Goal: Task Accomplishment & Management: Use online tool/utility

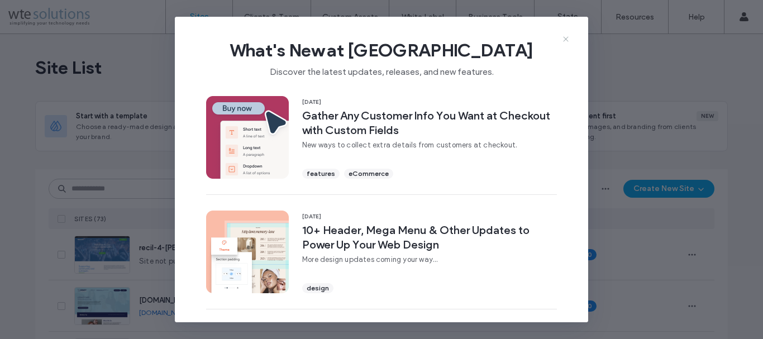
click at [568, 37] on use at bounding box center [565, 39] width 5 height 5
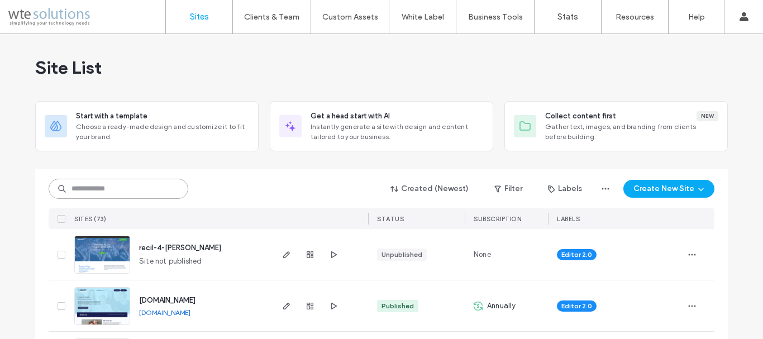
click at [135, 197] on input at bounding box center [119, 189] width 140 height 20
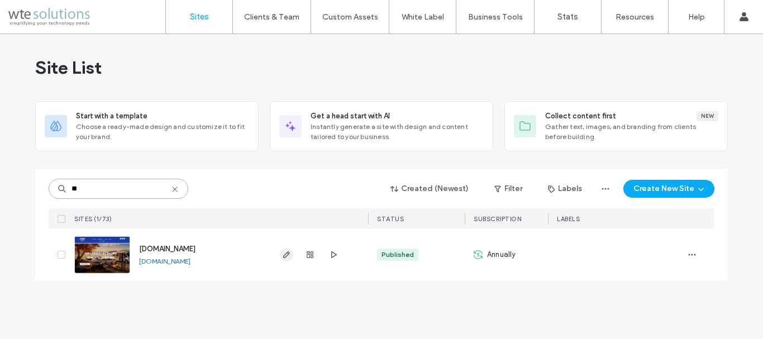
type input "**"
click at [285, 257] on use "button" at bounding box center [286, 254] width 7 height 7
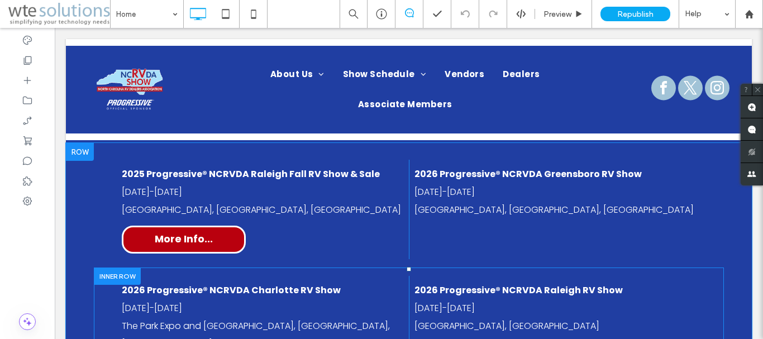
scroll to position [726, 0]
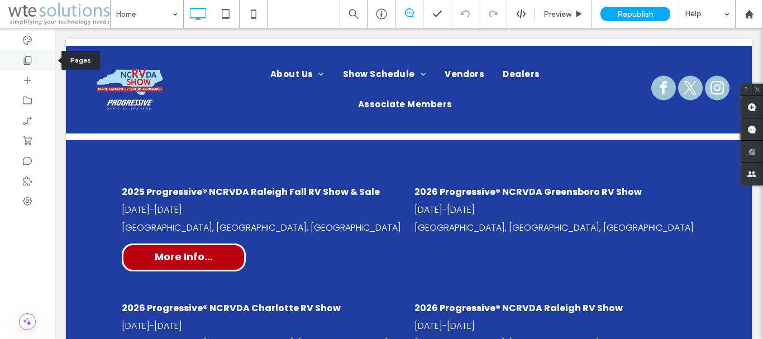
click at [26, 64] on use at bounding box center [28, 60] width 8 height 8
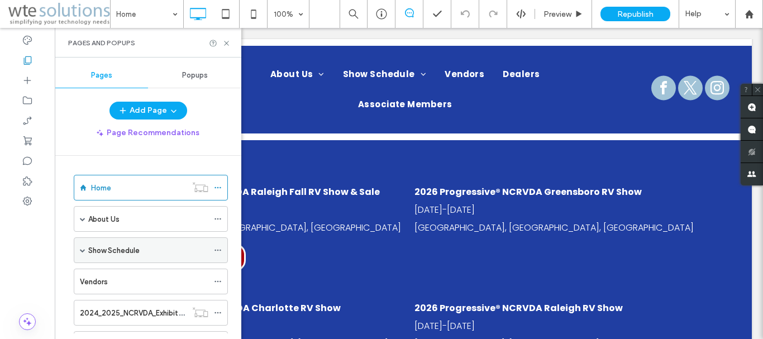
click at [127, 255] on label "Show Schedule" at bounding box center [113, 251] width 51 height 20
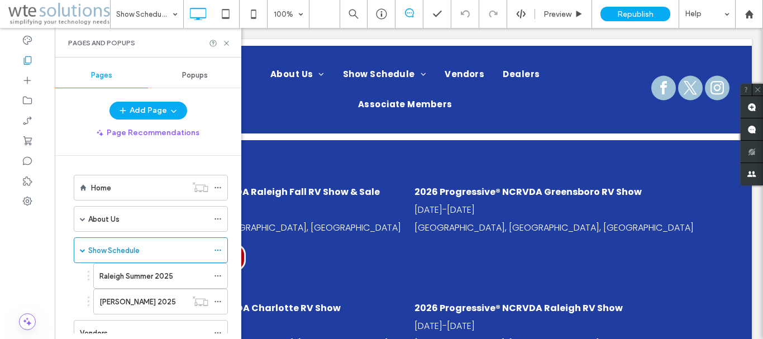
click at [158, 276] on div at bounding box center [381, 169] width 763 height 339
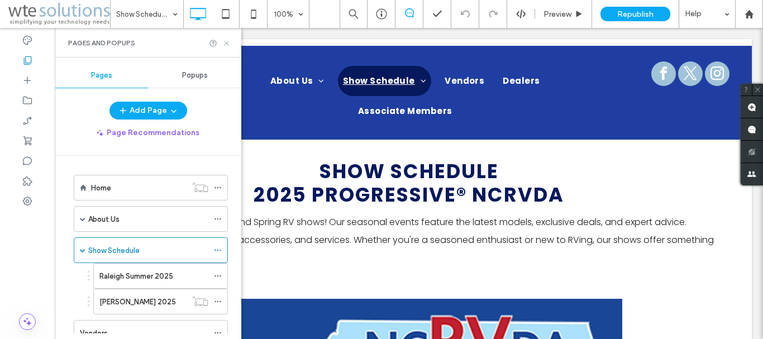
drag, startPoint x: 225, startPoint y: 43, endPoint x: 200, endPoint y: 127, distance: 87.3
click at [225, 43] on icon at bounding box center [226, 43] width 8 height 8
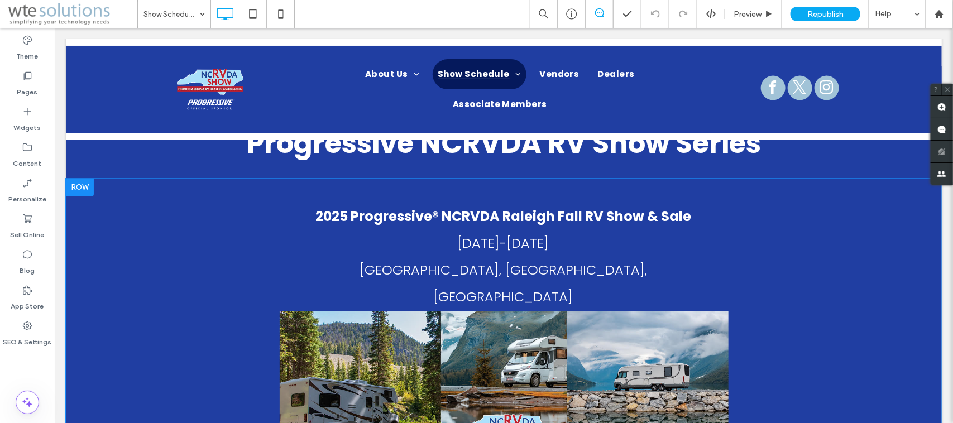
scroll to position [489, 0]
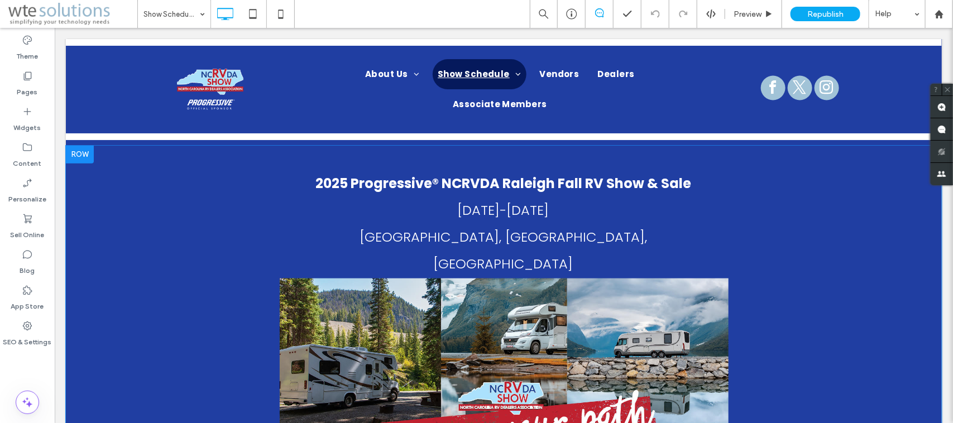
click at [75, 153] on div at bounding box center [79, 154] width 28 height 18
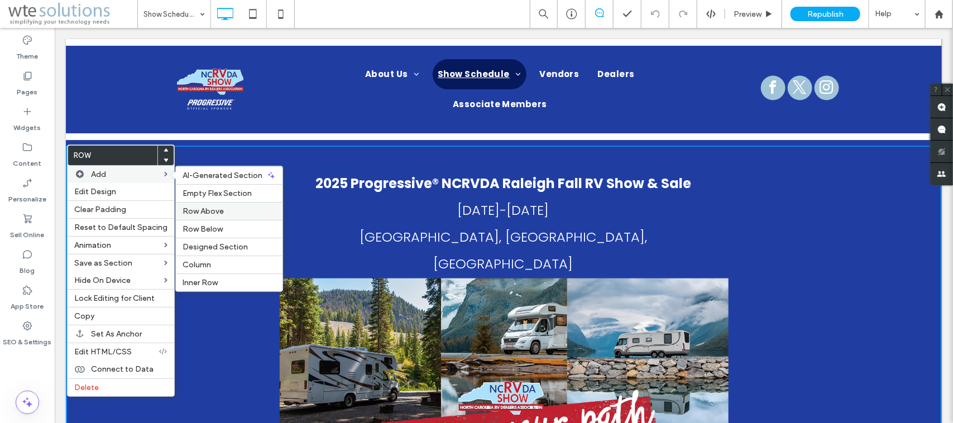
click at [238, 214] on label "Row Above" at bounding box center [229, 211] width 93 height 9
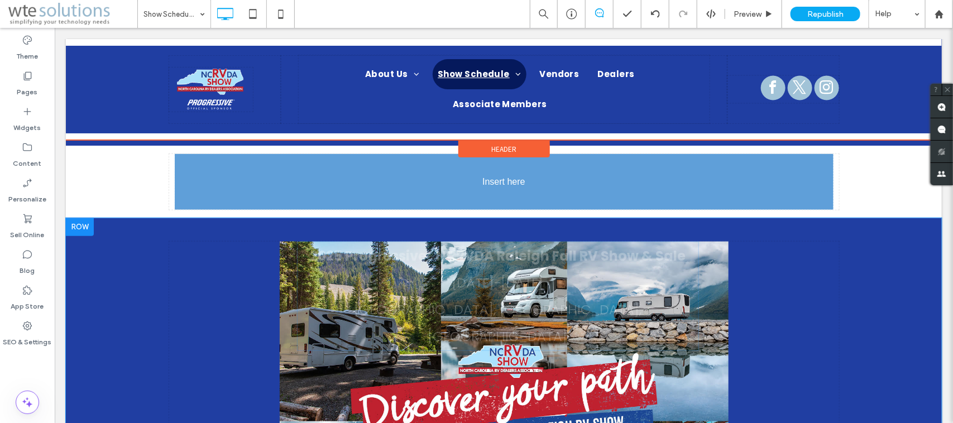
drag, startPoint x: 422, startPoint y: 262, endPoint x: 426, endPoint y: 173, distance: 89.4
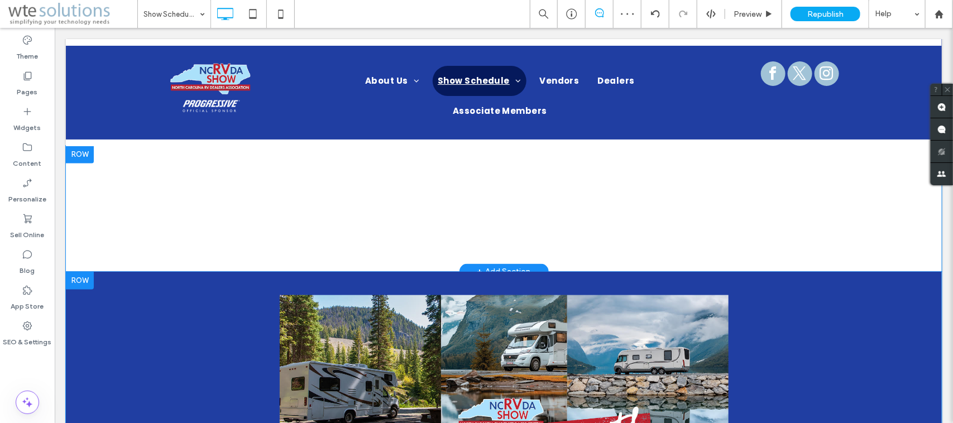
click at [79, 151] on div at bounding box center [79, 154] width 28 height 18
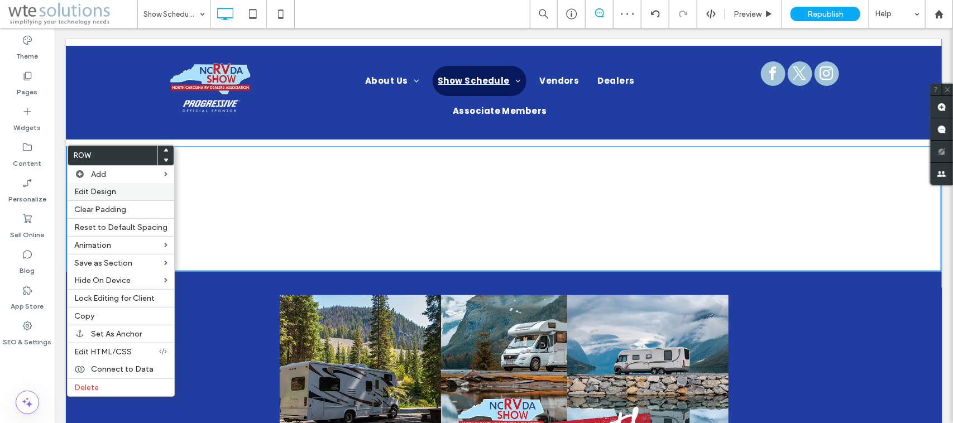
click at [103, 188] on span "Edit Design" at bounding box center [95, 191] width 42 height 9
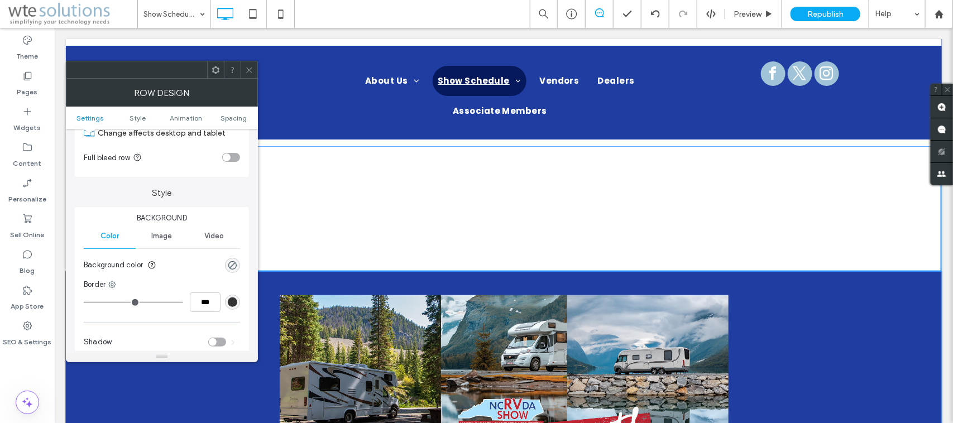
scroll to position [70, 0]
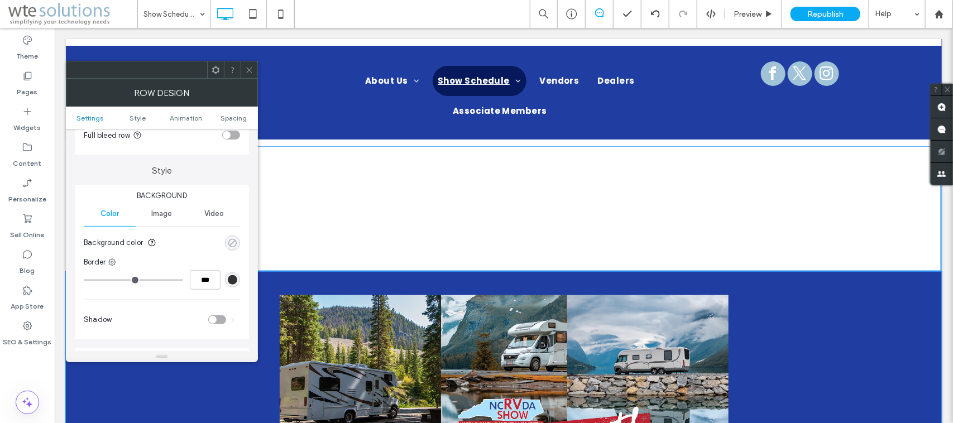
click at [235, 242] on div "rgba(0, 0, 0, 0)" at bounding box center [232, 242] width 9 height 9
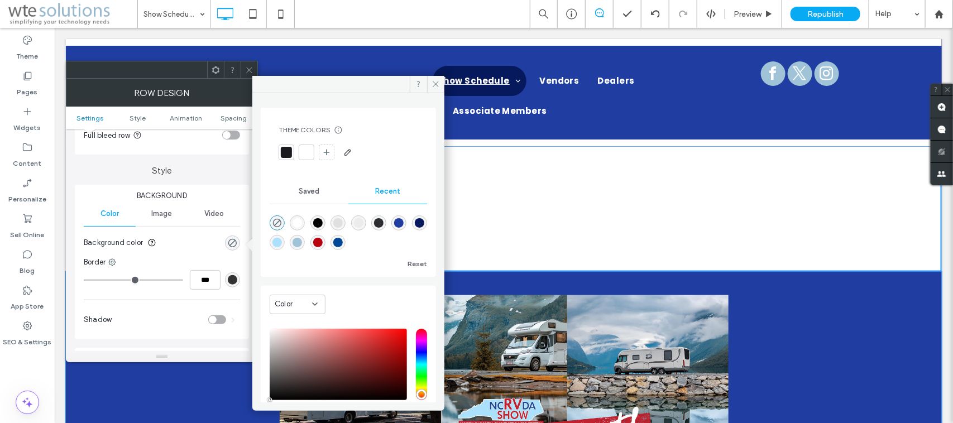
click at [333, 242] on div "rgba(0, 72, 150, 1)" at bounding box center [337, 242] width 9 height 9
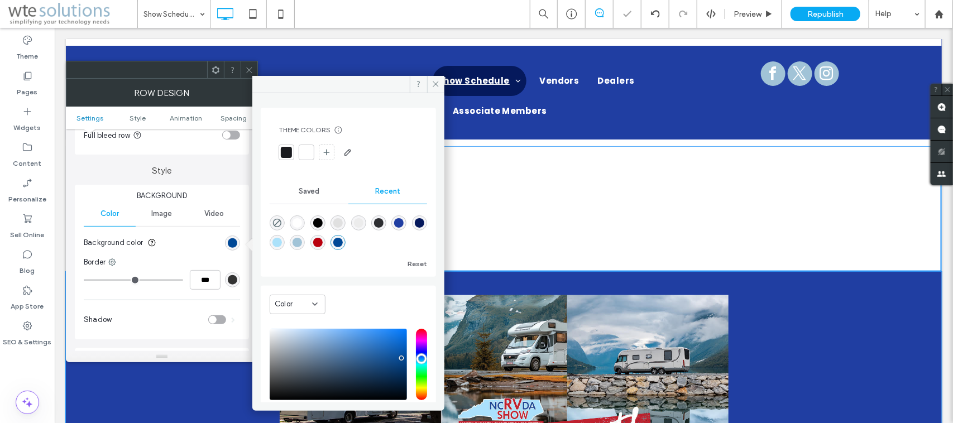
type input "*******"
type input "***"
type input "****"
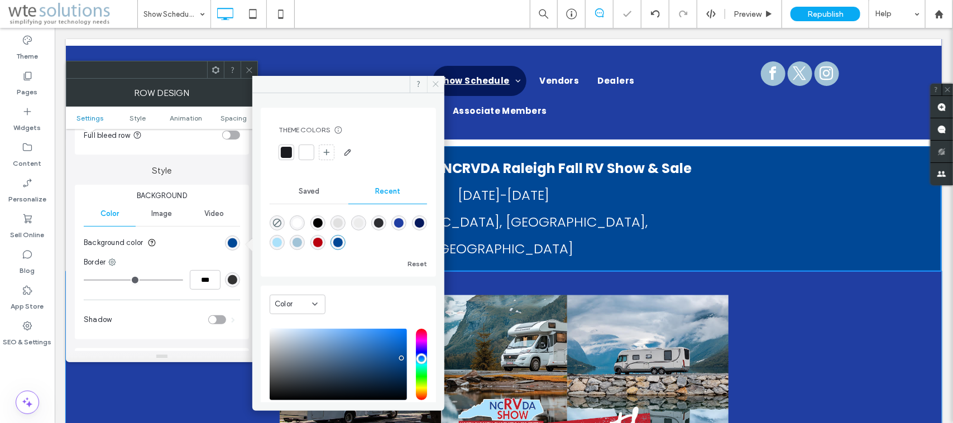
click at [436, 84] on use at bounding box center [436, 85] width 6 height 6
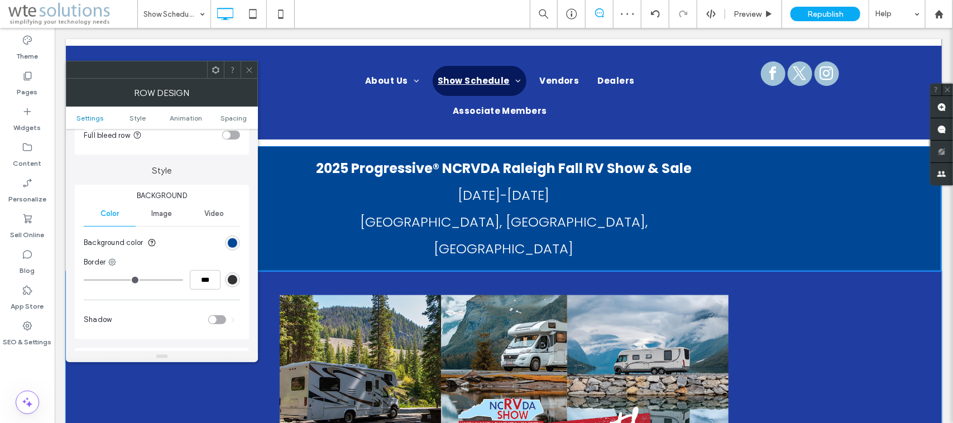
click at [247, 73] on icon at bounding box center [249, 70] width 8 height 8
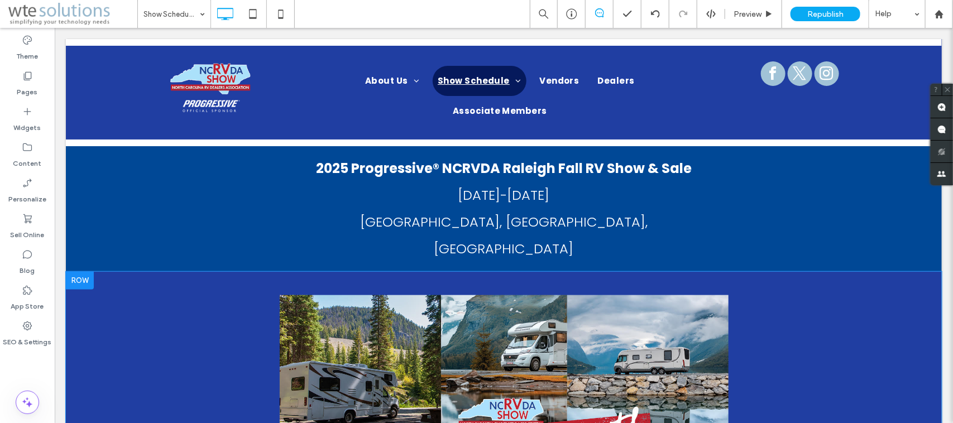
click at [79, 271] on div at bounding box center [79, 280] width 28 height 18
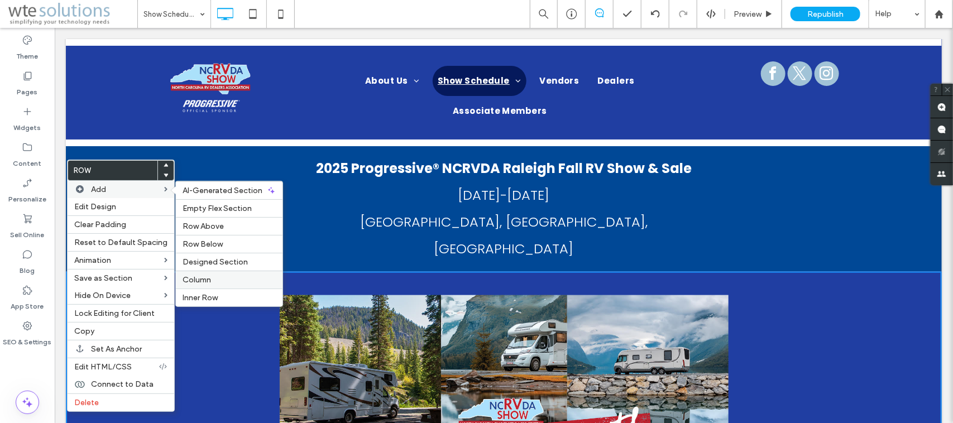
click at [216, 278] on label "Column" at bounding box center [229, 279] width 93 height 9
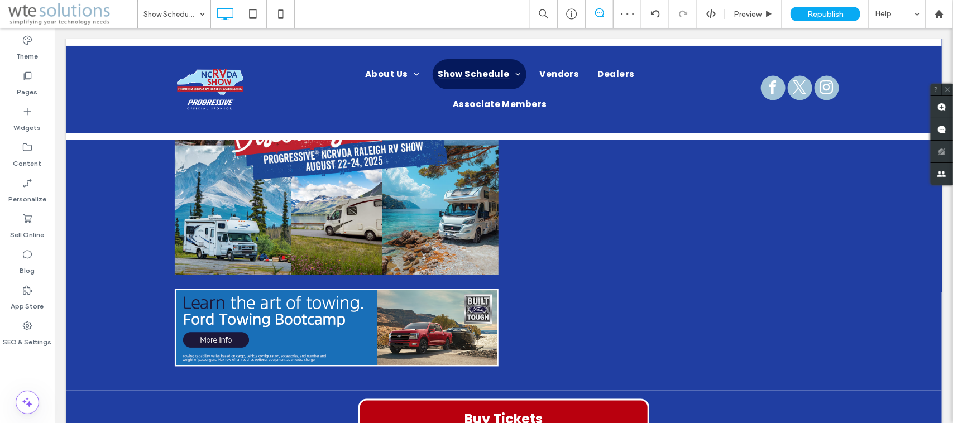
scroll to position [698, 0]
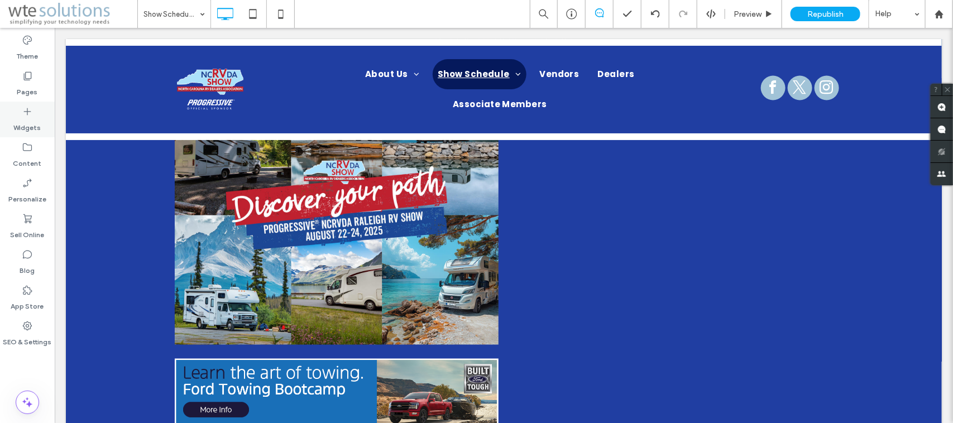
click at [36, 121] on label "Widgets" at bounding box center [27, 125] width 27 height 16
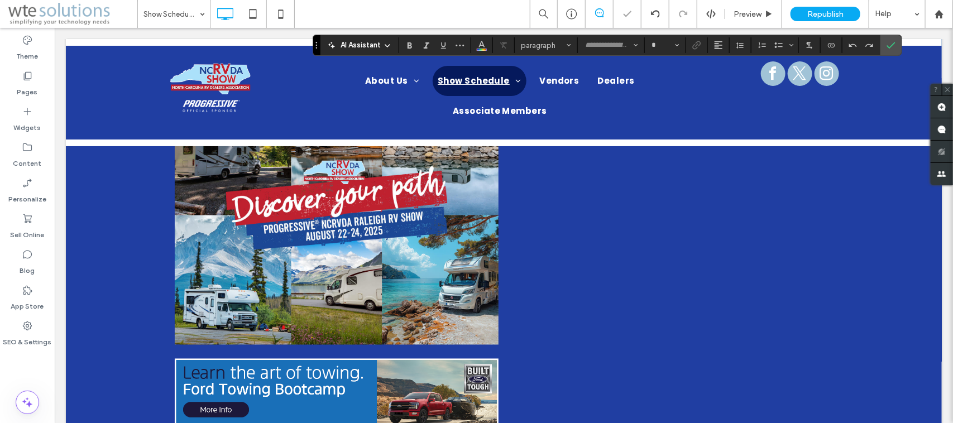
type input "*******"
type input "**"
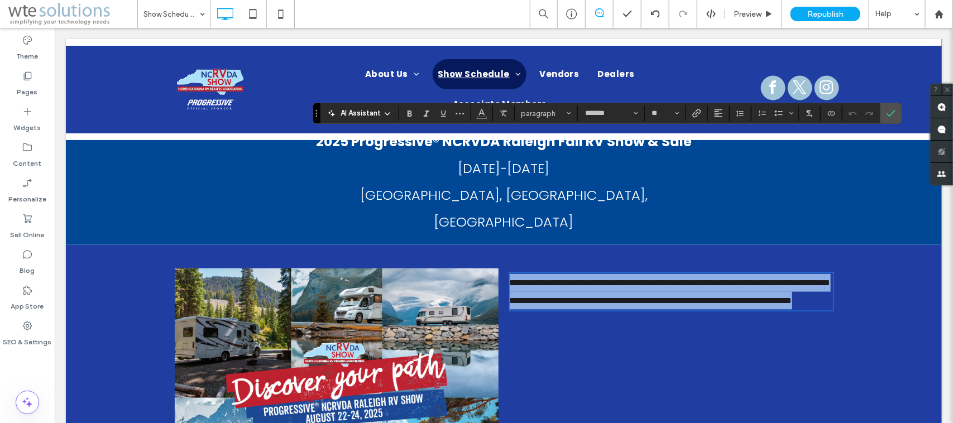
scroll to position [628, 0]
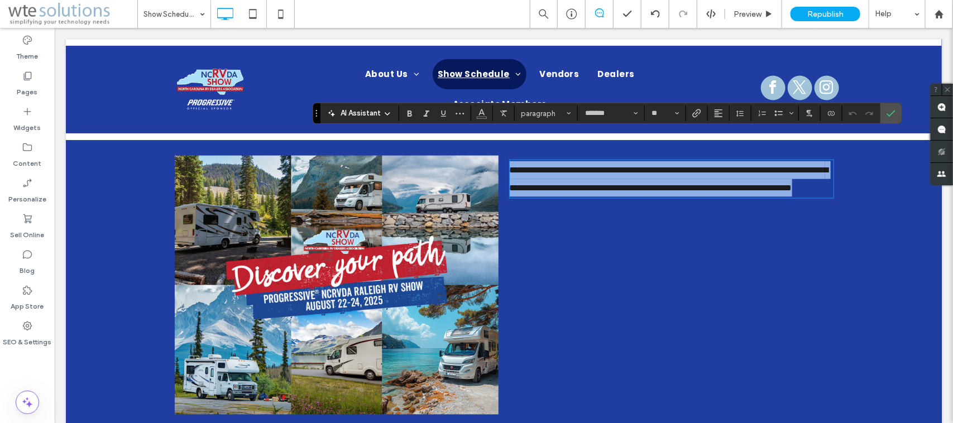
click at [665, 165] on span "**********" at bounding box center [668, 178] width 319 height 26
drag, startPoint x: 646, startPoint y: 179, endPoint x: 502, endPoint y: 142, distance: 148.0
click at [504, 155] on div "**********" at bounding box center [671, 330] width 335 height 351
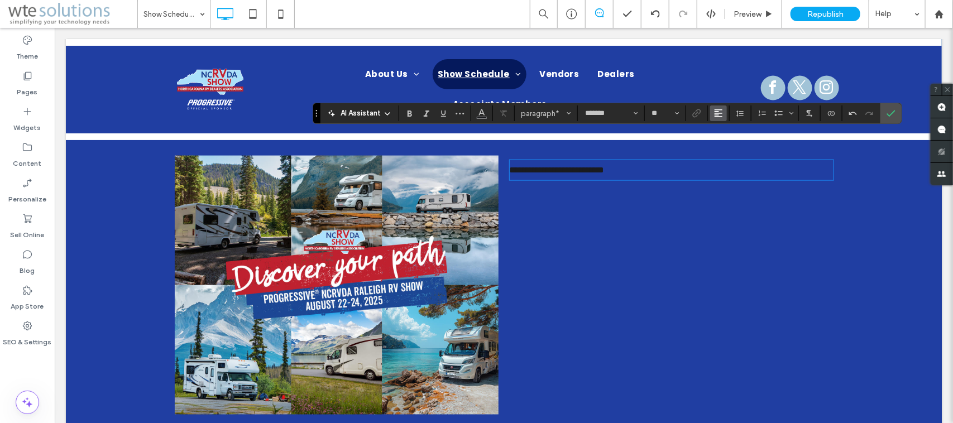
click at [719, 116] on icon "Alignment" at bounding box center [718, 113] width 9 height 9
click at [730, 146] on icon "ui.textEditor.alignment.center" at bounding box center [727, 148] width 9 height 9
drag, startPoint x: 734, startPoint y: 142, endPoint x: 595, endPoint y: 143, distance: 139.0
click at [595, 161] on p "**********" at bounding box center [671, 170] width 324 height 18
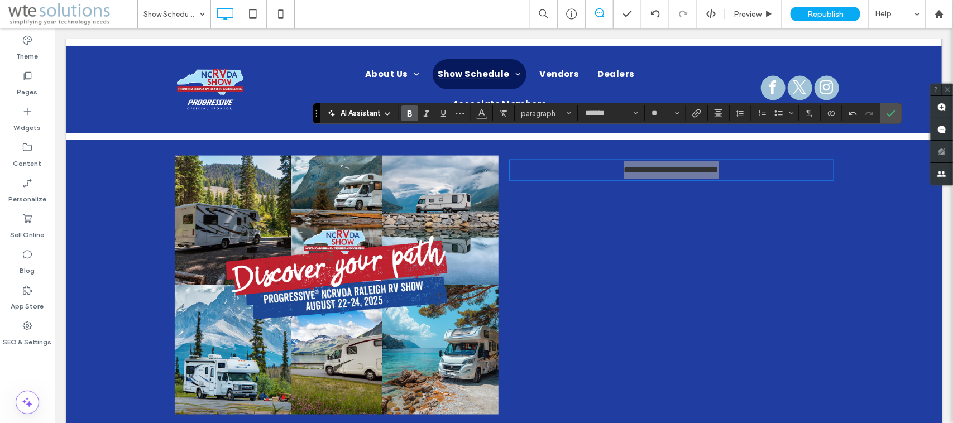
click at [412, 112] on use "Bold" at bounding box center [410, 114] width 4 height 6
click at [570, 113] on use "Styles" at bounding box center [569, 113] width 4 height 2
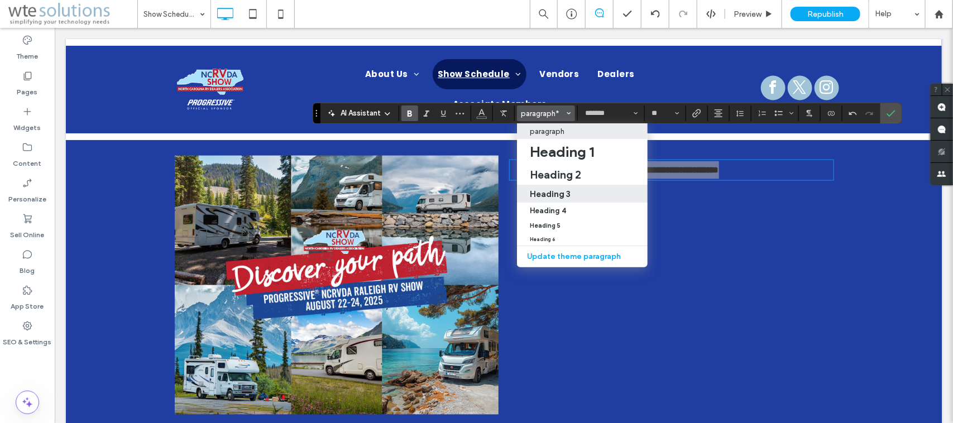
click at [584, 189] on div "Heading 3" at bounding box center [583, 194] width 106 height 11
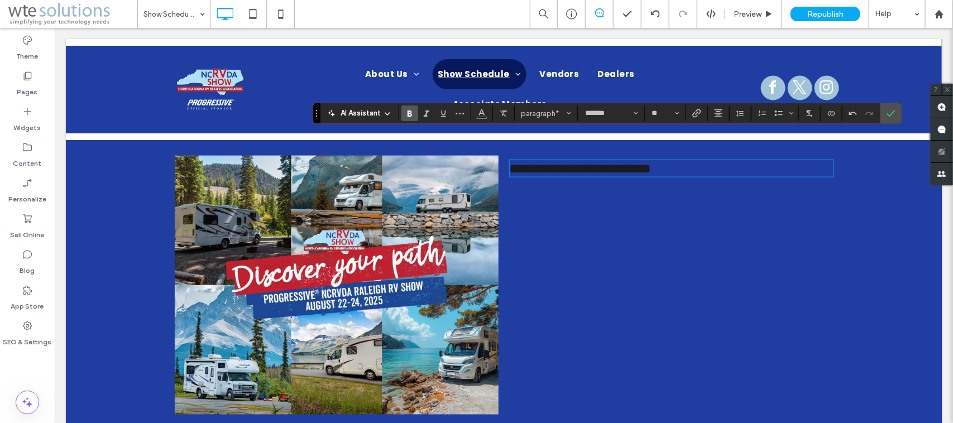
type input "**"
click at [718, 111] on icon "Alignment" at bounding box center [718, 113] width 9 height 9
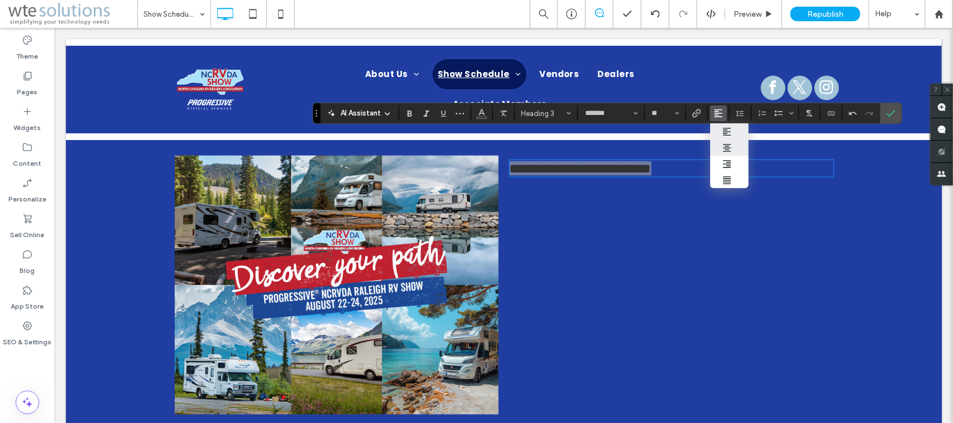
click at [729, 145] on icon "ui.textEditor.alignment.center" at bounding box center [727, 148] width 9 height 9
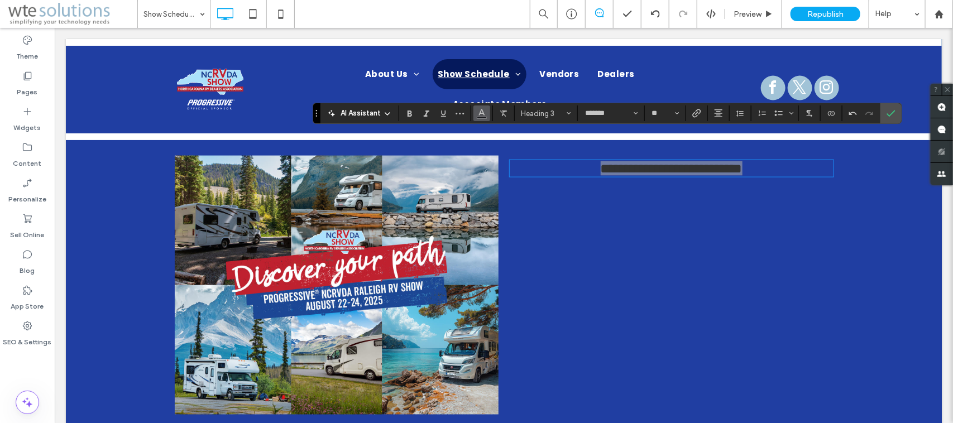
click at [477, 113] on icon "Color" at bounding box center [481, 112] width 9 height 9
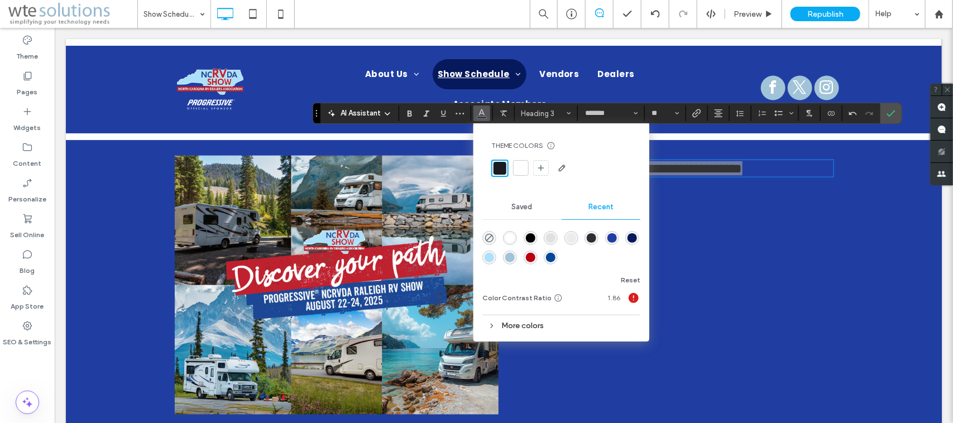
click at [523, 164] on div at bounding box center [520, 167] width 11 height 11
click at [405, 112] on icon "Bold" at bounding box center [409, 113] width 9 height 9
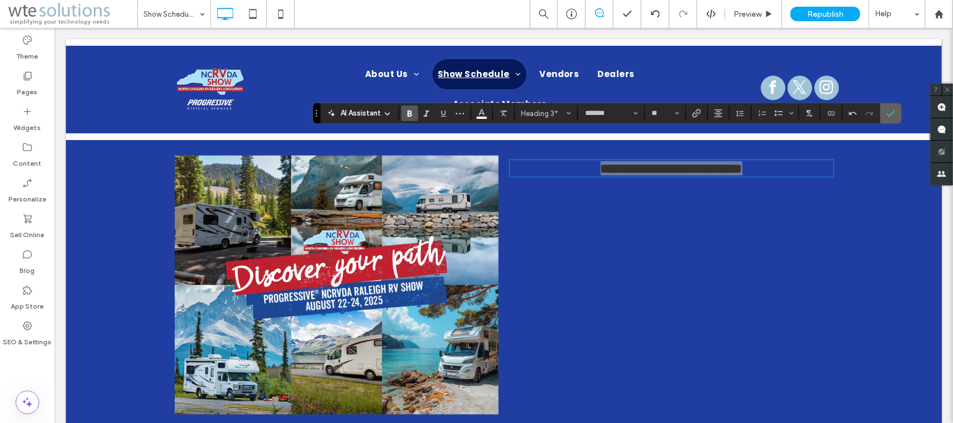
click at [762, 113] on icon "Confirm" at bounding box center [891, 113] width 9 height 9
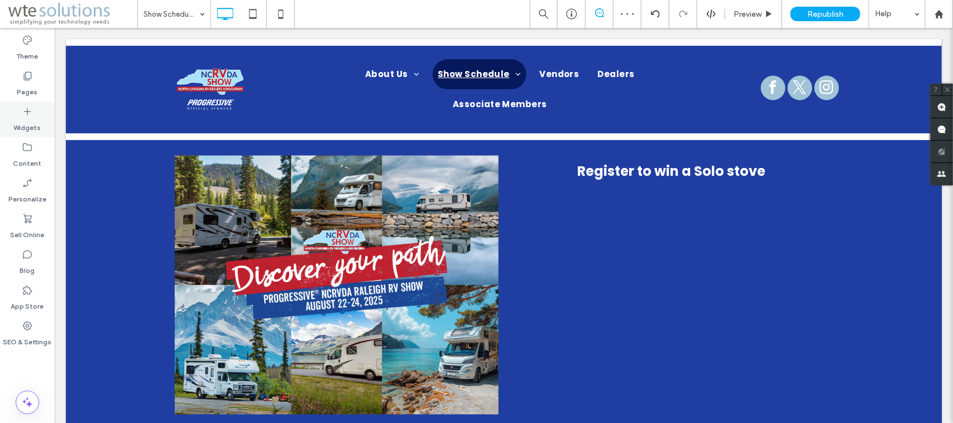
click at [28, 107] on icon at bounding box center [27, 111] width 11 height 11
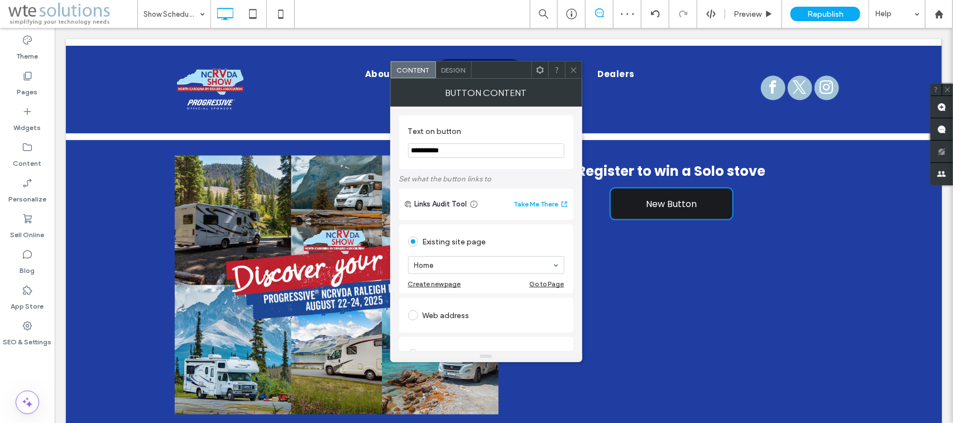
drag, startPoint x: 454, startPoint y: 151, endPoint x: 398, endPoint y: 149, distance: 55.9
click at [399, 149] on div "**********" at bounding box center [486, 143] width 174 height 54
type input "*"
type input "**********"
click at [409, 316] on span at bounding box center [413, 315] width 10 height 10
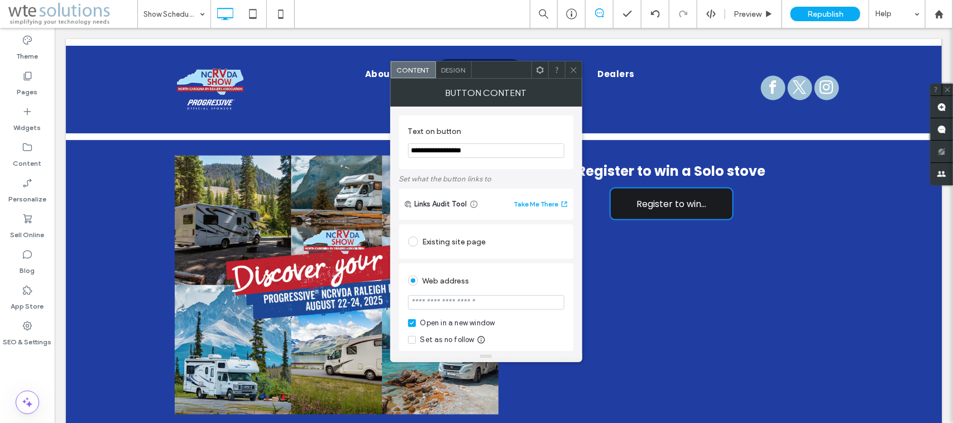
click at [498, 305] on input "url" at bounding box center [486, 302] width 156 height 15
paste input "**********"
type input "**********"
click at [446, 70] on span "Design" at bounding box center [454, 70] width 24 height 8
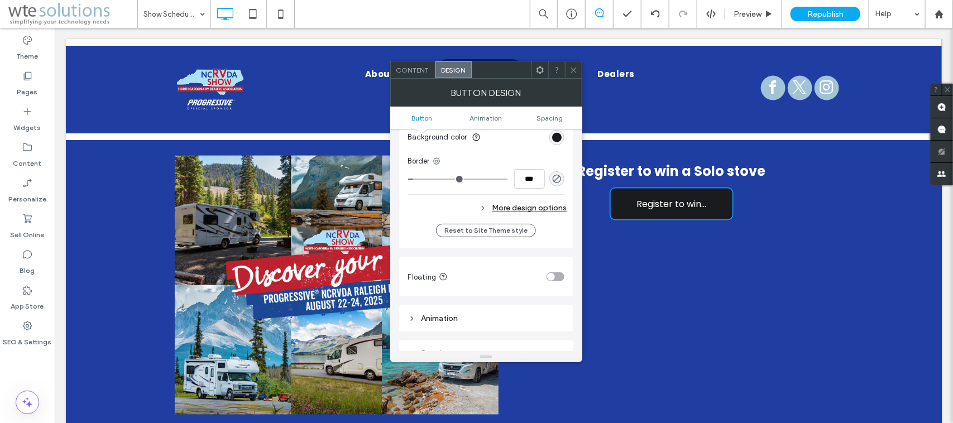
scroll to position [279, 0]
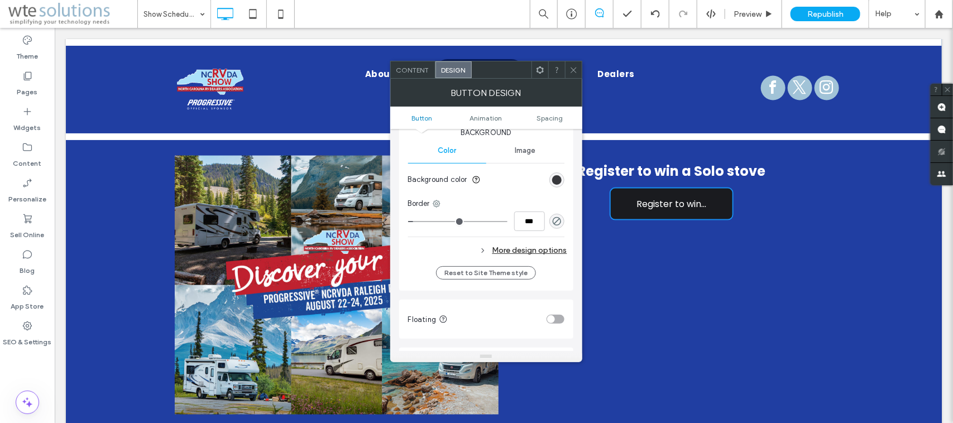
click at [556, 183] on div "rgb(26, 27, 31)" at bounding box center [556, 179] width 9 height 9
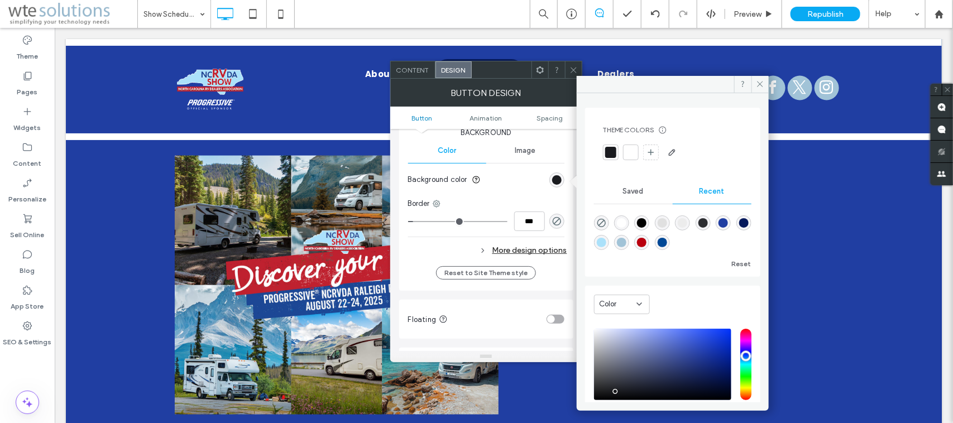
click at [642, 242] on div "rgba(185, 0, 14, 1)" at bounding box center [641, 242] width 9 height 9
type input "*******"
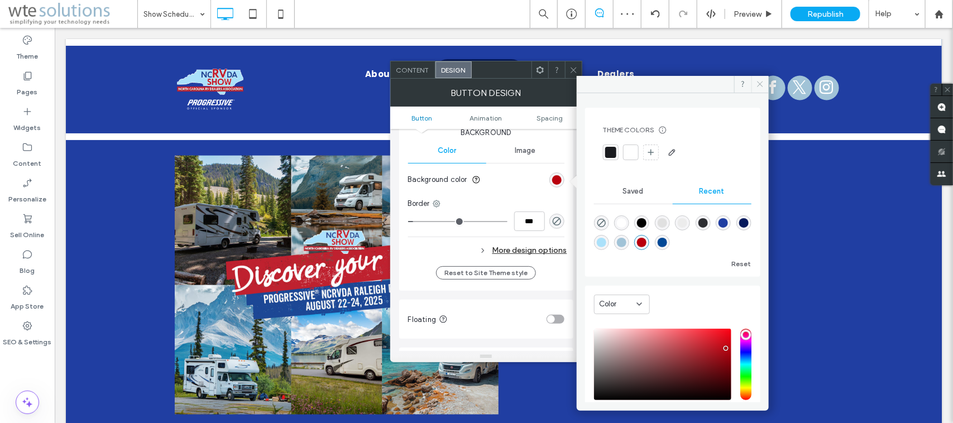
click at [762, 83] on icon at bounding box center [760, 84] width 8 height 8
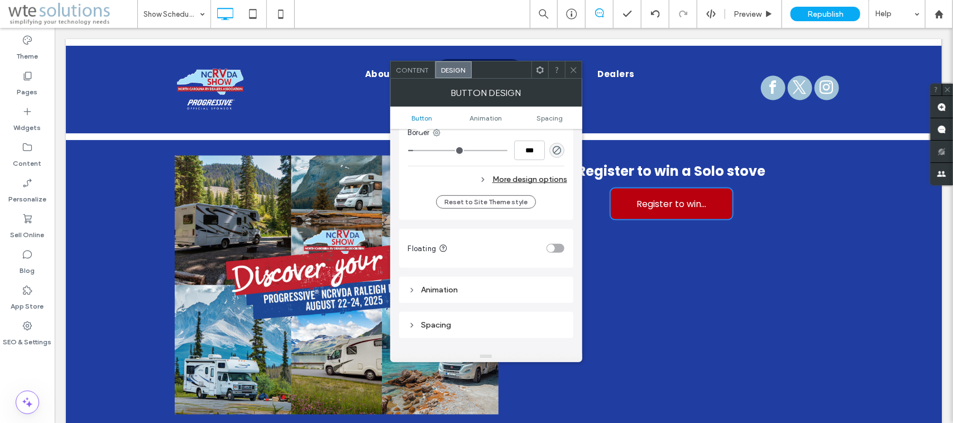
scroll to position [419, 0]
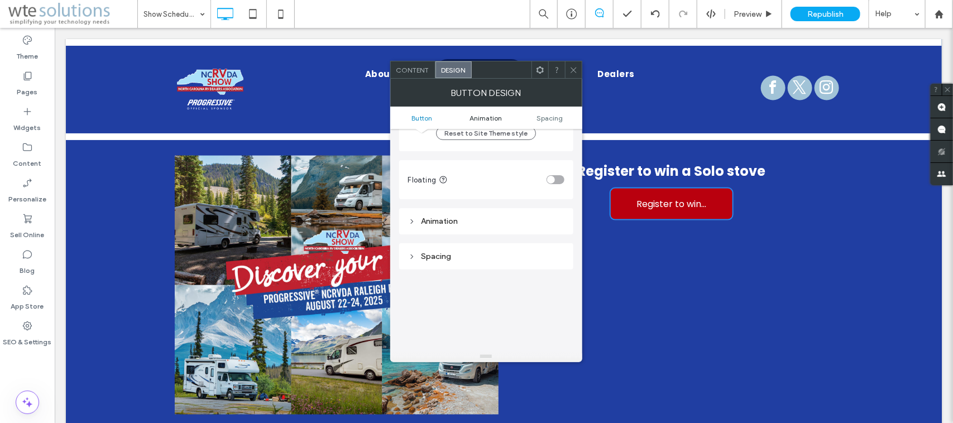
click at [496, 118] on span "Animation" at bounding box center [486, 118] width 32 height 8
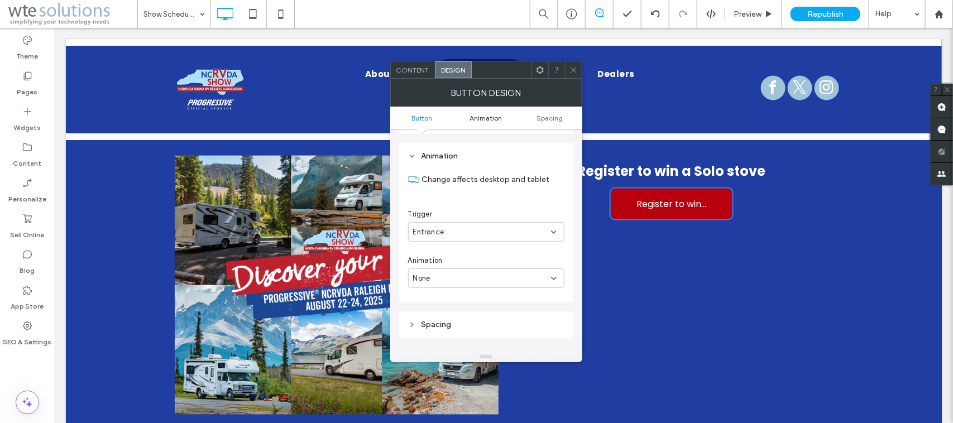
scroll to position [490, 0]
click at [541, 275] on div "None" at bounding box center [482, 272] width 138 height 11
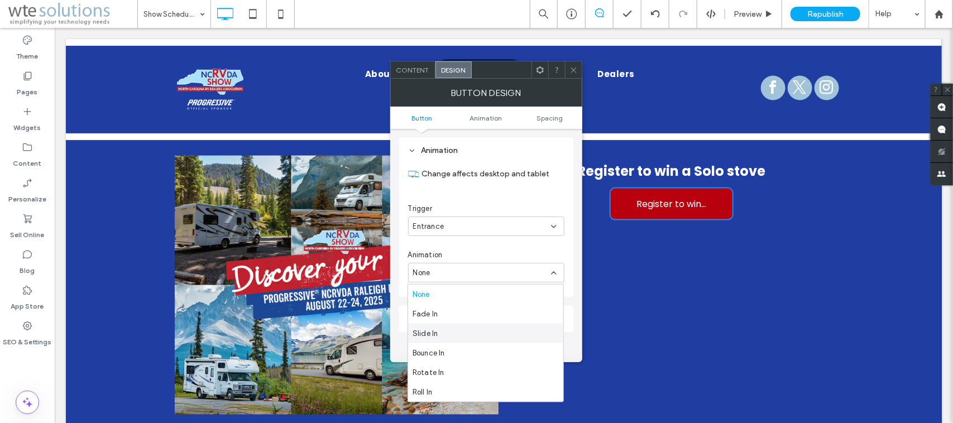
click at [506, 325] on div "Slide In" at bounding box center [485, 334] width 155 height 20
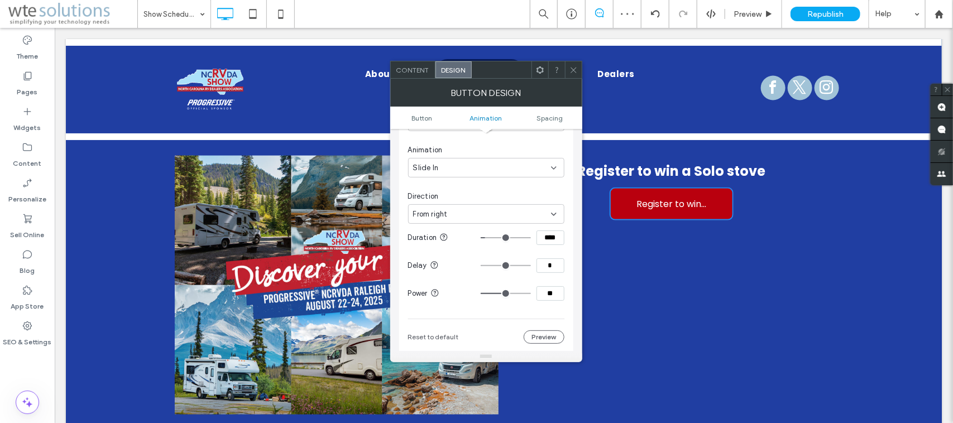
scroll to position [560, 0]
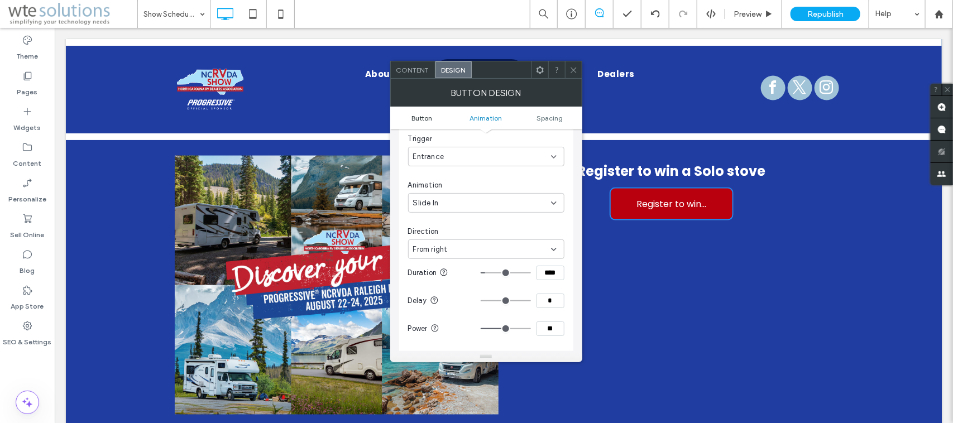
click at [418, 115] on span "Button" at bounding box center [422, 118] width 21 height 8
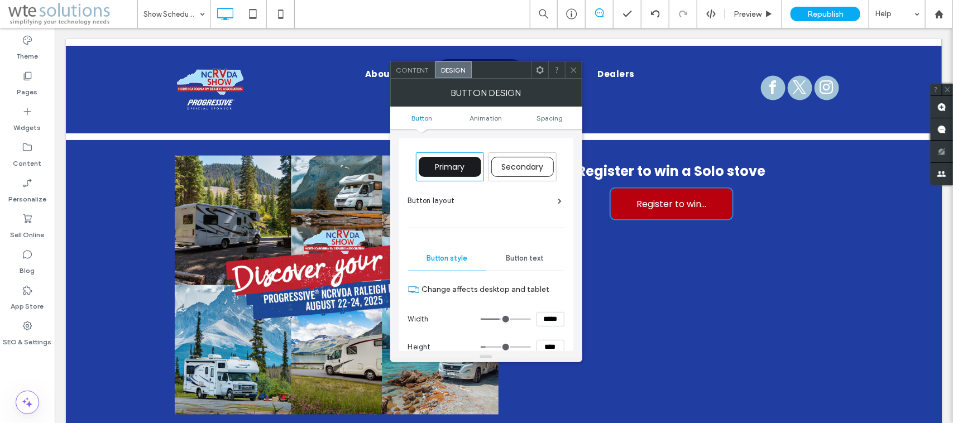
scroll to position [0, 0]
click at [520, 253] on div "Button text" at bounding box center [525, 258] width 78 height 25
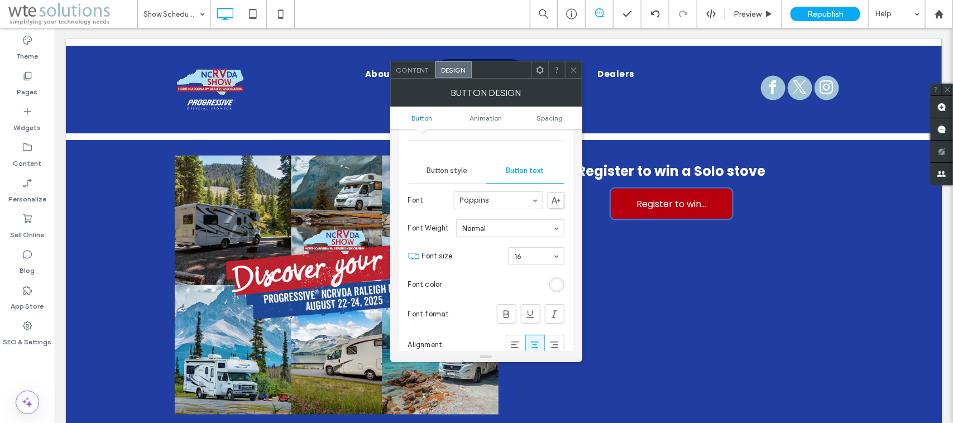
scroll to position [140, 0]
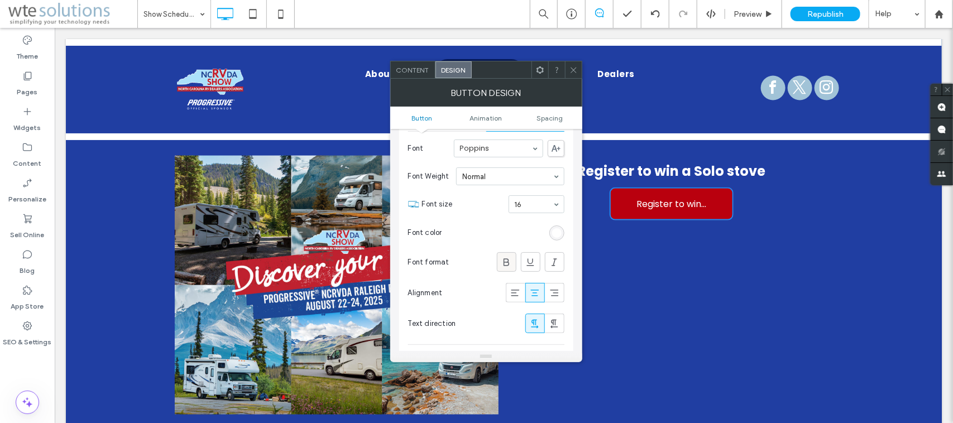
click at [509, 260] on icon at bounding box center [506, 262] width 11 height 11
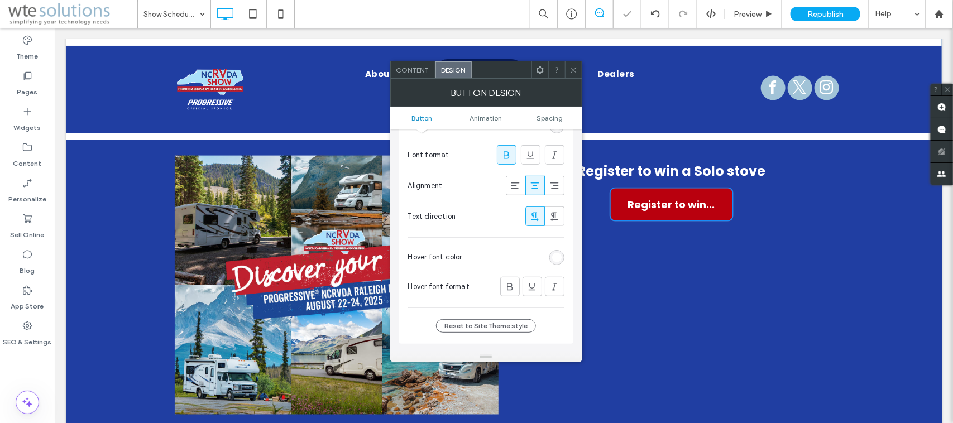
scroll to position [279, 0]
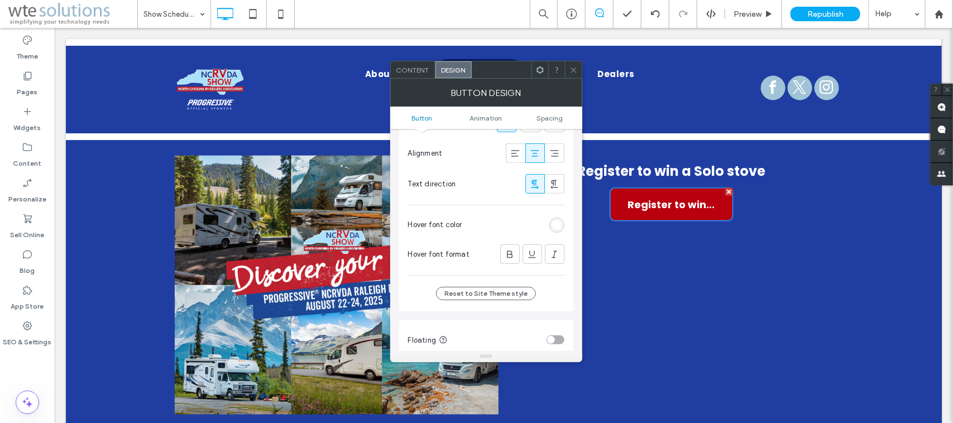
click at [556, 222] on div "rgb(255, 255, 255)" at bounding box center [556, 225] width 9 height 9
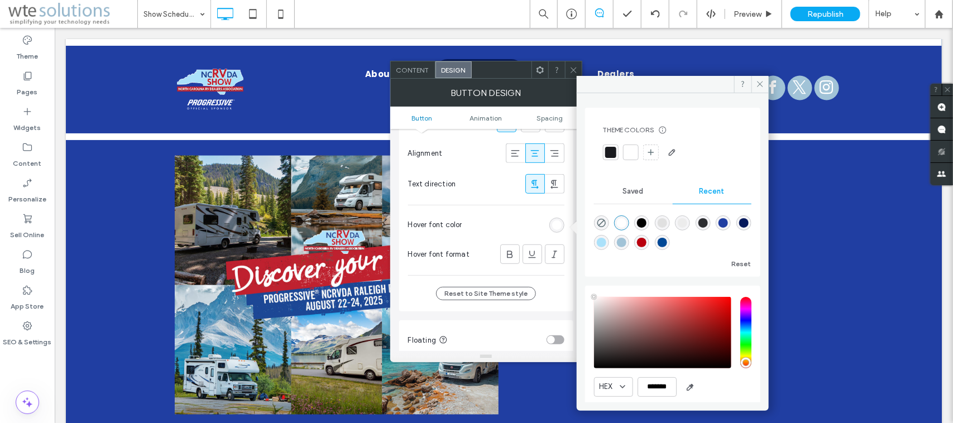
click at [598, 240] on div "rgba(171, 225, 250, 1)" at bounding box center [601, 242] width 9 height 9
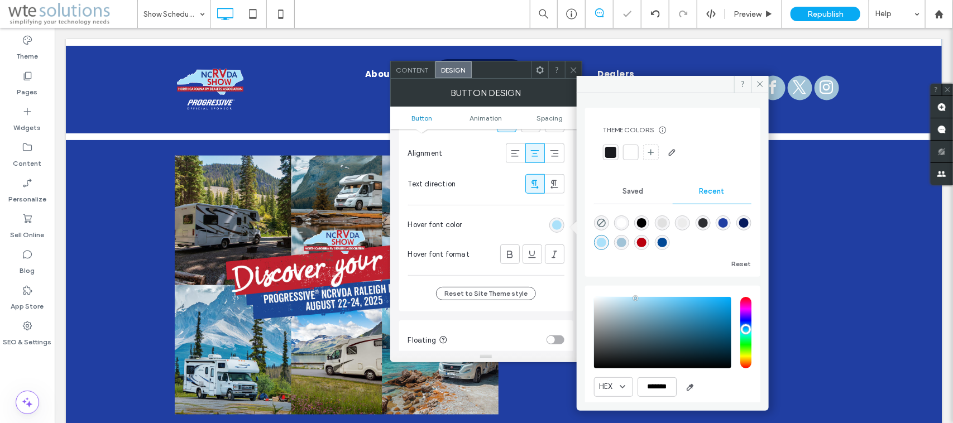
type input "*******"
click at [758, 84] on icon at bounding box center [760, 84] width 8 height 8
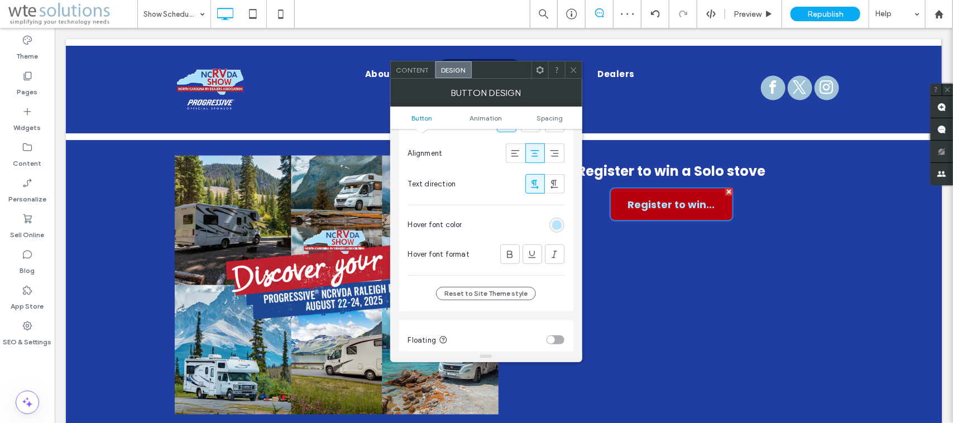
click at [557, 225] on div "rgba(171, 225, 250, 1)" at bounding box center [556, 225] width 9 height 9
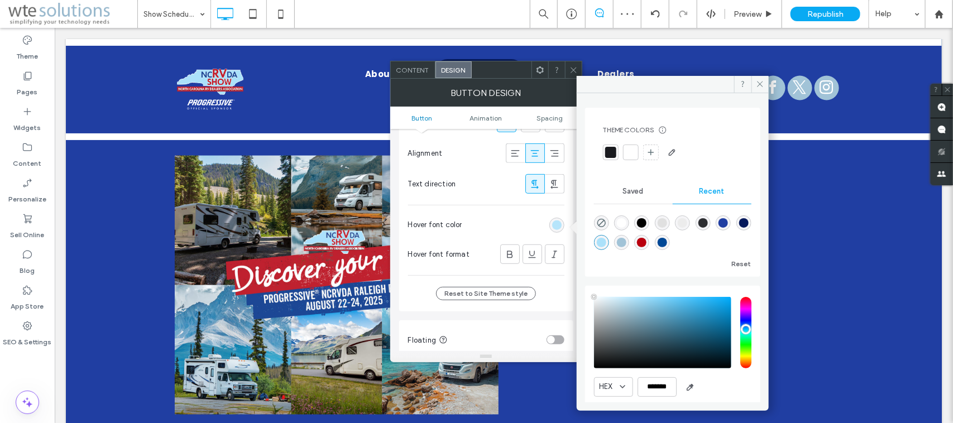
type input "****"
click at [619, 221] on div "rgba(255, 255, 255, 1)" at bounding box center [621, 222] width 9 height 9
type input "*******"
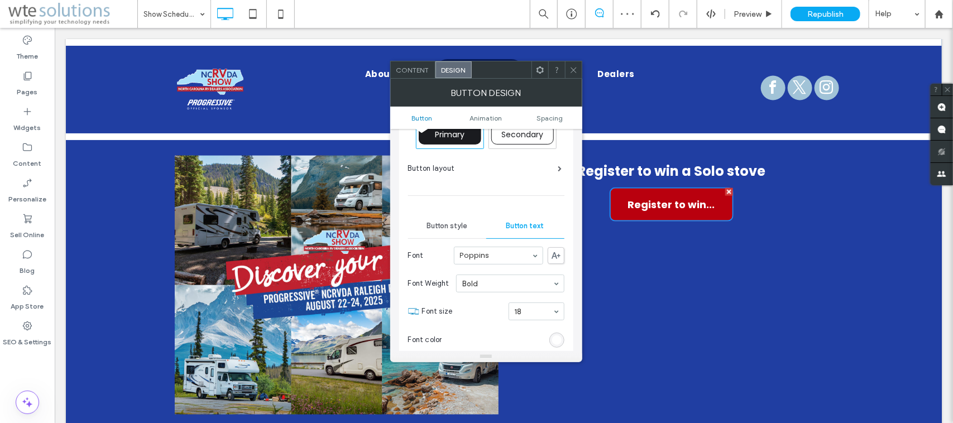
scroll to position [0, 0]
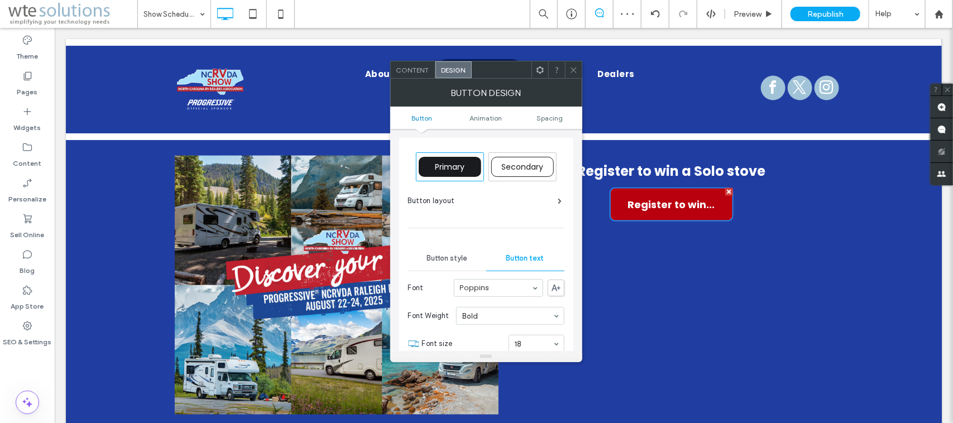
click at [444, 259] on span "Button style" at bounding box center [447, 258] width 41 height 9
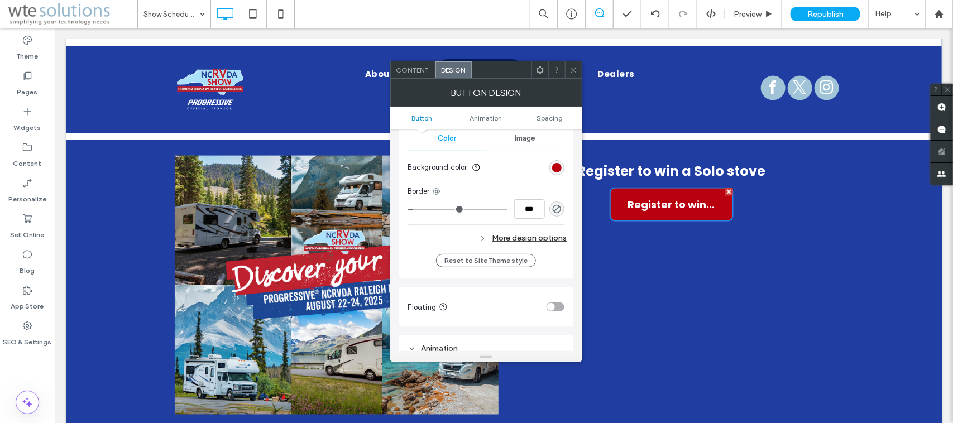
scroll to position [279, 0]
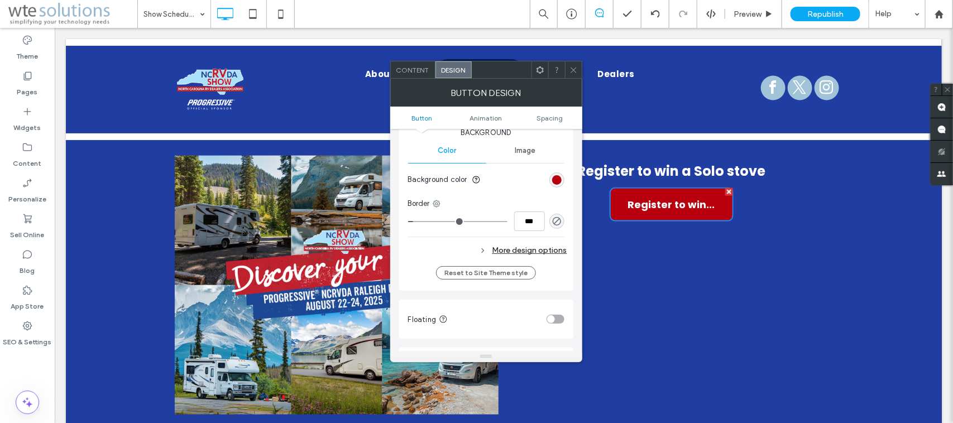
click at [523, 247] on div "More design options" at bounding box center [487, 250] width 159 height 15
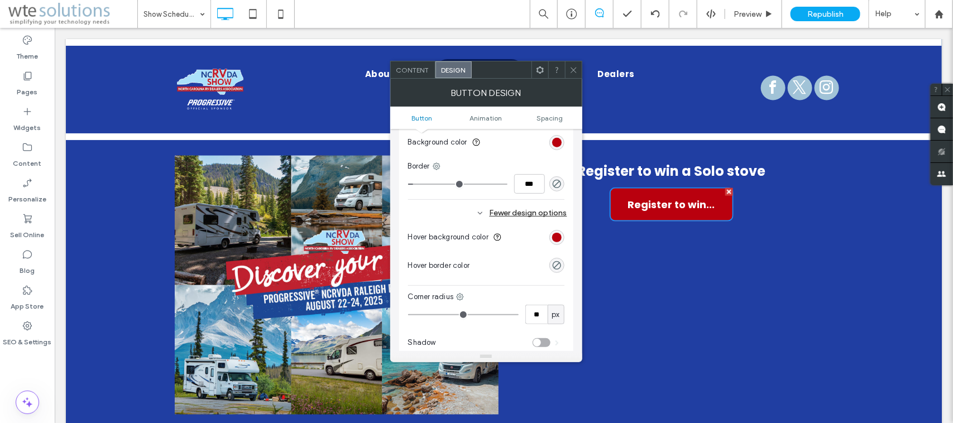
scroll to position [349, 0]
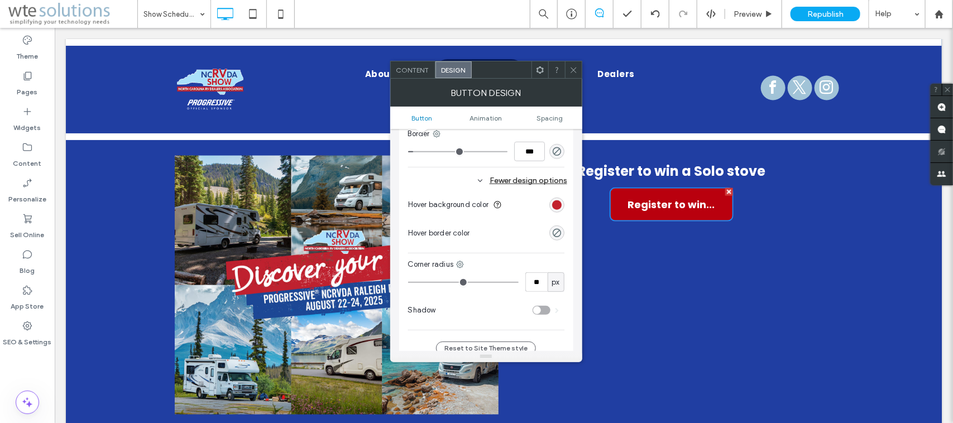
click at [557, 205] on div "rgb(185, 0, 14)" at bounding box center [556, 204] width 9 height 9
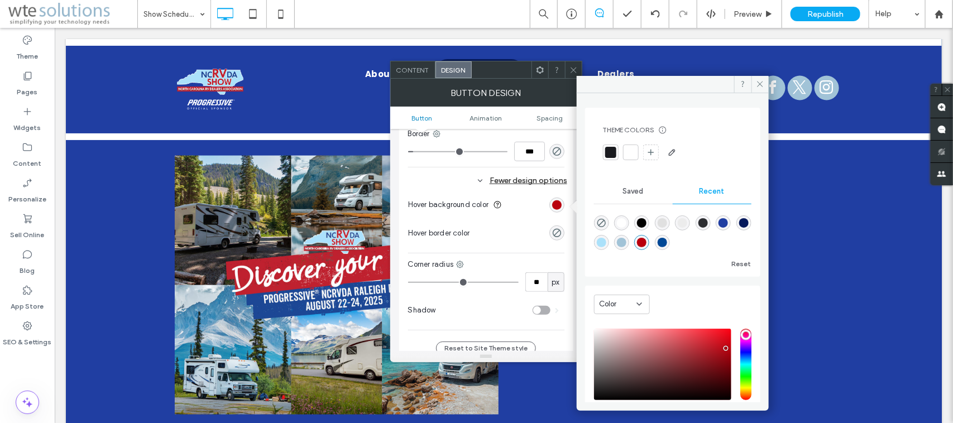
click at [603, 242] on div "rgba(171, 225, 250, 1)" at bounding box center [601, 242] width 9 height 9
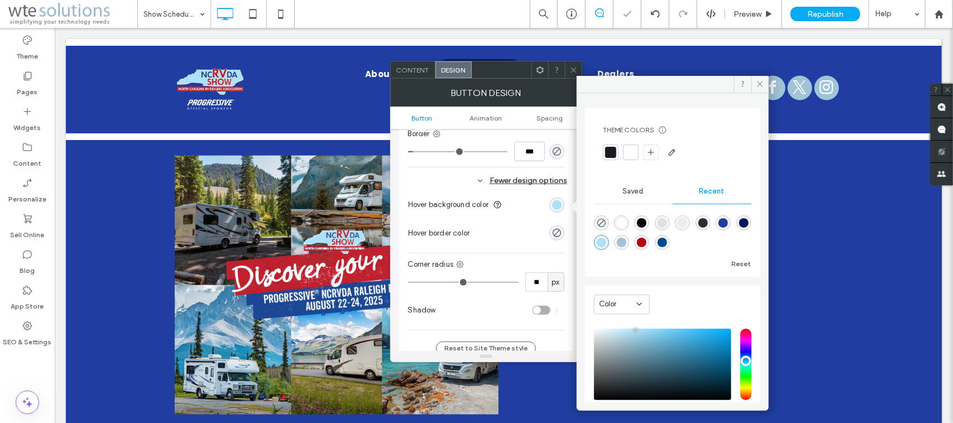
type input "*******"
drag, startPoint x: 757, startPoint y: 82, endPoint x: 691, endPoint y: 89, distance: 66.8
click at [757, 82] on icon at bounding box center [760, 84] width 8 height 8
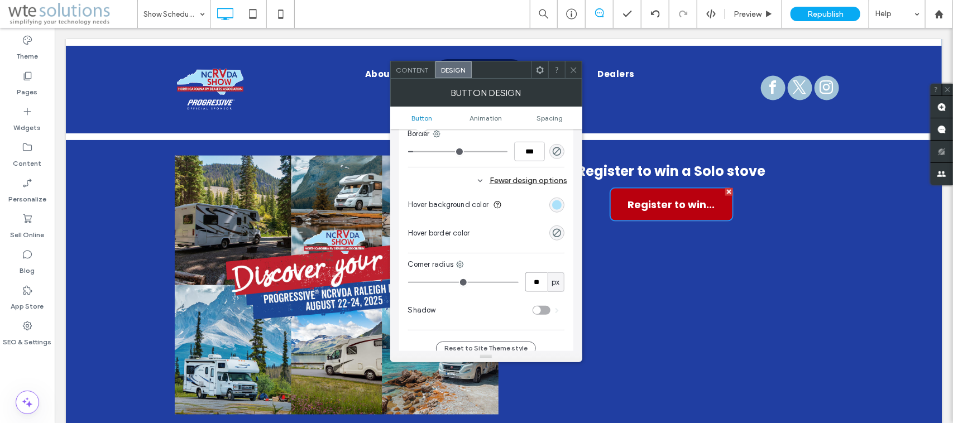
drag, startPoint x: 532, startPoint y: 281, endPoint x: 553, endPoint y: 282, distance: 21.8
click at [553, 282] on div "** px" at bounding box center [544, 283] width 39 height 20
type input "**"
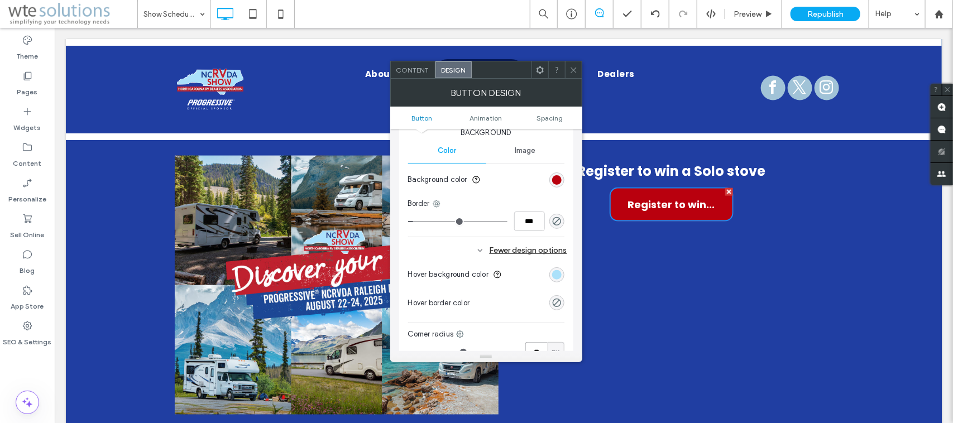
scroll to position [209, 0]
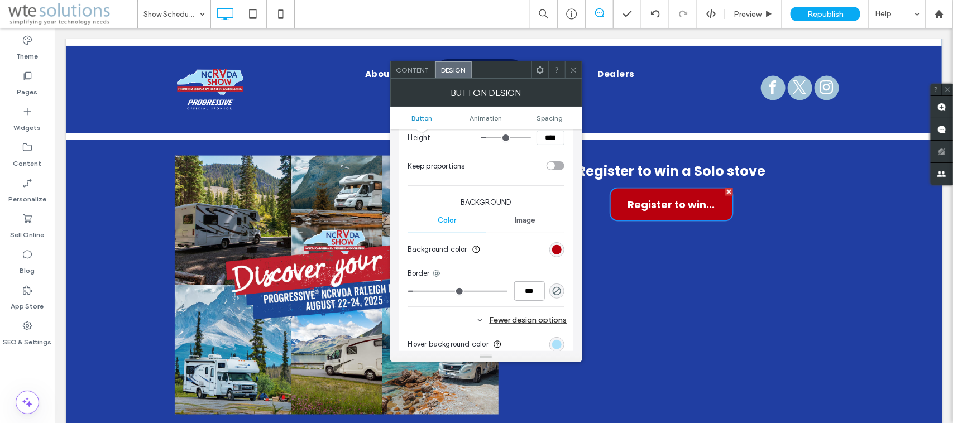
drag, startPoint x: 543, startPoint y: 294, endPoint x: 523, endPoint y: 294, distance: 20.1
click at [523, 294] on input "***" at bounding box center [529, 291] width 31 height 20
type input "*"
type input "***"
drag, startPoint x: 415, startPoint y: 293, endPoint x: 403, endPoint y: 293, distance: 11.7
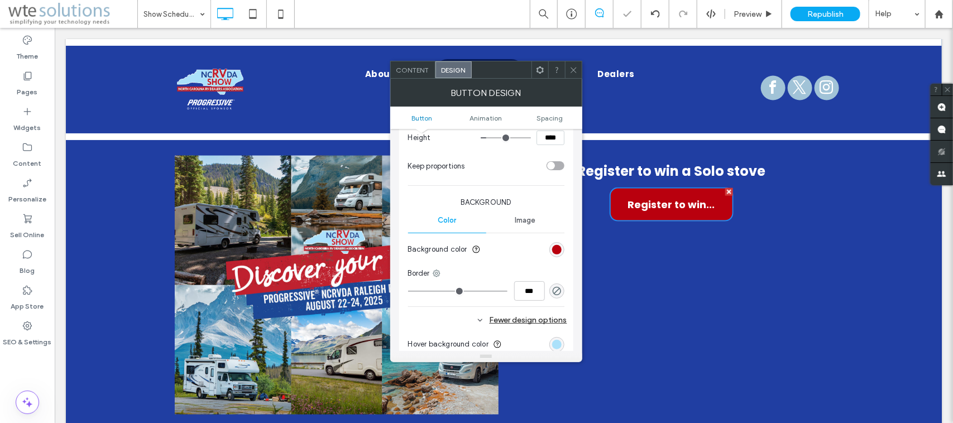
type input "*"
click at [408, 292] on input "range" at bounding box center [457, 291] width 99 height 1
click at [573, 68] on icon at bounding box center [574, 70] width 8 height 8
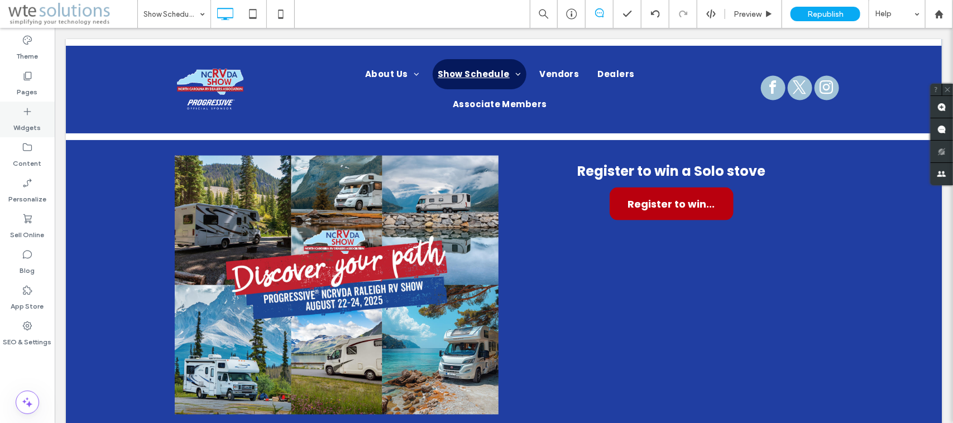
click at [21, 118] on label "Widgets" at bounding box center [27, 125] width 27 height 16
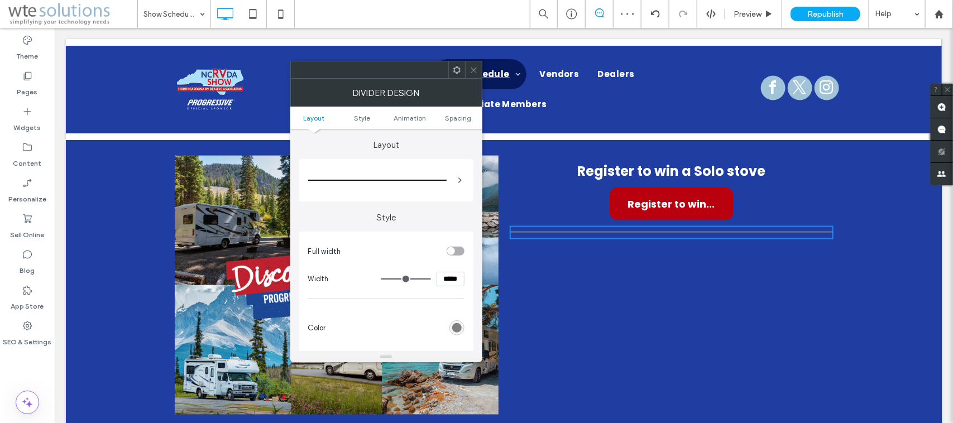
scroll to position [70, 0]
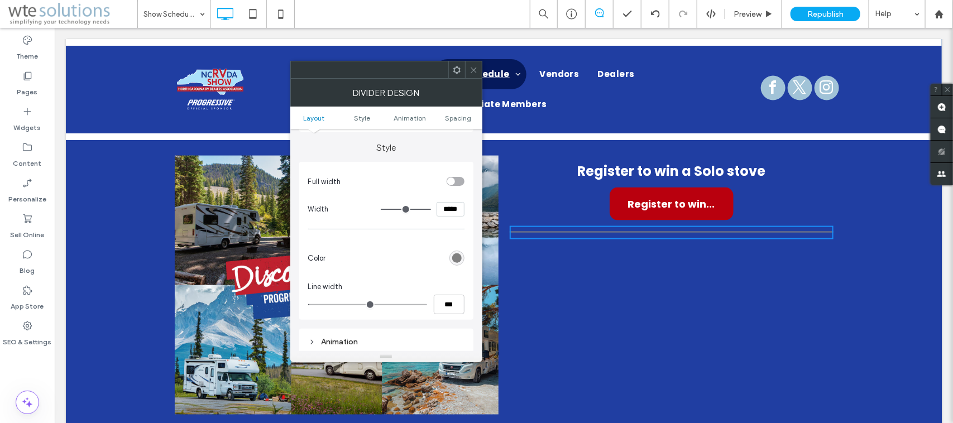
click at [452, 259] on div "rgb(128, 128, 128)" at bounding box center [456, 258] width 9 height 9
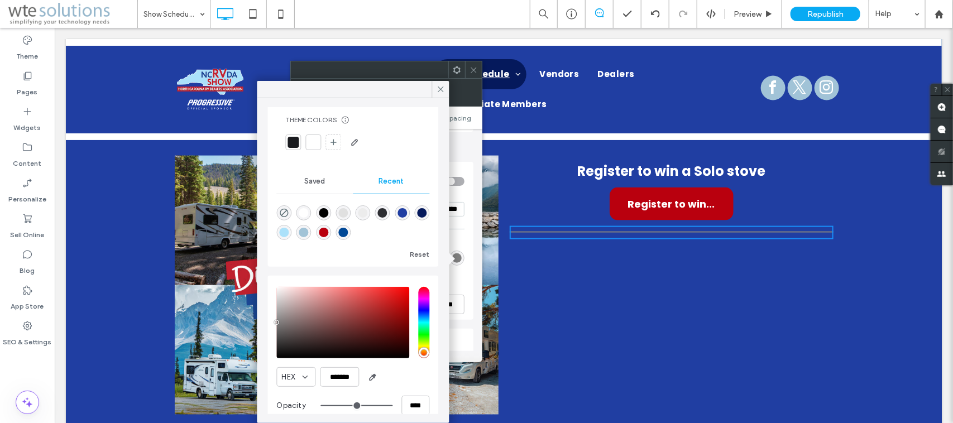
scroll to position [34, 0]
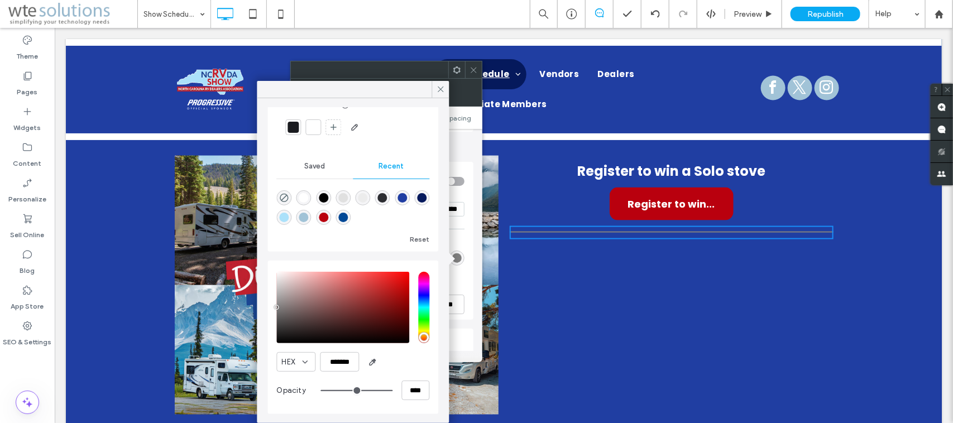
click at [292, 211] on div "rgba(171, 225, 250, 1)" at bounding box center [284, 217] width 15 height 15
type input "*"
type input "*******"
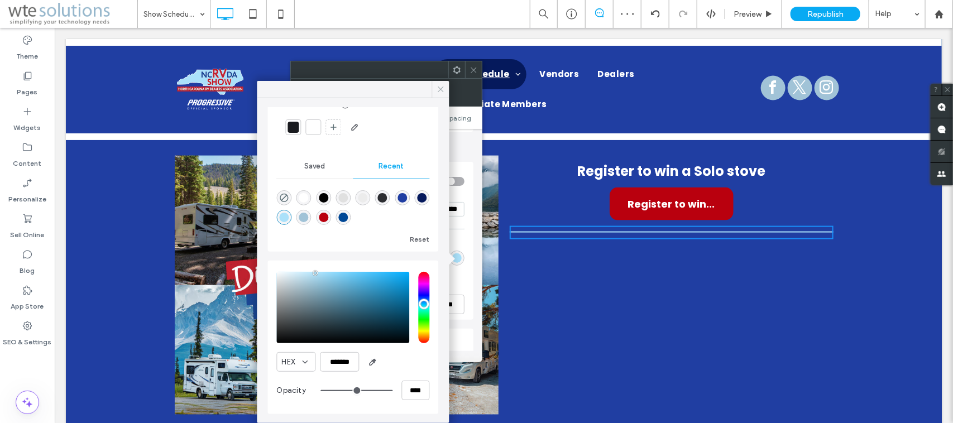
click at [444, 90] on icon at bounding box center [441, 89] width 10 height 10
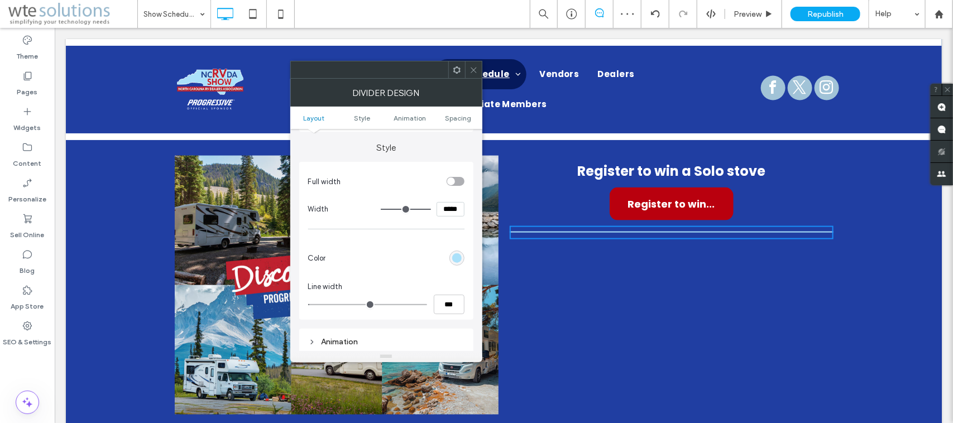
click at [472, 70] on icon at bounding box center [474, 70] width 8 height 8
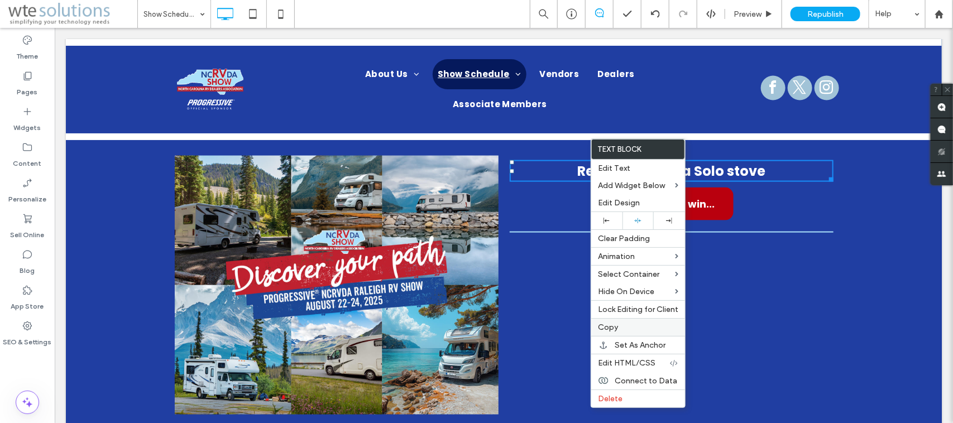
click at [631, 331] on label "Copy" at bounding box center [638, 327] width 80 height 9
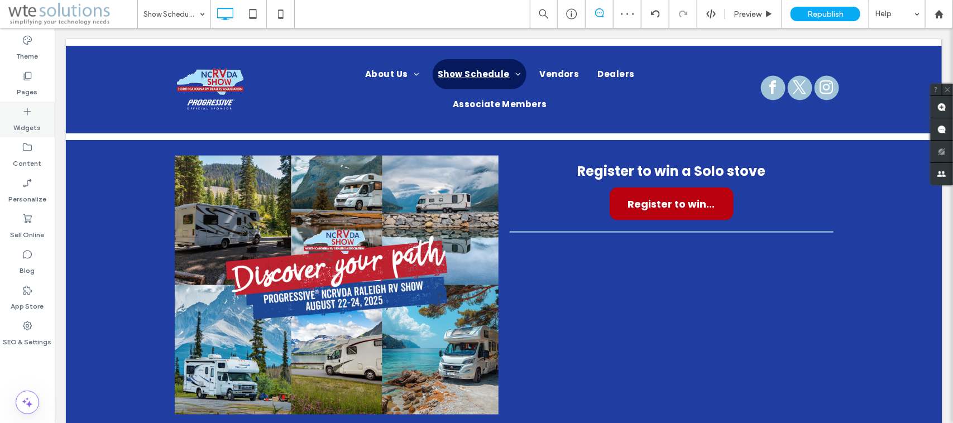
click at [20, 114] on div "Widgets" at bounding box center [27, 120] width 55 height 36
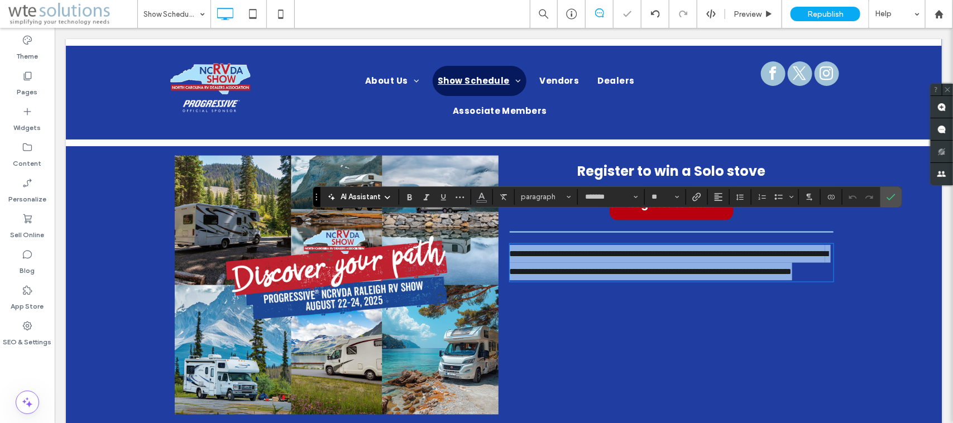
type input "*******"
type input "**"
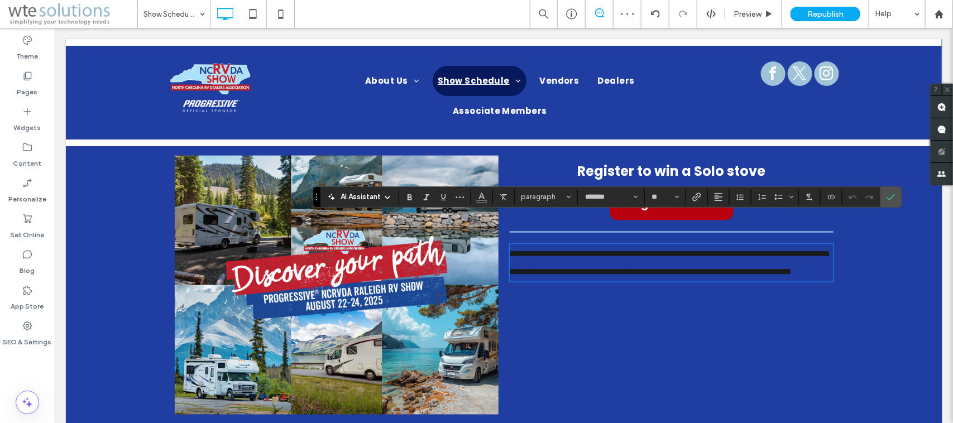
click at [684, 161] on strong "Register to win a Solo stove" at bounding box center [671, 170] width 188 height 18
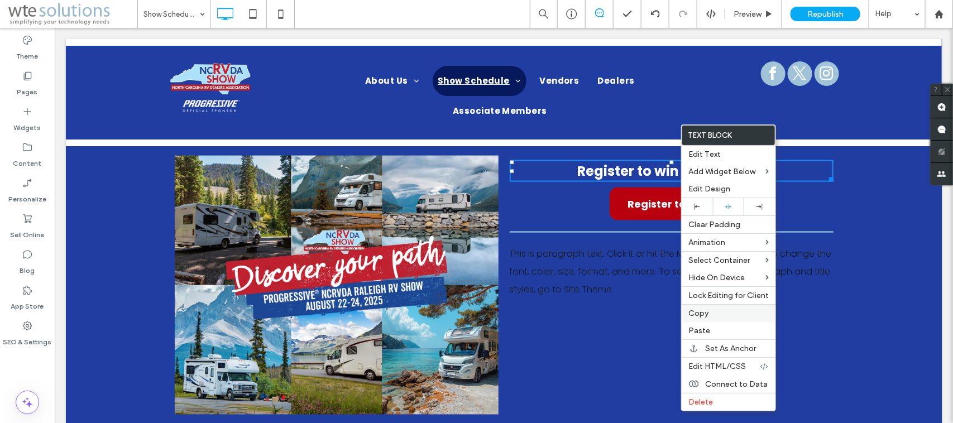
drag, startPoint x: 716, startPoint y: 321, endPoint x: 586, endPoint y: 196, distance: 180.5
click at [716, 318] on label "Copy" at bounding box center [729, 313] width 80 height 9
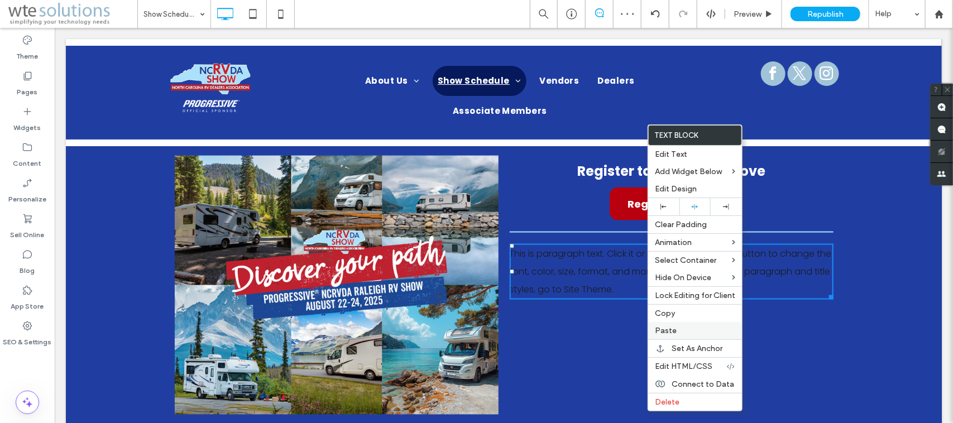
click at [691, 332] on label "Paste" at bounding box center [695, 330] width 80 height 9
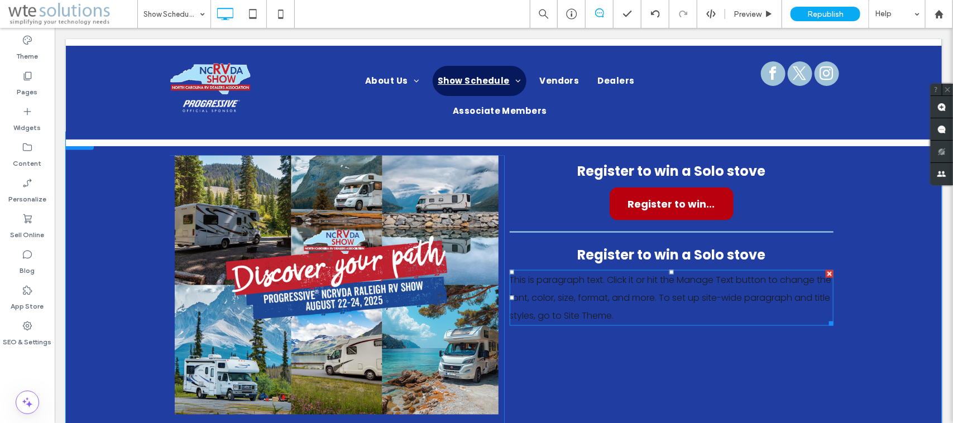
click at [762, 270] on div at bounding box center [829, 274] width 8 height 8
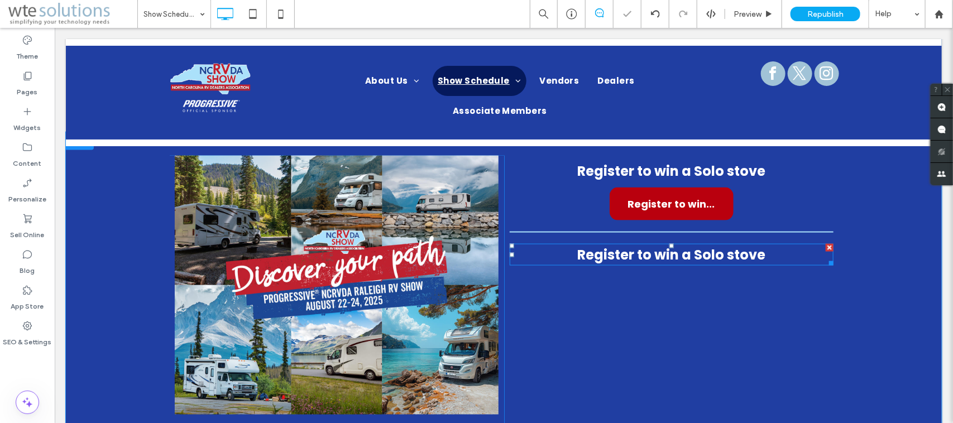
click at [749, 245] on strong "Register to win a Solo stove" at bounding box center [671, 254] width 188 height 18
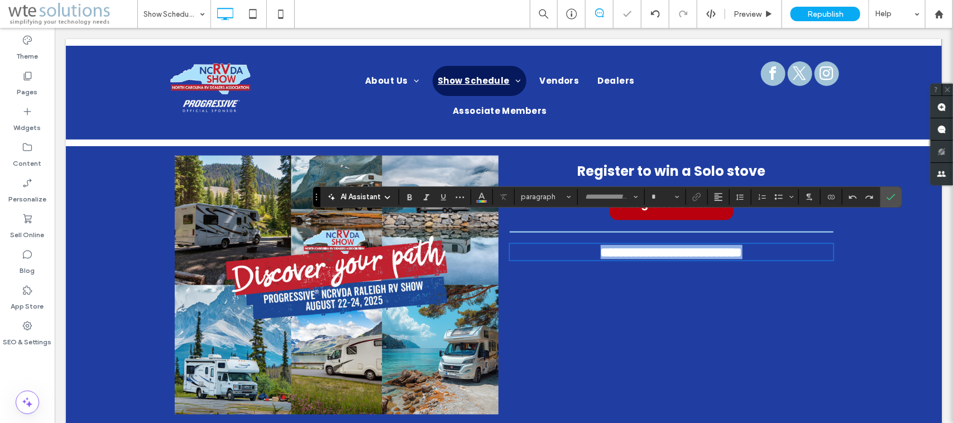
type input "*******"
type input "**"
click at [762, 194] on use "Confirm" at bounding box center [891, 197] width 9 height 7
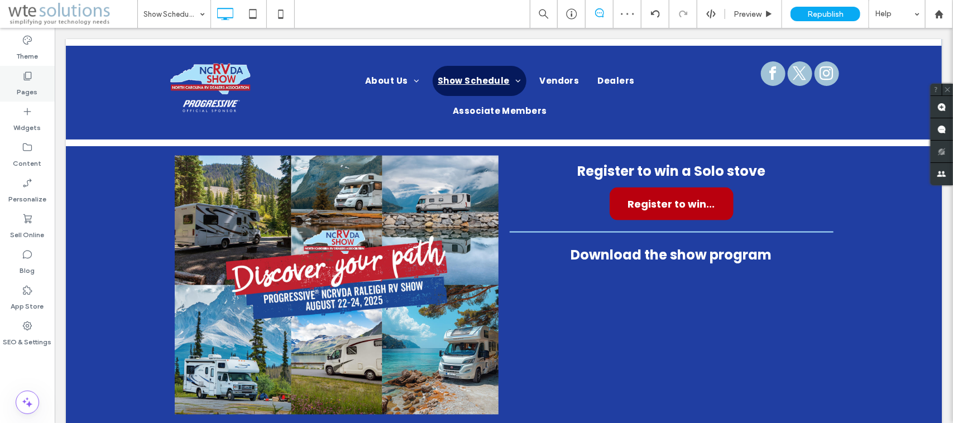
click at [28, 85] on label "Pages" at bounding box center [27, 90] width 21 height 16
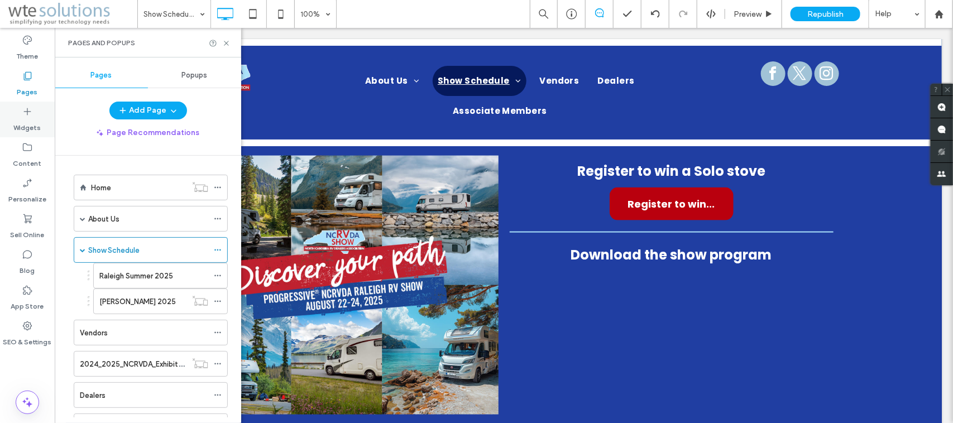
click at [26, 123] on label "Widgets" at bounding box center [27, 125] width 27 height 16
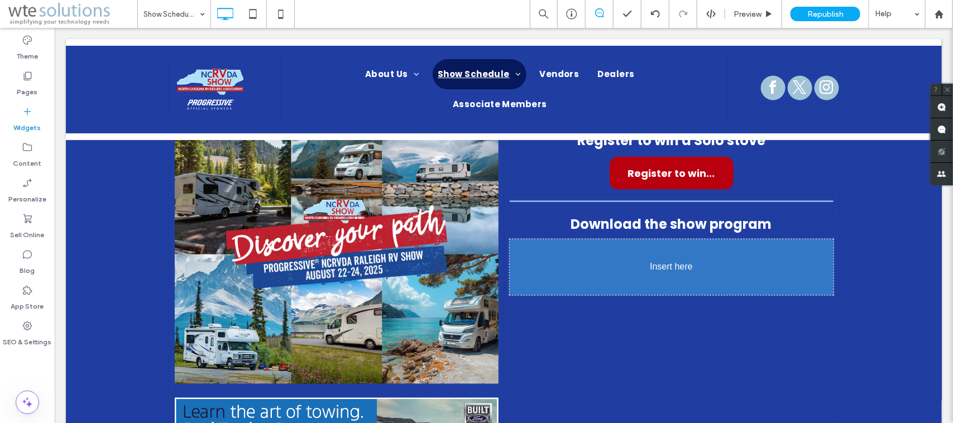
scroll to position [662, 0]
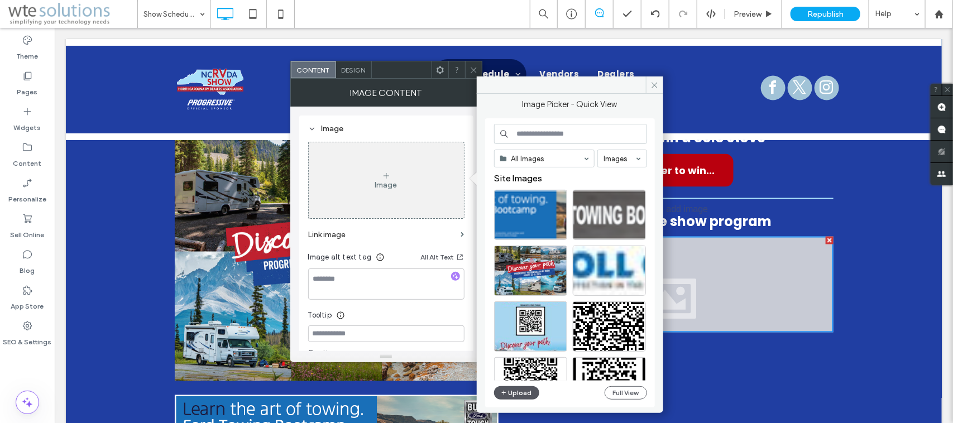
click at [517, 338] on button "Upload" at bounding box center [517, 392] width 46 height 13
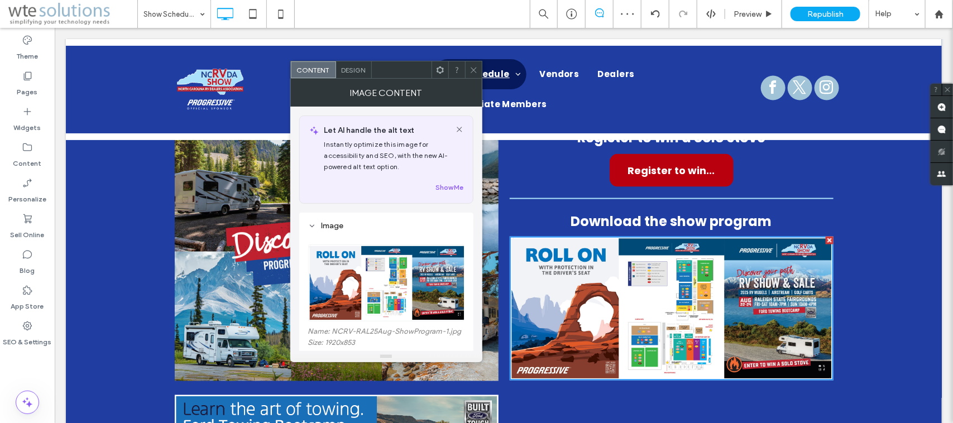
click at [472, 68] on icon at bounding box center [474, 70] width 8 height 8
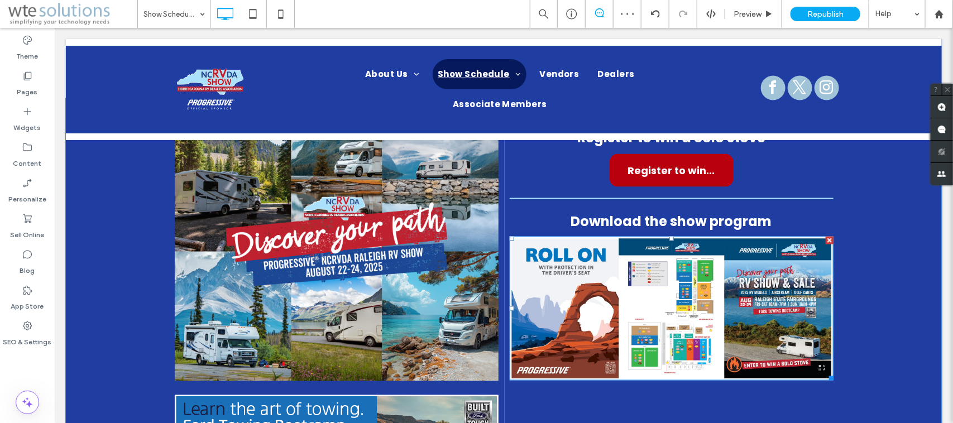
click at [699, 274] on img at bounding box center [671, 308] width 324 height 144
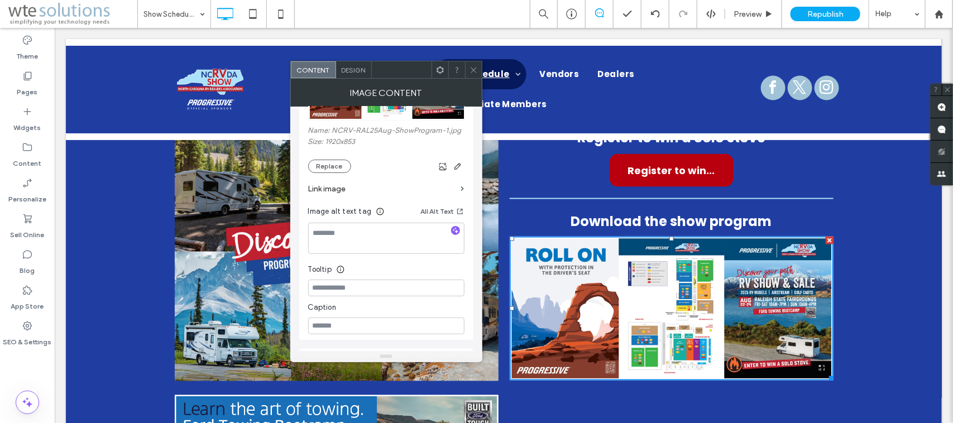
scroll to position [209, 0]
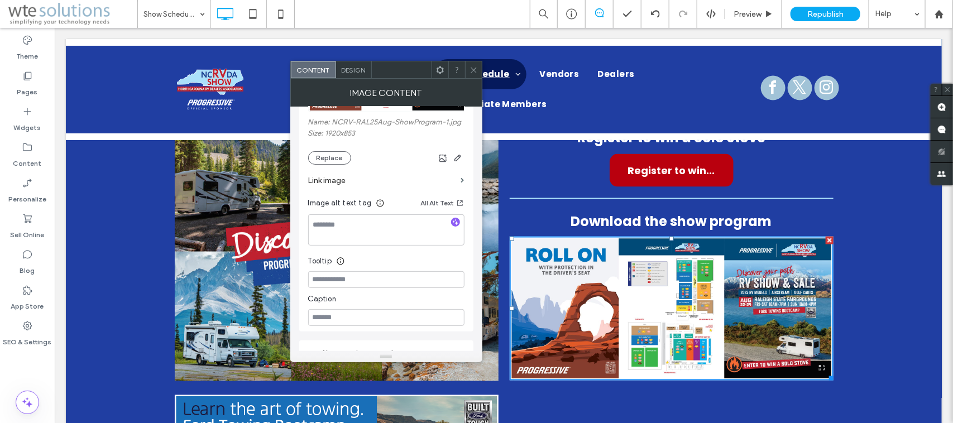
click at [343, 185] on label "Link image" at bounding box center [382, 180] width 149 height 21
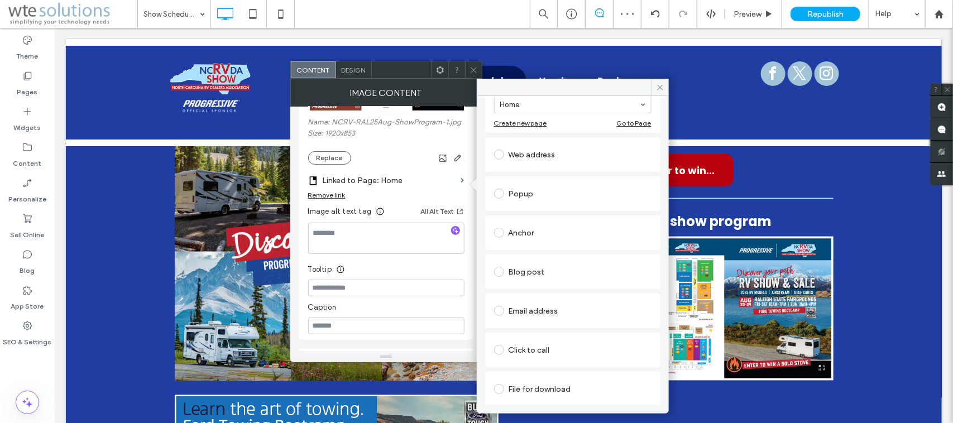
scroll to position [111, 0]
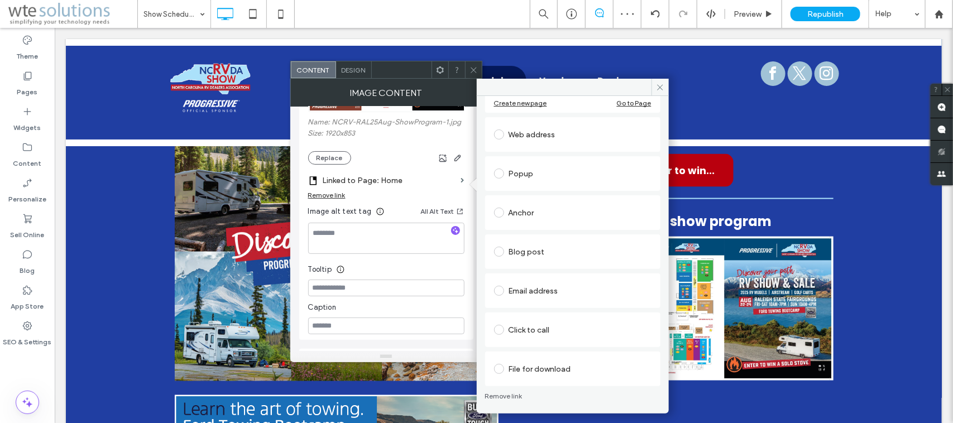
click at [506, 338] on label at bounding box center [501, 369] width 15 height 10
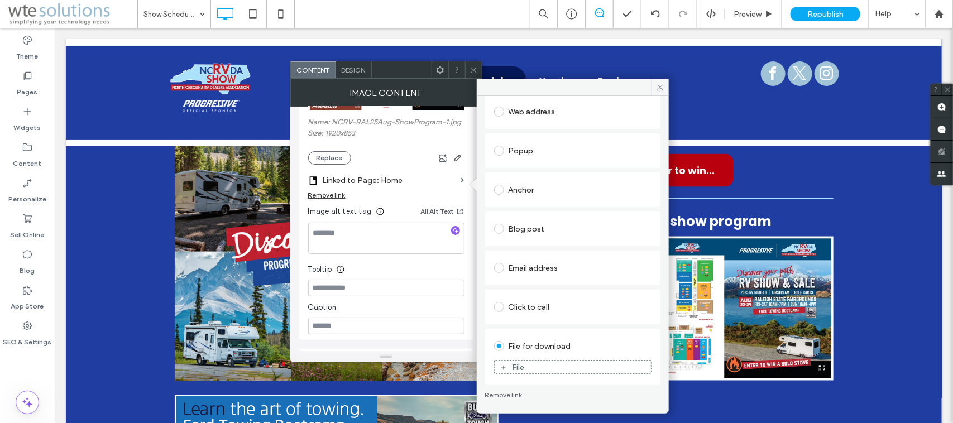
scroll to position [98, 0]
click at [553, 338] on div "File" at bounding box center [573, 368] width 156 height 10
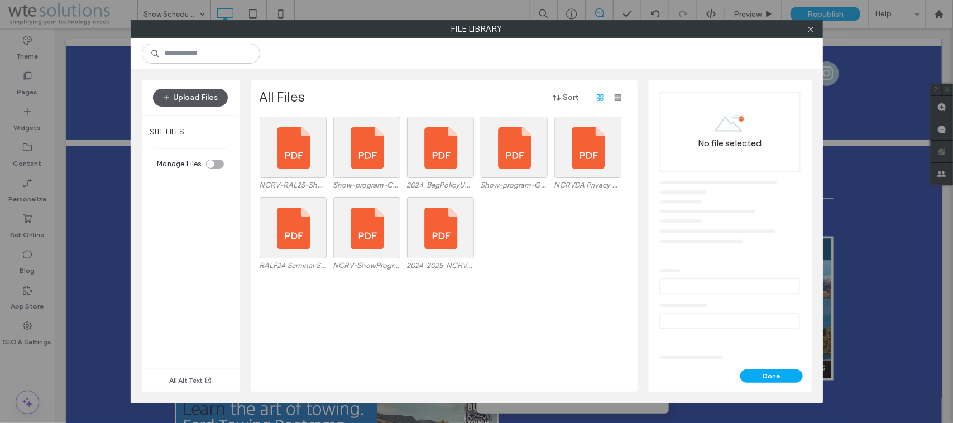
click at [207, 99] on button "Upload Files" at bounding box center [190, 98] width 75 height 18
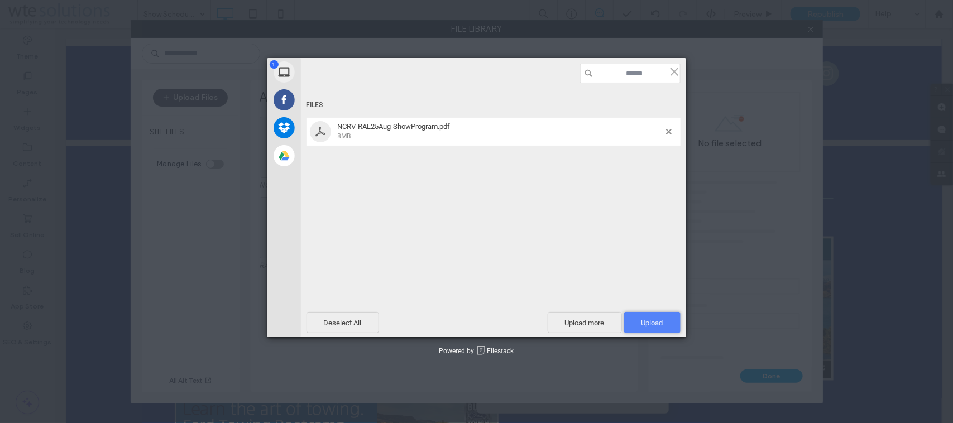
click at [647, 326] on span "Upload 1" at bounding box center [653, 323] width 22 height 8
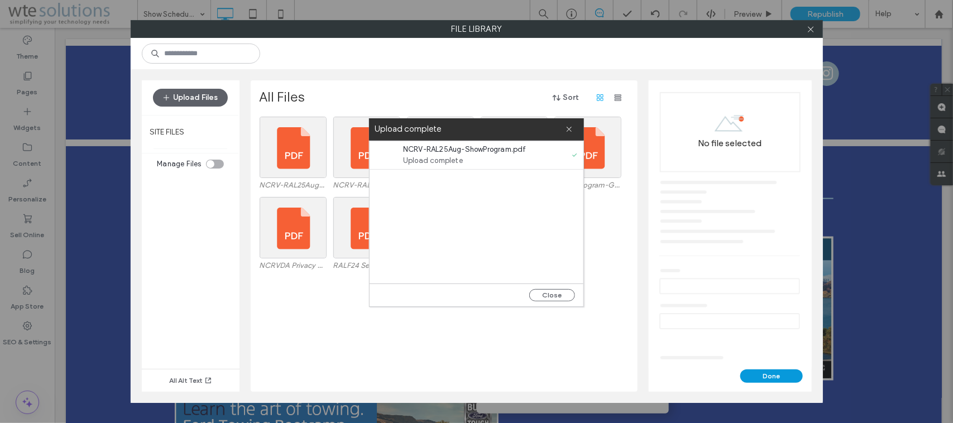
drag, startPoint x: 716, startPoint y: 347, endPoint x: 774, endPoint y: 375, distance: 64.2
click at [762, 338] on button "Done" at bounding box center [771, 376] width 63 height 13
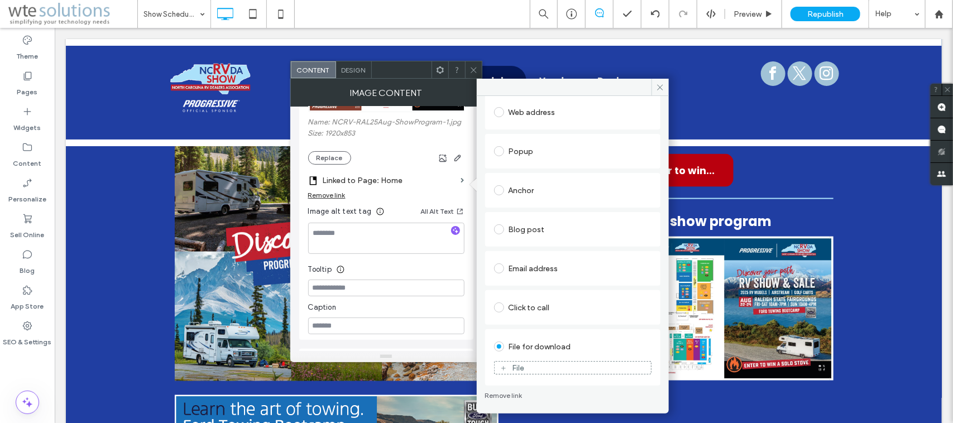
click at [586, 338] on div "File" at bounding box center [573, 368] width 156 height 10
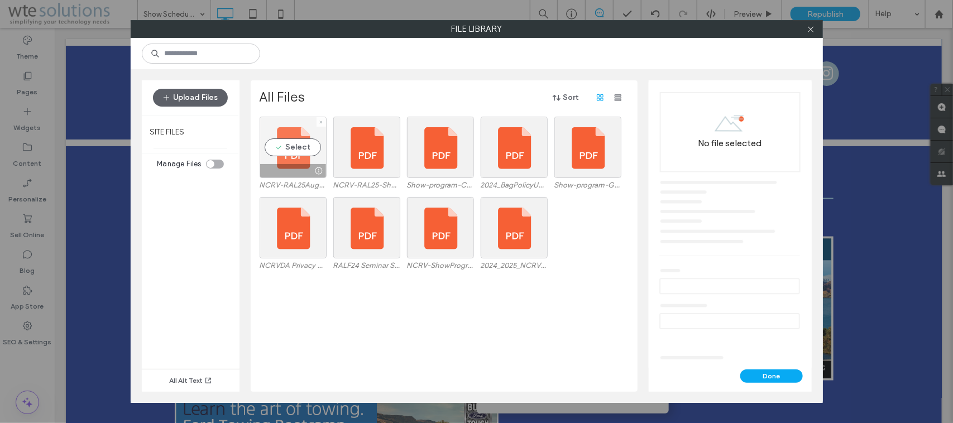
click at [300, 143] on div "Select" at bounding box center [293, 147] width 67 height 61
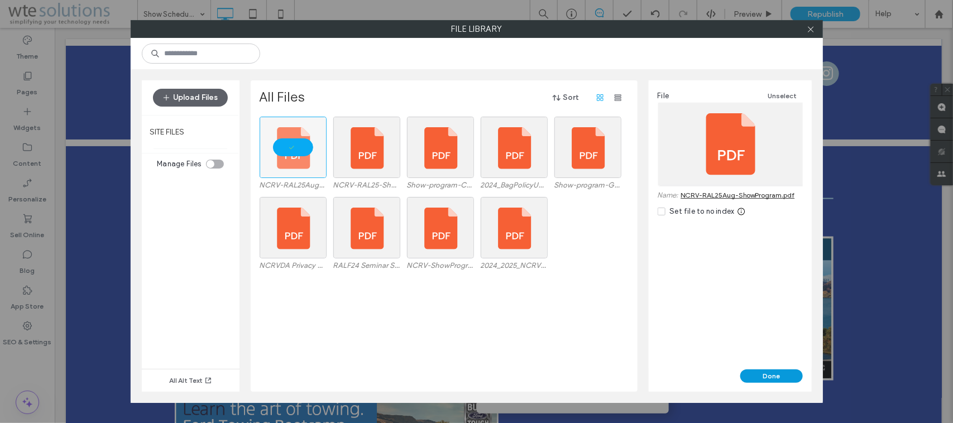
click at [762, 338] on button "Done" at bounding box center [771, 376] width 63 height 13
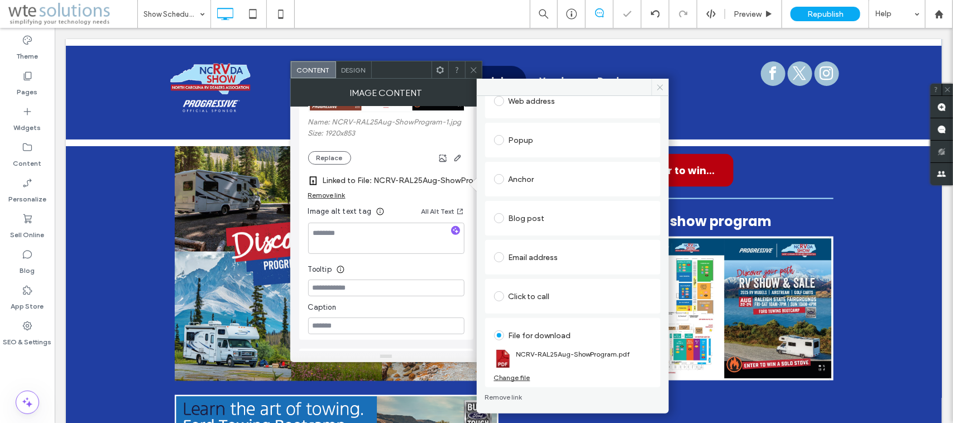
scroll to position [111, 0]
click at [657, 84] on icon at bounding box center [660, 87] width 8 height 8
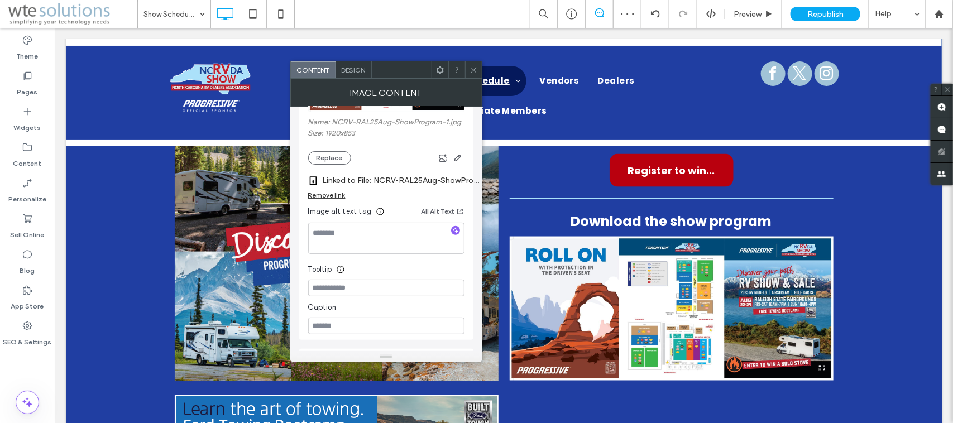
click at [685, 212] on strong "Download the show program" at bounding box center [671, 221] width 201 height 18
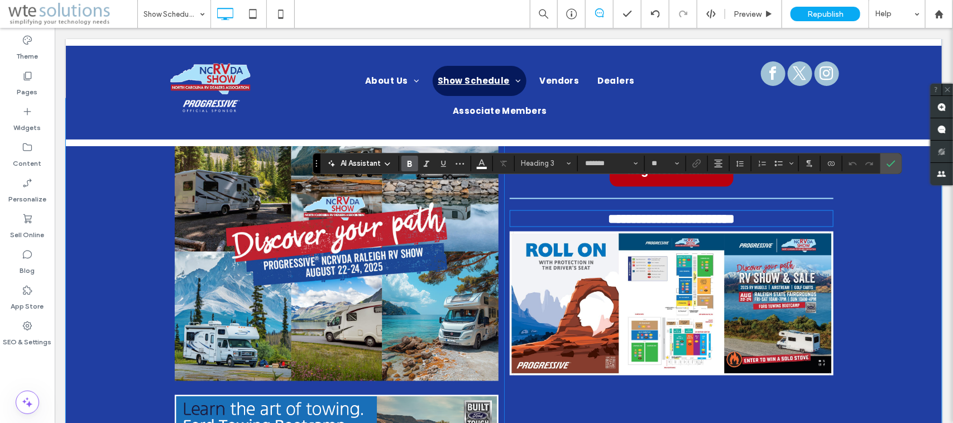
type input "*******"
type input "**"
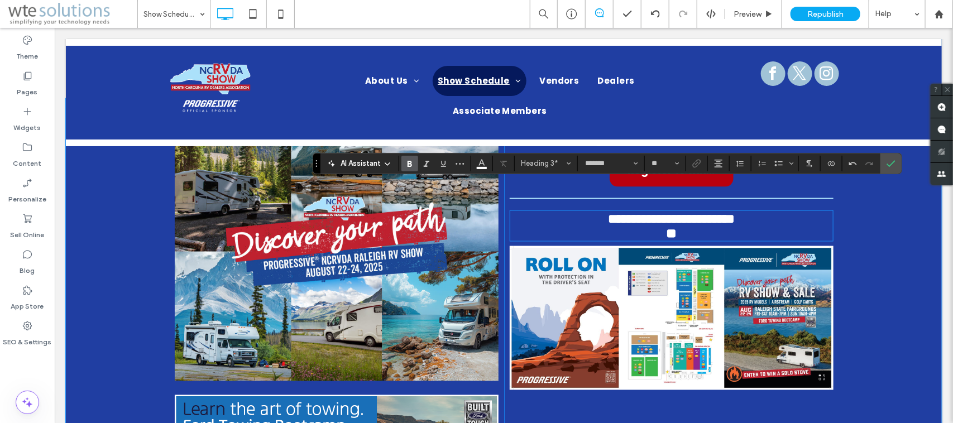
click at [688, 226] on h3 "**" at bounding box center [671, 233] width 324 height 15
drag, startPoint x: 718, startPoint y: 209, endPoint x: 617, endPoint y: 212, distance: 100.6
click at [617, 226] on h3 "*********" at bounding box center [671, 233] width 324 height 15
click at [677, 162] on icon "Size" at bounding box center [677, 163] width 4 height 4
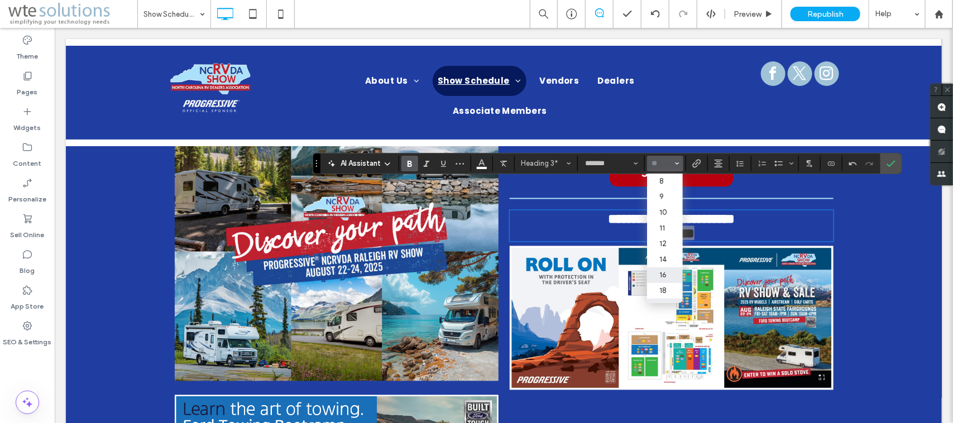
click at [671, 277] on label "16" at bounding box center [665, 275] width 36 height 16
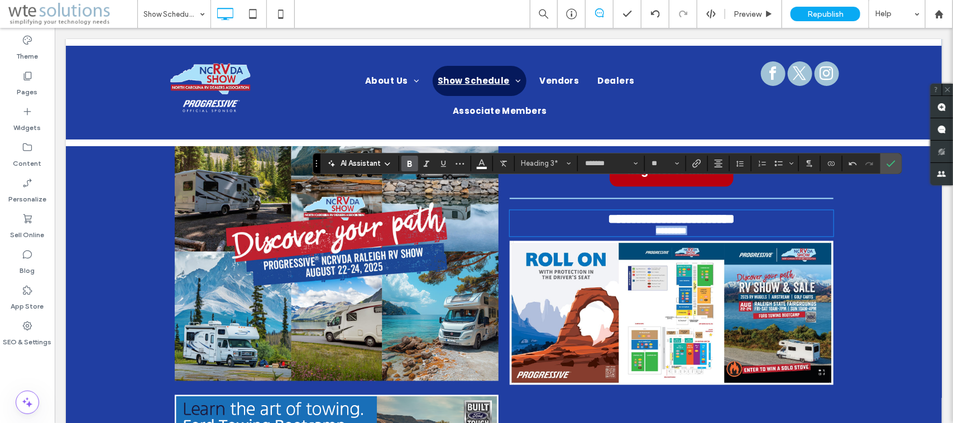
type input "**"
click at [762, 162] on icon "Confirm" at bounding box center [891, 163] width 9 height 9
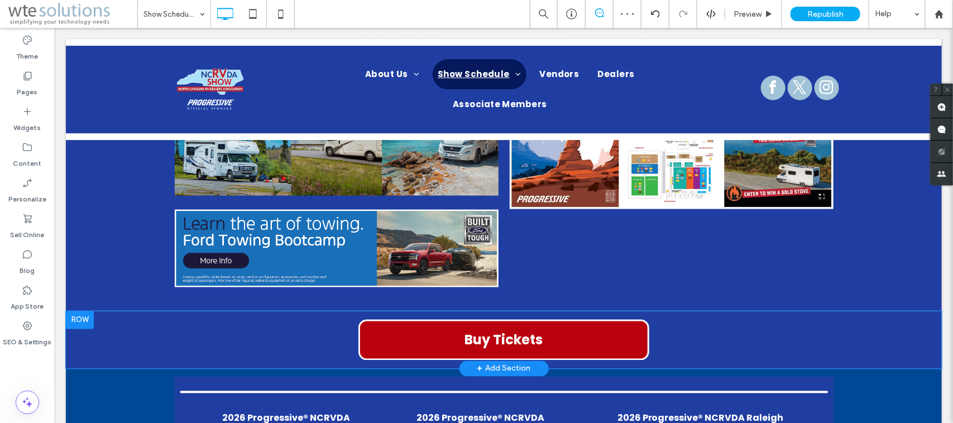
scroll to position [856, 0]
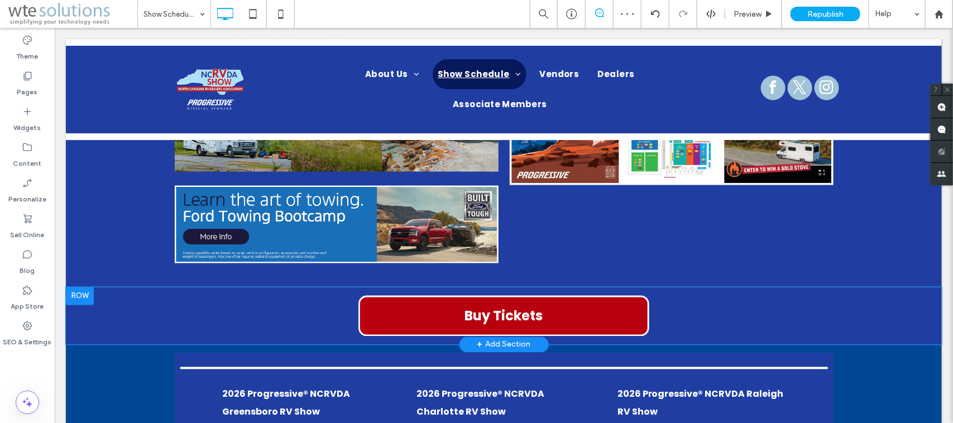
click at [84, 287] on div at bounding box center [79, 296] width 28 height 18
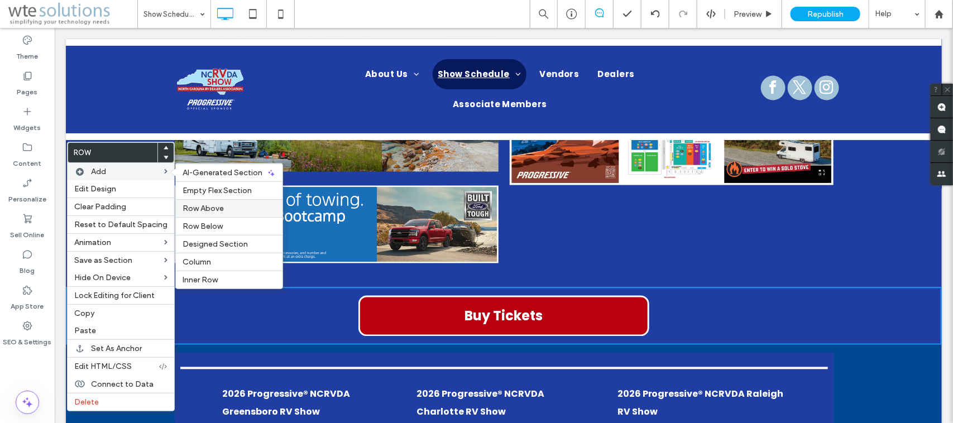
click at [208, 207] on span "Row Above" at bounding box center [203, 208] width 41 height 9
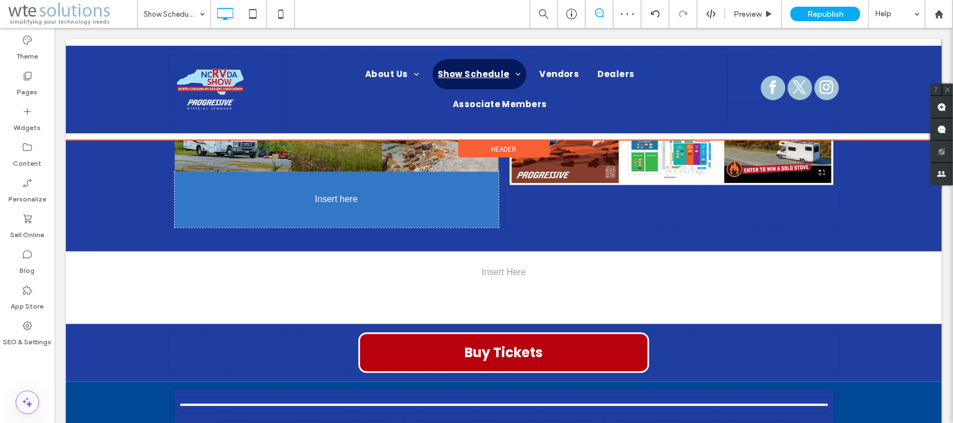
drag, startPoint x: 358, startPoint y: 191, endPoint x: 508, endPoint y: 291, distance: 180.3
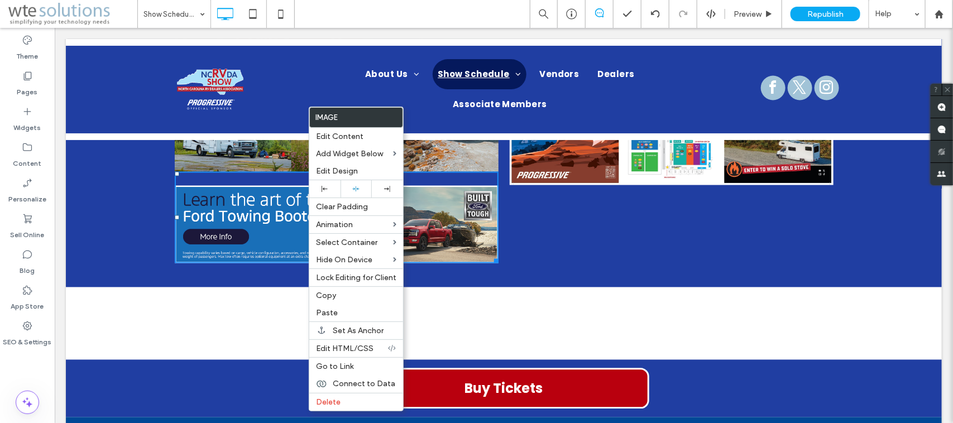
drag, startPoint x: 350, startPoint y: 293, endPoint x: 490, endPoint y: 291, distance: 140.2
click at [350, 293] on div "Copy" at bounding box center [356, 295] width 94 height 18
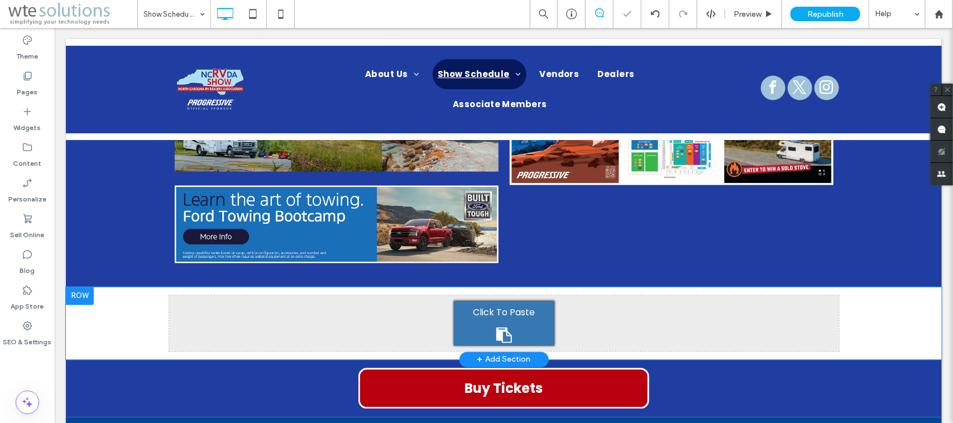
click at [489, 301] on div "Click To Paste" at bounding box center [503, 323] width 101 height 45
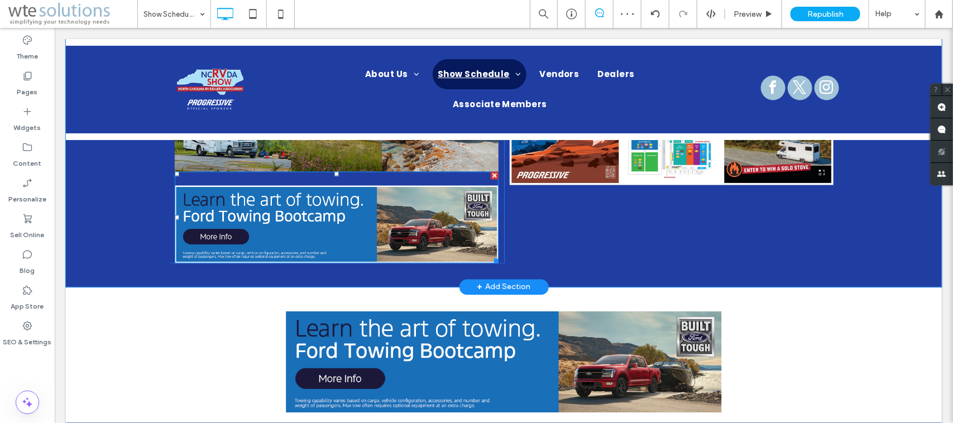
drag, startPoint x: 487, startPoint y: 146, endPoint x: 672, endPoint y: 224, distance: 201.4
click at [490, 171] on div at bounding box center [494, 175] width 8 height 8
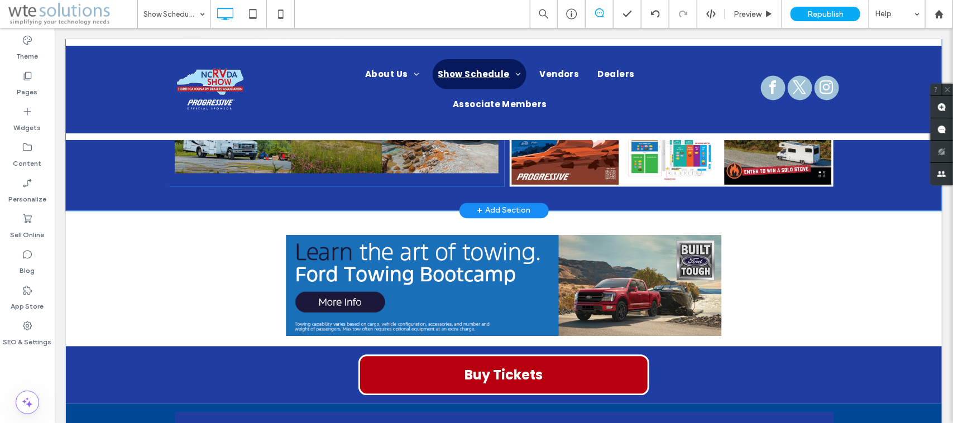
scroll to position [871, 0]
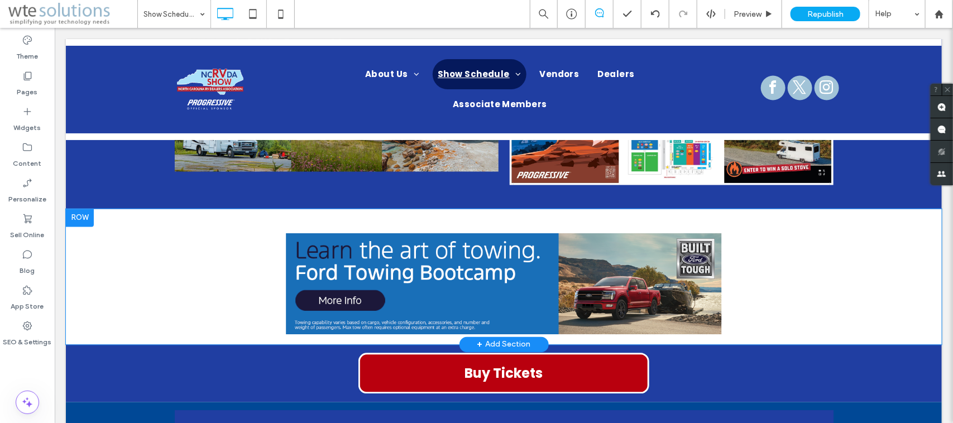
click at [82, 209] on div at bounding box center [79, 218] width 28 height 18
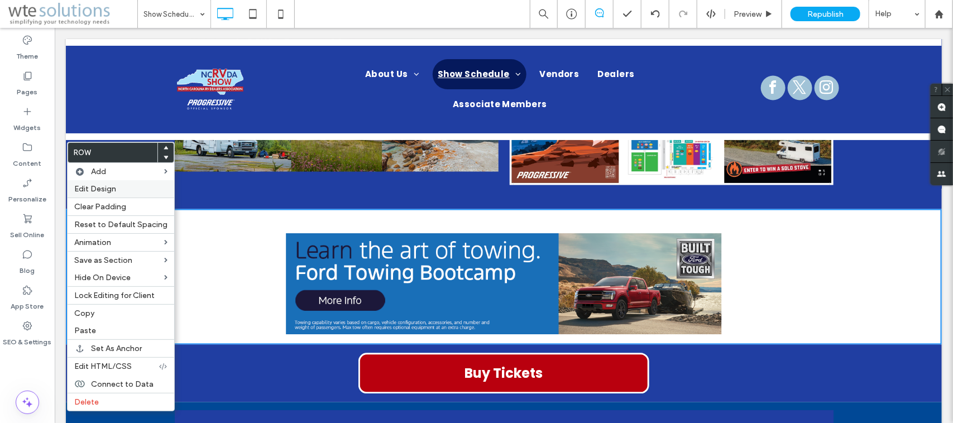
click at [115, 193] on span "Edit Design" at bounding box center [95, 188] width 42 height 9
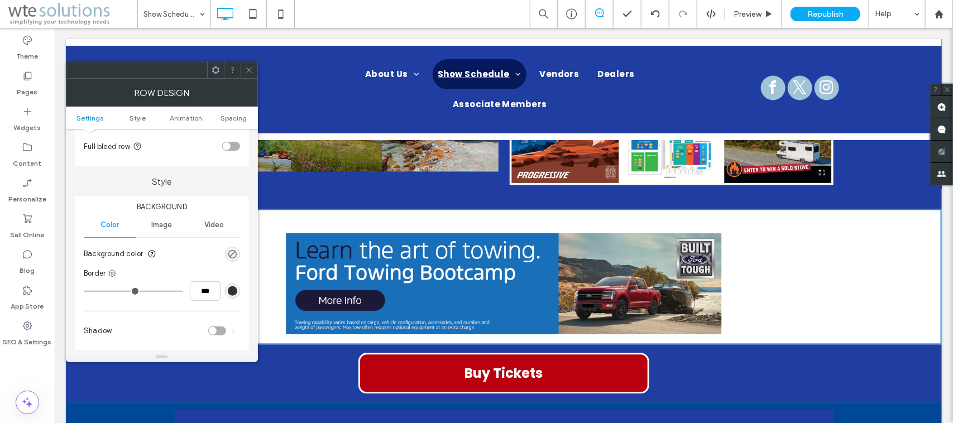
scroll to position [140, 0]
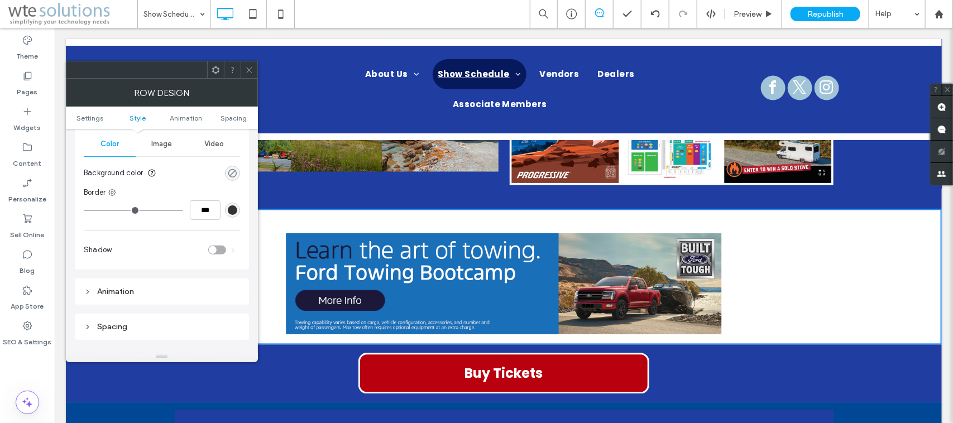
click at [231, 171] on div "rgba(0, 0, 0, 0)" at bounding box center [232, 173] width 9 height 9
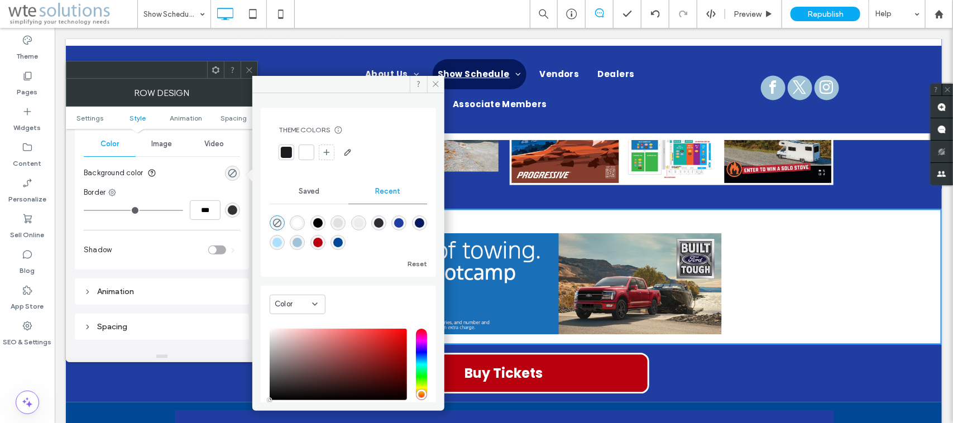
click at [336, 243] on div "rgba(0, 72, 150, 1)" at bounding box center [337, 242] width 9 height 9
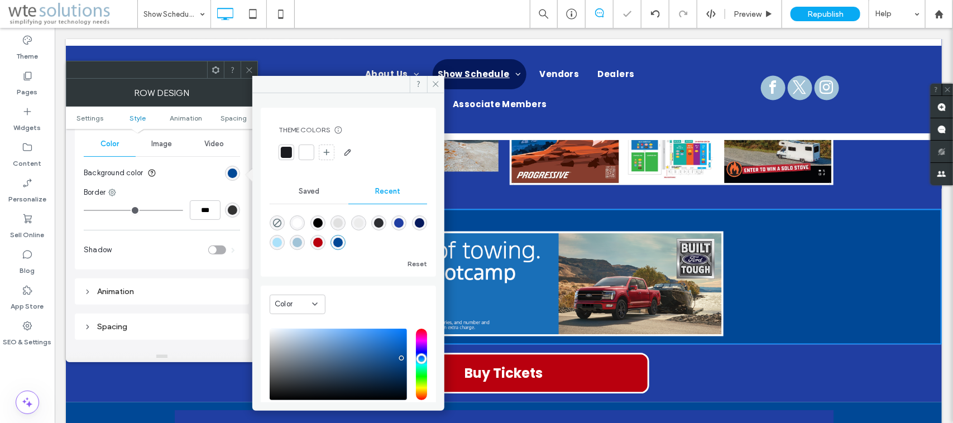
type input "*******"
type input "***"
type input "****"
click at [436, 80] on icon at bounding box center [436, 84] width 8 height 8
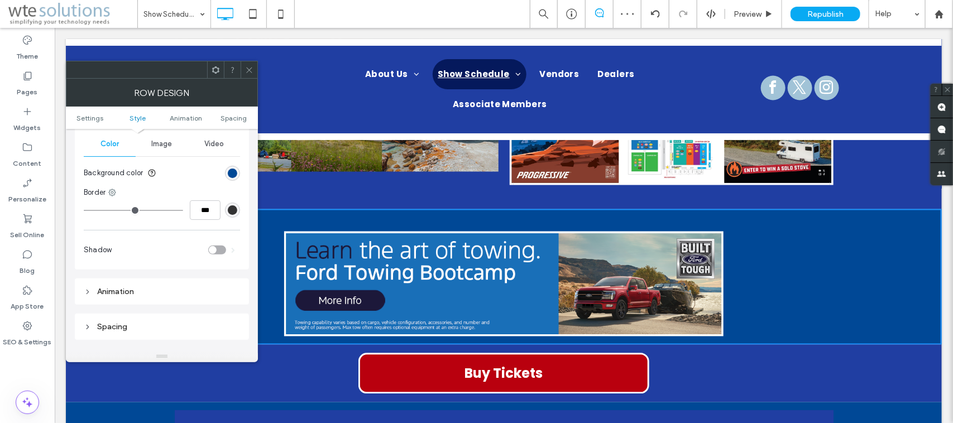
click at [249, 74] on span at bounding box center [249, 69] width 8 height 17
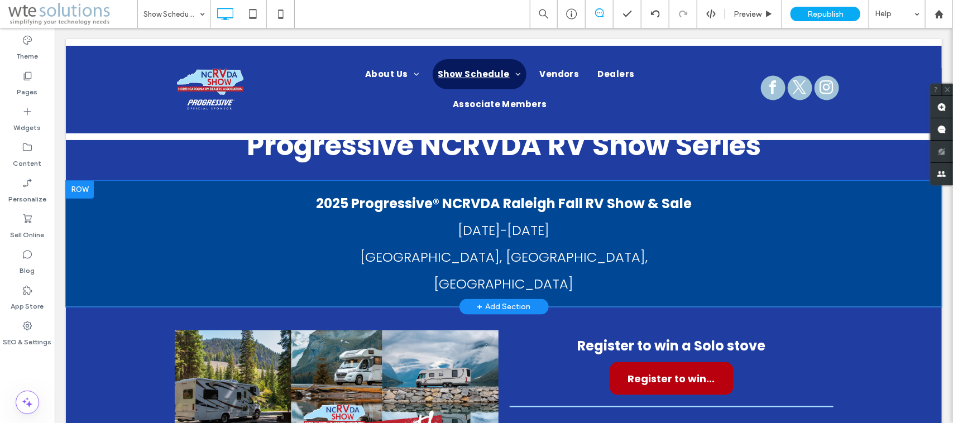
scroll to position [452, 0]
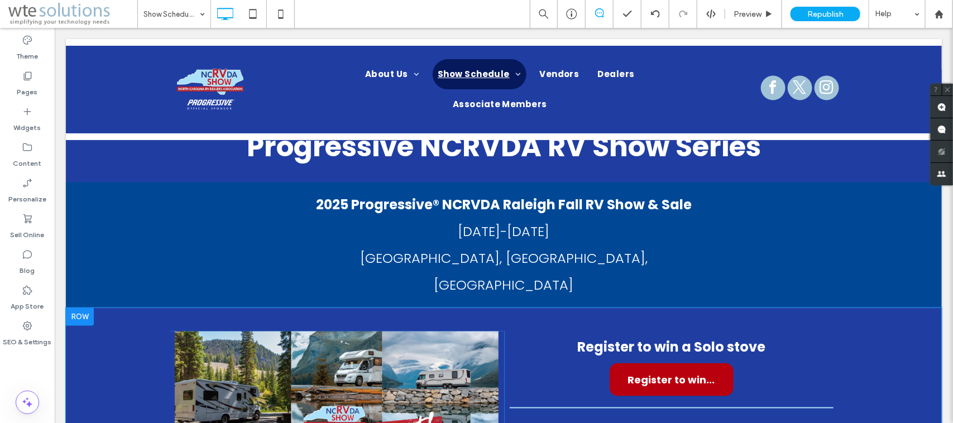
click at [84, 308] on div at bounding box center [79, 317] width 28 height 18
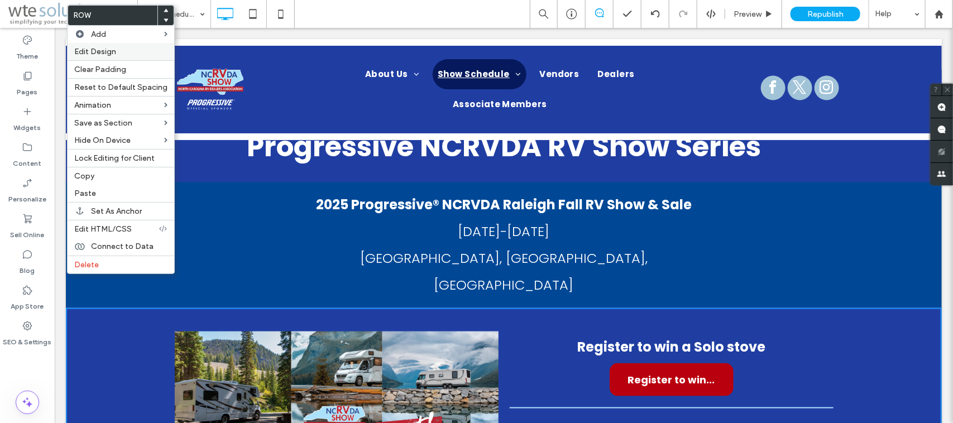
click at [116, 51] on label "Edit Design" at bounding box center [120, 51] width 93 height 9
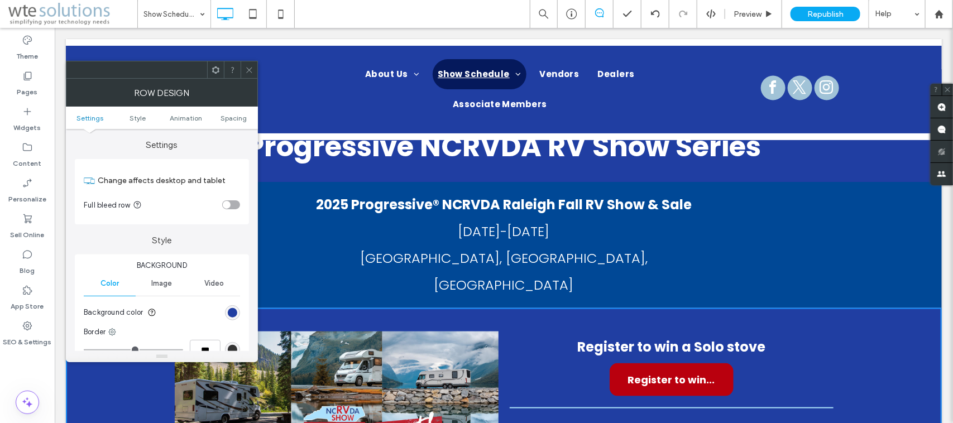
click at [249, 70] on use at bounding box center [249, 70] width 6 height 6
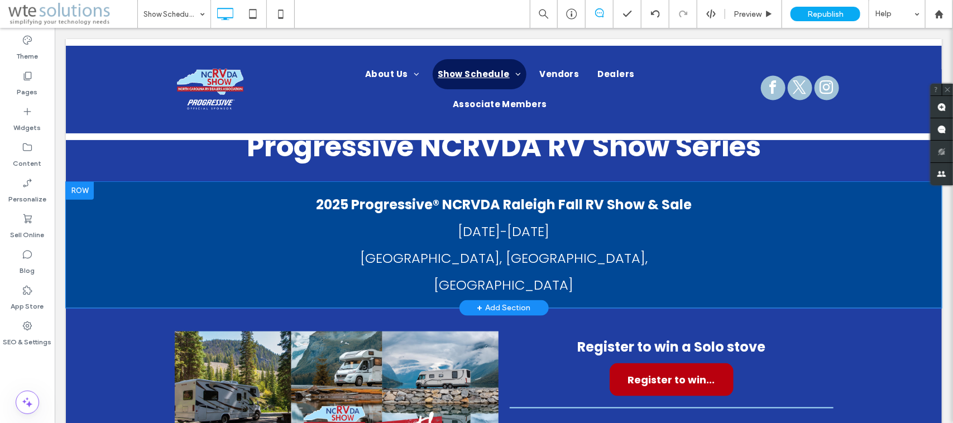
click at [78, 189] on div at bounding box center [79, 190] width 28 height 18
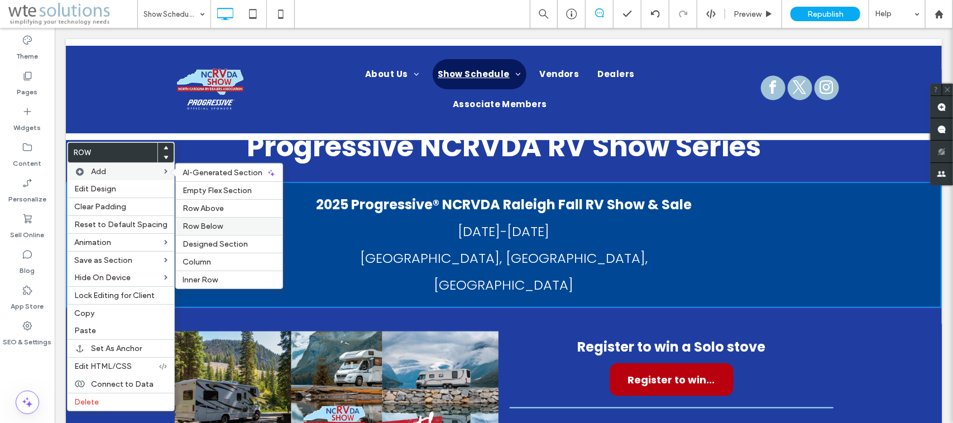
click at [209, 225] on span "Row Below" at bounding box center [203, 226] width 40 height 9
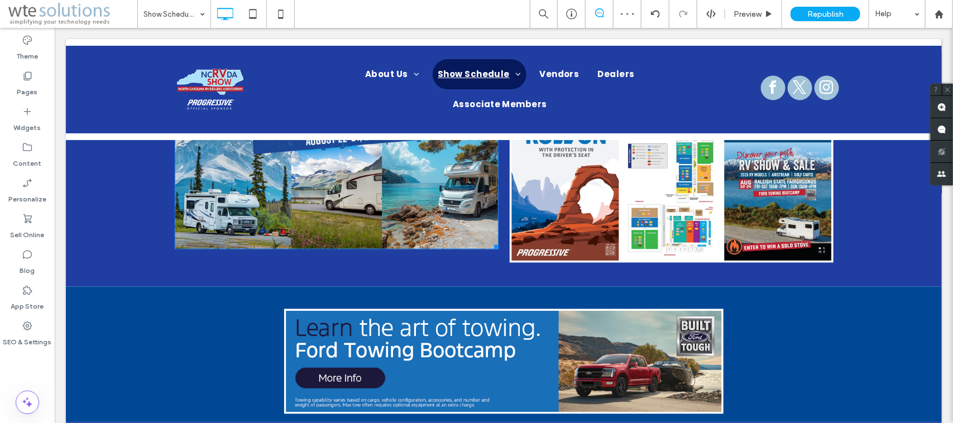
scroll to position [1011, 0]
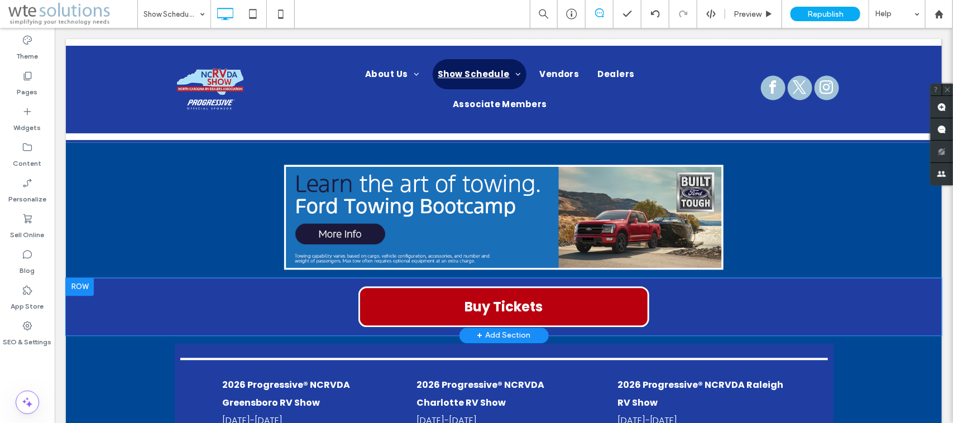
click at [87, 278] on div at bounding box center [79, 287] width 28 height 18
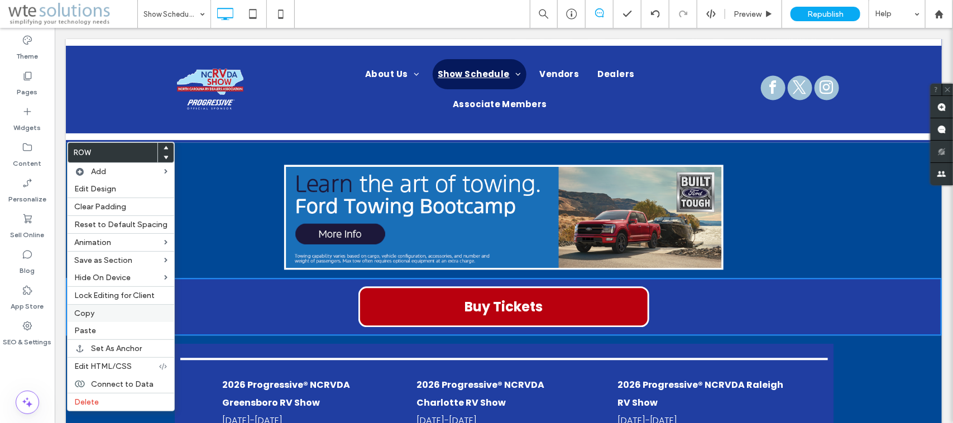
click at [93, 318] on span "Copy" at bounding box center [84, 313] width 20 height 9
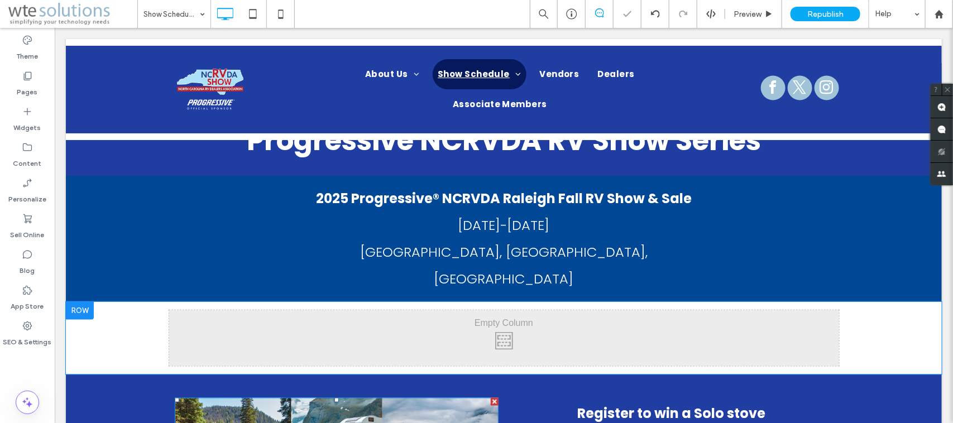
scroll to position [452, 0]
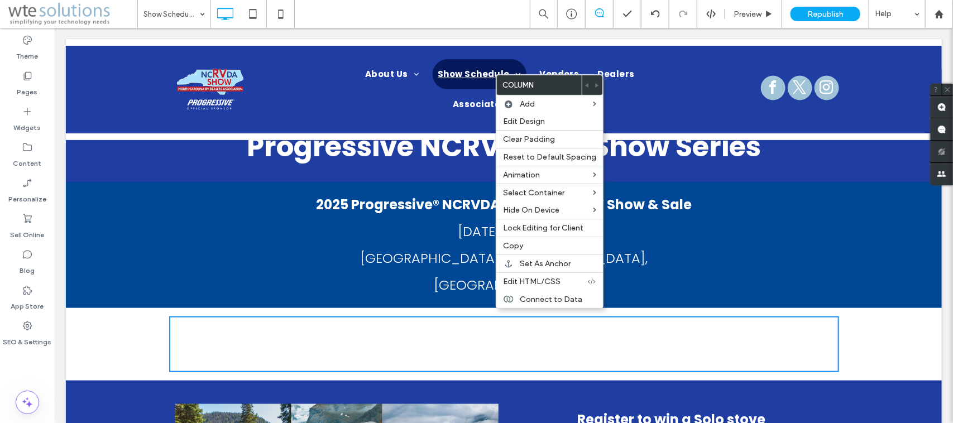
click at [109, 319] on div "Click To Paste Click To Paste Row + Add Section" at bounding box center [503, 344] width 876 height 73
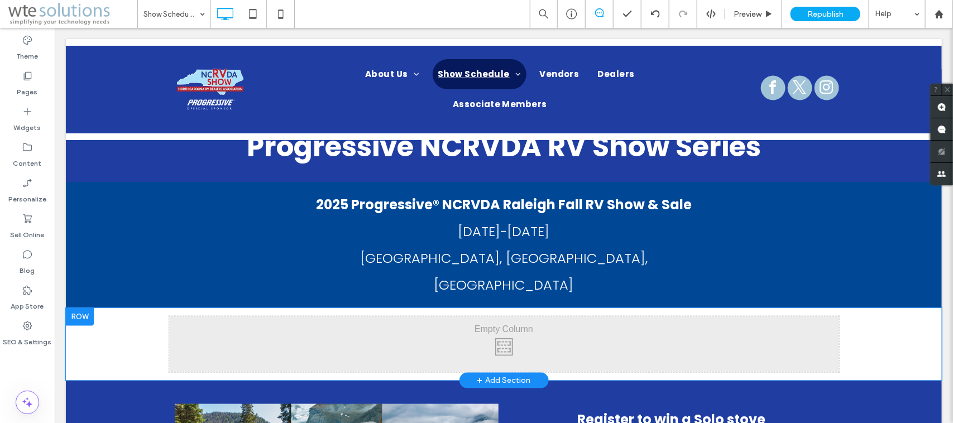
click at [68, 308] on div at bounding box center [79, 317] width 28 height 18
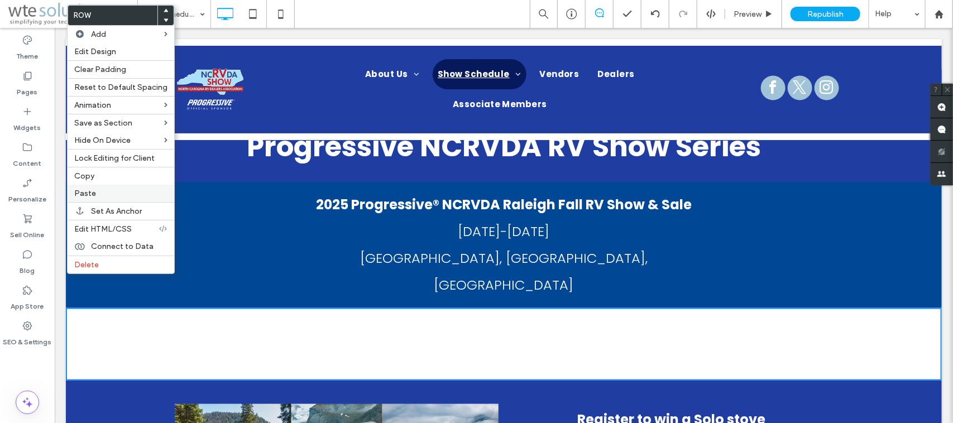
click at [109, 193] on label "Paste" at bounding box center [120, 193] width 93 height 9
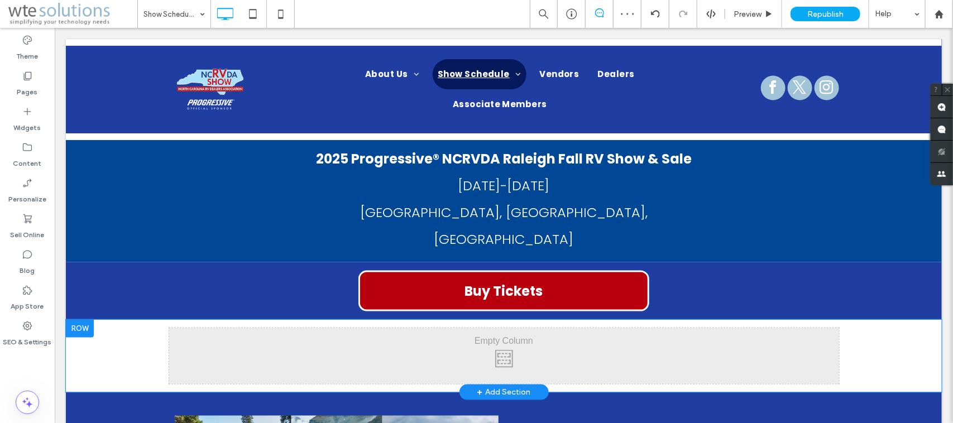
scroll to position [522, 0]
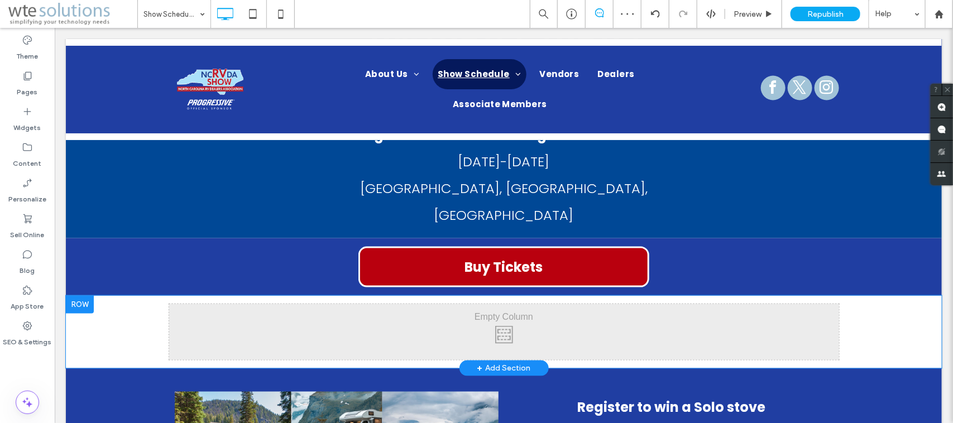
click at [78, 295] on div at bounding box center [79, 304] width 28 height 18
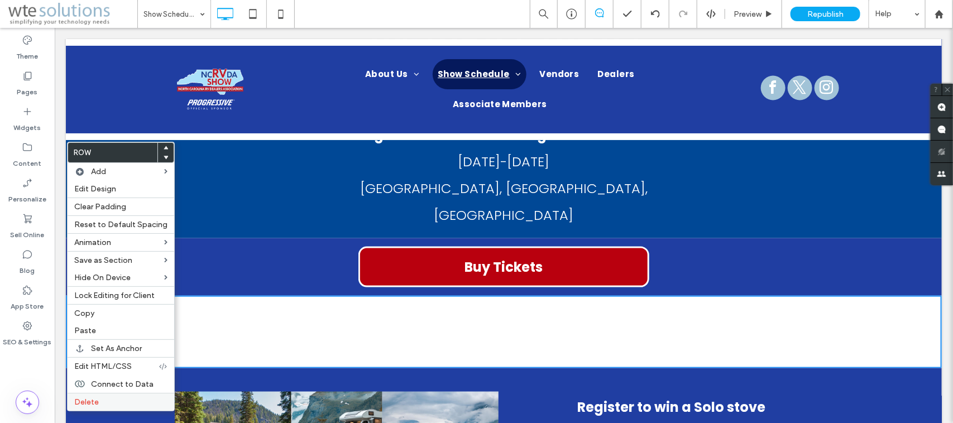
drag, startPoint x: 112, startPoint y: 409, endPoint x: 443, endPoint y: 148, distance: 421.5
click at [112, 338] on label "Delete" at bounding box center [120, 402] width 93 height 9
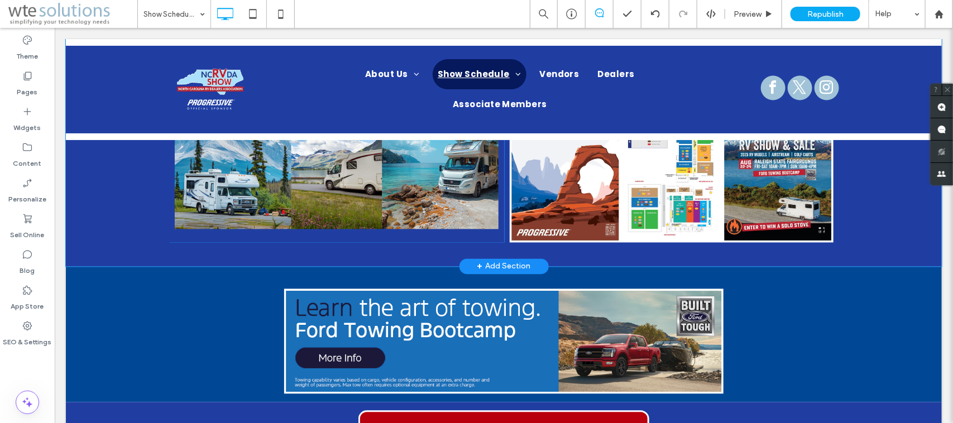
scroll to position [941, 0]
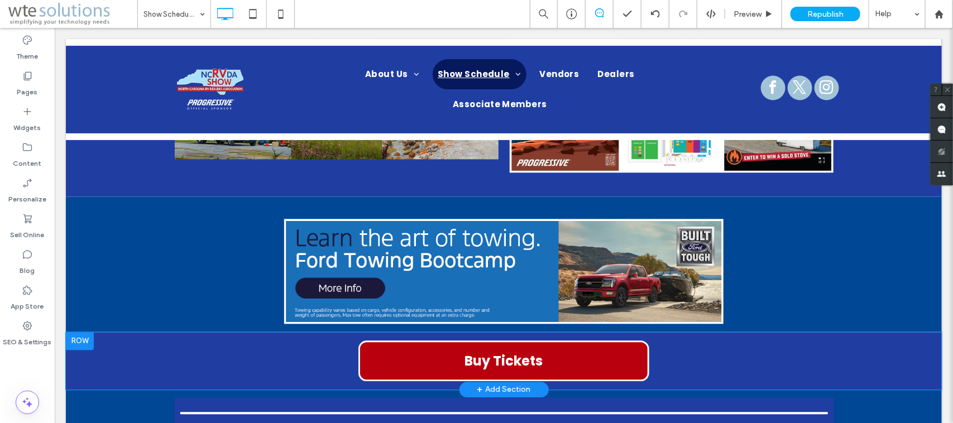
click at [82, 332] on div at bounding box center [79, 341] width 28 height 18
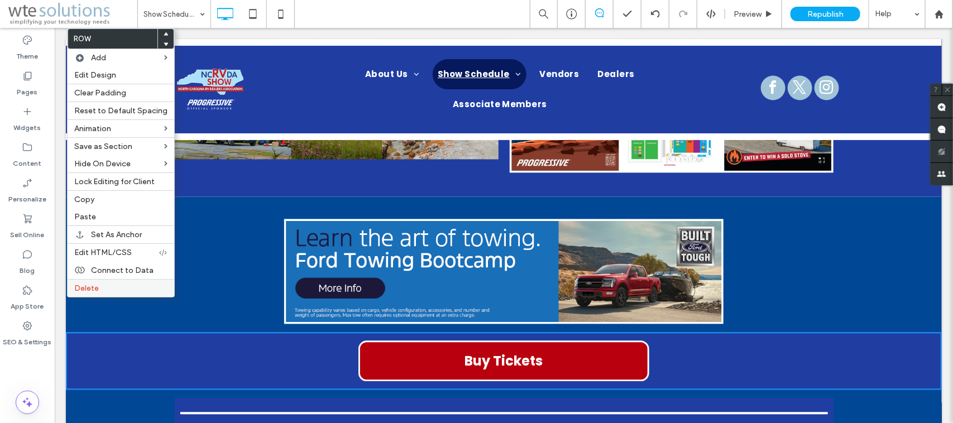
click at [97, 291] on span "Delete" at bounding box center [86, 288] width 25 height 9
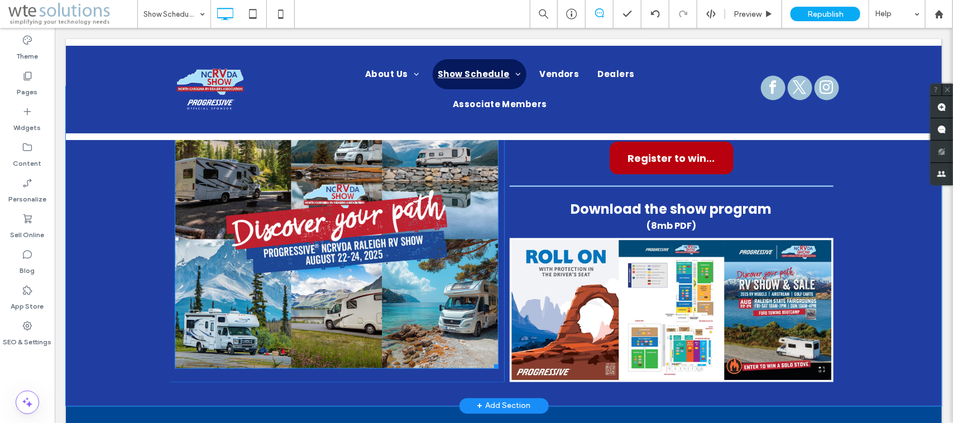
scroll to position [662, 0]
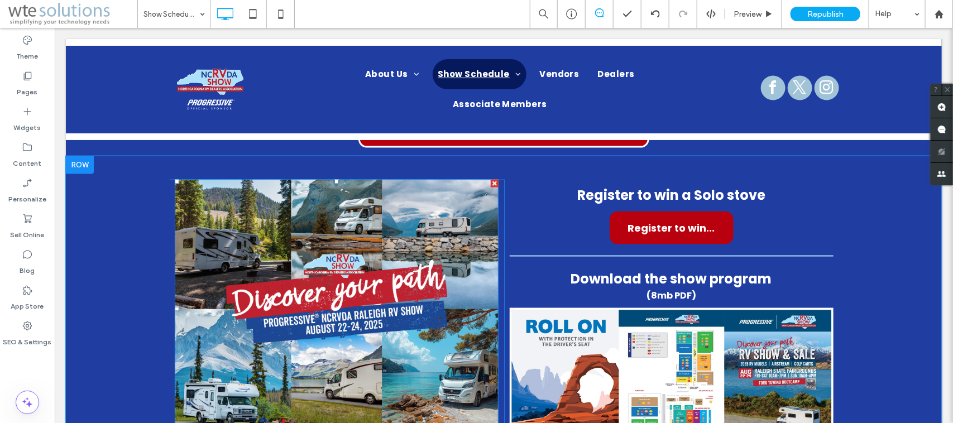
click at [174, 307] on div at bounding box center [176, 309] width 4 height 4
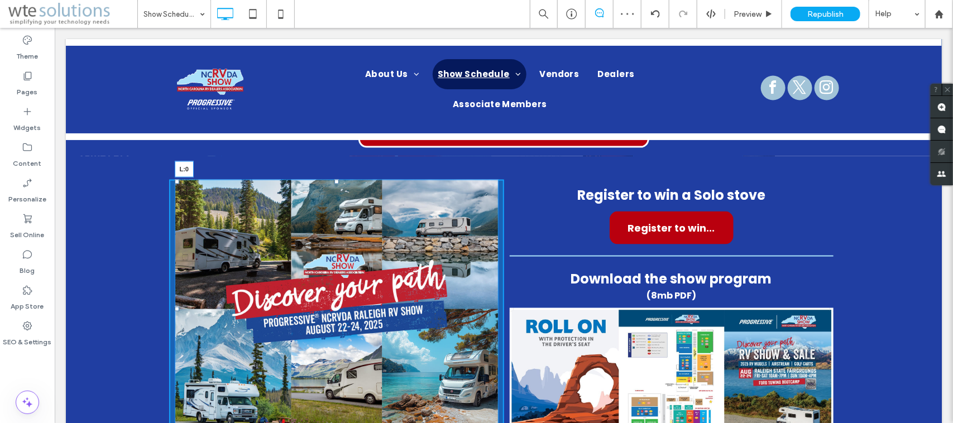
drag, startPoint x: 171, startPoint y: 279, endPoint x: 288, endPoint y: 284, distance: 116.3
click at [112, 274] on div "L:0 Click To Paste Click To Paste Click To Paste Register to win a Solo stove R…" at bounding box center [503, 316] width 876 height 320
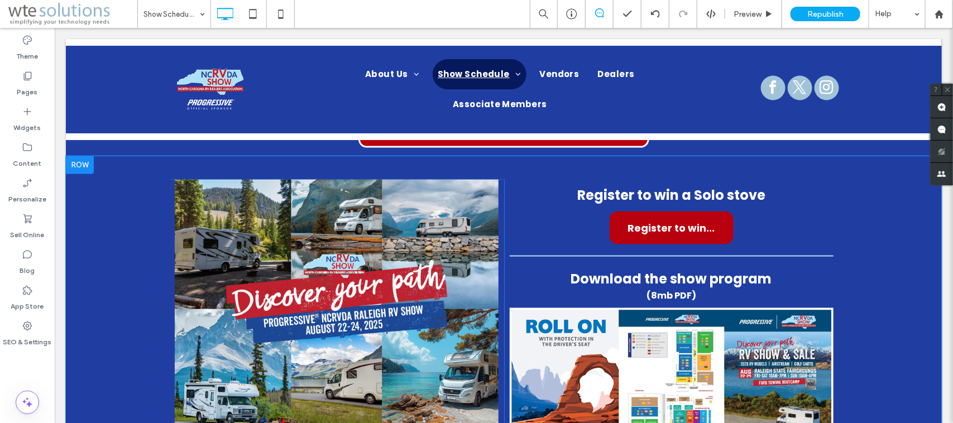
click at [82, 156] on div at bounding box center [79, 165] width 28 height 18
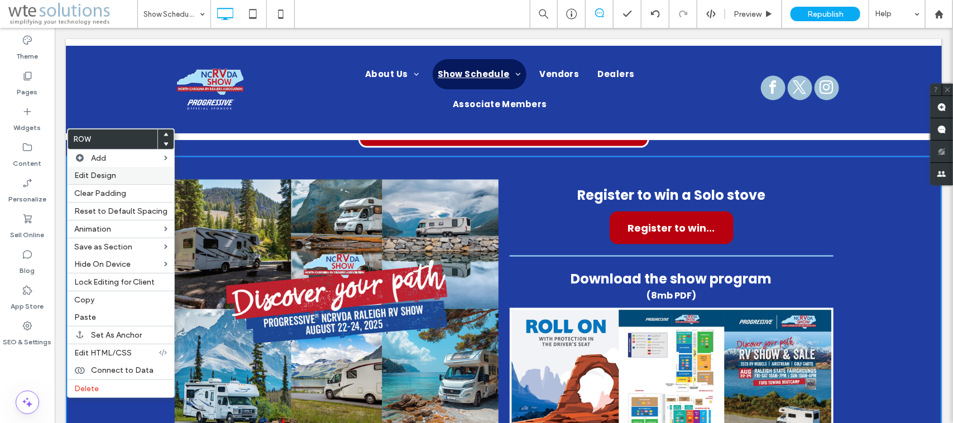
click at [98, 169] on div "Edit Design" at bounding box center [121, 175] width 107 height 17
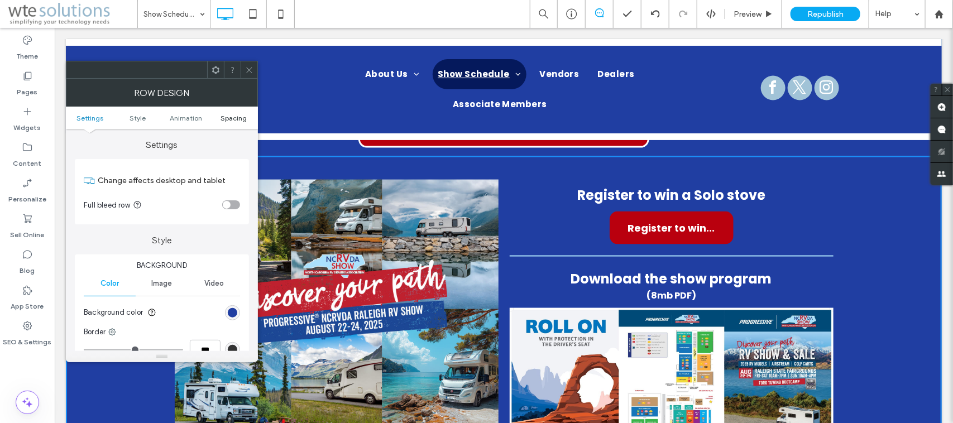
click at [233, 118] on span "Spacing" at bounding box center [234, 118] width 26 height 8
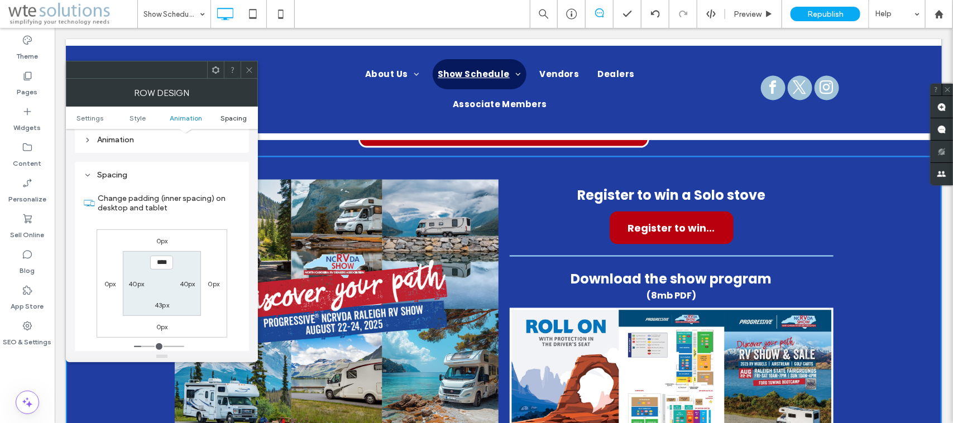
scroll to position [317, 0]
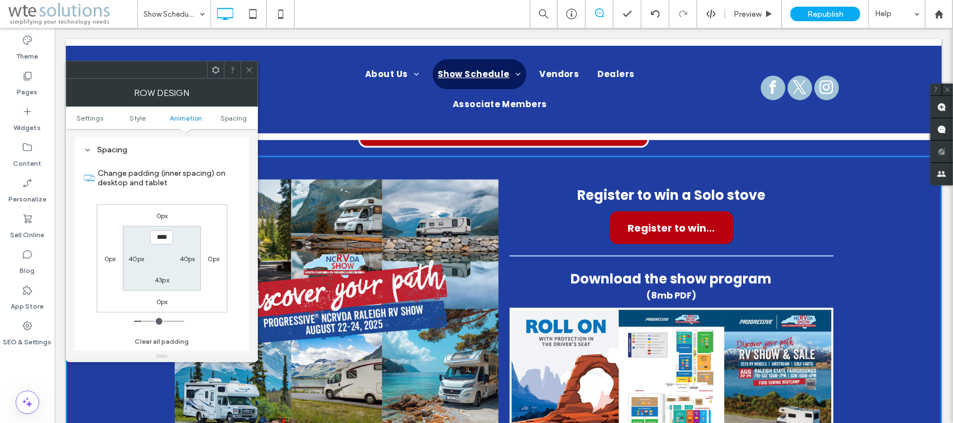
click at [132, 262] on label "40px" at bounding box center [136, 259] width 16 height 8
type input "**"
type input "****"
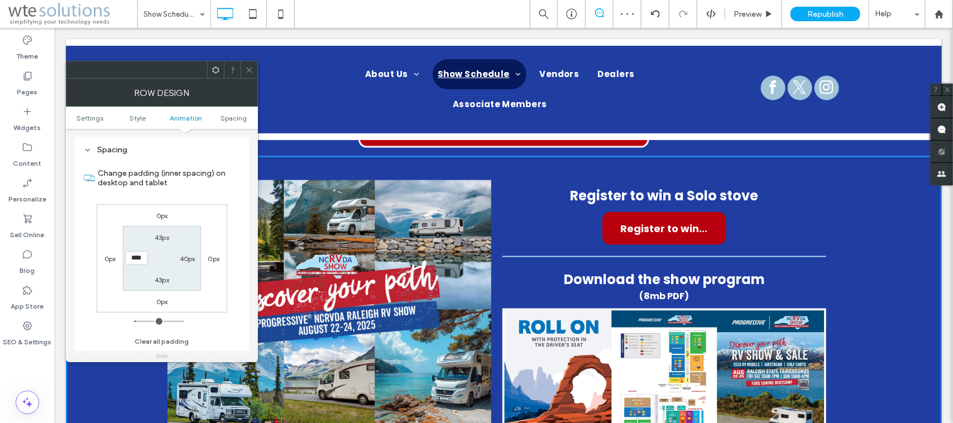
click at [187, 260] on label "40px" at bounding box center [188, 259] width 16 height 8
type input "**"
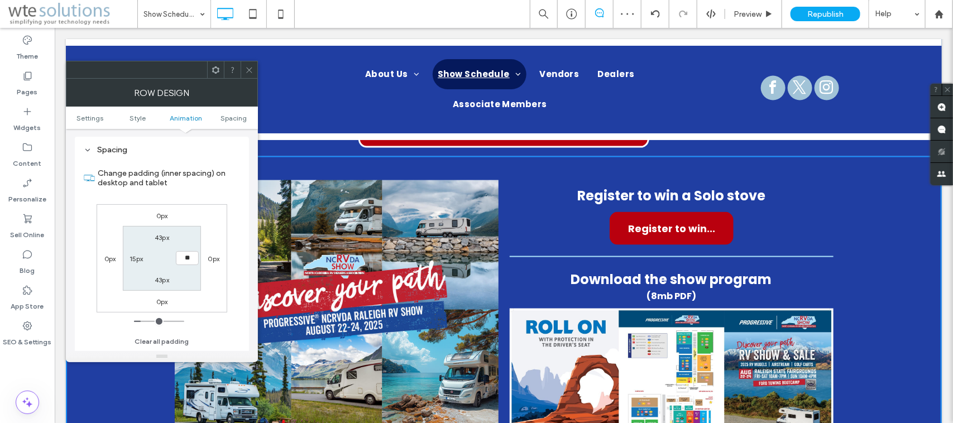
type input "**"
type input "****"
click at [245, 68] on icon at bounding box center [249, 70] width 8 height 8
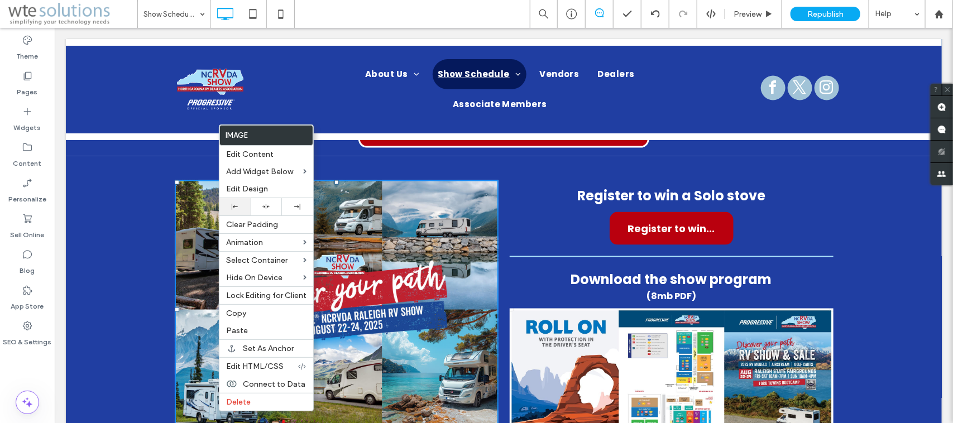
click at [236, 207] on icon at bounding box center [235, 207] width 6 height 6
click at [260, 192] on span "Edit Design" at bounding box center [247, 188] width 42 height 9
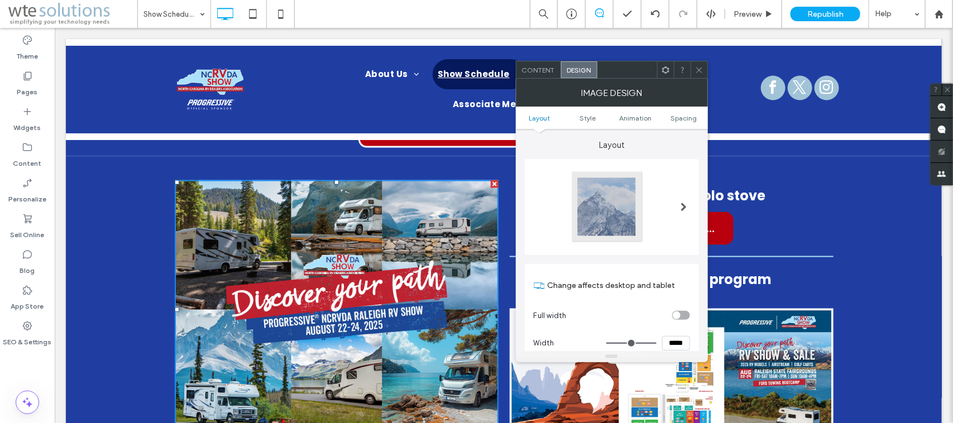
scroll to position [70, 0]
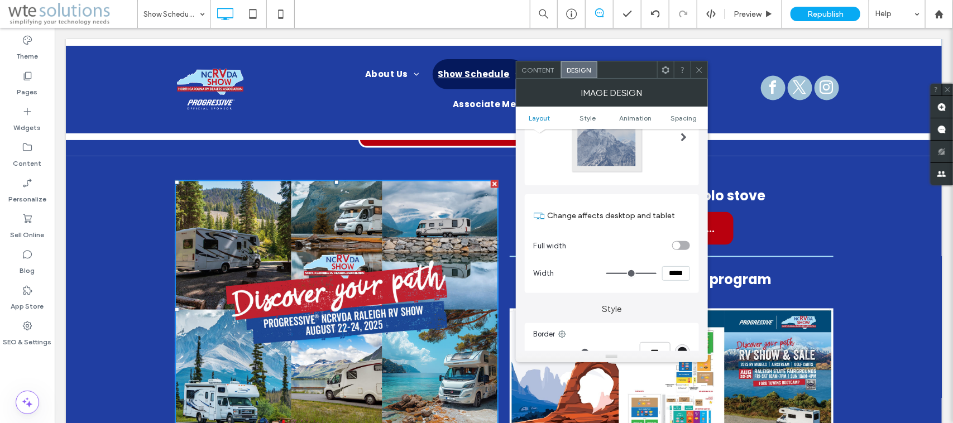
type input "*****"
click at [657, 274] on input "range" at bounding box center [631, 273] width 50 height 1
click at [685, 246] on div "toggle" at bounding box center [681, 245] width 18 height 9
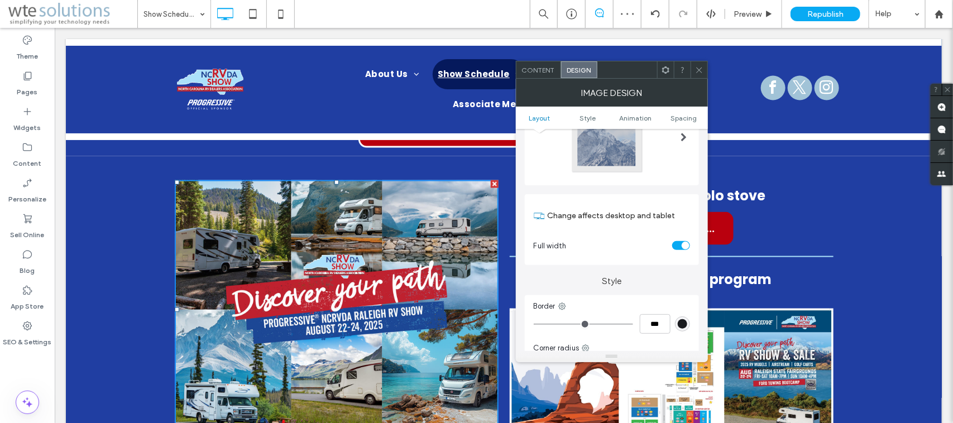
click at [673, 245] on div "toggle" at bounding box center [681, 245] width 18 height 9
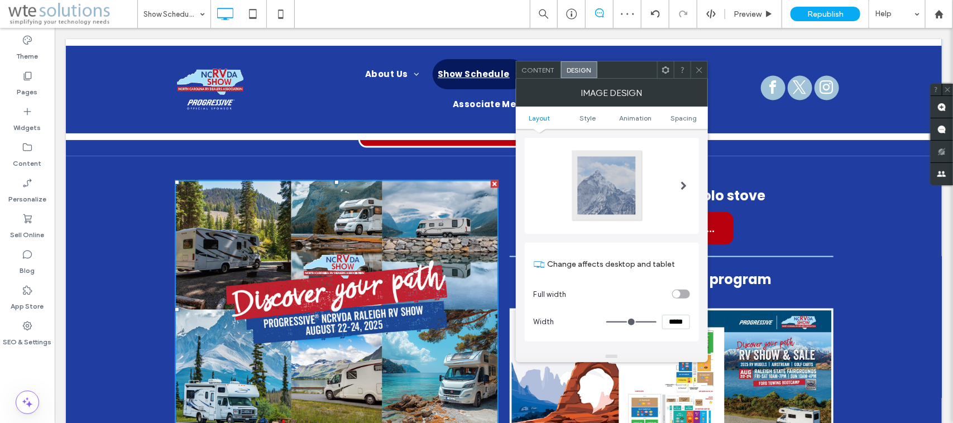
scroll to position [0, 0]
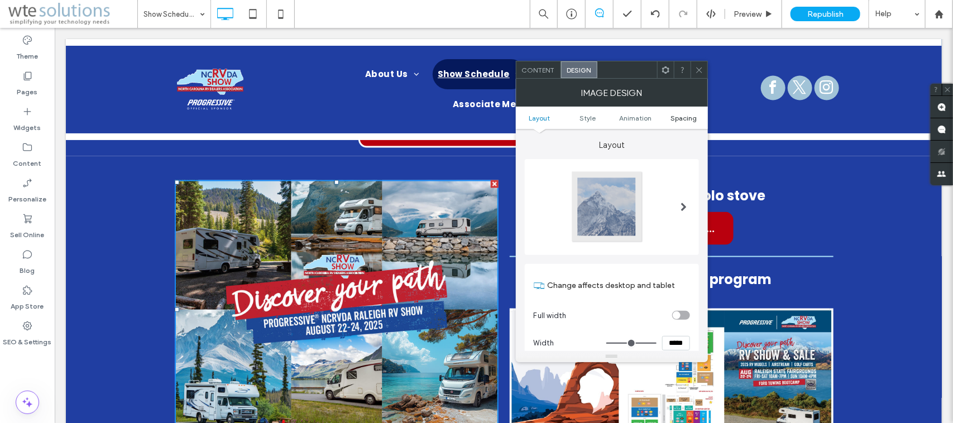
click at [679, 114] on span "Spacing" at bounding box center [684, 118] width 26 height 8
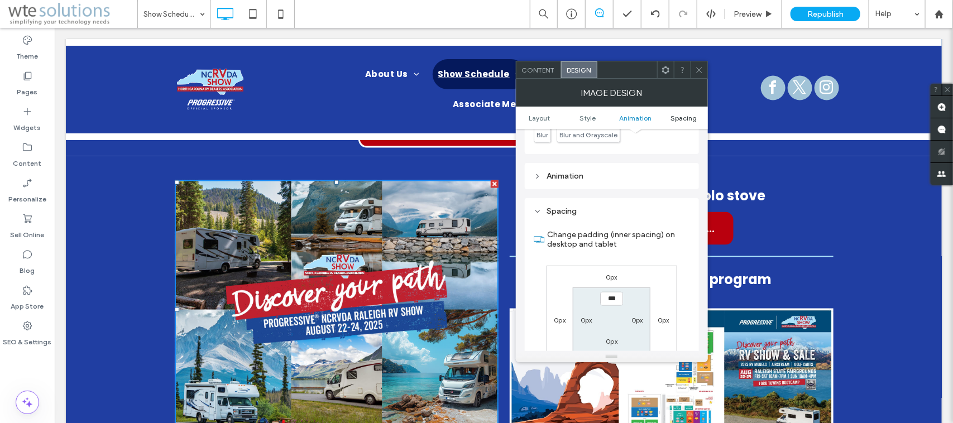
scroll to position [563, 0]
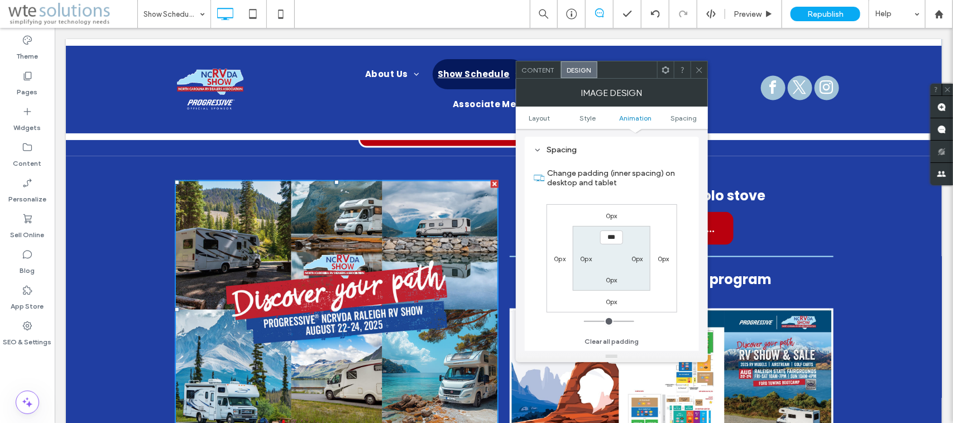
click at [699, 70] on use at bounding box center [699, 70] width 6 height 6
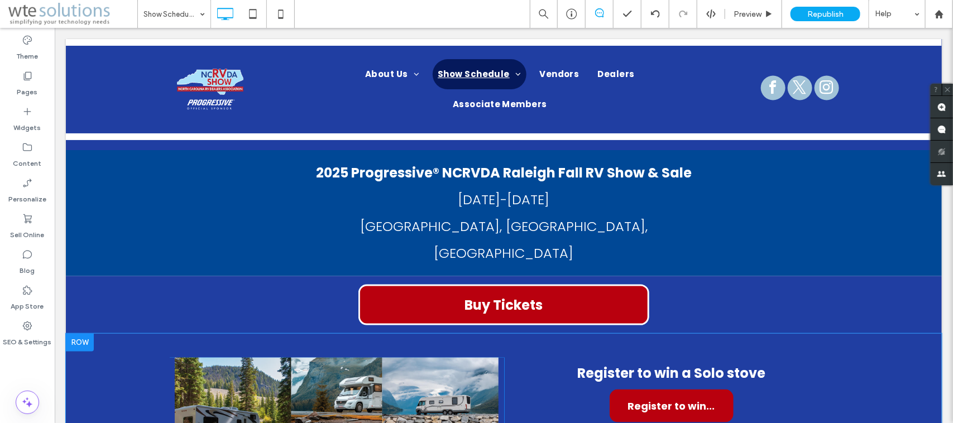
scroll to position [452, 0]
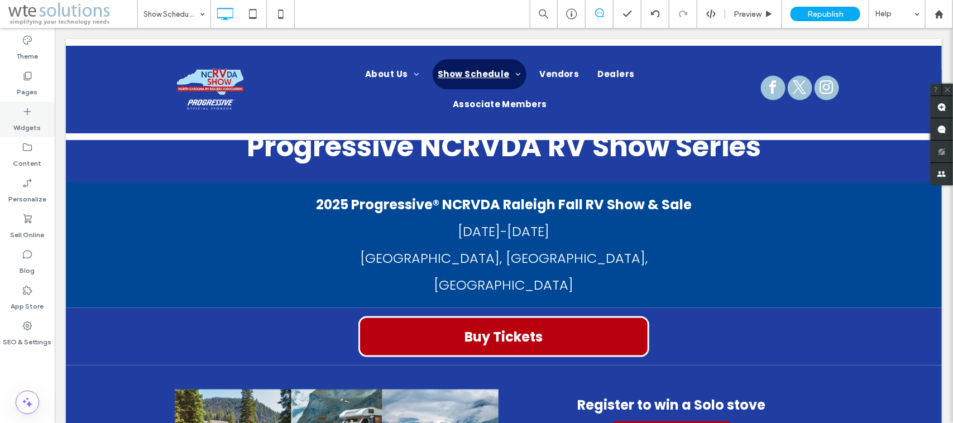
click at [26, 109] on icon at bounding box center [27, 111] width 11 height 11
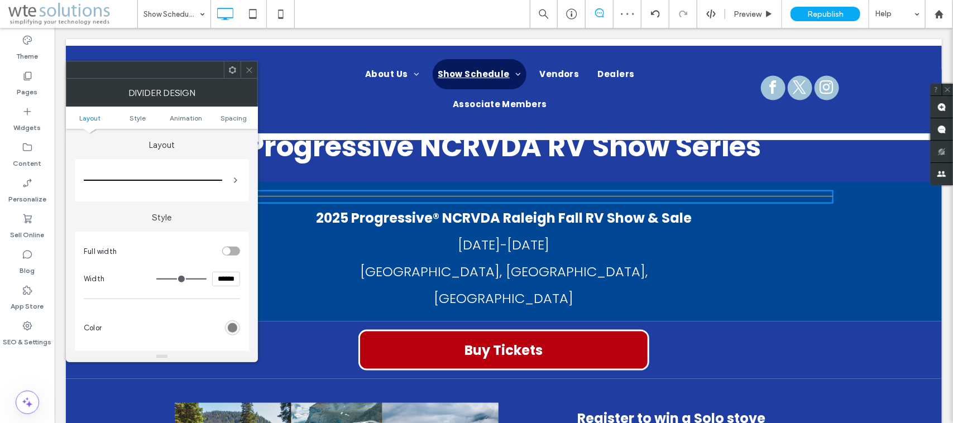
click at [252, 65] on span at bounding box center [249, 69] width 8 height 17
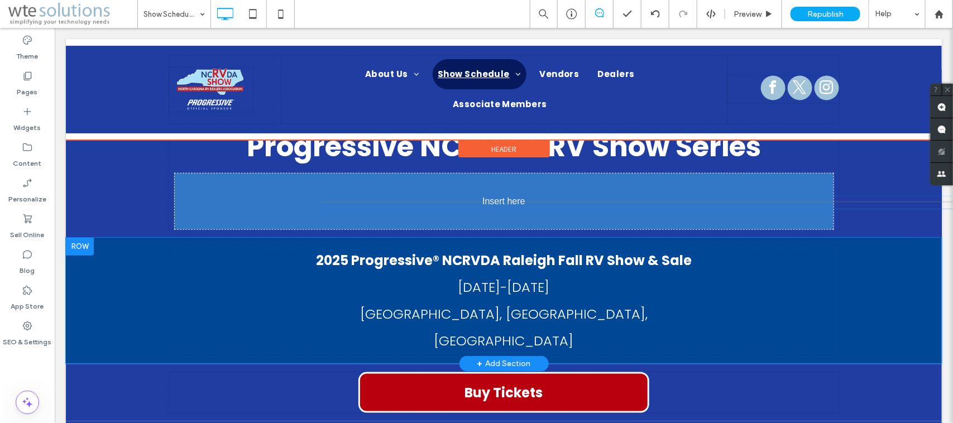
drag, startPoint x: 477, startPoint y: 193, endPoint x: 441, endPoint y: 226, distance: 49.0
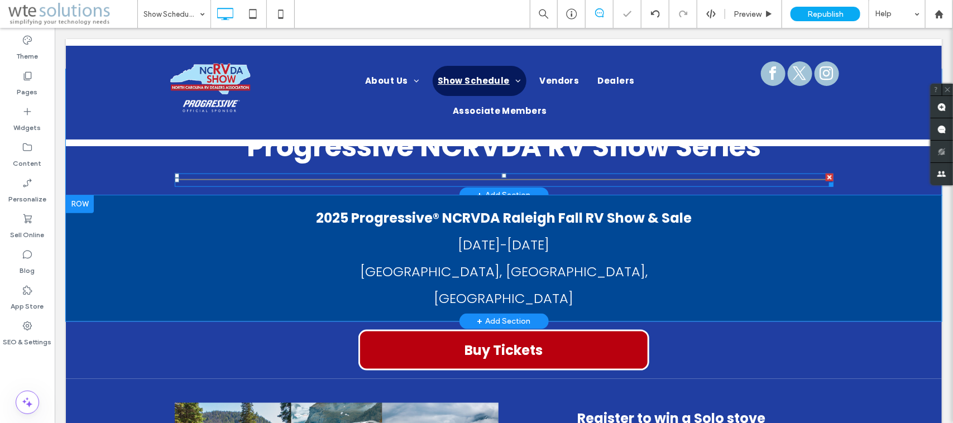
click at [268, 176] on div at bounding box center [503, 179] width 659 height 13
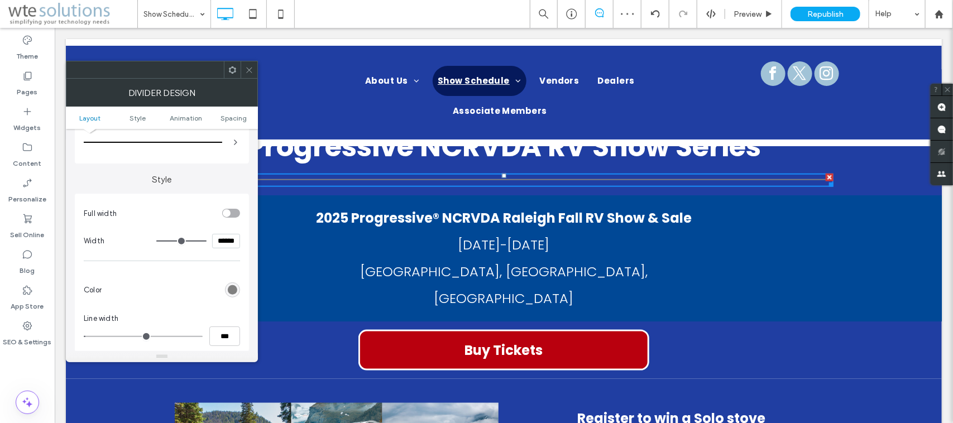
scroll to position [70, 0]
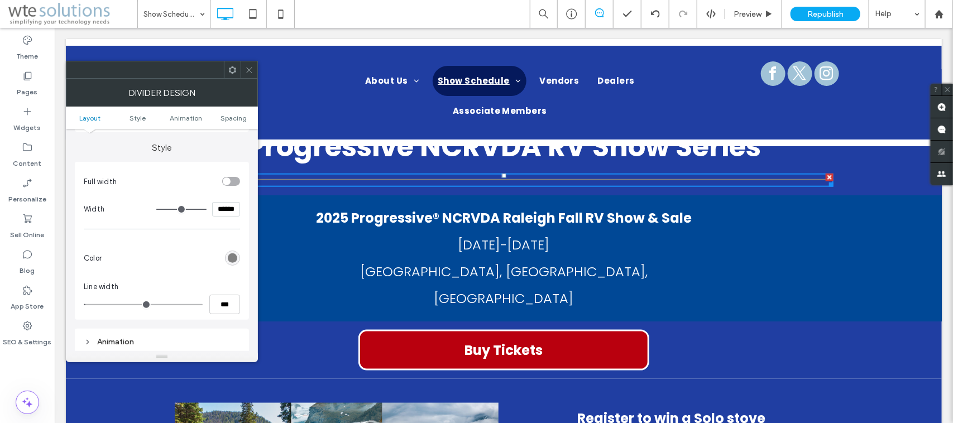
click at [229, 259] on div "rgb(128, 128, 128)" at bounding box center [232, 258] width 9 height 9
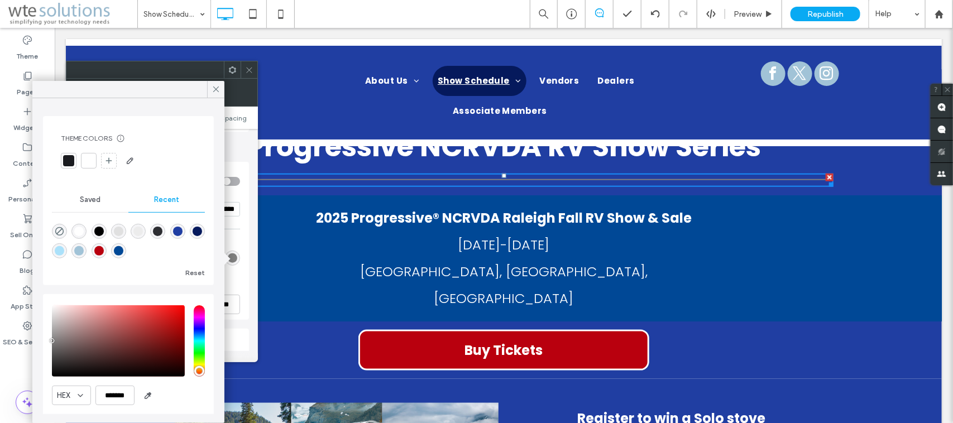
click at [90, 158] on div at bounding box center [88, 160] width 11 height 11
type input "*"
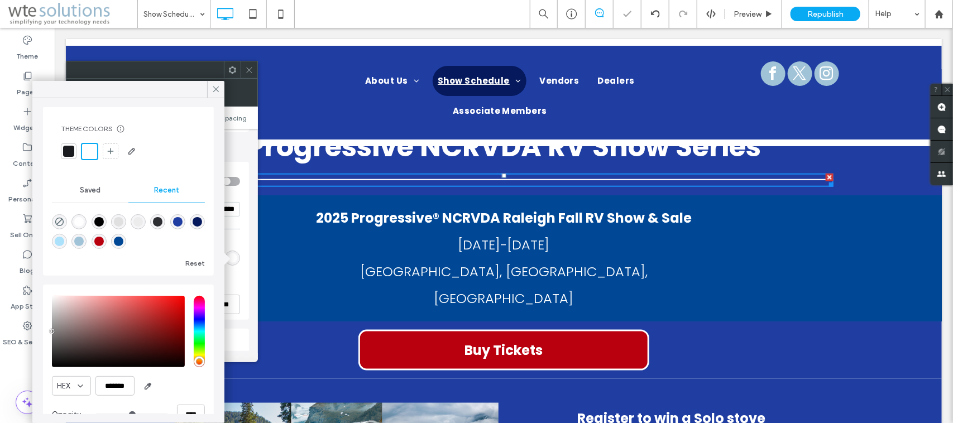
scroll to position [0, 0]
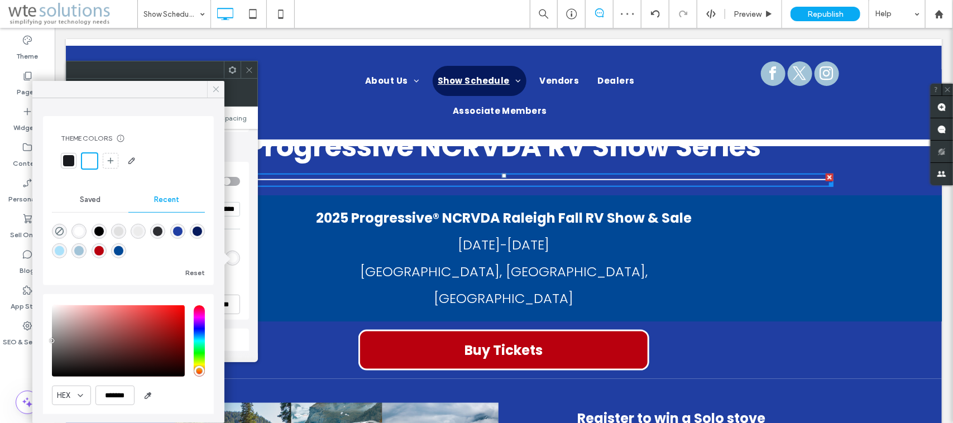
click at [219, 87] on icon at bounding box center [216, 89] width 10 height 10
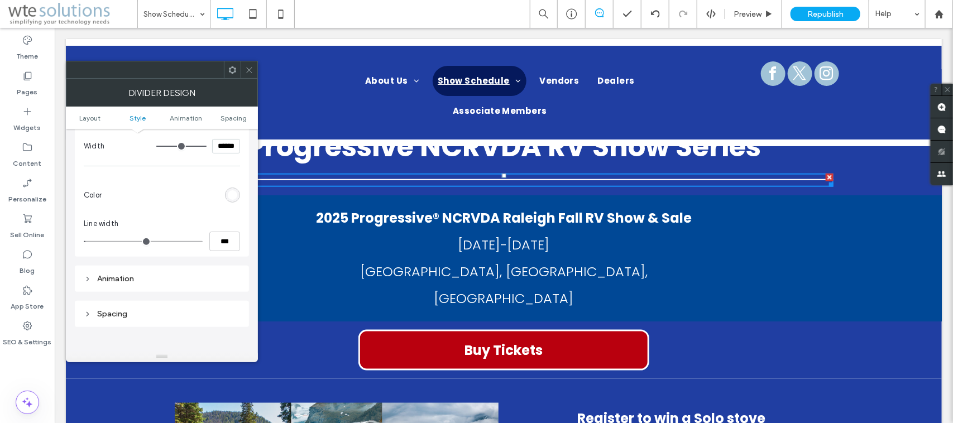
scroll to position [140, 0]
drag, startPoint x: 236, startPoint y: 236, endPoint x: 193, endPoint y: 237, distance: 43.6
click at [193, 236] on div "***" at bounding box center [162, 235] width 156 height 20
type input "***"
type input "*"
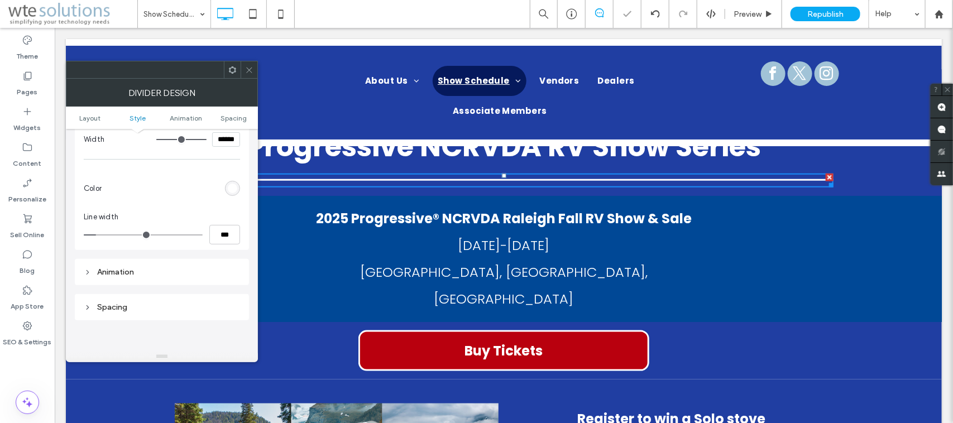
click at [247, 66] on icon at bounding box center [249, 70] width 8 height 8
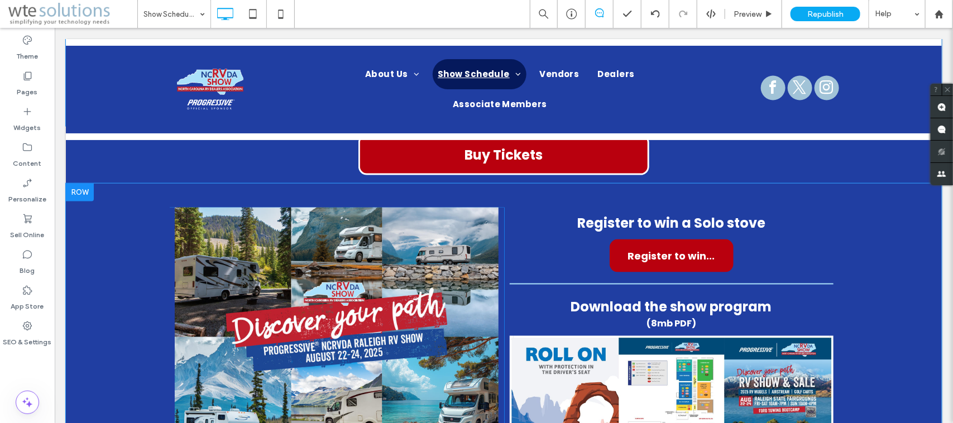
scroll to position [662, 0]
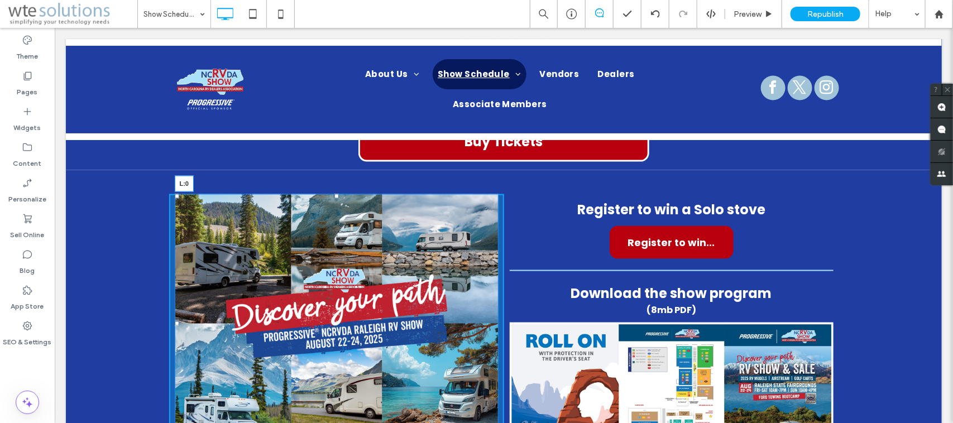
drag, startPoint x: 168, startPoint y: 293, endPoint x: 124, endPoint y: 295, distance: 44.2
click at [124, 295] on div "L:0 Click To Paste Click To Paste Click To Paste Register to win a Solo stove R…" at bounding box center [503, 330] width 876 height 320
drag, startPoint x: 329, startPoint y: 165, endPoint x: 350, endPoint y: 222, distance: 60.3
click at [326, 194] on div "T:7" at bounding box center [336, 323] width 324 height 259
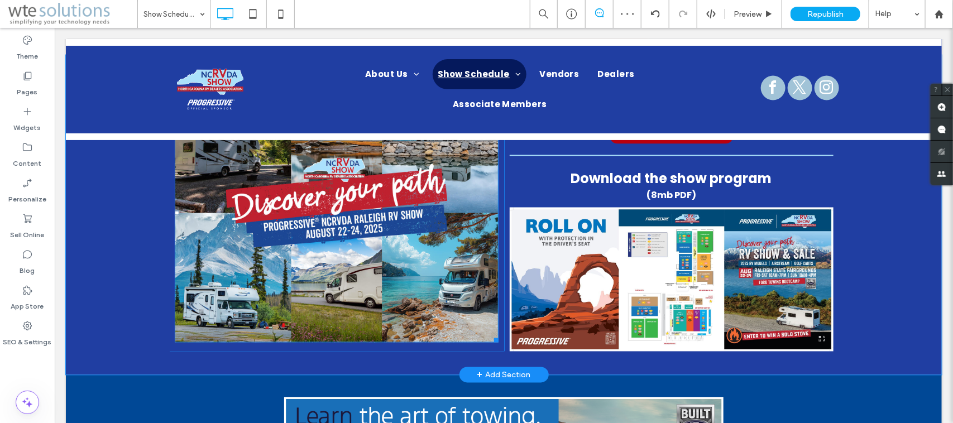
scroll to position [801, 0]
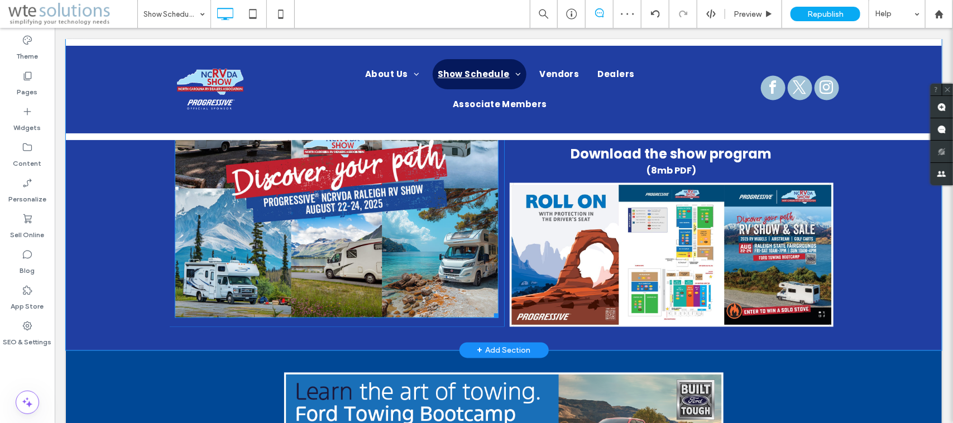
drag, startPoint x: 335, startPoint y: 193, endPoint x: 334, endPoint y: 203, distance: 10.1
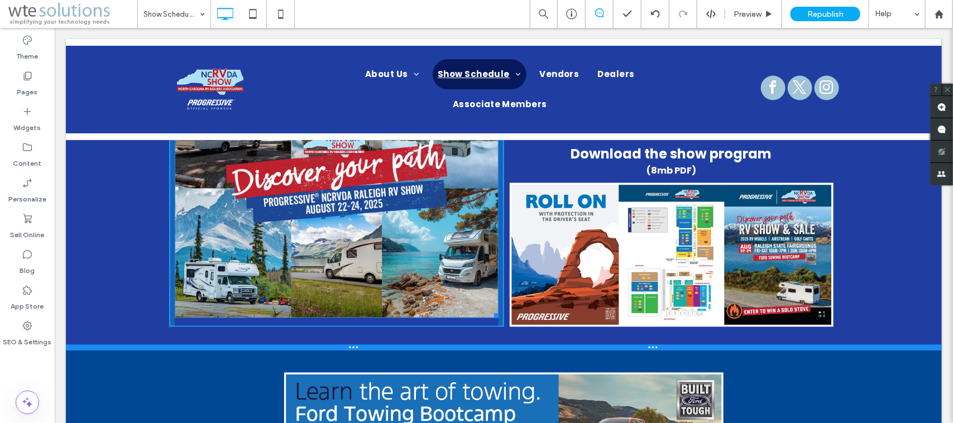
drag, startPoint x: 489, startPoint y: 288, endPoint x: 501, endPoint y: 328, distance: 42.2
click at [538, 318] on div "W:580 H:462.988 Click To Paste Click To Paste Click To Paste Register to win a …" at bounding box center [503, 190] width 876 height 320
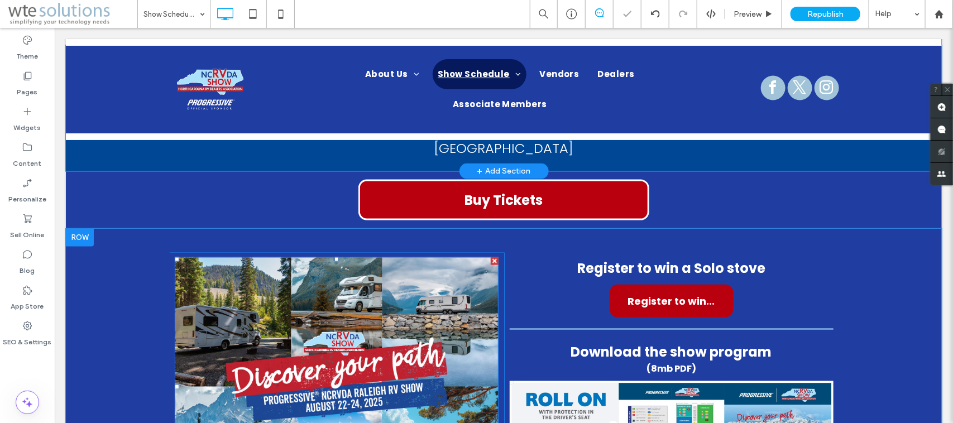
scroll to position [592, 0]
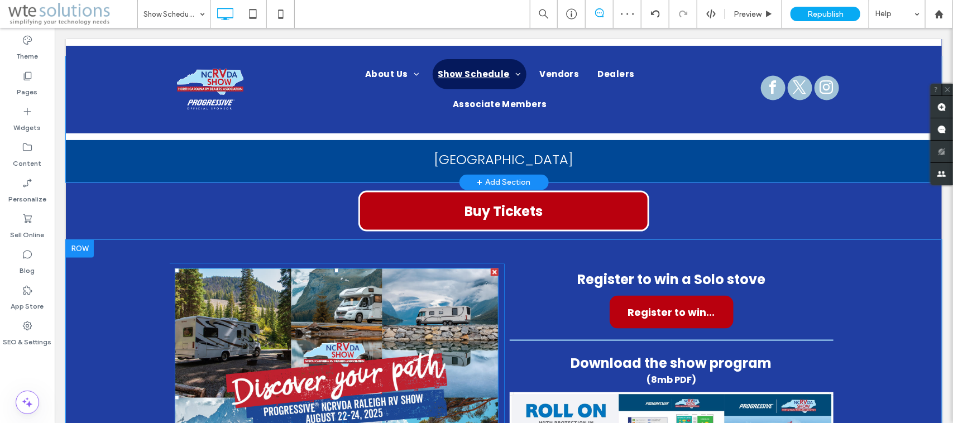
click at [278, 270] on img at bounding box center [336, 397] width 324 height 259
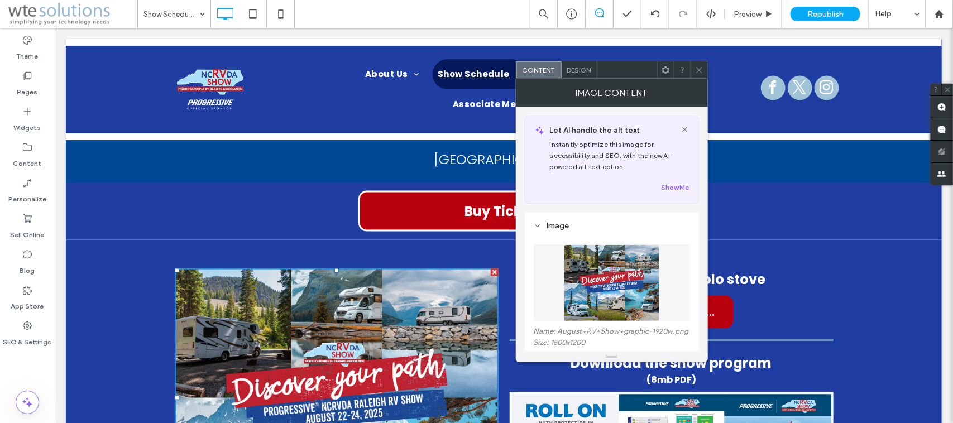
click at [577, 71] on span "Design" at bounding box center [579, 70] width 24 height 8
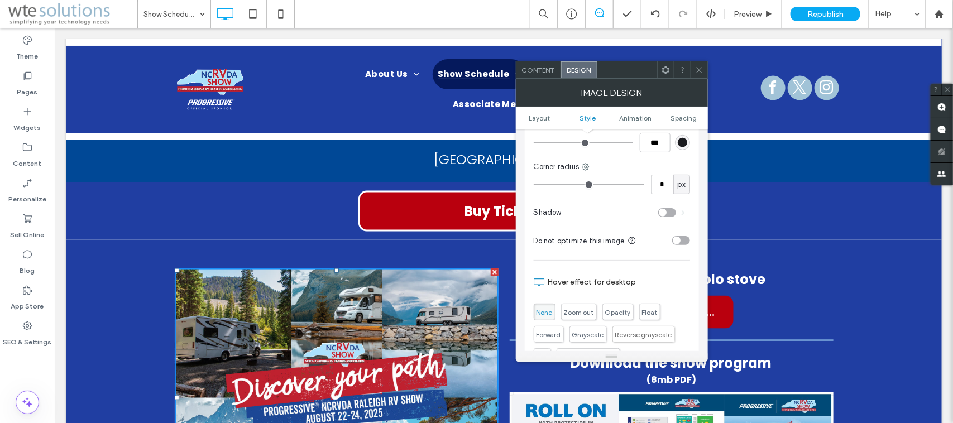
scroll to position [419, 0]
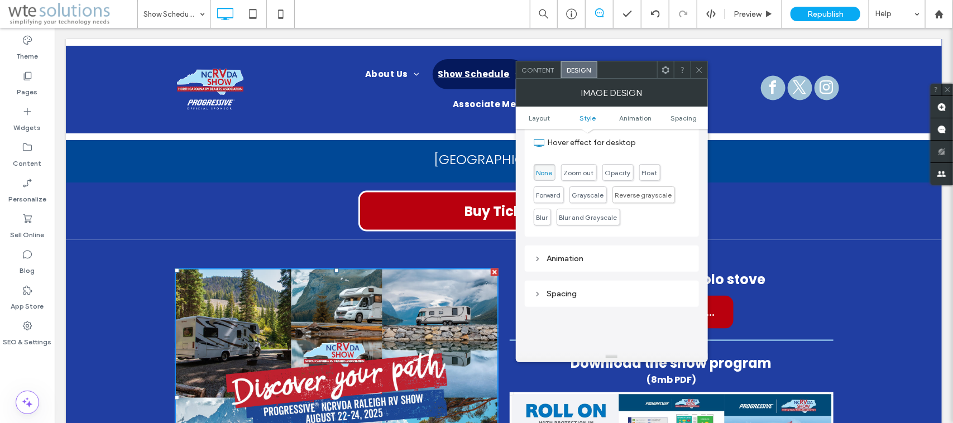
click at [696, 66] on icon at bounding box center [699, 70] width 8 height 8
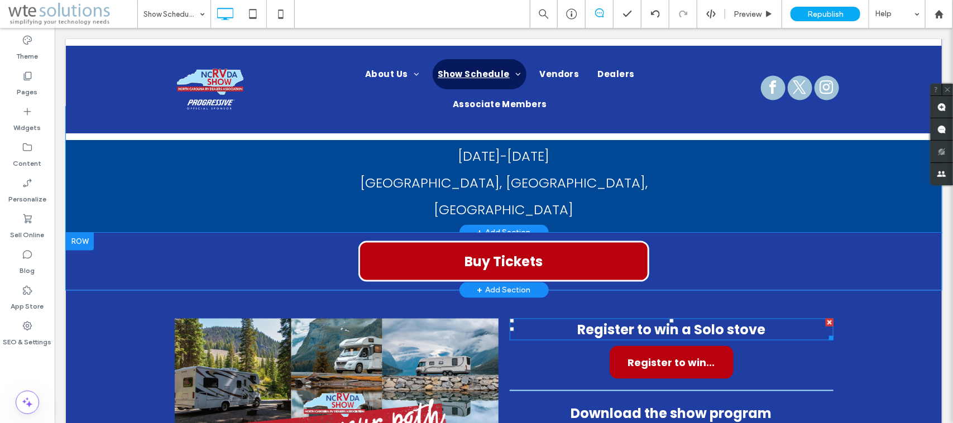
scroll to position [522, 0]
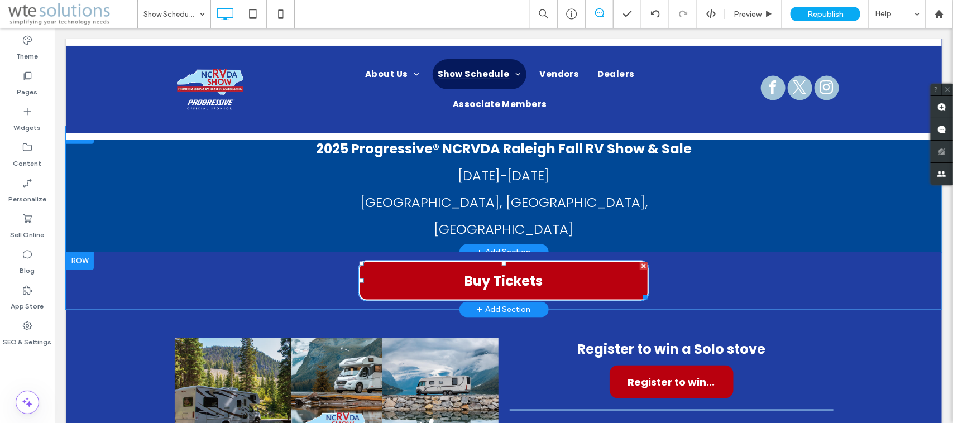
click at [525, 260] on link "Buy Tickets" at bounding box center [503, 280] width 291 height 41
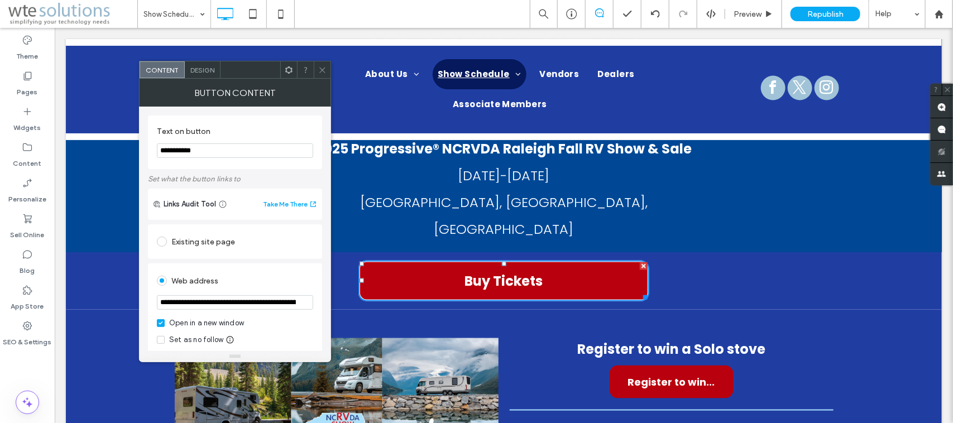
click at [202, 71] on span "Design" at bounding box center [202, 70] width 24 height 8
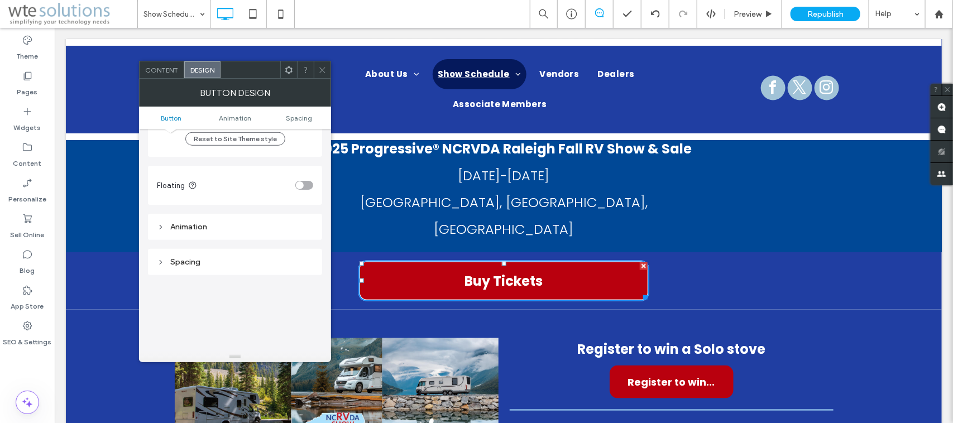
scroll to position [419, 0]
click at [211, 218] on div "Animation" at bounding box center [235, 221] width 156 height 9
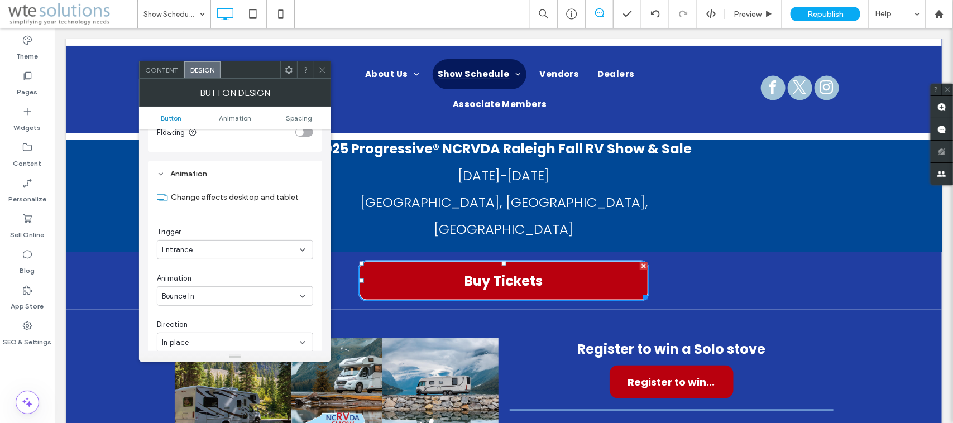
scroll to position [489, 0]
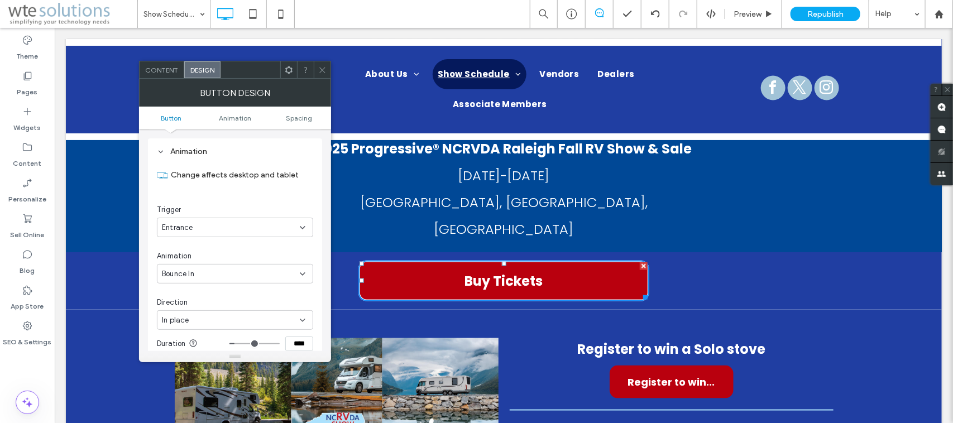
click at [259, 270] on div "Bounce In" at bounding box center [231, 274] width 138 height 11
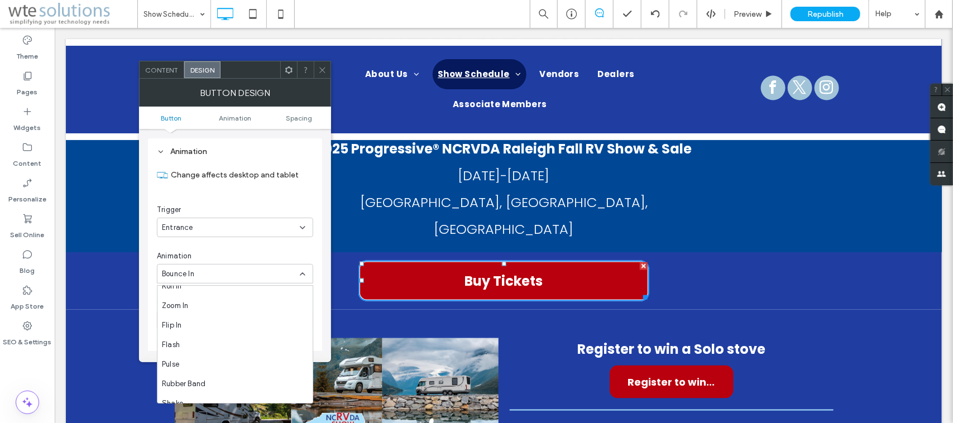
scroll to position [140, 0]
click at [227, 327] on div "Pulse" at bounding box center [234, 332] width 155 height 20
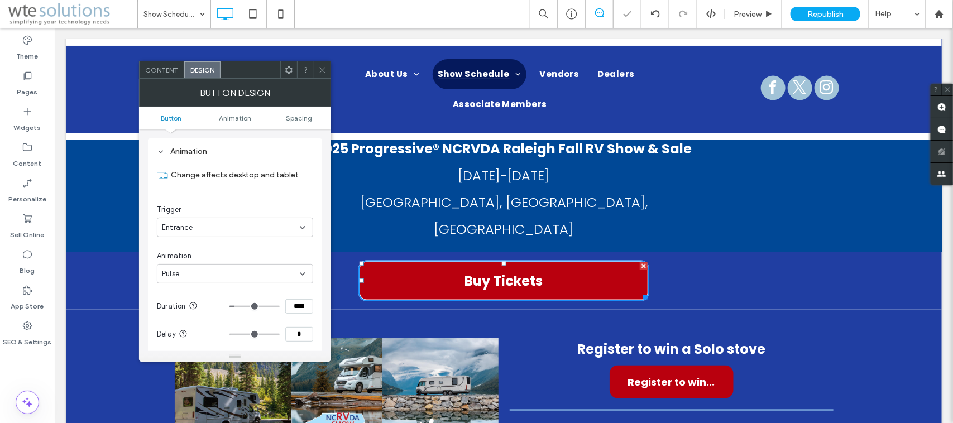
click at [216, 272] on div "Pulse" at bounding box center [231, 274] width 138 height 11
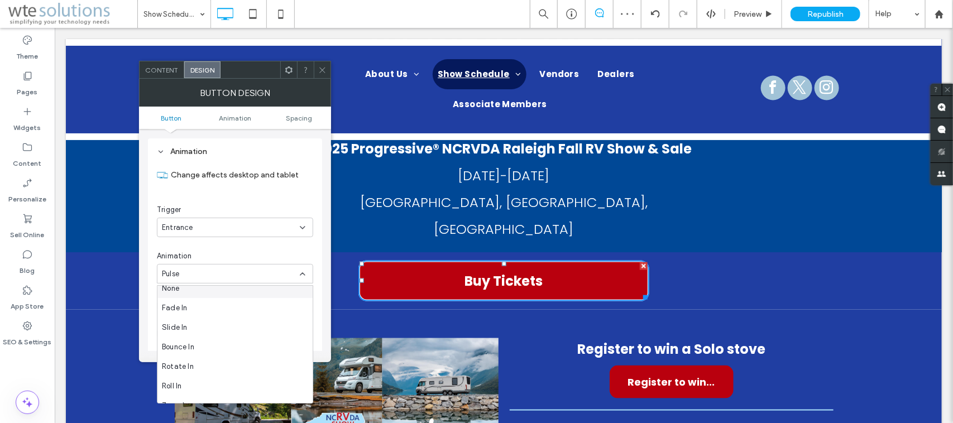
scroll to position [0, 0]
click at [223, 338] on div "Bounce In" at bounding box center [234, 355] width 155 height 20
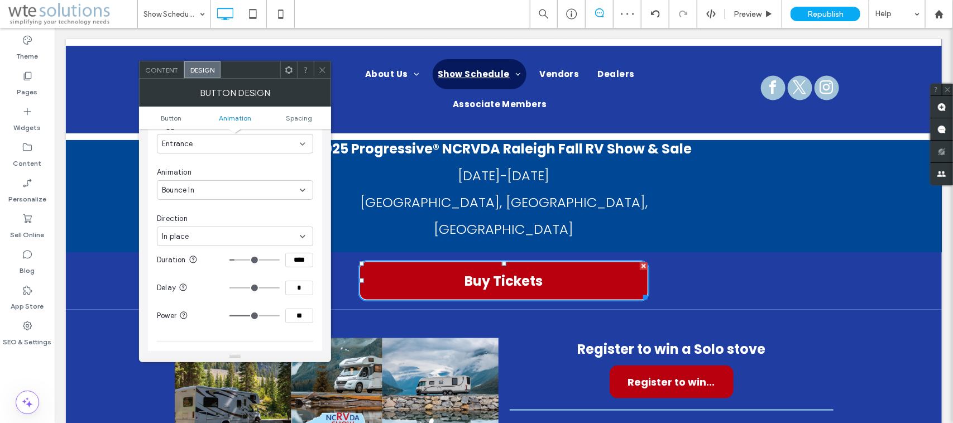
scroll to position [558, 0]
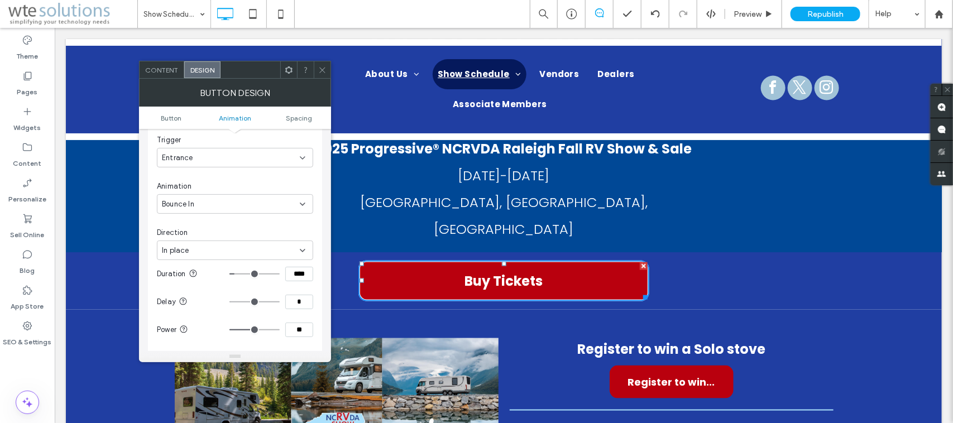
click at [233, 200] on div "Bounce In" at bounding box center [231, 204] width 138 height 11
click at [212, 243] on div "Flash" at bounding box center [234, 243] width 155 height 20
click at [205, 208] on div "Flash" at bounding box center [231, 204] width 138 height 11
click at [241, 277] on div "Rubber Band" at bounding box center [234, 282] width 155 height 20
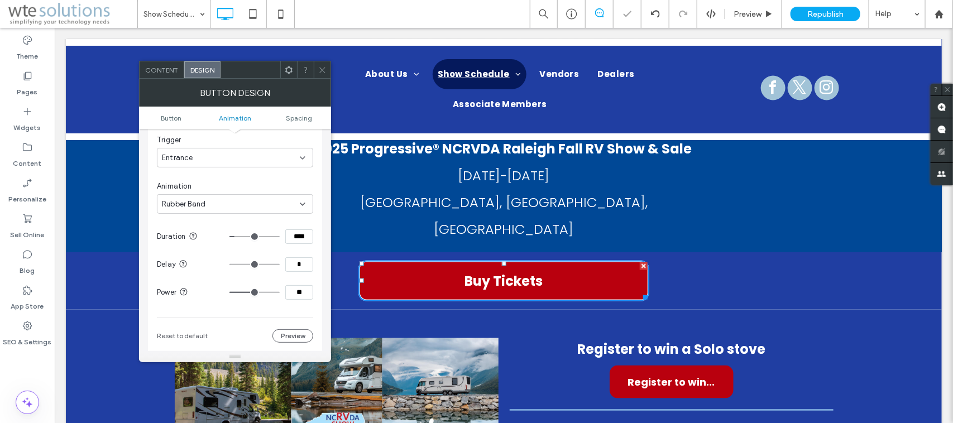
click at [213, 202] on div "Rubber Band" at bounding box center [231, 204] width 138 height 11
click at [222, 307] on div "Shake" at bounding box center [234, 301] width 155 height 20
click at [232, 208] on div "Shake" at bounding box center [231, 204] width 138 height 11
click at [227, 297] on div "[PERSON_NAME]" at bounding box center [234, 304] width 155 height 20
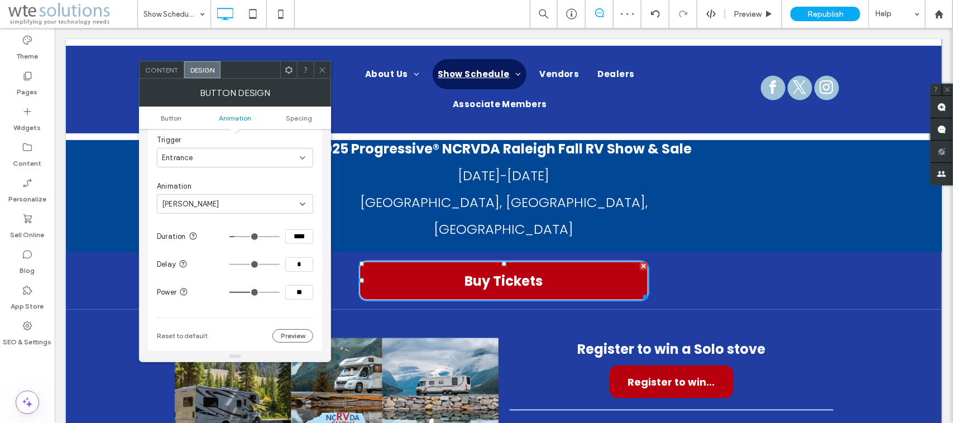
click at [207, 207] on div "[PERSON_NAME]" at bounding box center [231, 204] width 138 height 11
click at [199, 317] on div "Wobble" at bounding box center [234, 324] width 155 height 20
click at [201, 207] on div "Wobble" at bounding box center [231, 204] width 138 height 11
click at [197, 285] on div "Swing" at bounding box center [234, 285] width 155 height 20
click at [194, 199] on div "Swing" at bounding box center [235, 204] width 156 height 20
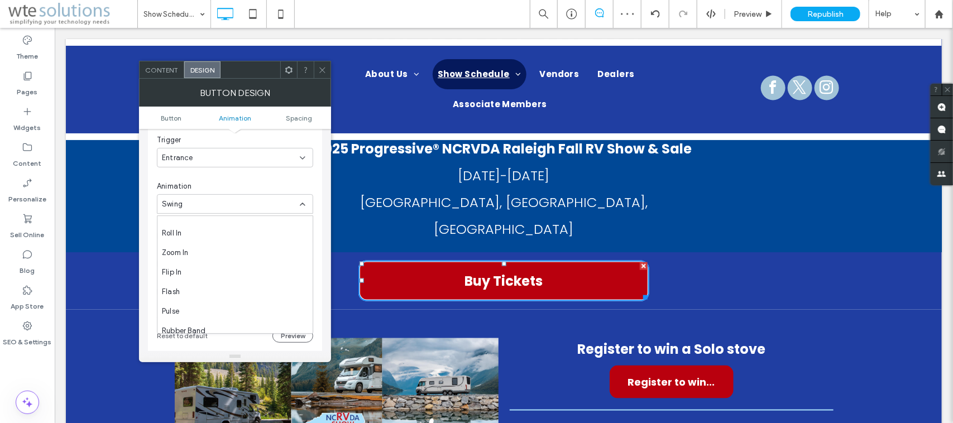
scroll to position [140, 0]
click at [322, 68] on icon at bounding box center [322, 70] width 8 height 8
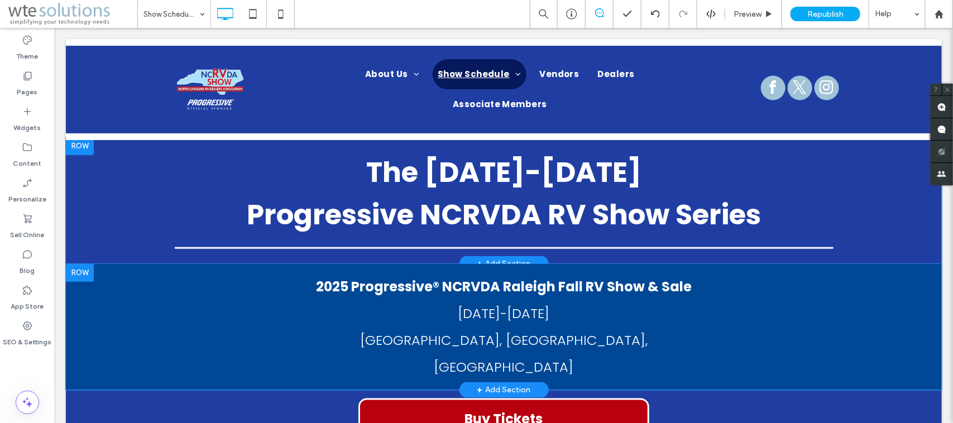
scroll to position [383, 0]
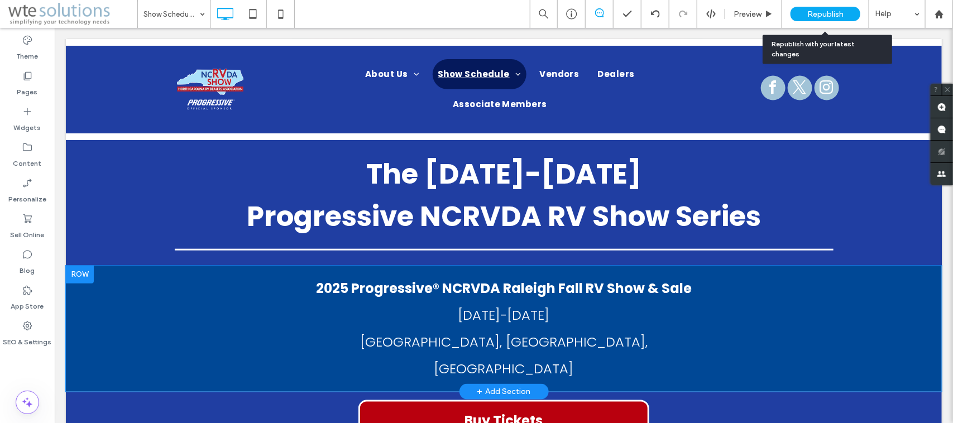
click at [762, 9] on span "Republish" at bounding box center [825, 13] width 36 height 9
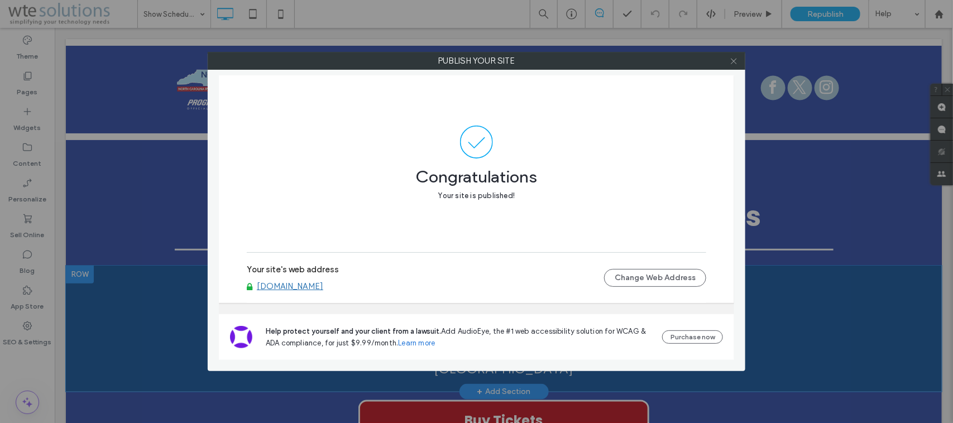
click at [734, 59] on icon at bounding box center [734, 61] width 8 height 8
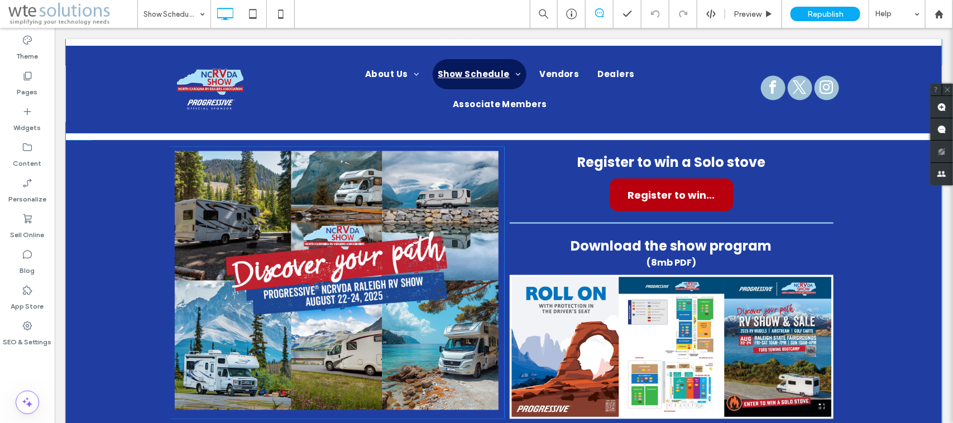
scroll to position [732, 0]
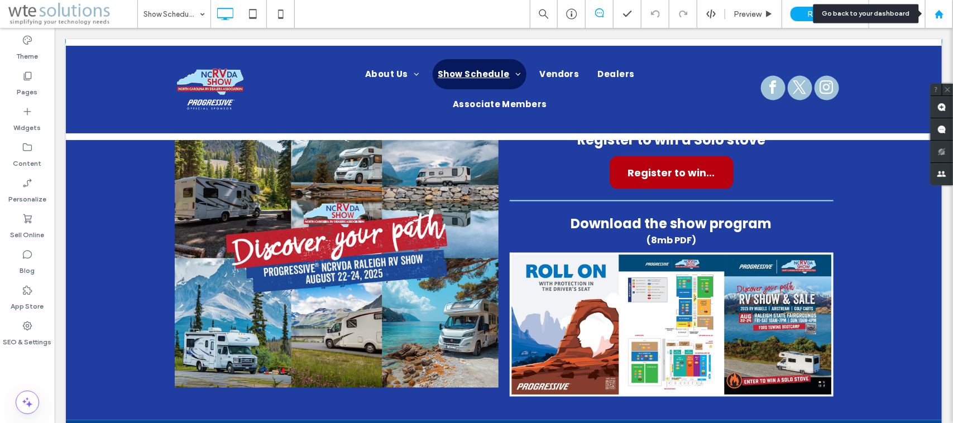
click at [762, 10] on icon at bounding box center [939, 13] width 9 height 9
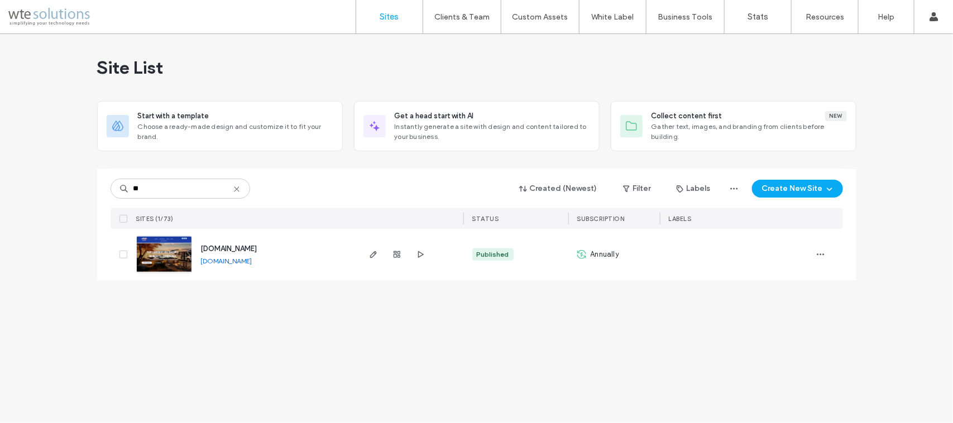
type input "**"
click at [375, 255] on use "button" at bounding box center [373, 254] width 7 height 7
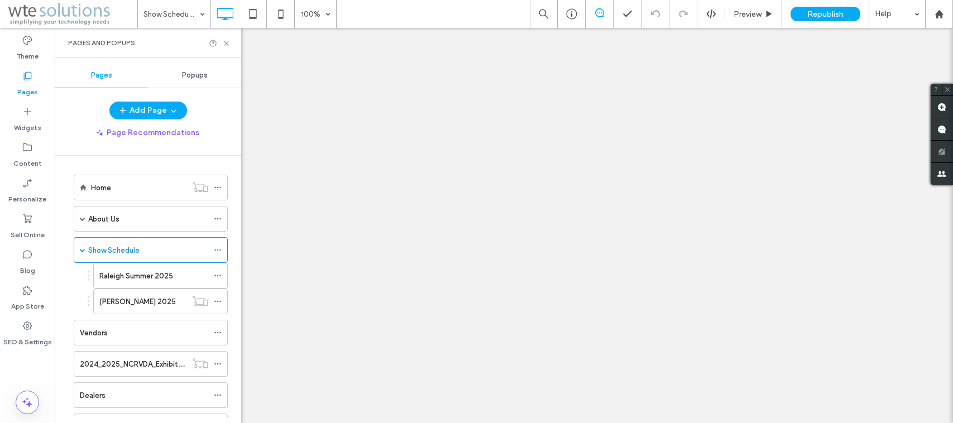
click at [219, 276] on div at bounding box center [476, 211] width 953 height 423
click at [227, 42] on div at bounding box center [476, 211] width 953 height 423
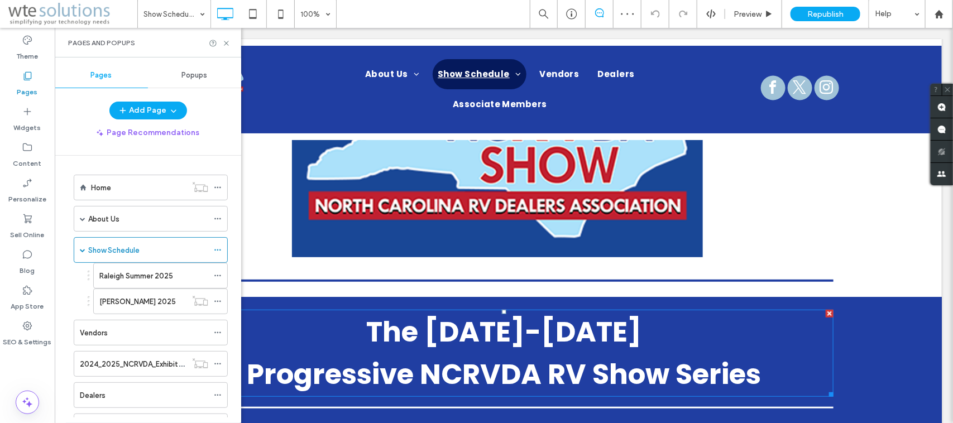
scroll to position [334, 0]
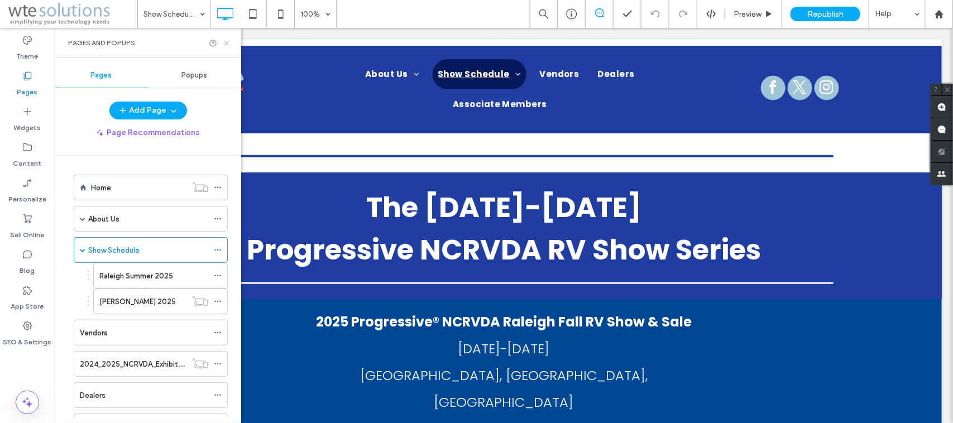
click at [224, 40] on icon at bounding box center [226, 43] width 8 height 8
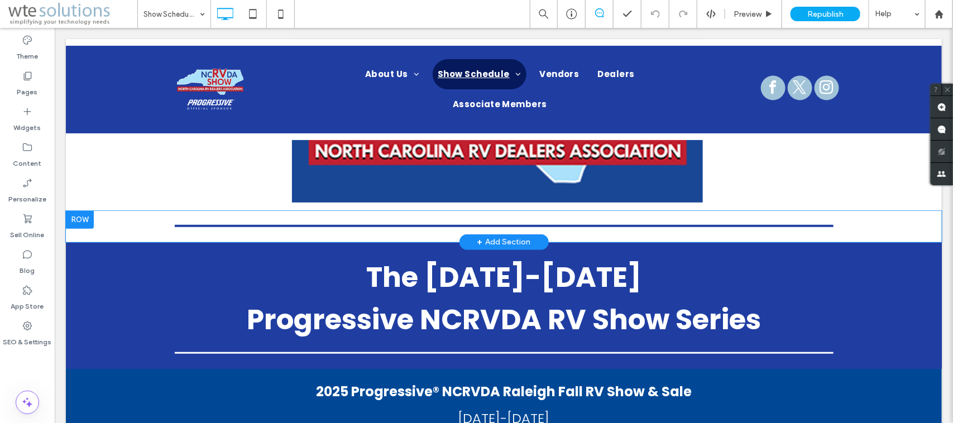
scroll to position [125, 0]
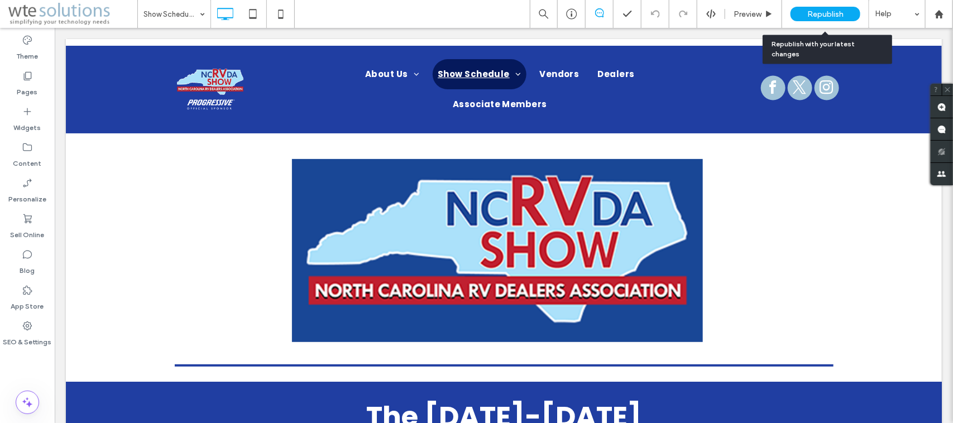
click at [819, 11] on span "Republish" at bounding box center [825, 13] width 36 height 9
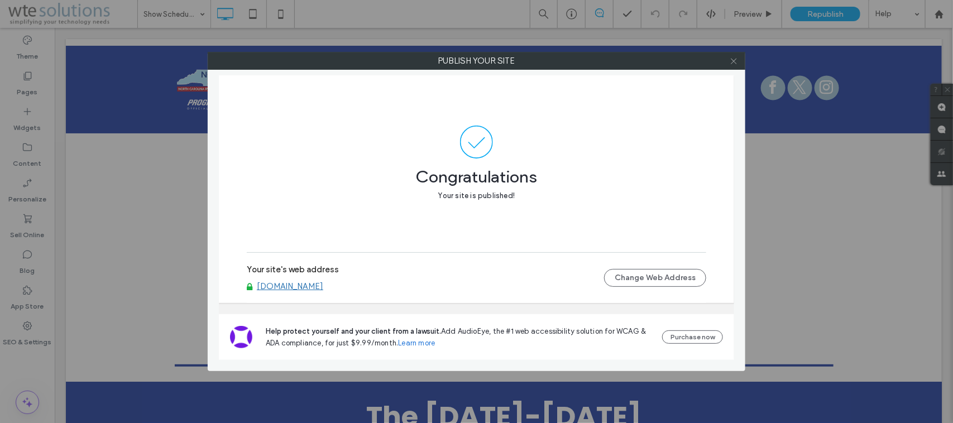
click at [736, 60] on icon at bounding box center [734, 61] width 8 height 8
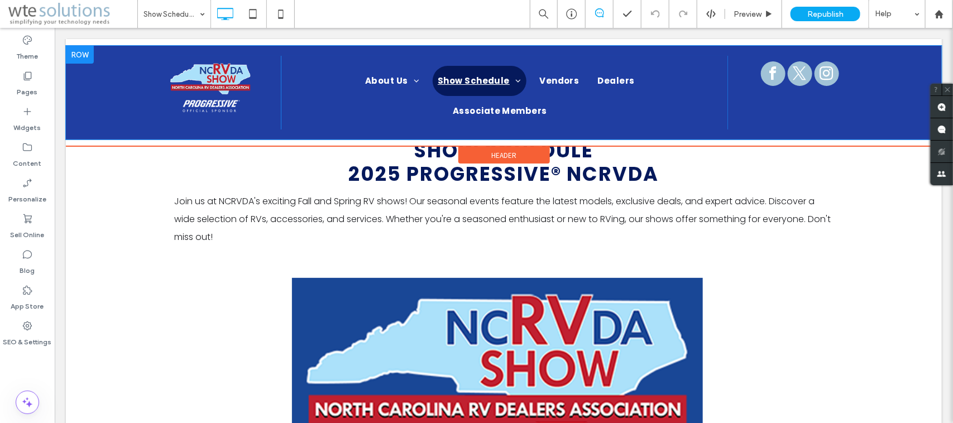
scroll to position [0, 0]
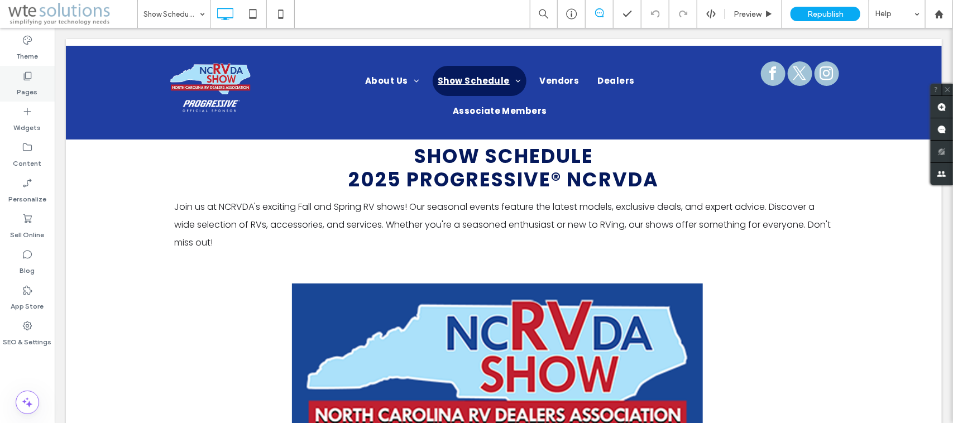
click at [23, 78] on icon at bounding box center [27, 75] width 11 height 11
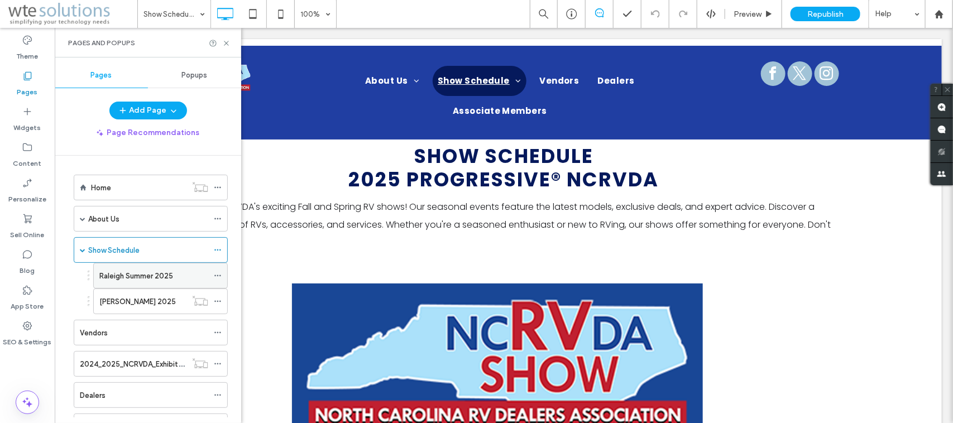
click at [149, 275] on label "Raleigh Summer 2025" at bounding box center [136, 276] width 74 height 20
click at [224, 42] on div at bounding box center [476, 211] width 953 height 423
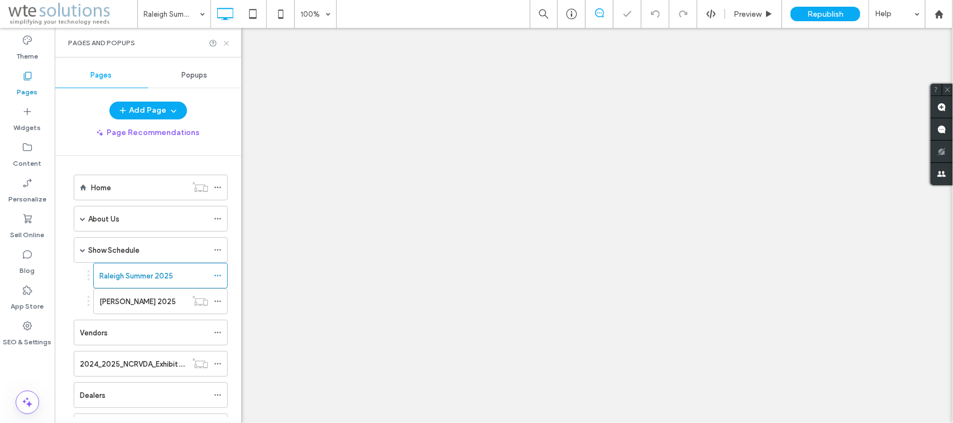
click at [227, 44] on use at bounding box center [226, 43] width 4 height 4
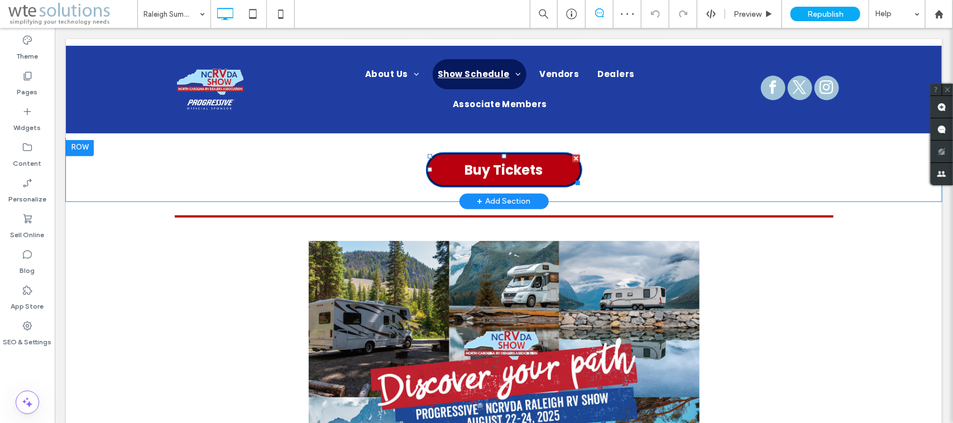
scroll to position [198, 0]
click at [467, 155] on link "Buy Tickets" at bounding box center [504, 169] width 156 height 35
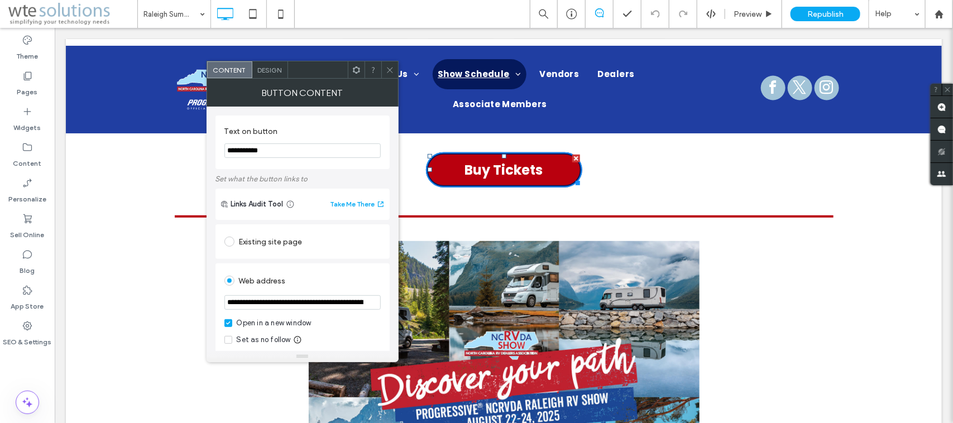
click at [272, 70] on span "Design" at bounding box center [270, 70] width 24 height 8
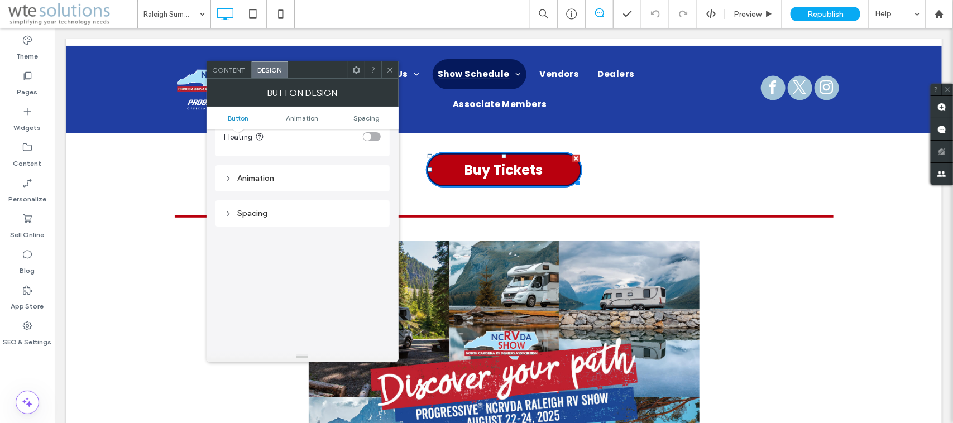
scroll to position [489, 0]
click at [286, 155] on div "Animation" at bounding box center [302, 151] width 156 height 9
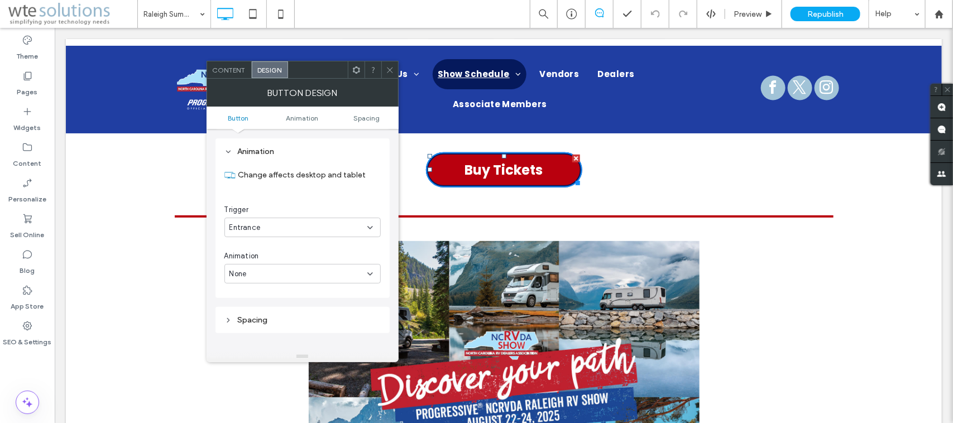
click at [342, 271] on div "None" at bounding box center [299, 274] width 138 height 11
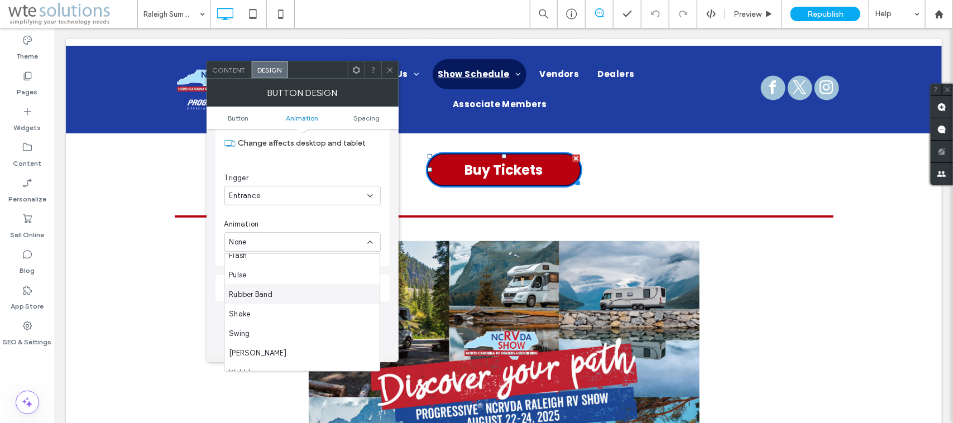
scroll to position [176, 0]
click at [295, 336] on div "[PERSON_NAME]" at bounding box center [301, 342] width 155 height 20
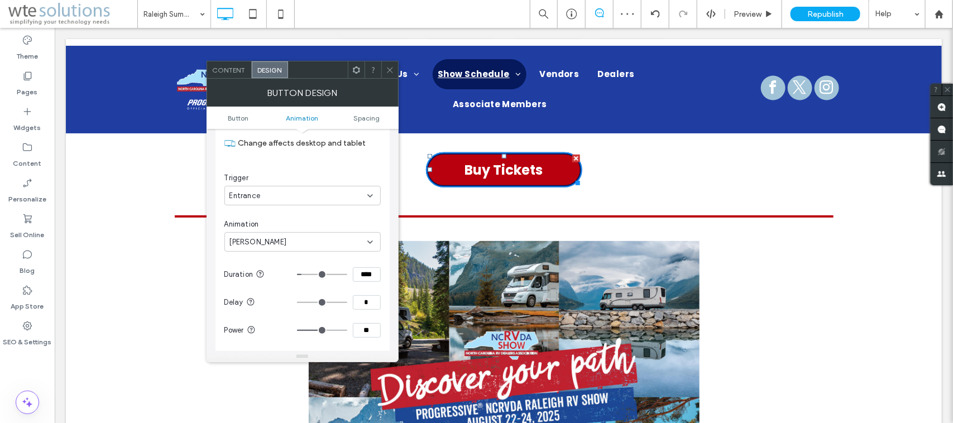
click at [386, 66] on icon at bounding box center [390, 70] width 8 height 8
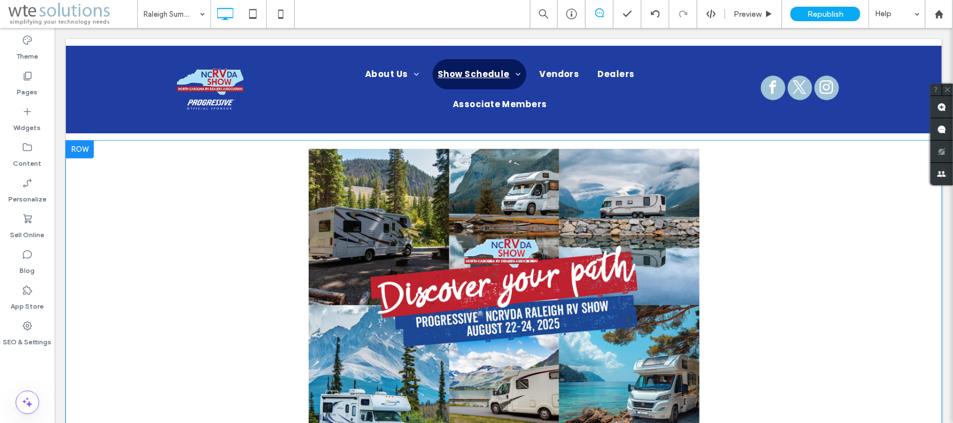
scroll to position [268, 0]
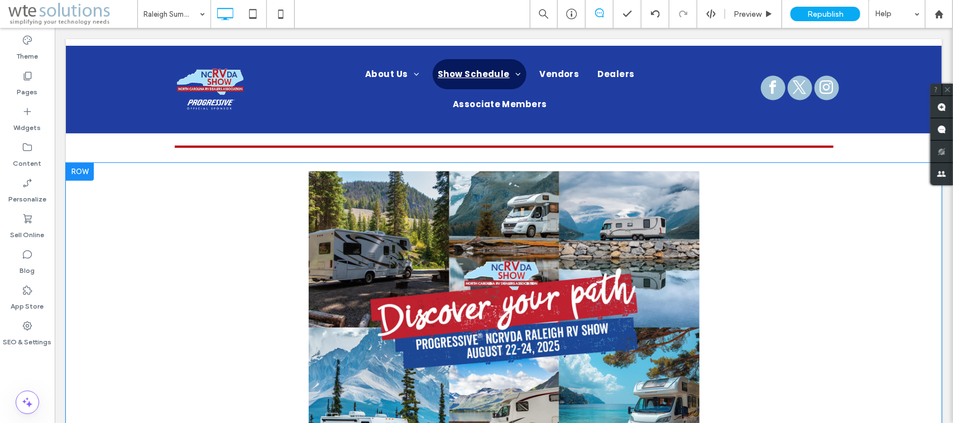
click at [74, 165] on div at bounding box center [79, 171] width 28 height 18
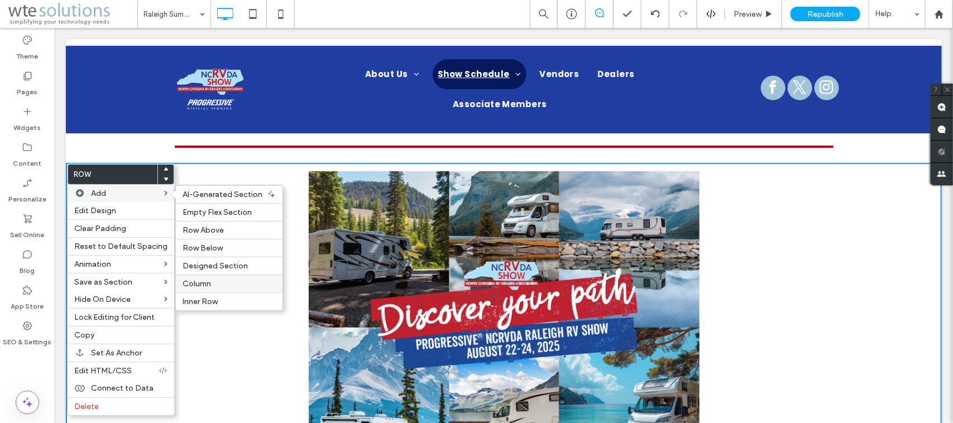
click at [232, 285] on label "Column" at bounding box center [229, 283] width 93 height 9
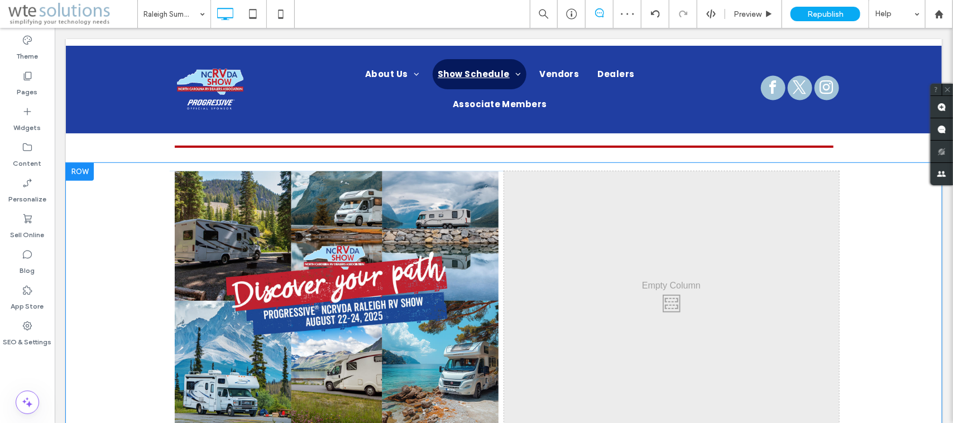
click at [77, 168] on div at bounding box center [79, 171] width 28 height 18
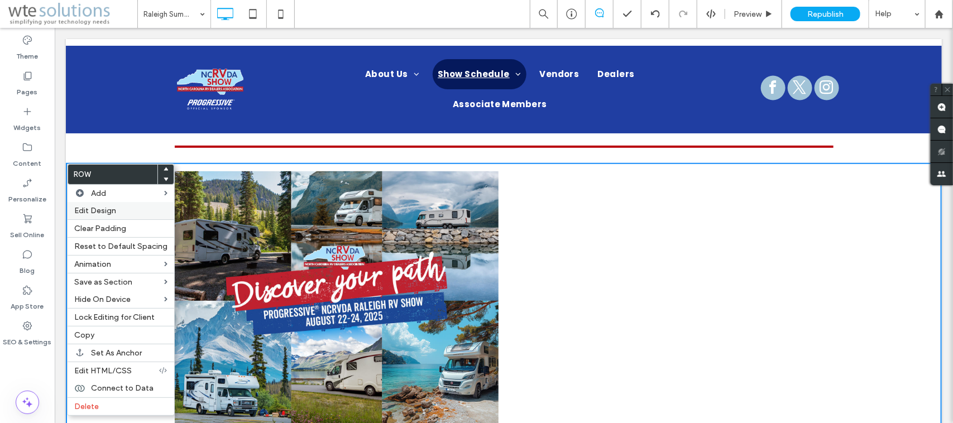
click at [104, 213] on span "Edit Design" at bounding box center [95, 210] width 42 height 9
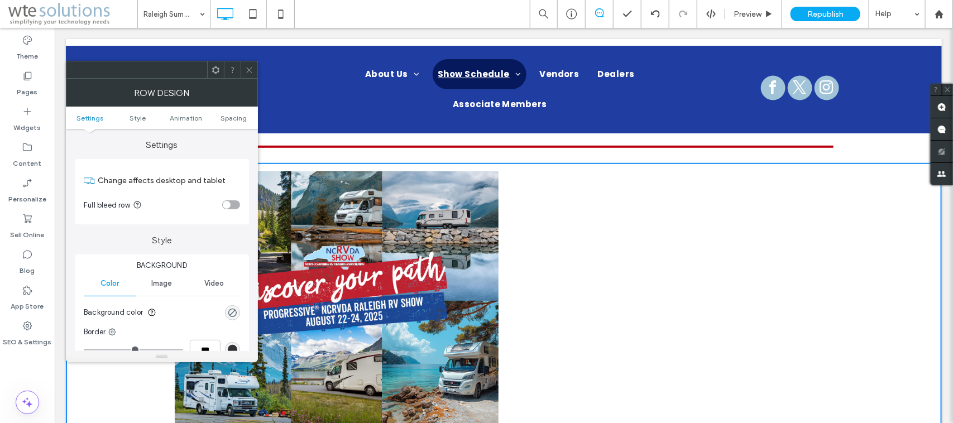
click at [236, 113] on ul "Settings Style Animation Spacing" at bounding box center [162, 118] width 192 height 22
click at [232, 116] on span "Spacing" at bounding box center [234, 118] width 26 height 8
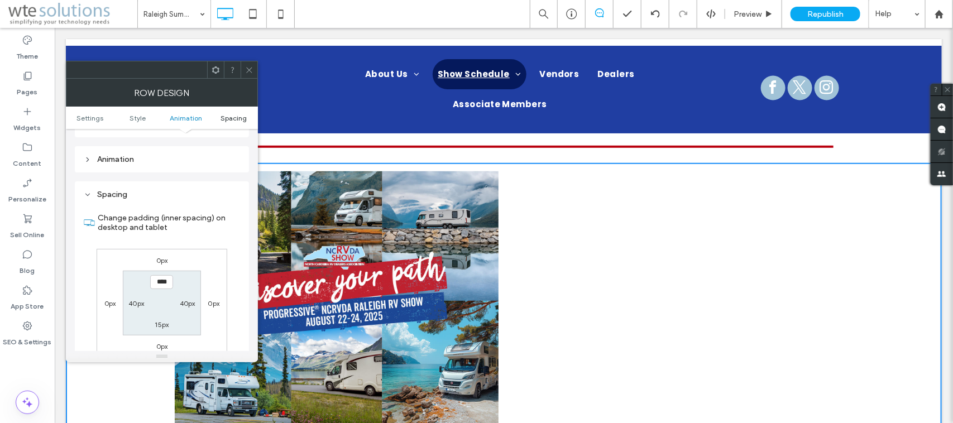
scroll to position [317, 0]
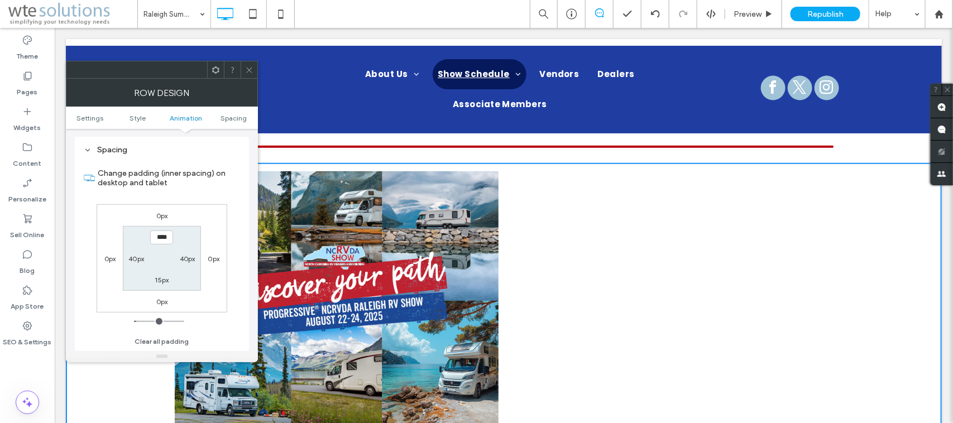
click at [132, 261] on label "40px" at bounding box center [136, 259] width 16 height 8
type input "**"
type input "*"
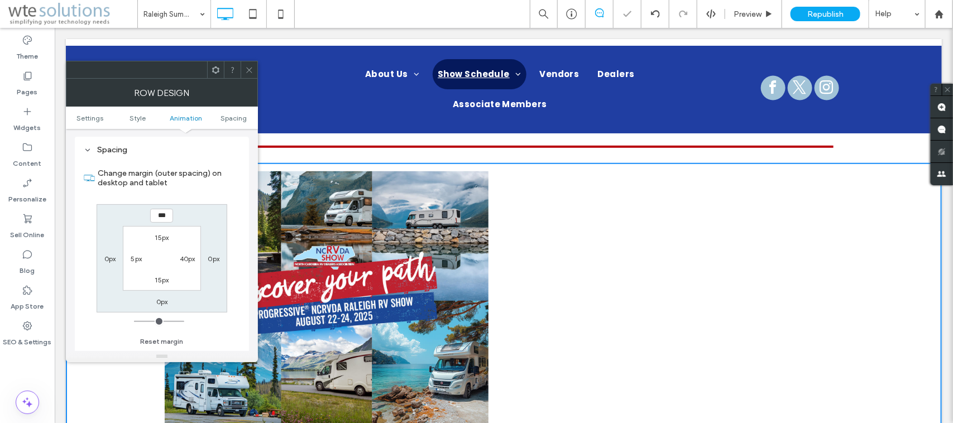
click at [184, 260] on label "40px" at bounding box center [188, 259] width 16 height 8
type input "**"
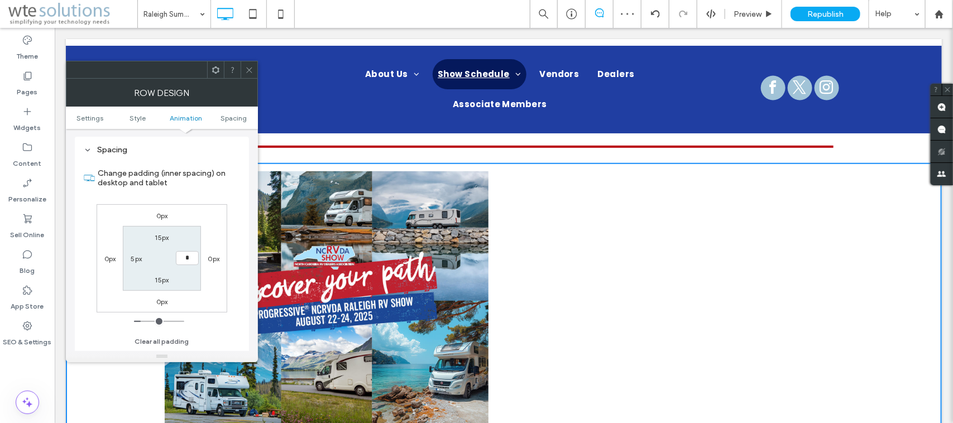
type input "*"
type input "***"
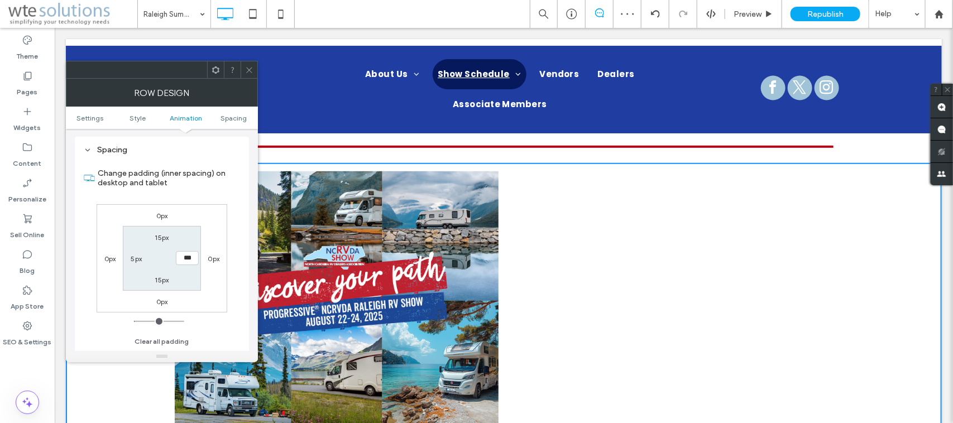
click at [250, 67] on icon at bounding box center [249, 70] width 8 height 8
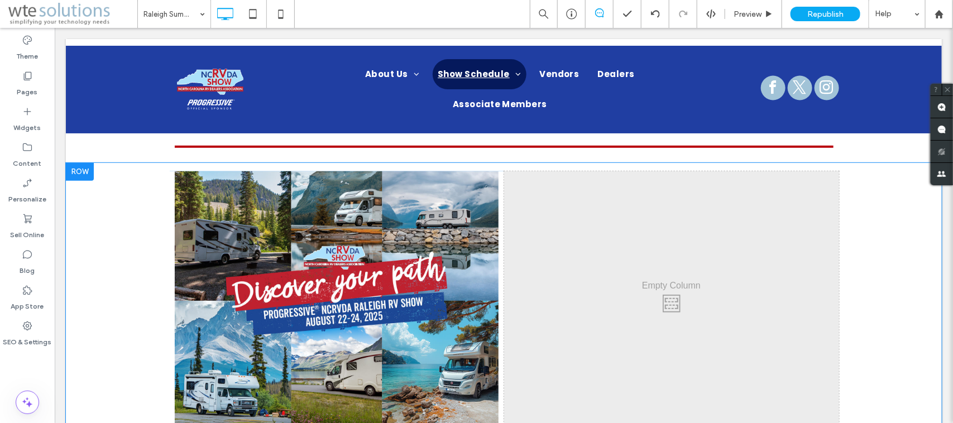
click at [132, 236] on div "Click To Paste Click To Paste Click To Paste Row + Add Section" at bounding box center [503, 300] width 876 height 276
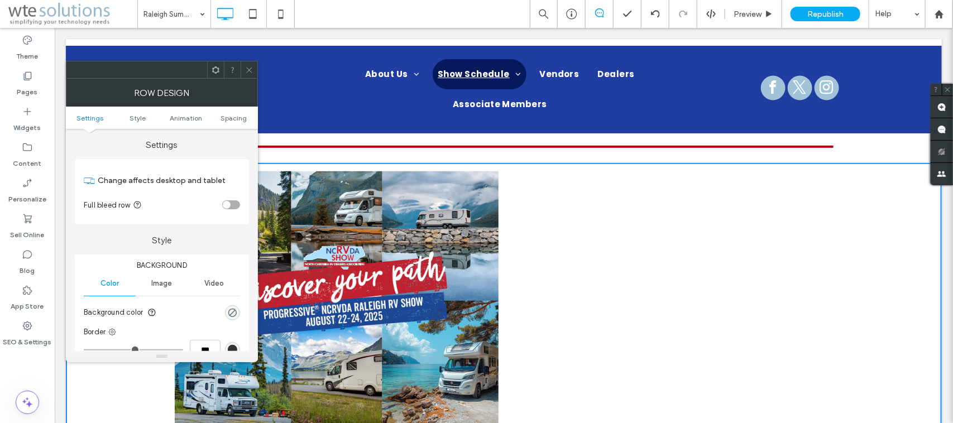
click at [250, 68] on icon at bounding box center [249, 70] width 8 height 8
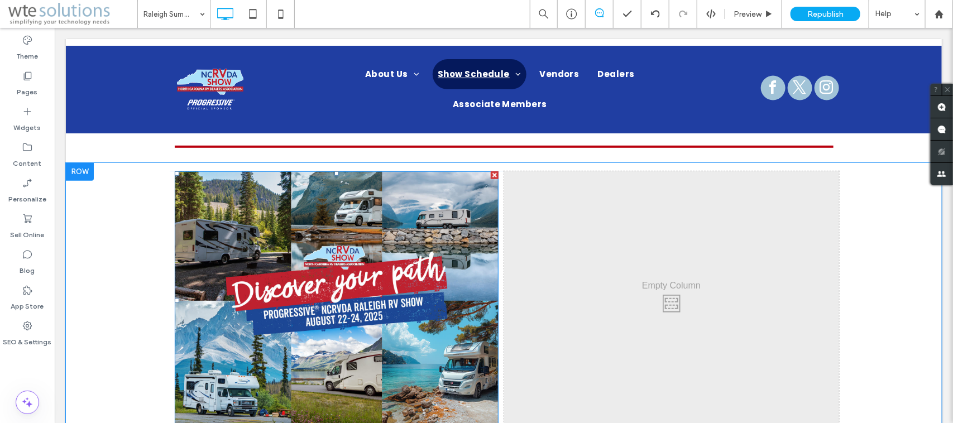
click at [330, 223] on img at bounding box center [336, 300] width 324 height 259
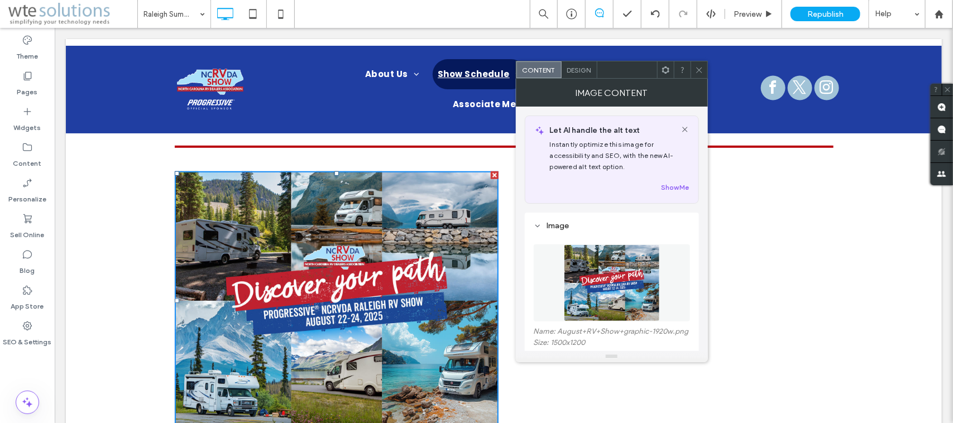
click at [695, 67] on icon at bounding box center [699, 70] width 8 height 8
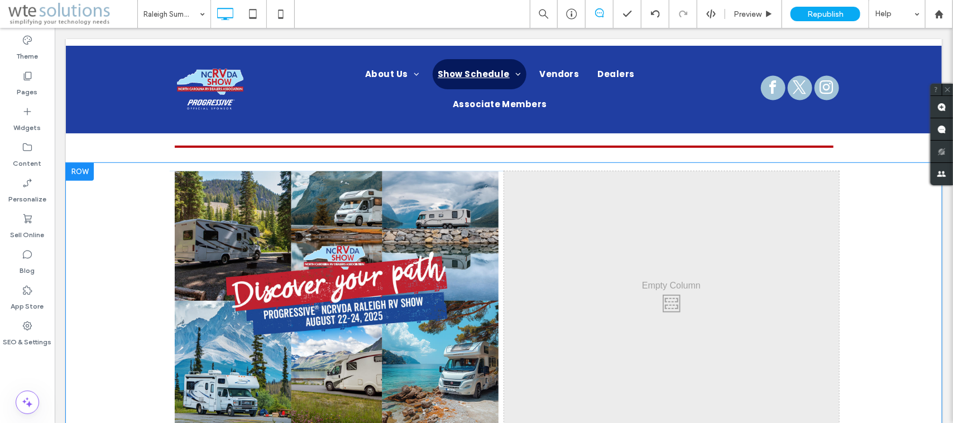
click at [151, 232] on div "Click To Paste Click To Paste Click To Paste Row + Add Section" at bounding box center [503, 300] width 876 height 276
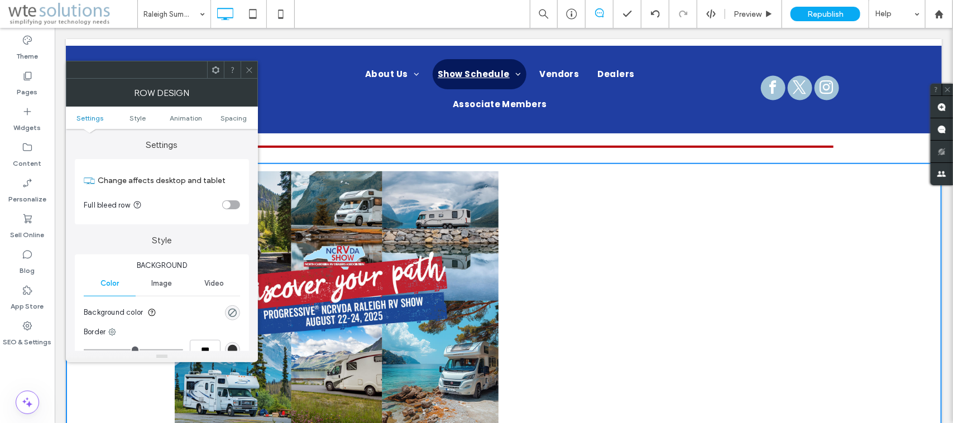
click at [247, 66] on icon at bounding box center [249, 70] width 8 height 8
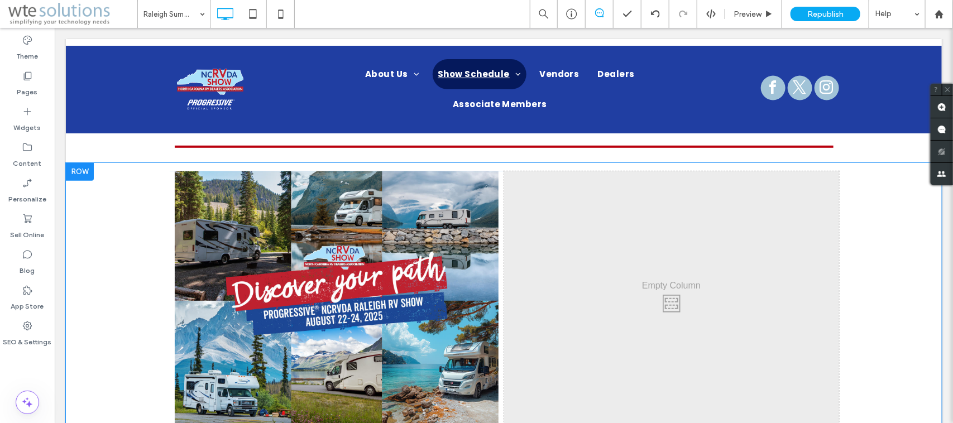
scroll to position [408, 0]
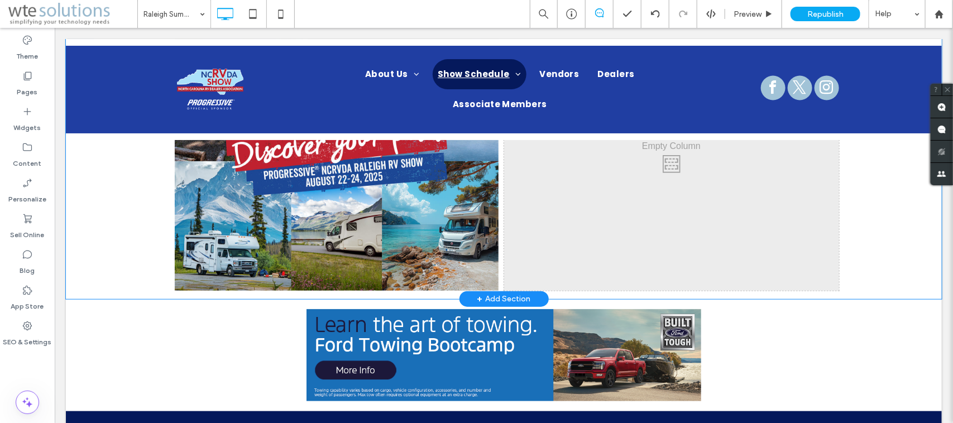
click at [212, 291] on div "Click To Paste Click To Paste Click To Paste Row + Add Section" at bounding box center [503, 161] width 876 height 276
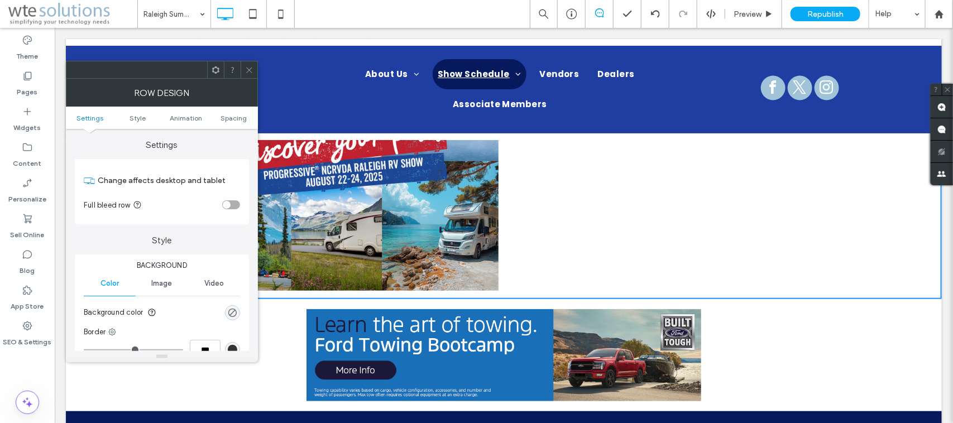
click at [247, 71] on use at bounding box center [249, 70] width 6 height 6
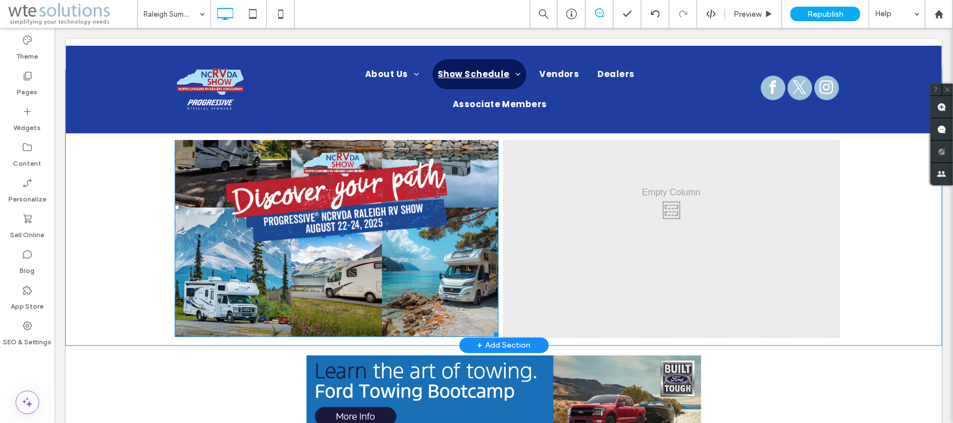
scroll to position [338, 0]
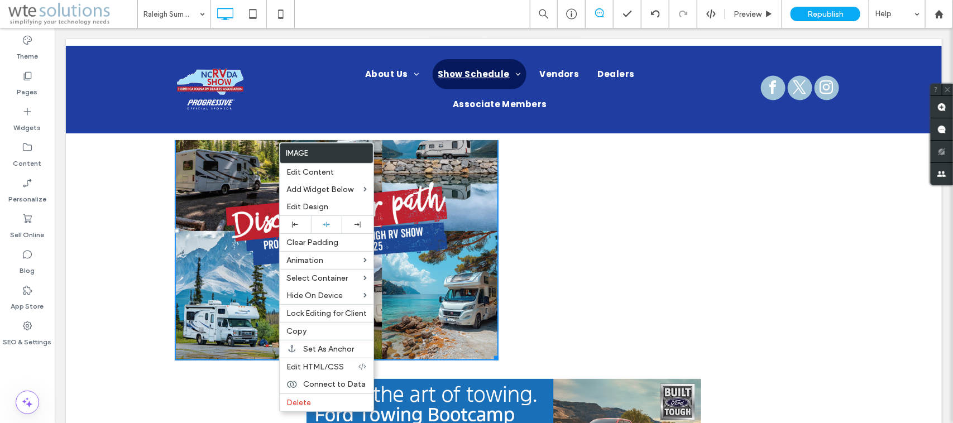
click at [110, 211] on div "Click To Paste Click To Paste Click To Paste Row + Add Section" at bounding box center [503, 231] width 876 height 276
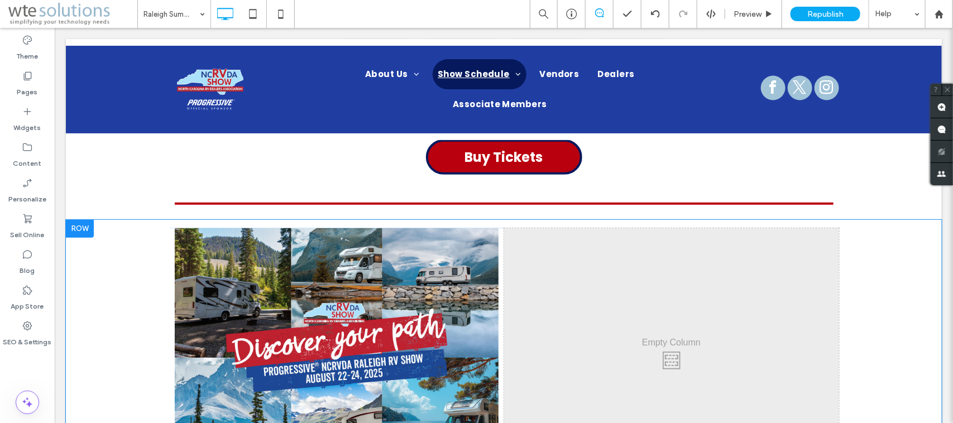
scroll to position [198, 0]
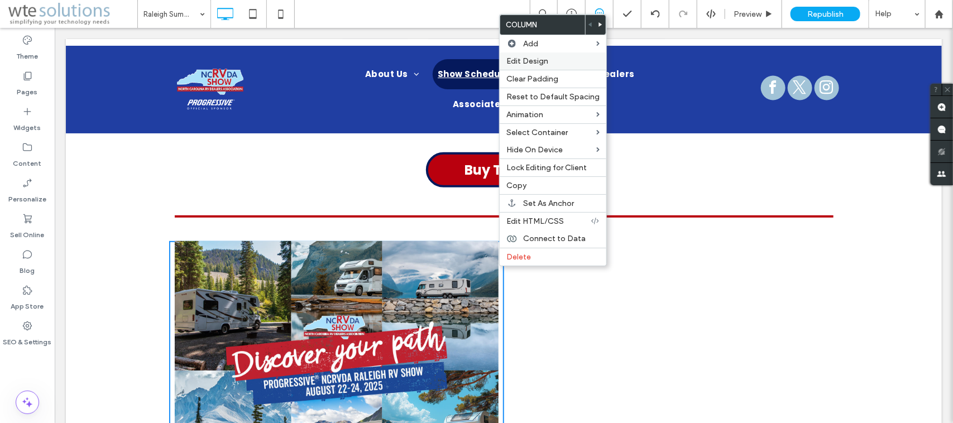
click at [561, 59] on label "Edit Design" at bounding box center [552, 60] width 93 height 9
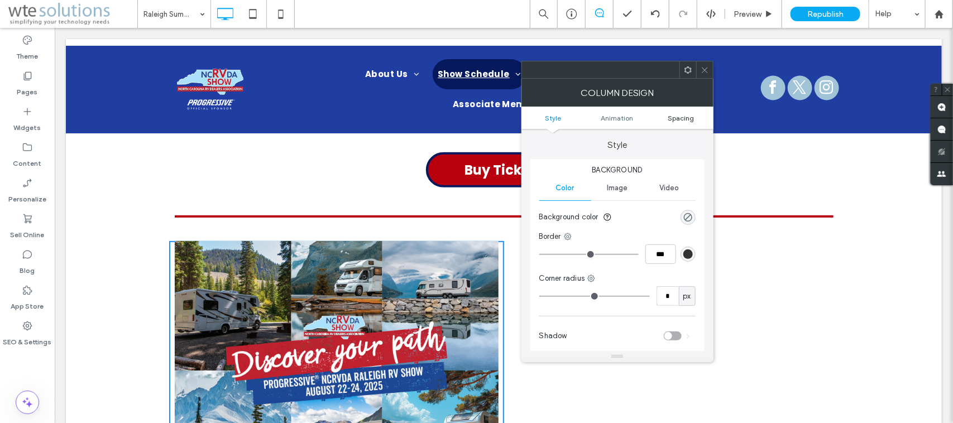
click at [687, 116] on span "Spacing" at bounding box center [681, 118] width 26 height 8
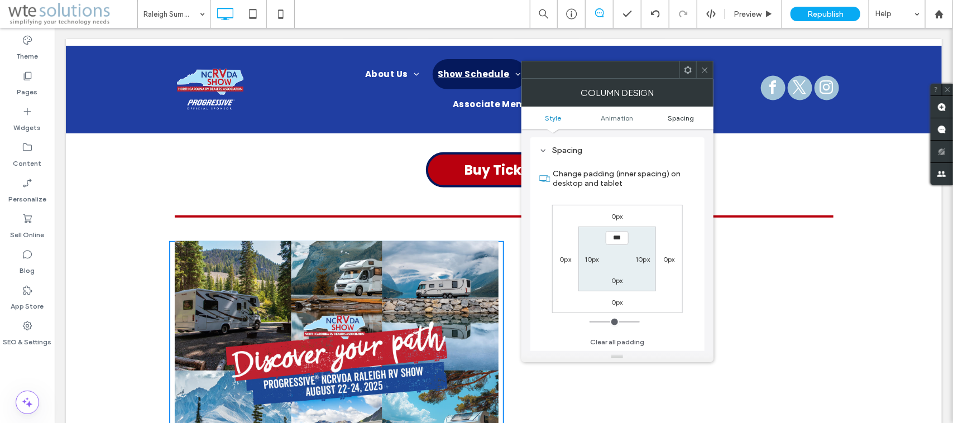
scroll to position [262, 0]
click at [690, 68] on use at bounding box center [688, 69] width 7 height 7
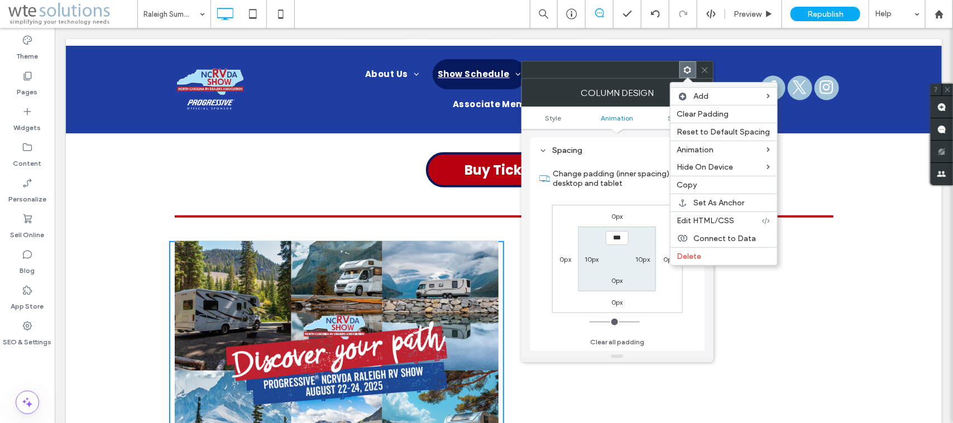
click at [648, 138] on div "Spacing Change padding (inner spacing) on desktop and tablet 0px 0px 0px 0px **…" at bounding box center [617, 248] width 174 height 222
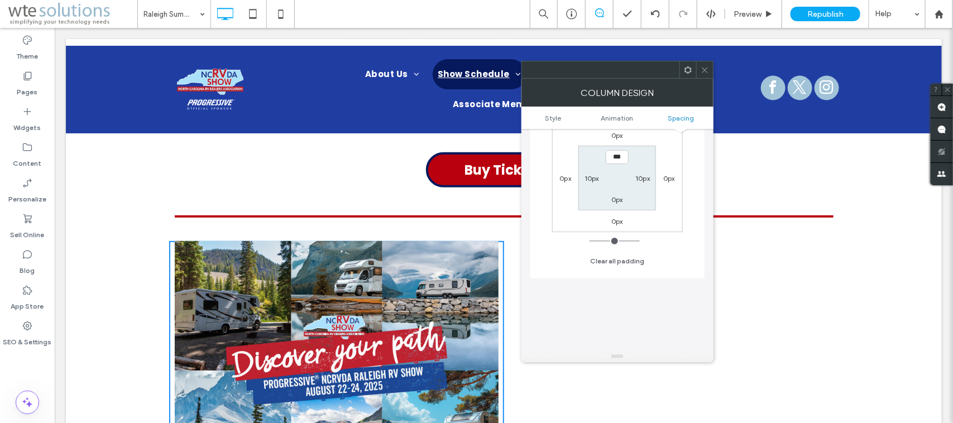
scroll to position [349, 0]
click at [689, 63] on span at bounding box center [688, 69] width 8 height 17
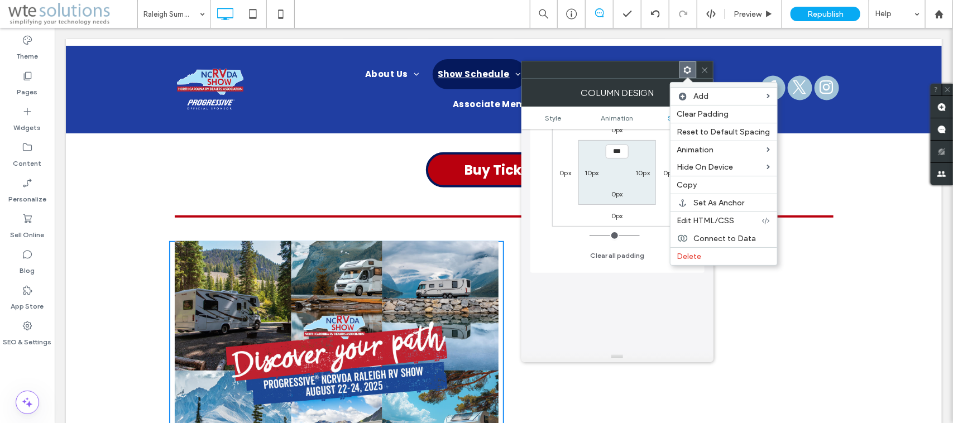
click at [705, 66] on icon at bounding box center [705, 70] width 8 height 8
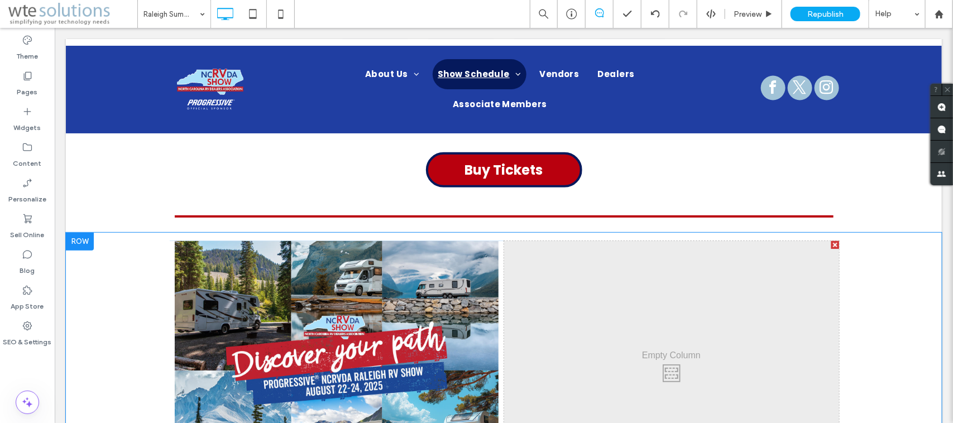
click at [81, 240] on div at bounding box center [79, 241] width 28 height 18
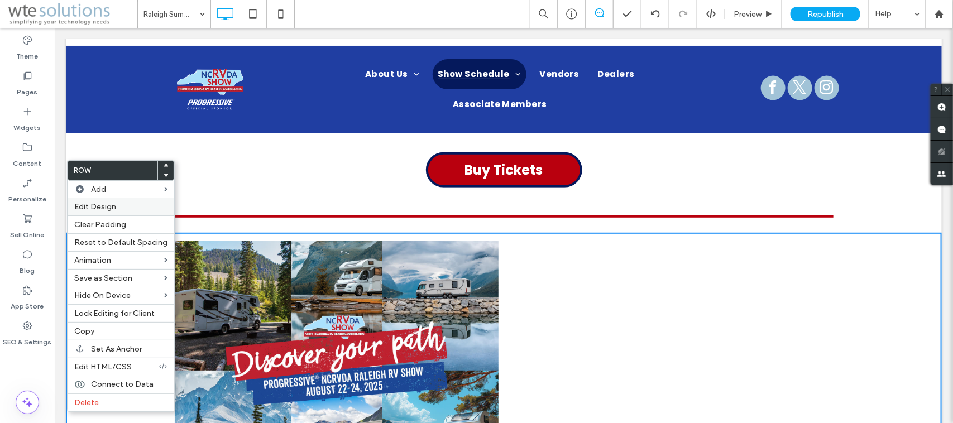
click at [91, 210] on span "Edit Design" at bounding box center [95, 206] width 42 height 9
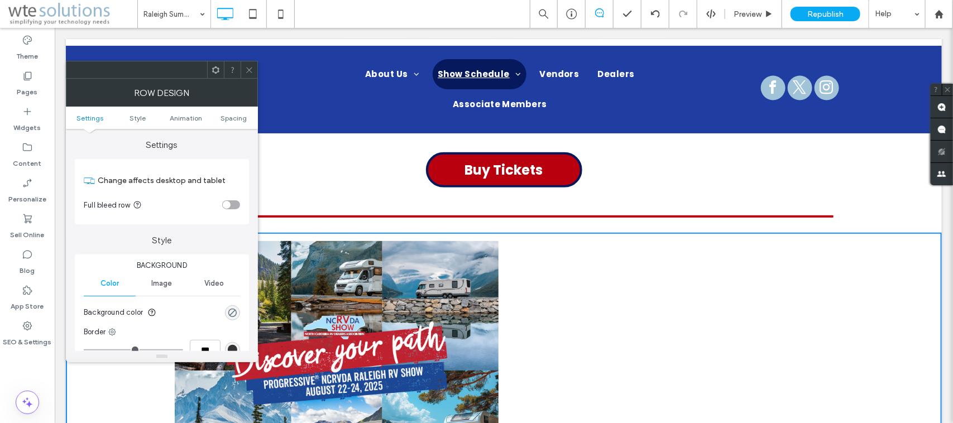
click at [214, 65] on span at bounding box center [216, 69] width 8 height 17
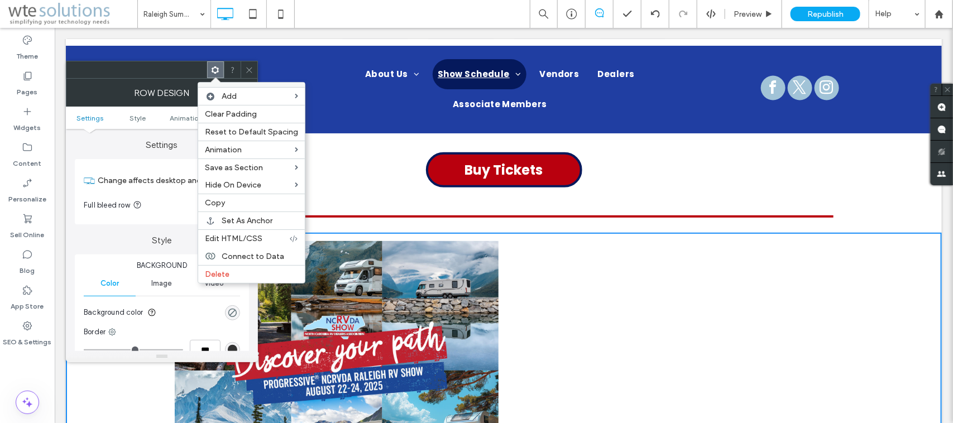
click at [247, 70] on icon at bounding box center [249, 70] width 8 height 8
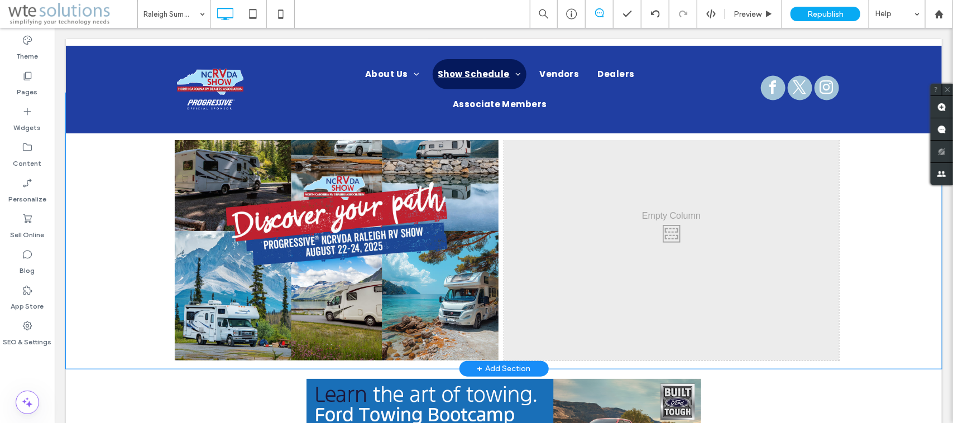
scroll to position [268, 0]
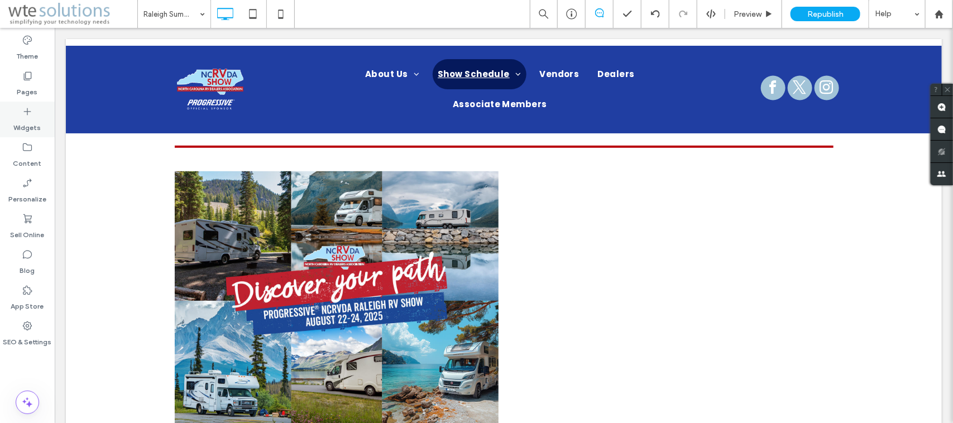
click at [22, 118] on label "Widgets" at bounding box center [27, 125] width 27 height 16
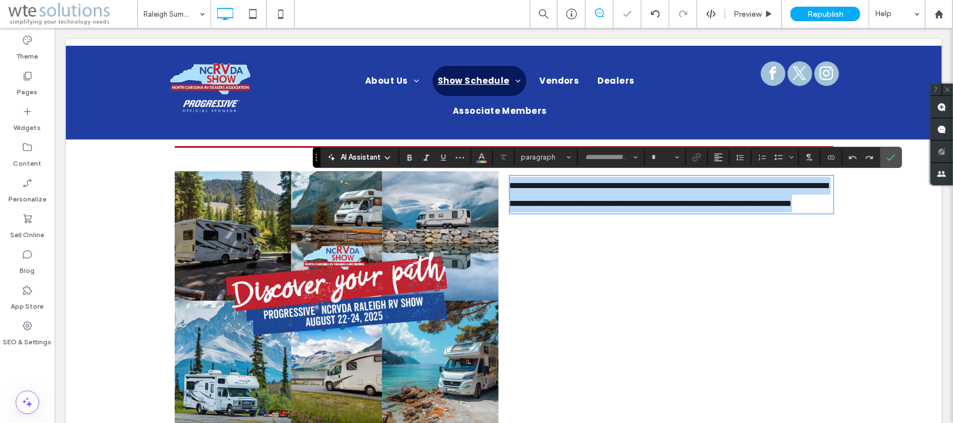
type input "*******"
type input "**"
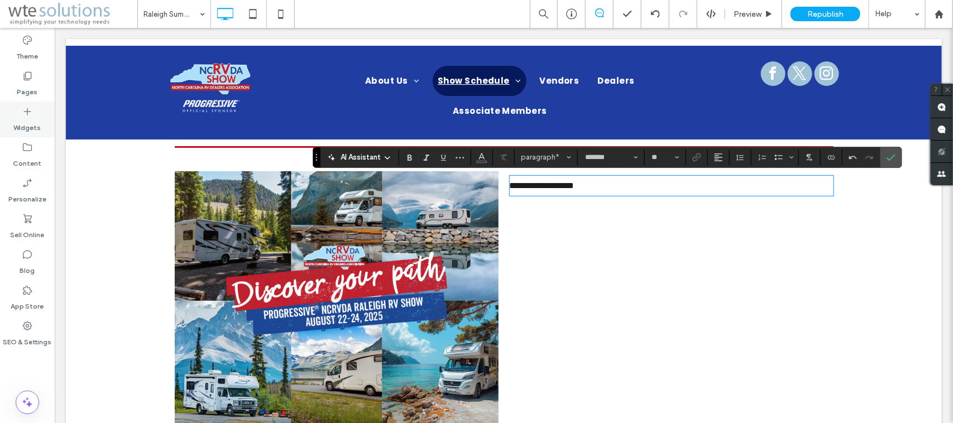
click at [26, 126] on label "Widgets" at bounding box center [27, 125] width 27 height 16
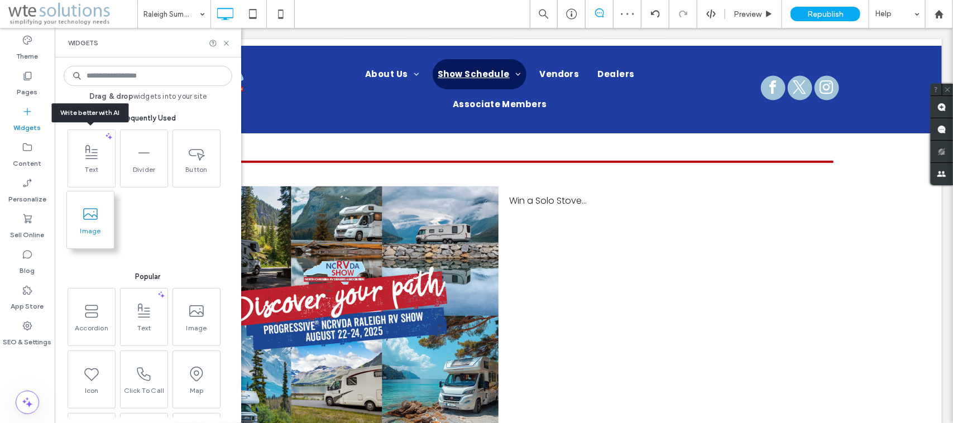
scroll to position [283, 0]
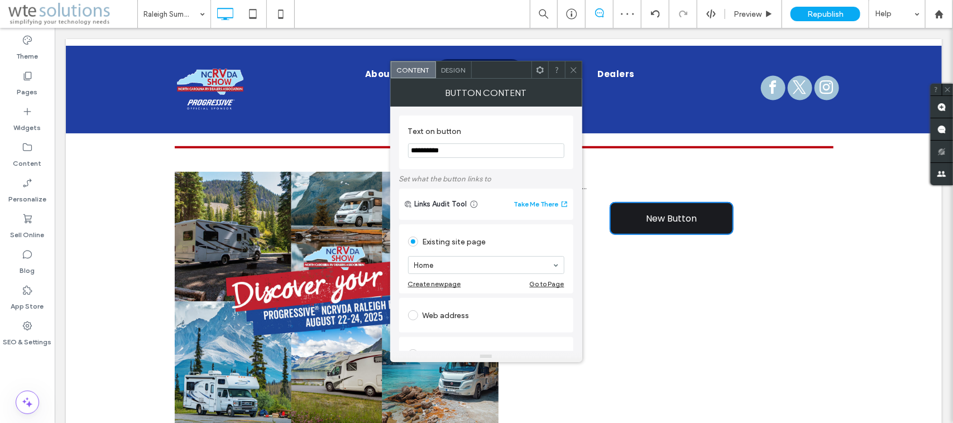
drag, startPoint x: 523, startPoint y: 176, endPoint x: 372, endPoint y: 149, distance: 153.3
type input "**********"
click at [646, 217] on span "Register to Win" at bounding box center [671, 218] width 66 height 14
click at [415, 318] on span at bounding box center [413, 315] width 10 height 10
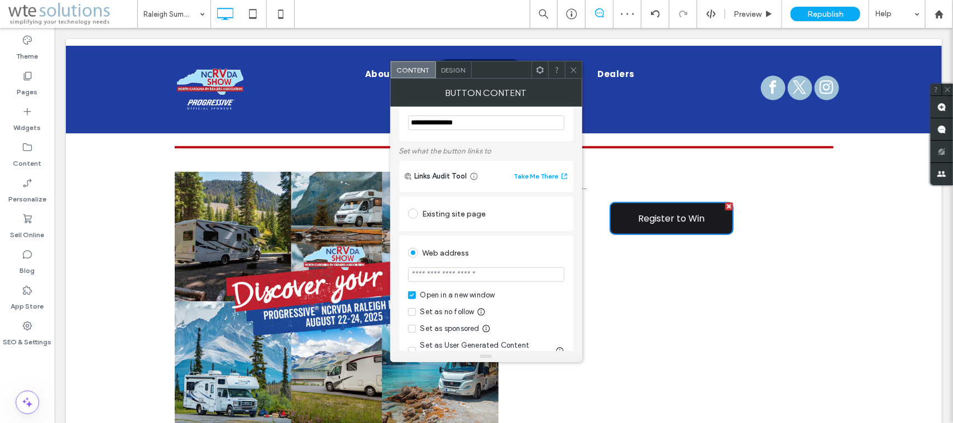
scroll to position [70, 0]
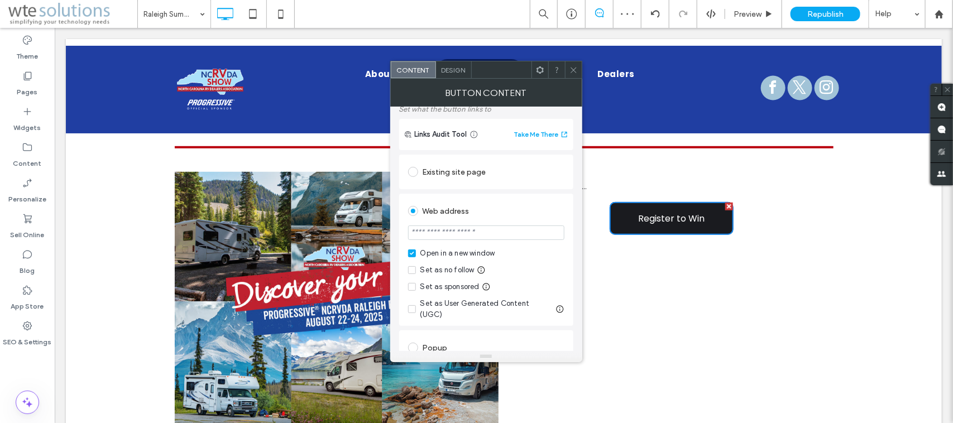
drag, startPoint x: 448, startPoint y: 262, endPoint x: 367, endPoint y: 235, distance: 86.0
drag, startPoint x: 496, startPoint y: 238, endPoint x: 484, endPoint y: 238, distance: 12.3
click at [484, 238] on input "url" at bounding box center [486, 233] width 156 height 15
paste input "**********"
type input "**********"
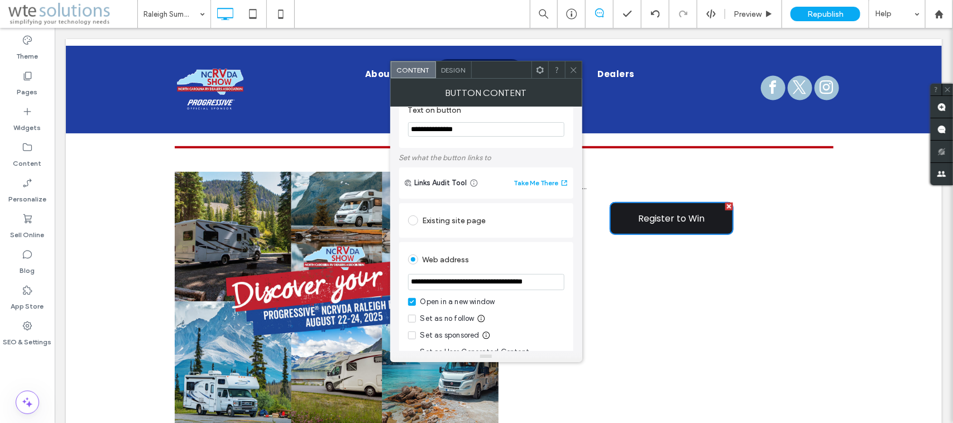
scroll to position [0, 0]
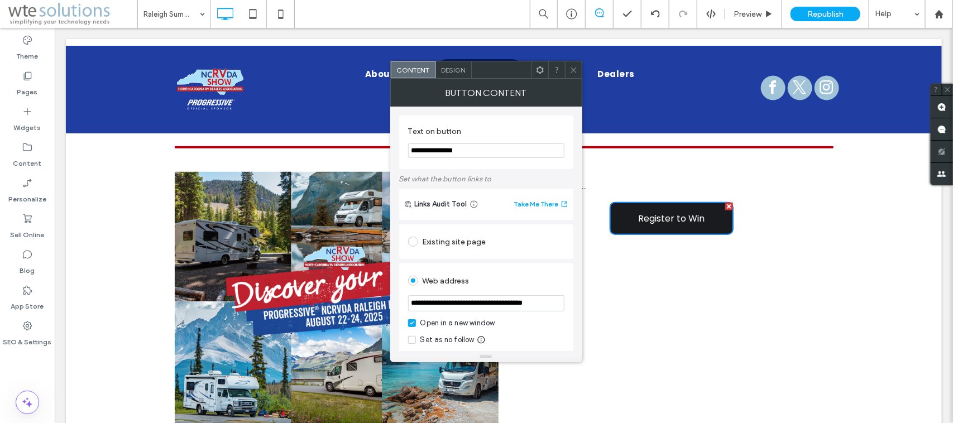
click at [453, 70] on span "Design" at bounding box center [454, 70] width 24 height 8
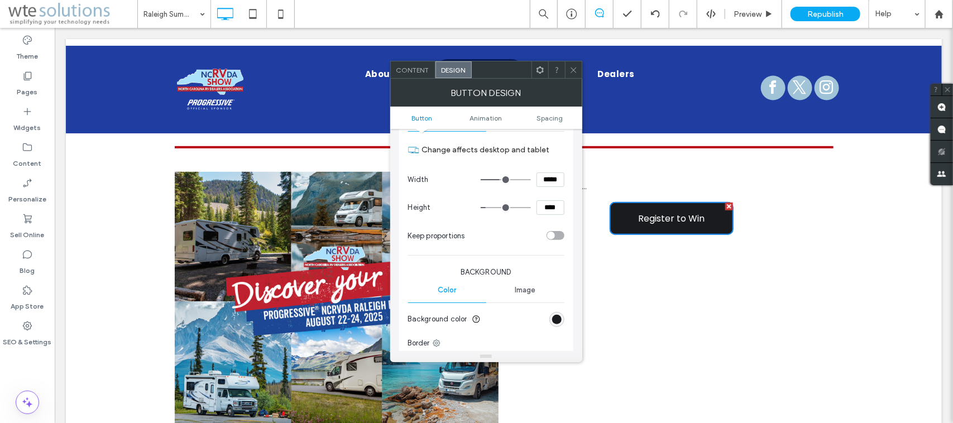
scroll to position [209, 0]
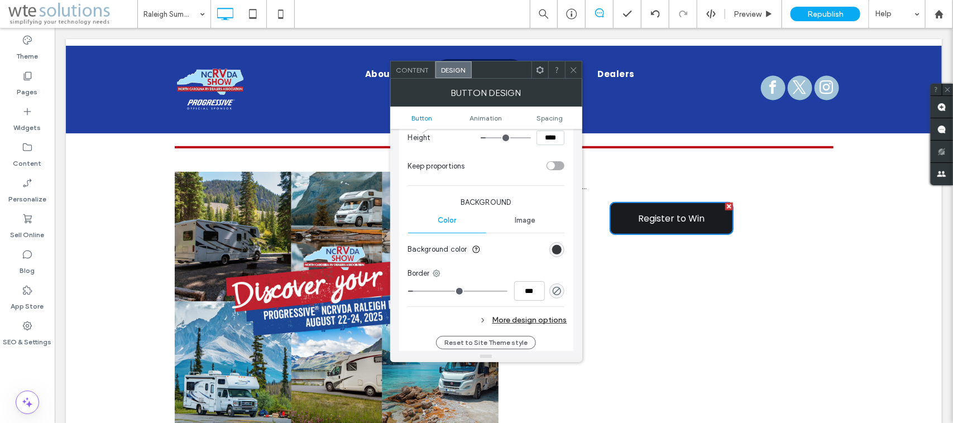
click at [556, 249] on div "rgb(26, 27, 31)" at bounding box center [556, 249] width 9 height 9
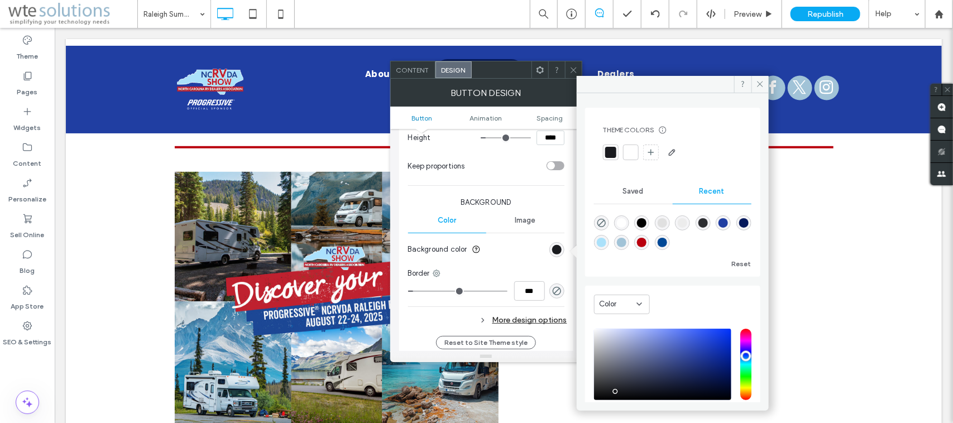
click at [660, 241] on div "rgba(0, 72, 150, 1)" at bounding box center [662, 242] width 9 height 9
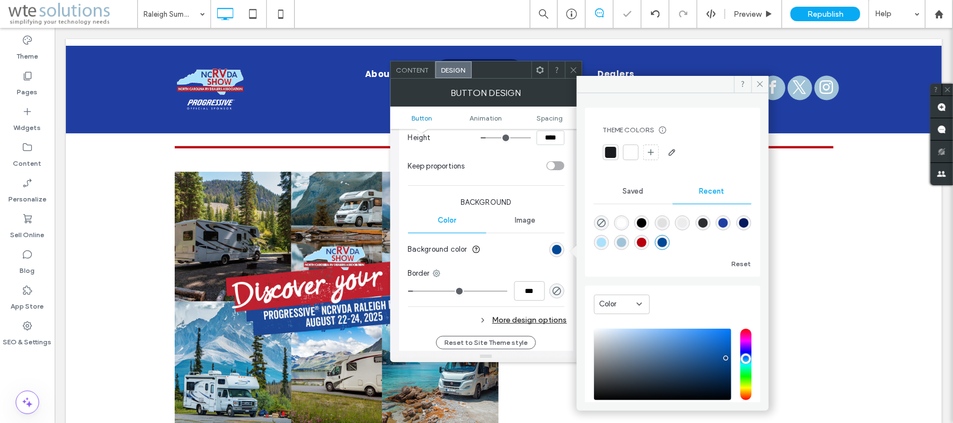
type input "*******"
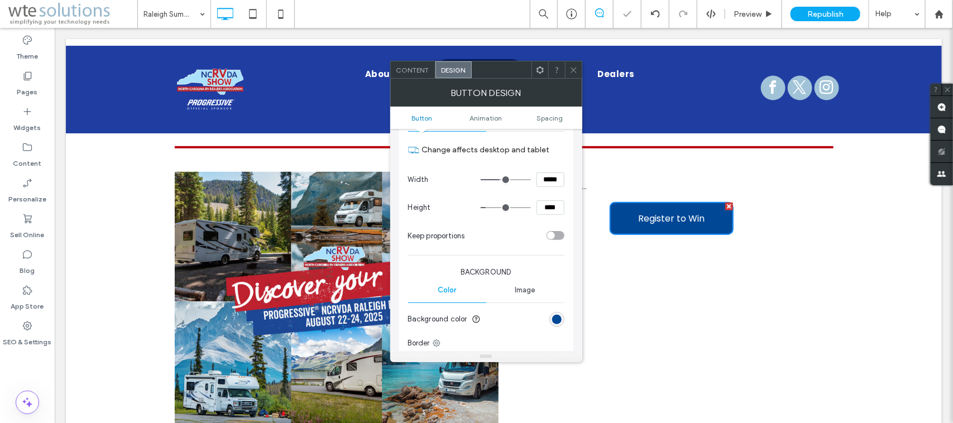
scroll to position [0, 0]
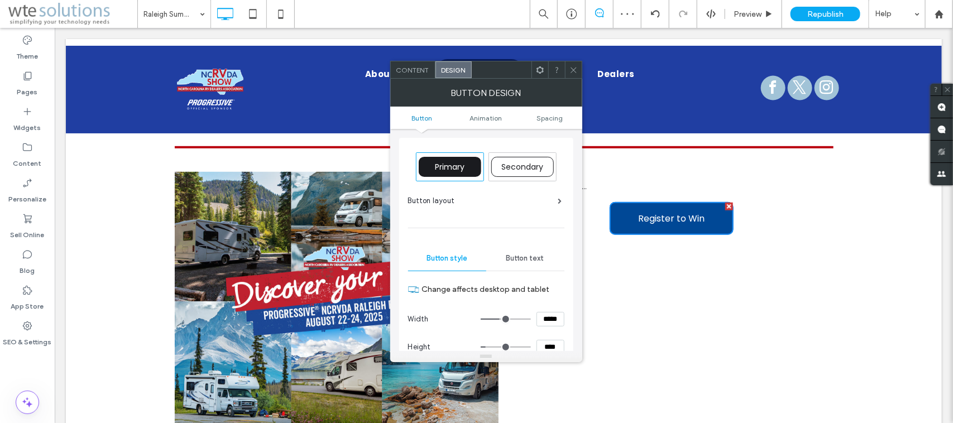
click at [525, 253] on div "Button text" at bounding box center [525, 258] width 78 height 25
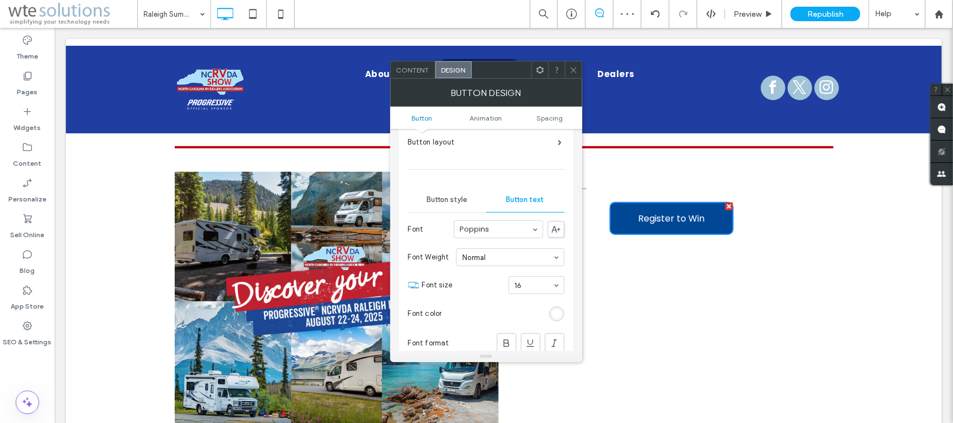
scroll to position [140, 0]
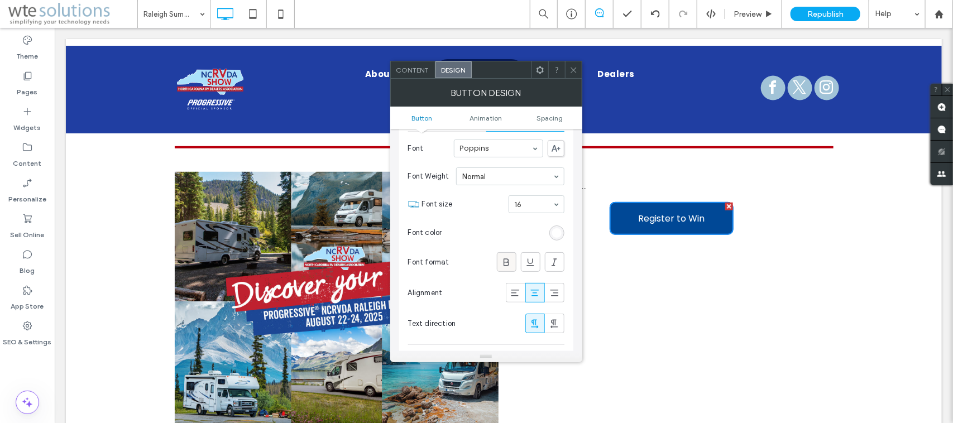
click at [508, 262] on icon at bounding box center [506, 262] width 11 height 11
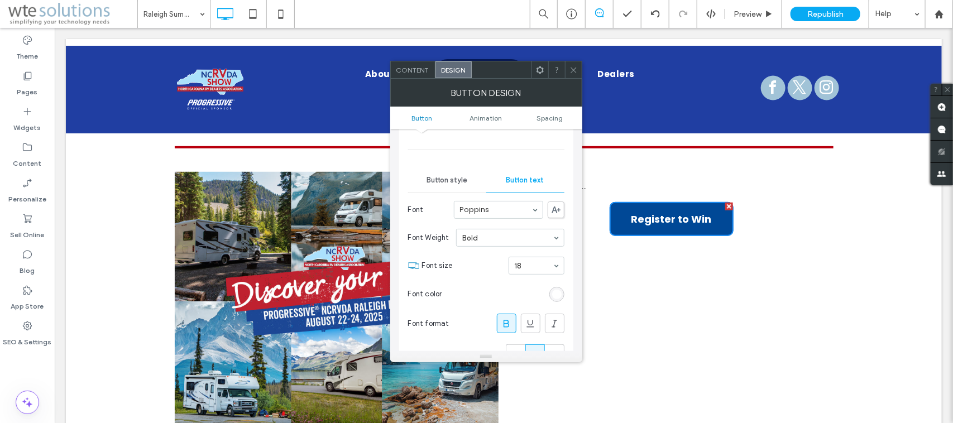
scroll to position [70, 0]
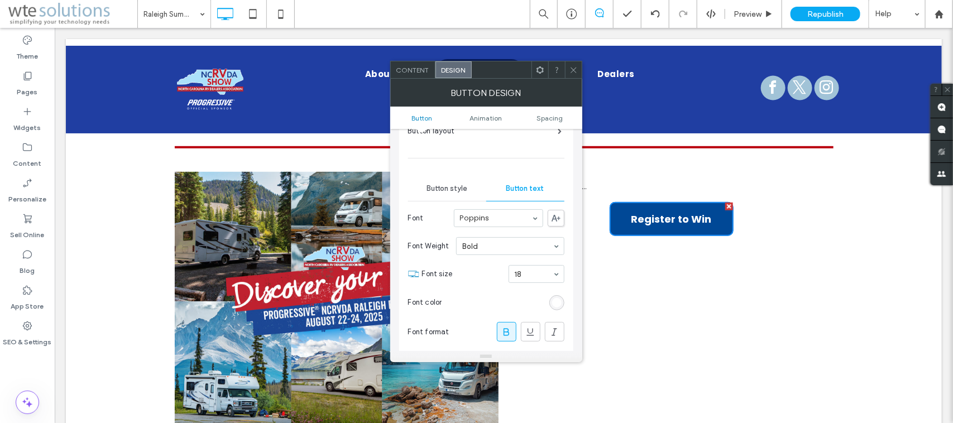
click at [454, 186] on span "Button style" at bounding box center [447, 188] width 41 height 9
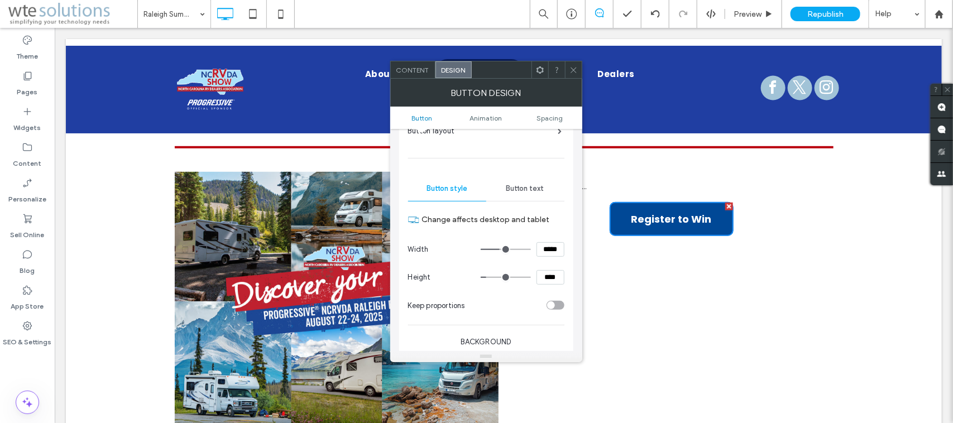
click at [526, 186] on span "Button text" at bounding box center [525, 188] width 38 height 9
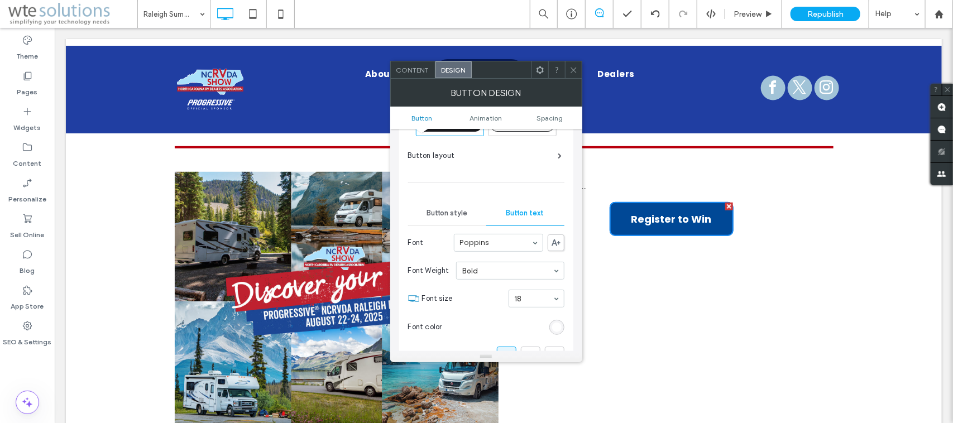
scroll to position [0, 0]
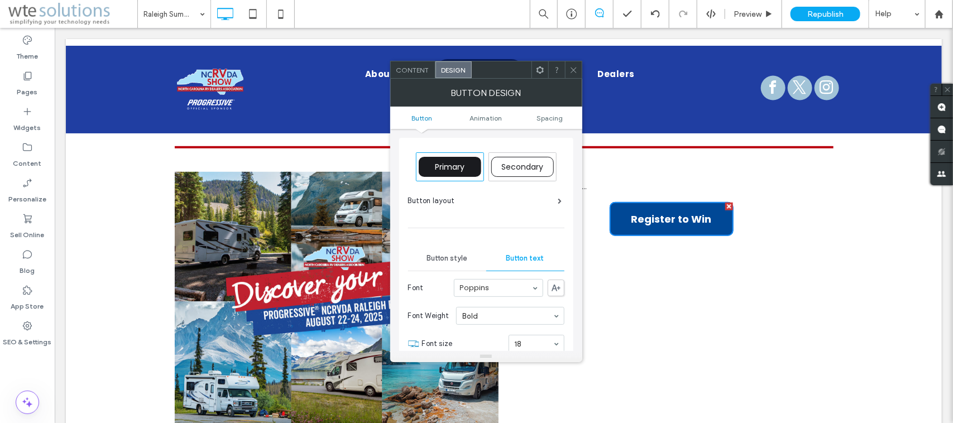
click at [482, 204] on div "Button layout" at bounding box center [485, 200] width 154 height 11
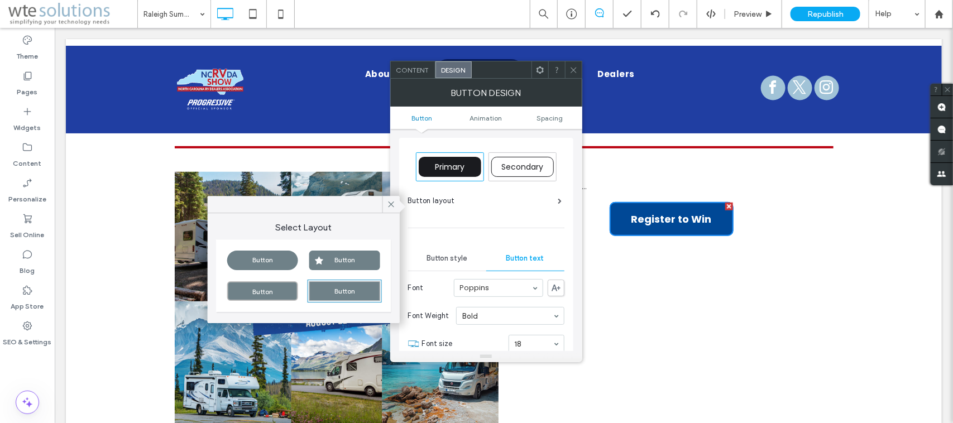
click at [257, 255] on div "Button" at bounding box center [262, 261] width 71 height 20
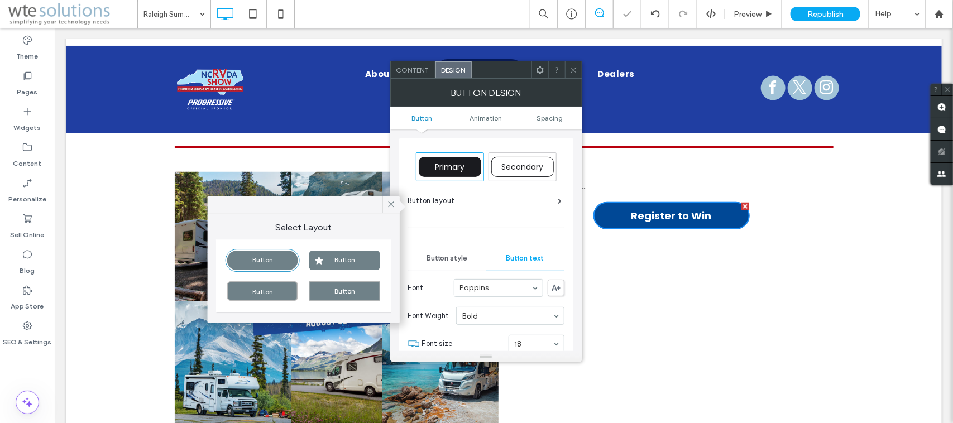
click at [570, 70] on icon at bounding box center [574, 70] width 8 height 8
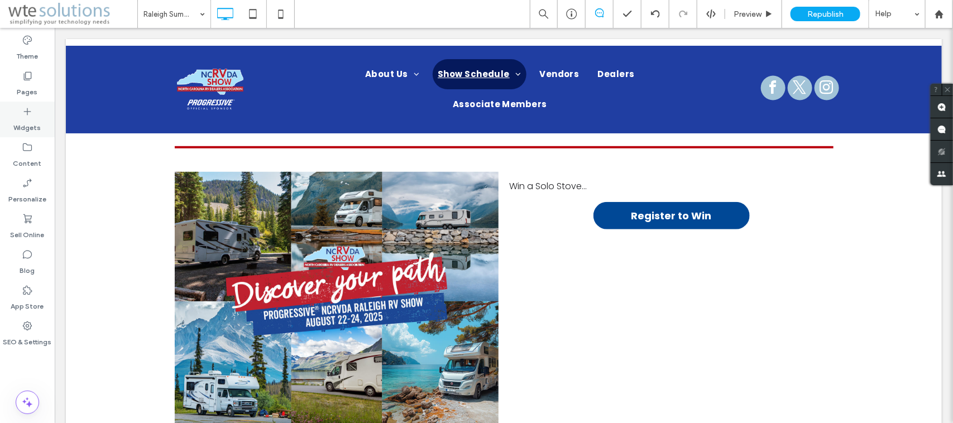
click at [26, 111] on icon at bounding box center [27, 111] width 11 height 11
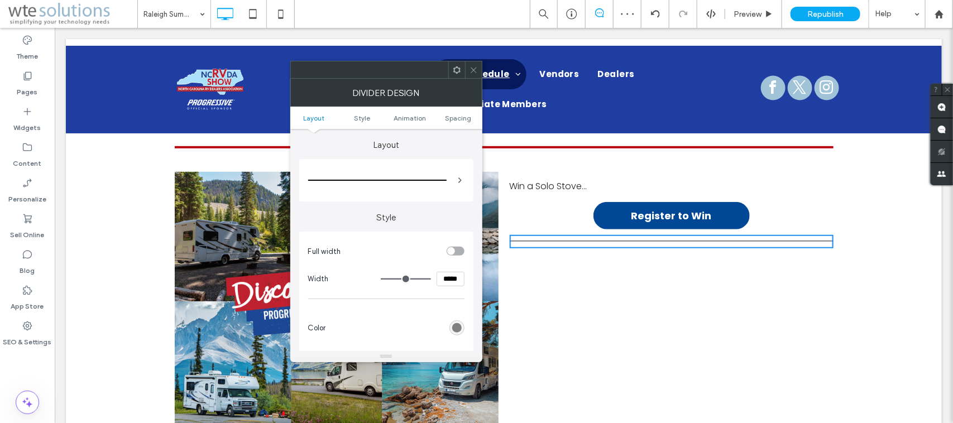
scroll to position [70, 0]
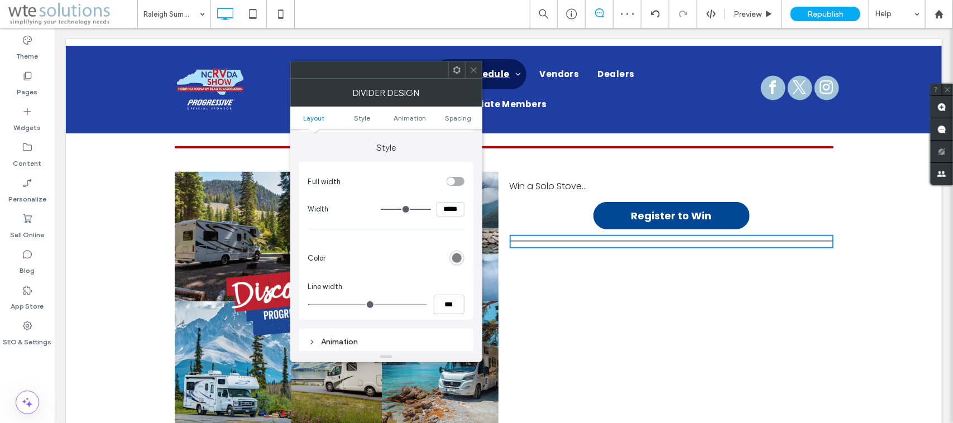
click at [456, 255] on div "rgb(128, 128, 128)" at bounding box center [456, 258] width 9 height 9
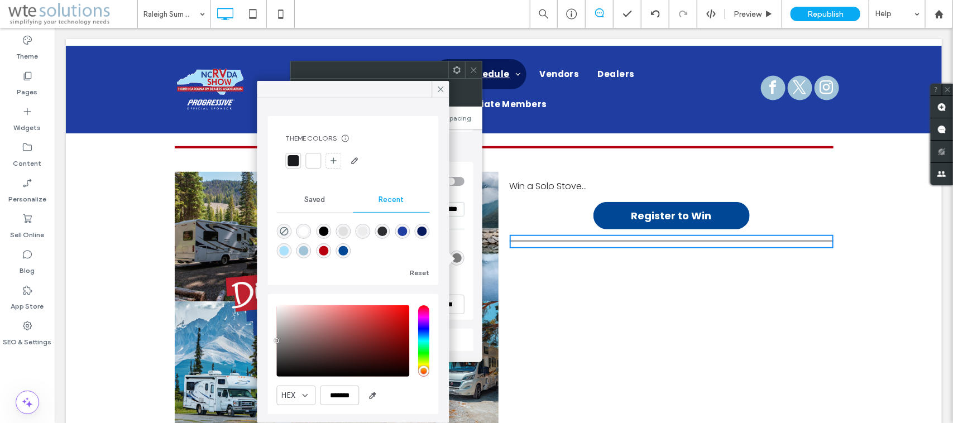
scroll to position [9, 0]
click at [328, 246] on div "rgba(185, 0, 14, 1)" at bounding box center [323, 250] width 9 height 9
type input "*"
type input "*******"
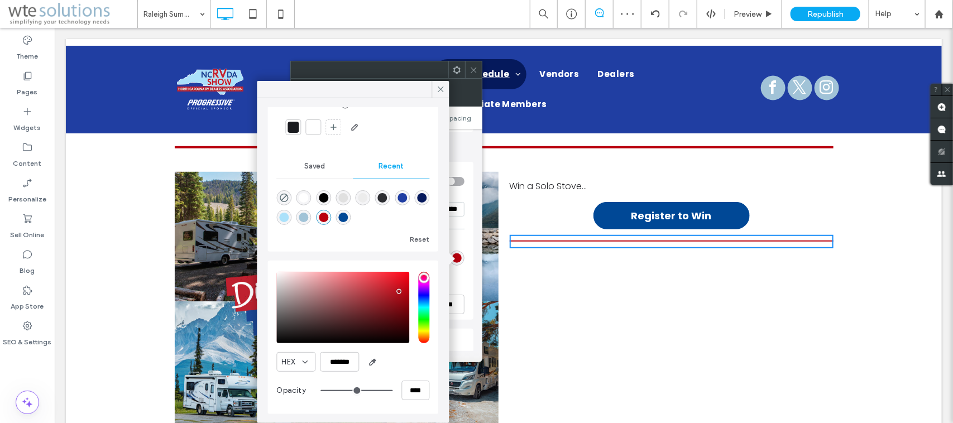
scroll to position [0, 0]
click at [438, 88] on icon at bounding box center [441, 89] width 10 height 10
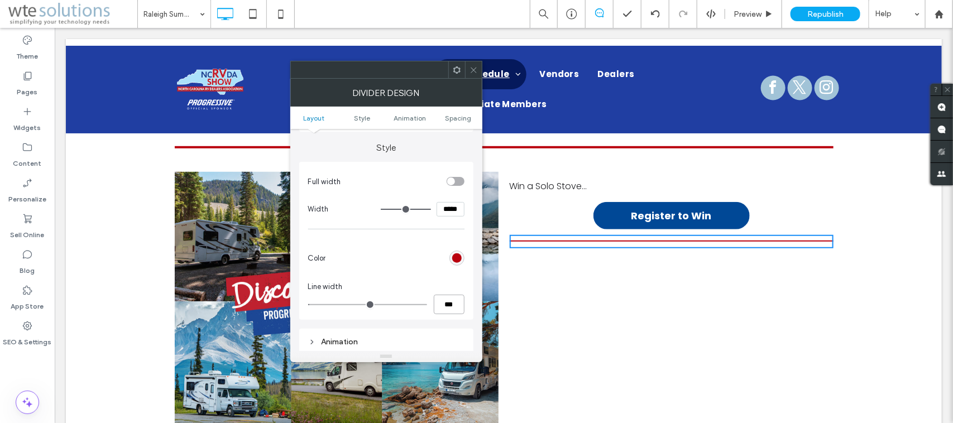
drag, startPoint x: 461, startPoint y: 310, endPoint x: 428, endPoint y: 308, distance: 33.0
click at [428, 308] on div "***" at bounding box center [386, 305] width 156 height 20
type input "*"
type input "***"
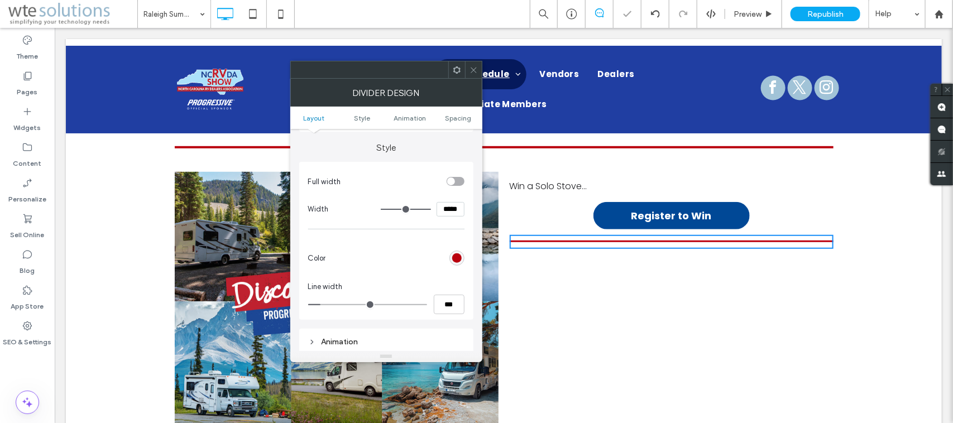
click at [472, 63] on span at bounding box center [474, 69] width 8 height 17
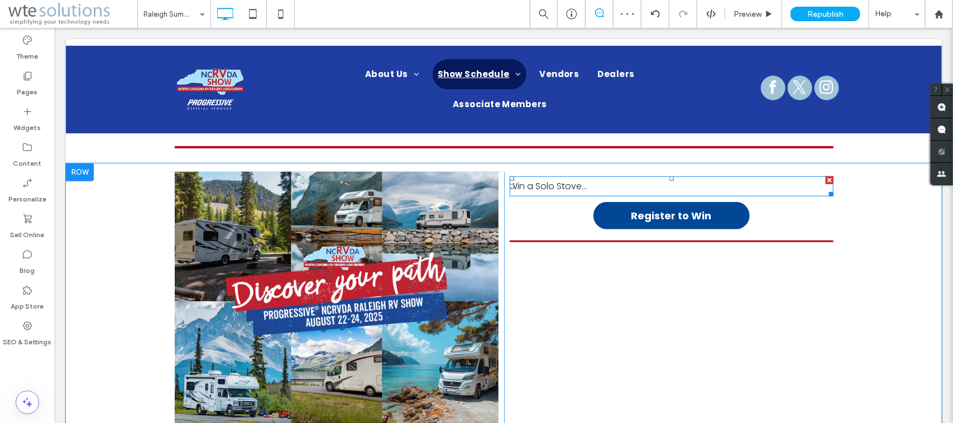
click at [542, 181] on span "Win a Solo Stove..." at bounding box center [548, 185] width 78 height 13
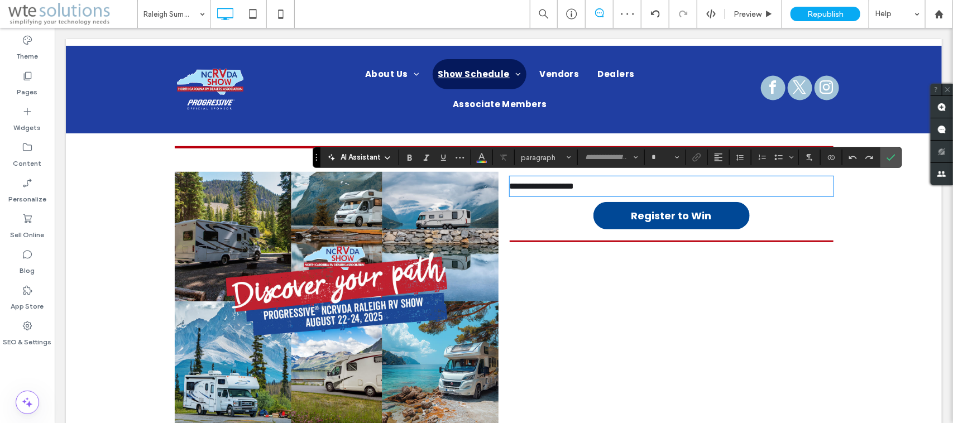
type input "*******"
drag, startPoint x: 585, startPoint y: 180, endPoint x: 492, endPoint y: 183, distance: 92.7
click at [492, 183] on div "**********" at bounding box center [504, 300] width 670 height 259
click at [571, 157] on use "Styles" at bounding box center [569, 158] width 4 height 2
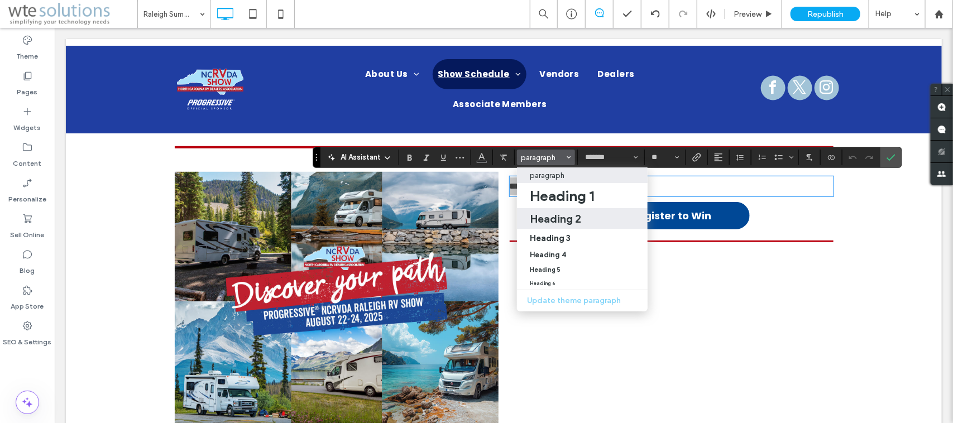
click at [563, 225] on h2 "Heading 2" at bounding box center [555, 218] width 51 height 13
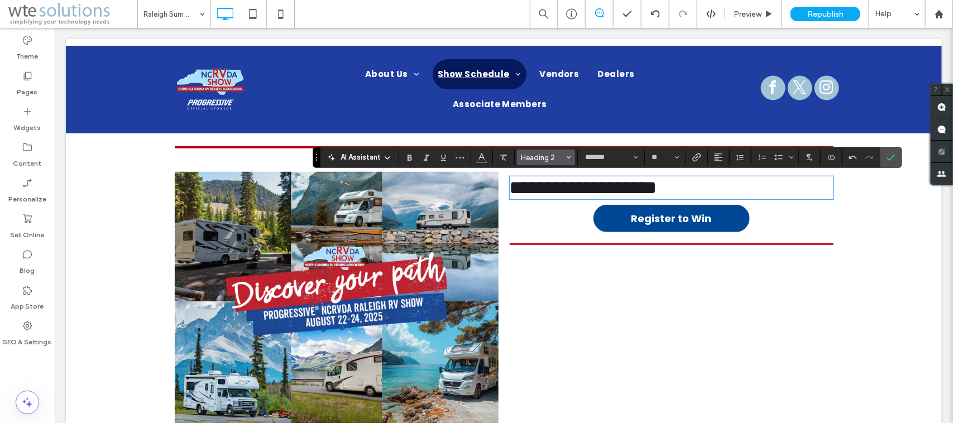
click at [568, 156] on icon "Styles" at bounding box center [569, 157] width 4 height 4
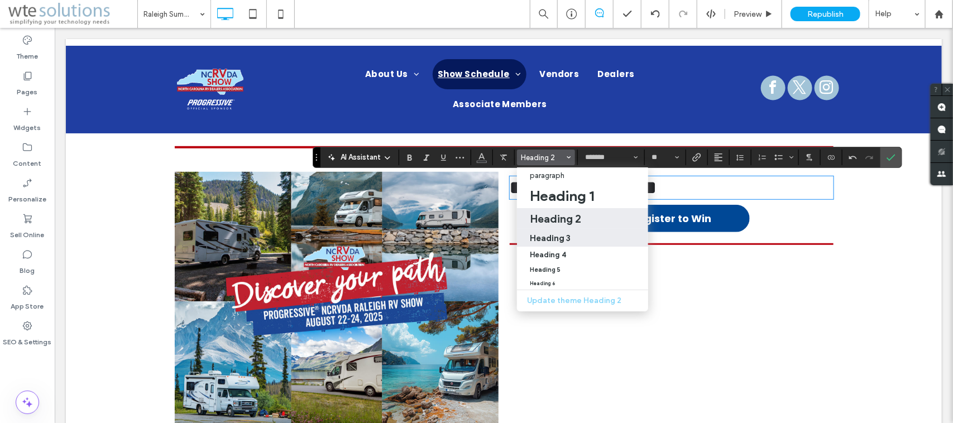
click at [565, 233] on h3 "Heading 3" at bounding box center [550, 238] width 41 height 11
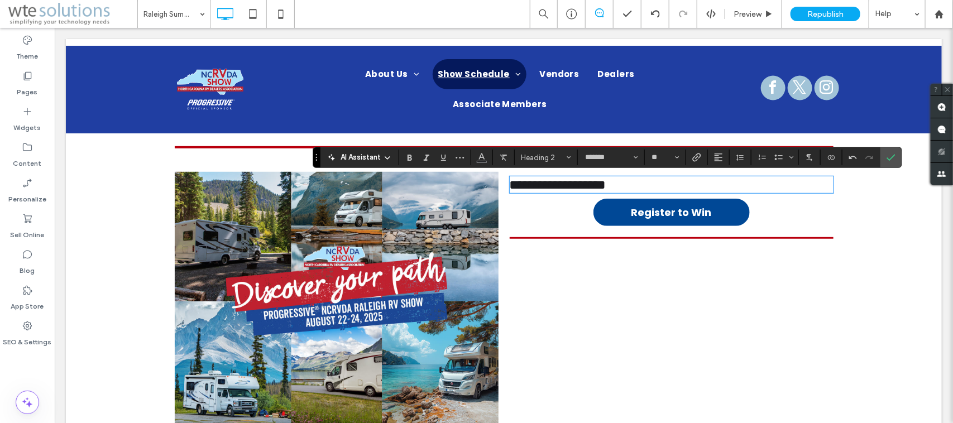
type input "**"
click at [723, 155] on icon "Alignment" at bounding box center [718, 157] width 9 height 9
click at [728, 191] on icon "ui.textEditor.alignment.center" at bounding box center [727, 192] width 9 height 9
click at [774, 209] on div "**********" at bounding box center [671, 300] width 335 height 259
drag, startPoint x: 892, startPoint y: 159, endPoint x: 128, endPoint y: 155, distance: 763.9
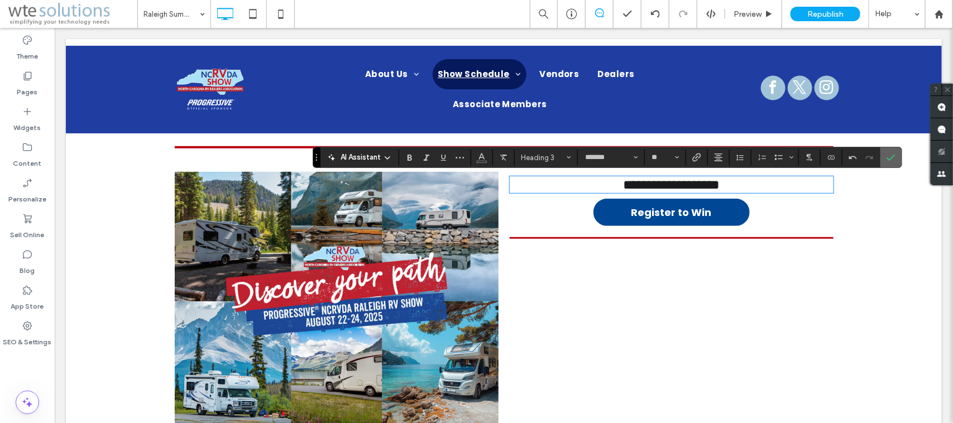
click at [892, 159] on use "Confirm" at bounding box center [891, 158] width 9 height 7
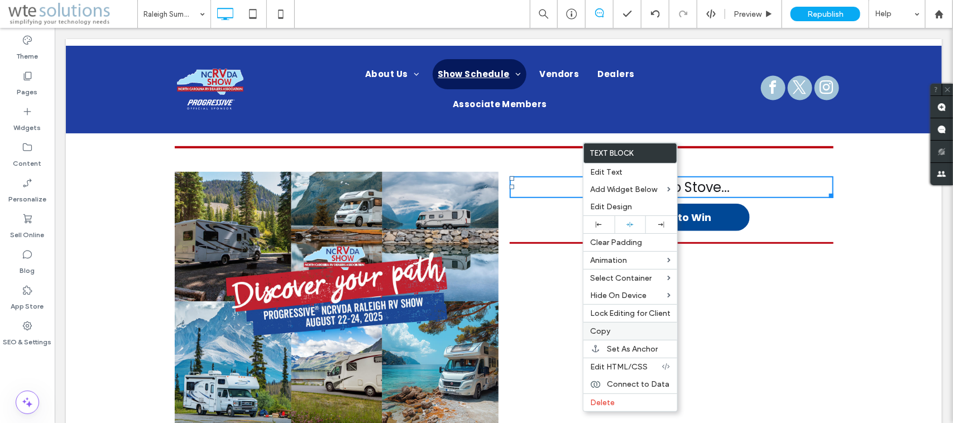
click at [632, 336] on label "Copy" at bounding box center [630, 331] width 80 height 9
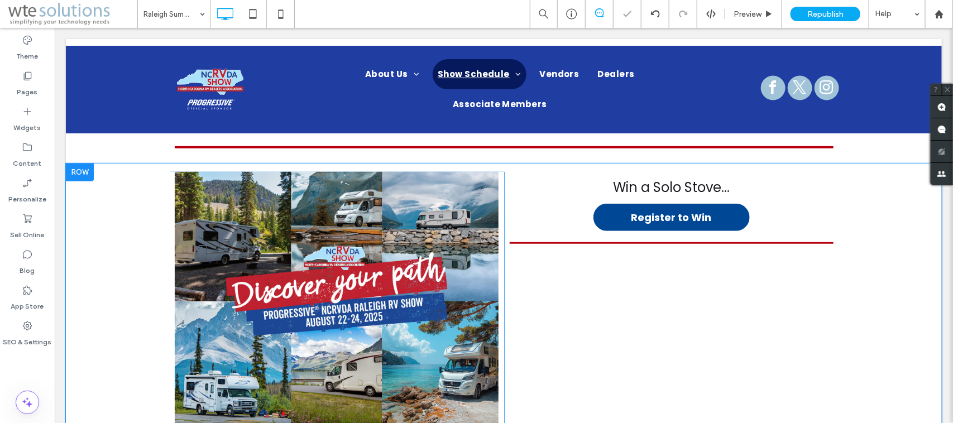
click at [621, 296] on div "Click To Paste Click To Paste Win a Solo Stove... Register to Win" at bounding box center [671, 300] width 335 height 259
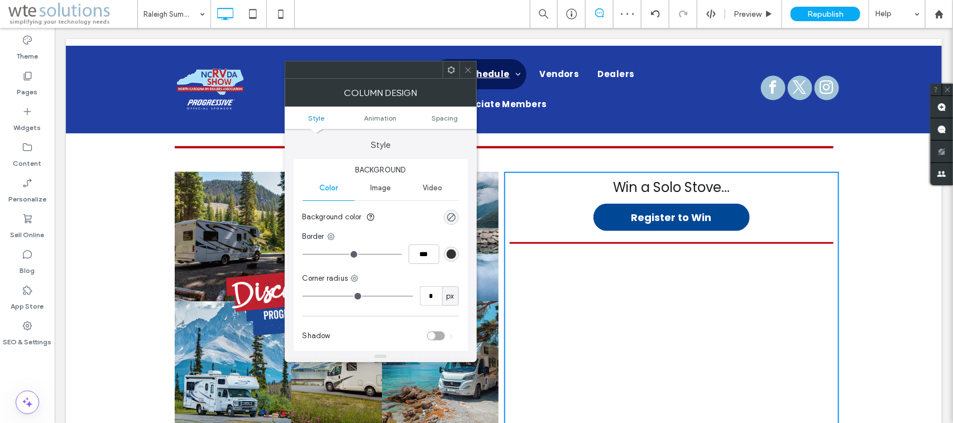
click at [468, 69] on icon at bounding box center [468, 70] width 8 height 8
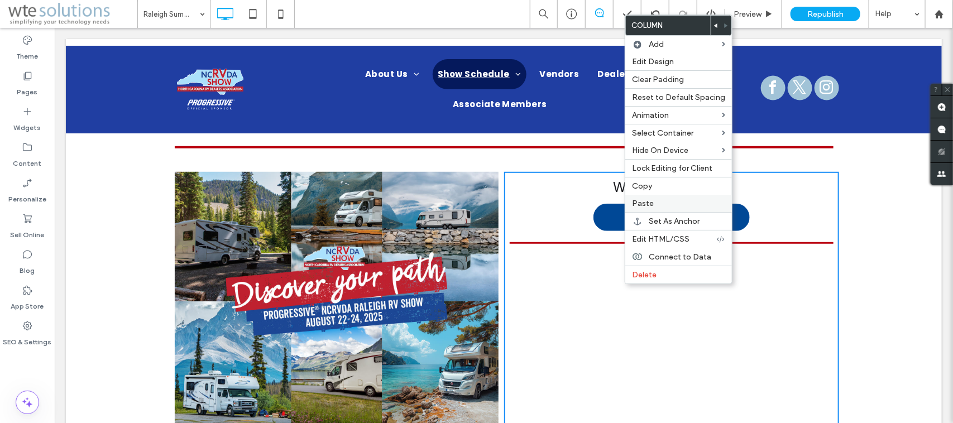
click at [645, 208] on span "Paste" at bounding box center [643, 203] width 22 height 9
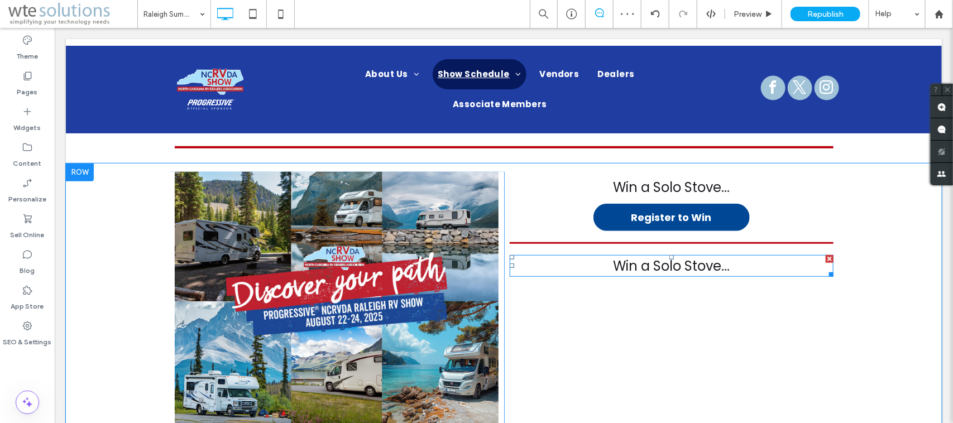
click at [685, 262] on span "Win a Solo Stove..." at bounding box center [671, 265] width 117 height 18
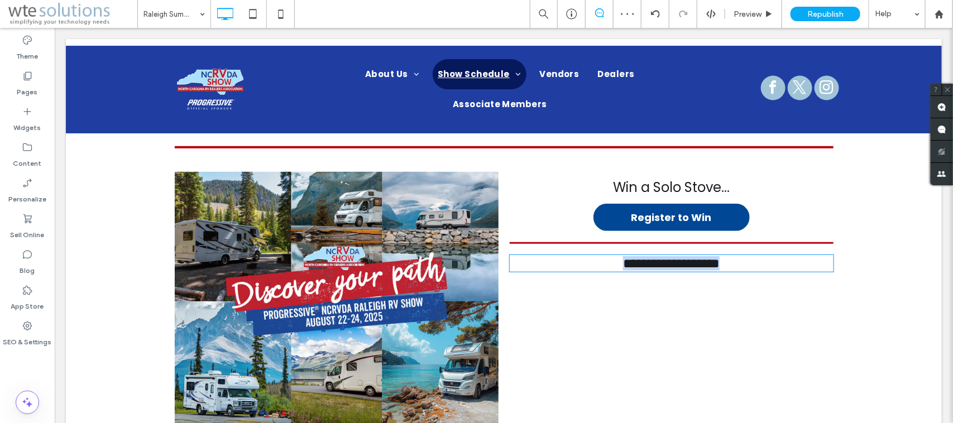
type input "*******"
type input "**"
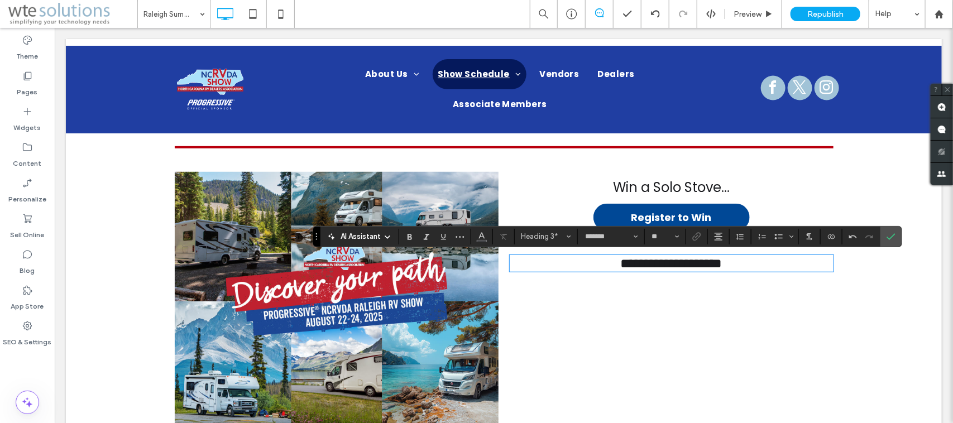
click at [722, 268] on span "**********" at bounding box center [671, 262] width 102 height 13
click at [752, 321] on div "**********" at bounding box center [671, 300] width 335 height 259
click at [892, 236] on icon "Confirm" at bounding box center [891, 236] width 9 height 9
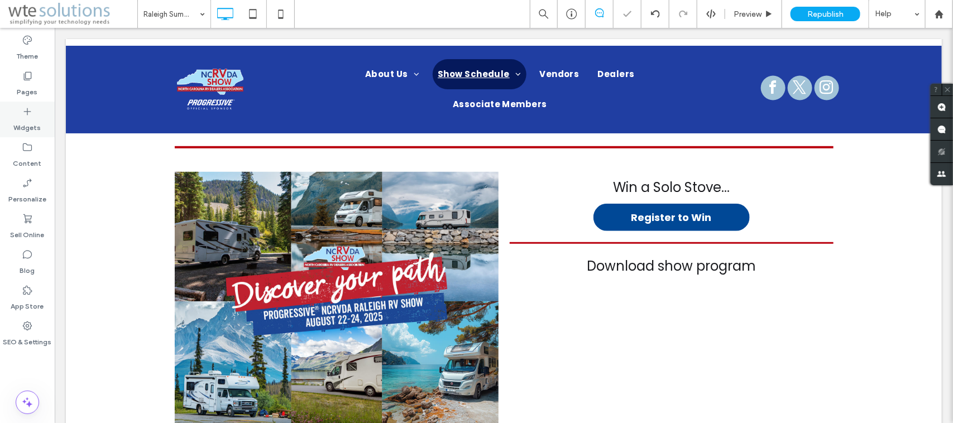
click at [28, 104] on div "Widgets" at bounding box center [27, 120] width 55 height 36
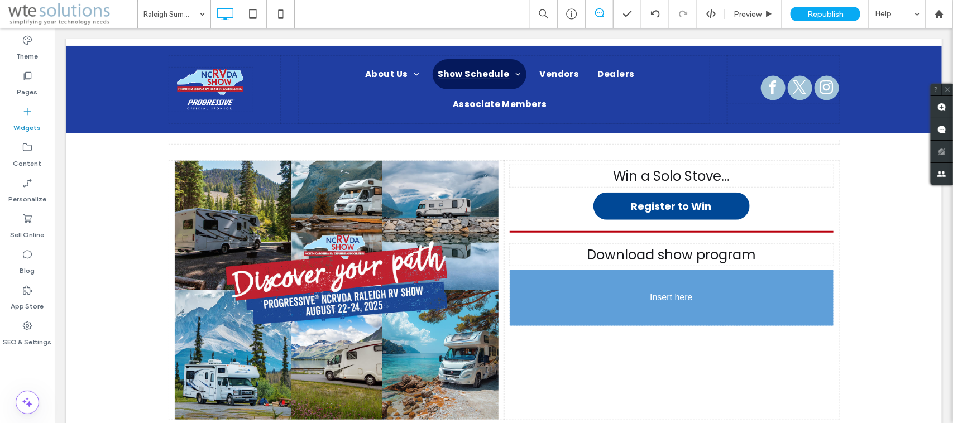
scroll to position [319, 0]
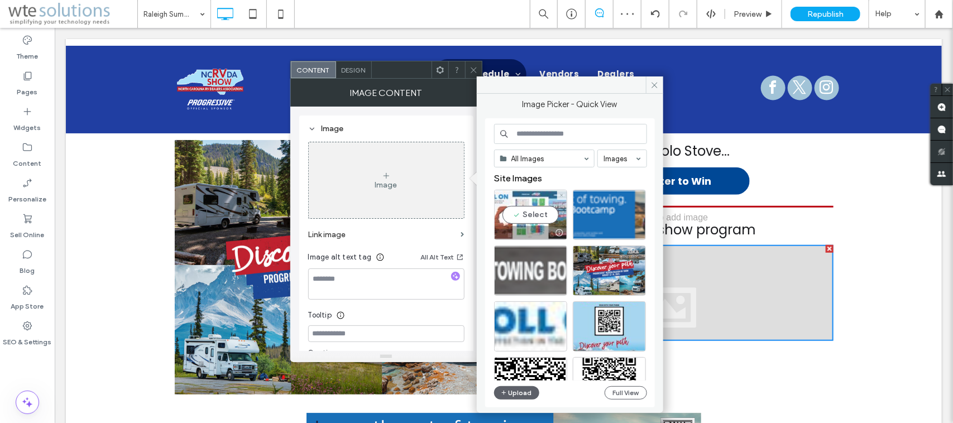
click at [527, 219] on div "Select" at bounding box center [530, 215] width 73 height 50
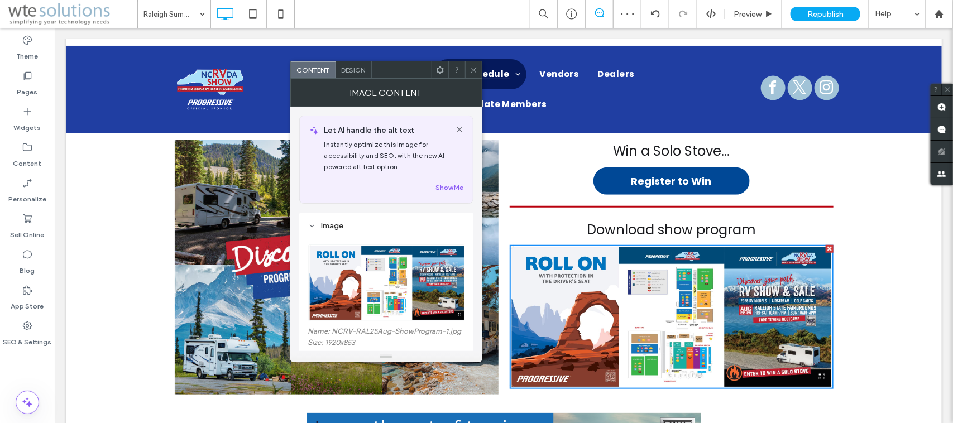
click at [603, 273] on img at bounding box center [671, 317] width 324 height 144
click at [362, 74] on div "Design" at bounding box center [354, 69] width 36 height 17
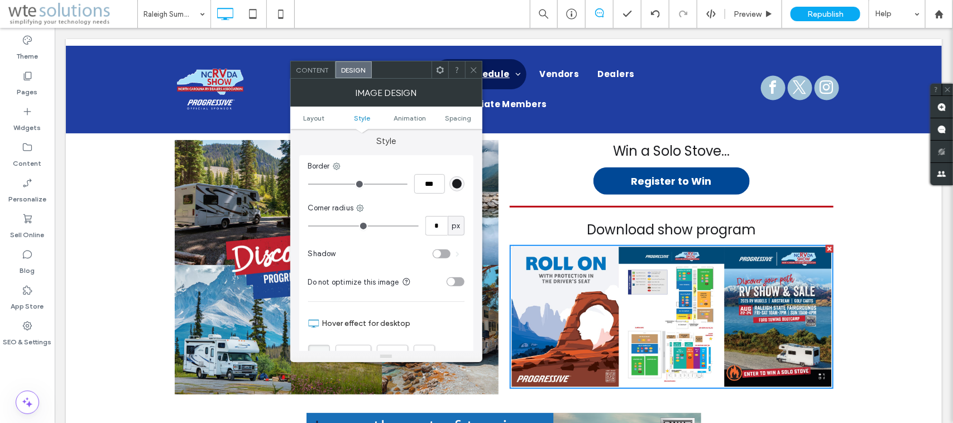
scroll to position [279, 0]
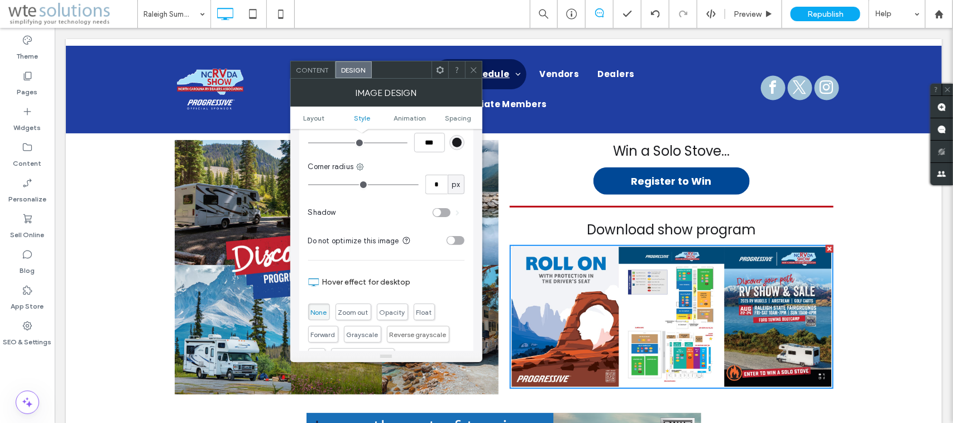
click at [319, 69] on span "Content" at bounding box center [313, 70] width 33 height 8
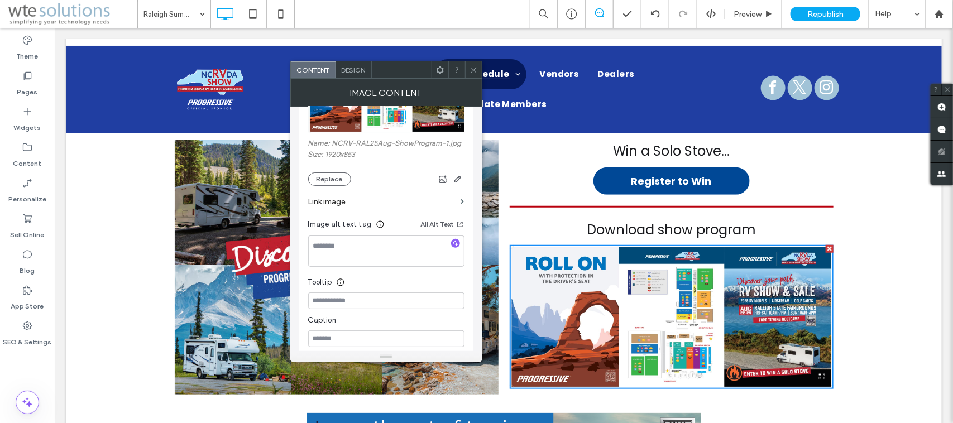
scroll to position [171, 0]
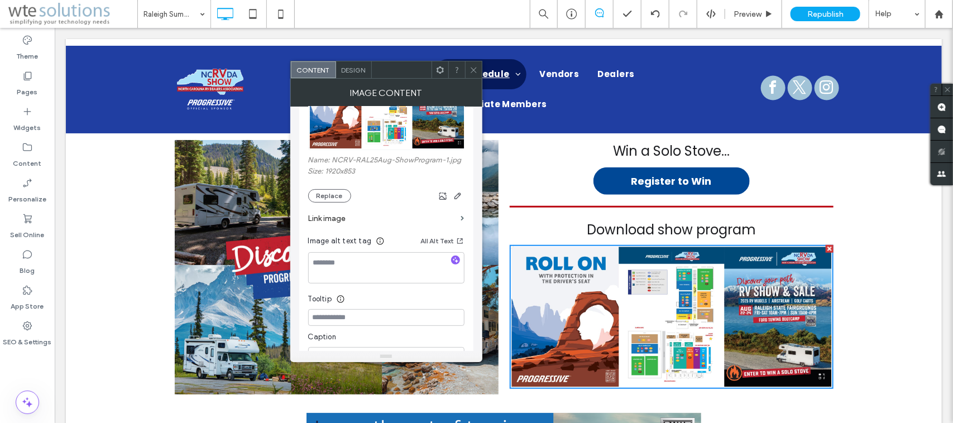
click at [346, 221] on label "Link image" at bounding box center [382, 218] width 149 height 21
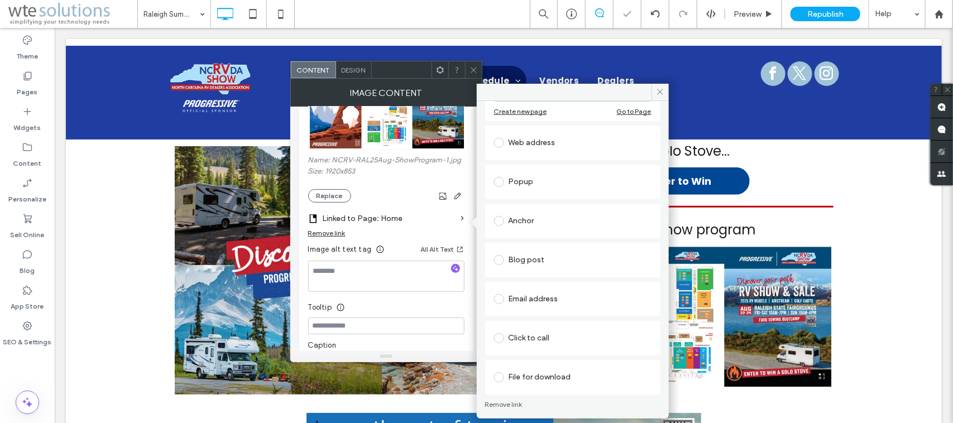
scroll to position [111, 0]
click at [551, 369] on div "File for download" at bounding box center [572, 374] width 157 height 18
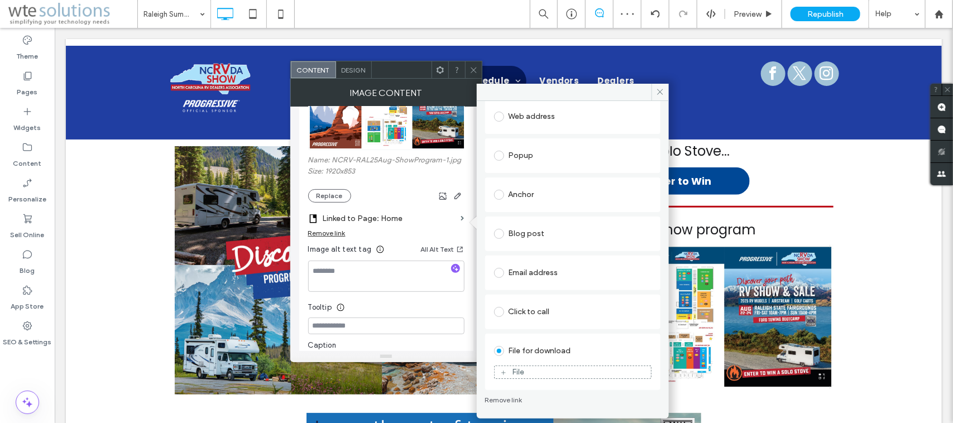
scroll to position [98, 0]
click at [552, 369] on div "File" at bounding box center [573, 373] width 156 height 10
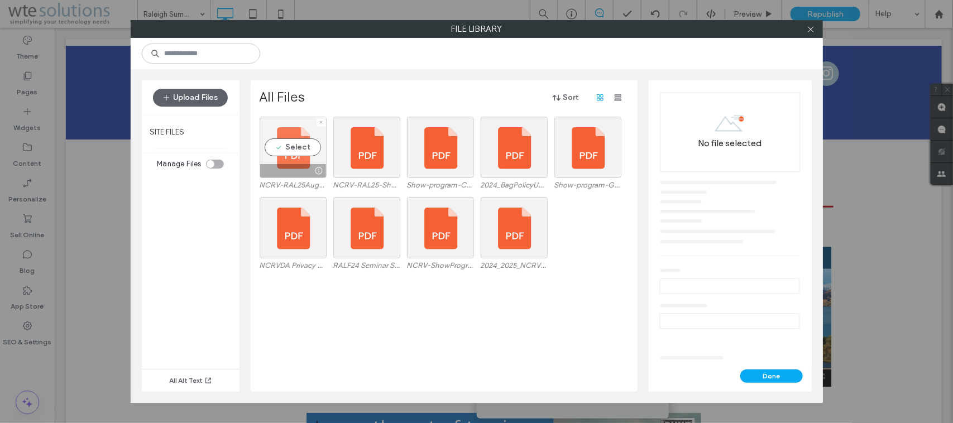
click at [303, 142] on div "Select" at bounding box center [293, 147] width 67 height 61
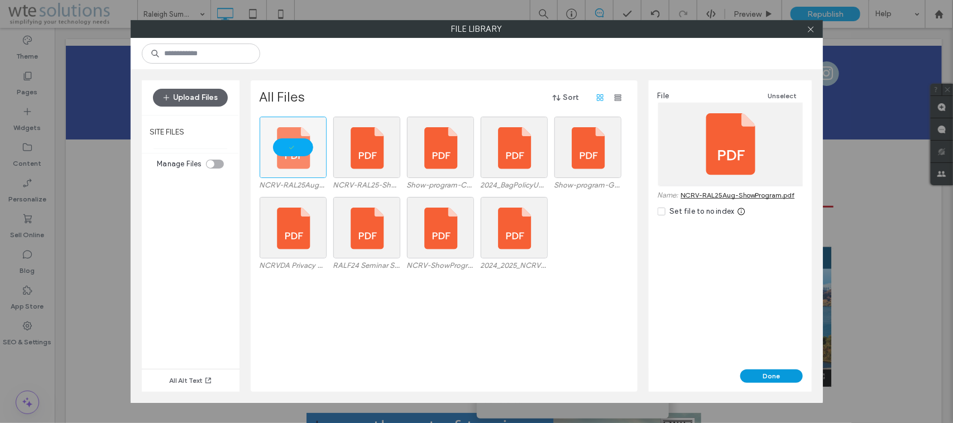
drag, startPoint x: 767, startPoint y: 372, endPoint x: 712, endPoint y: 343, distance: 61.7
click at [767, 372] on button "Done" at bounding box center [771, 376] width 63 height 13
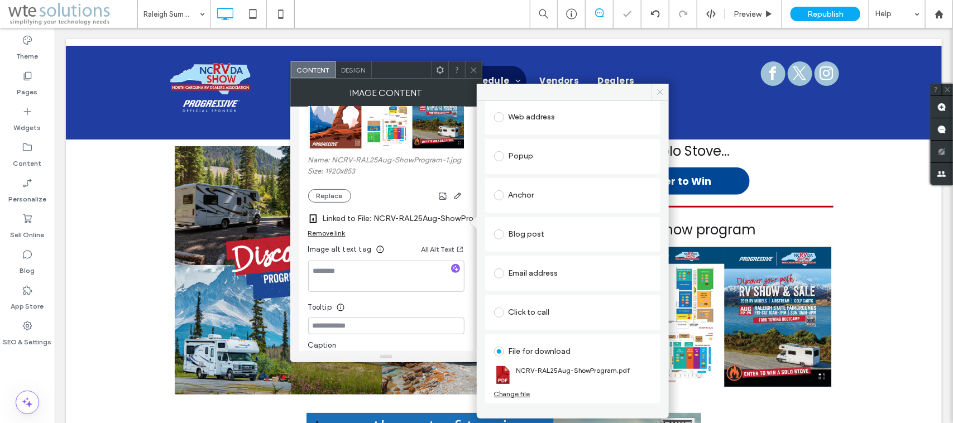
click at [661, 94] on icon at bounding box center [660, 92] width 8 height 8
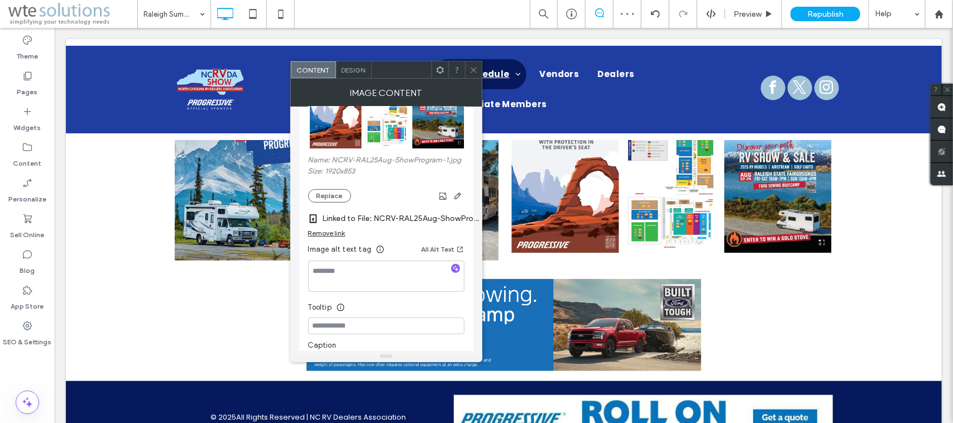
scroll to position [429, 0]
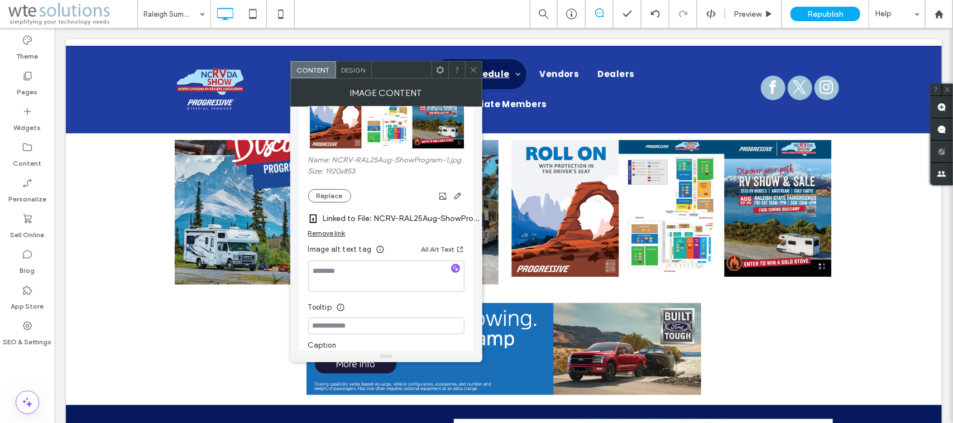
click at [472, 66] on icon at bounding box center [474, 70] width 8 height 8
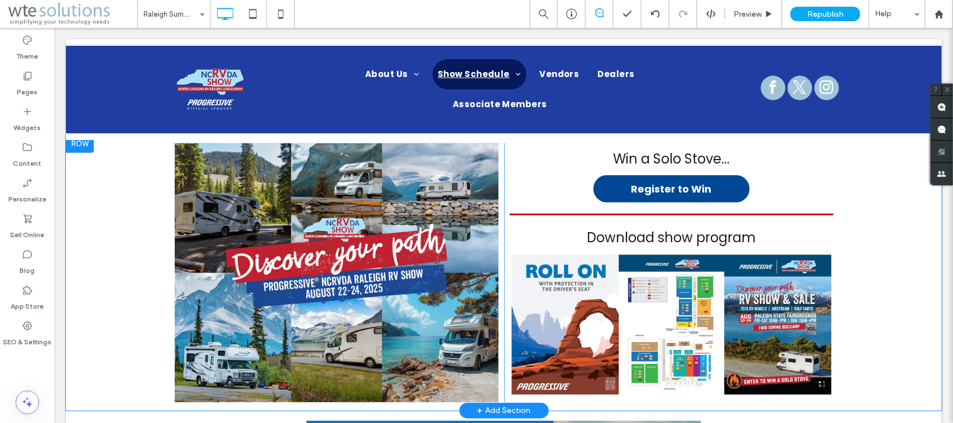
scroll to position [289, 0]
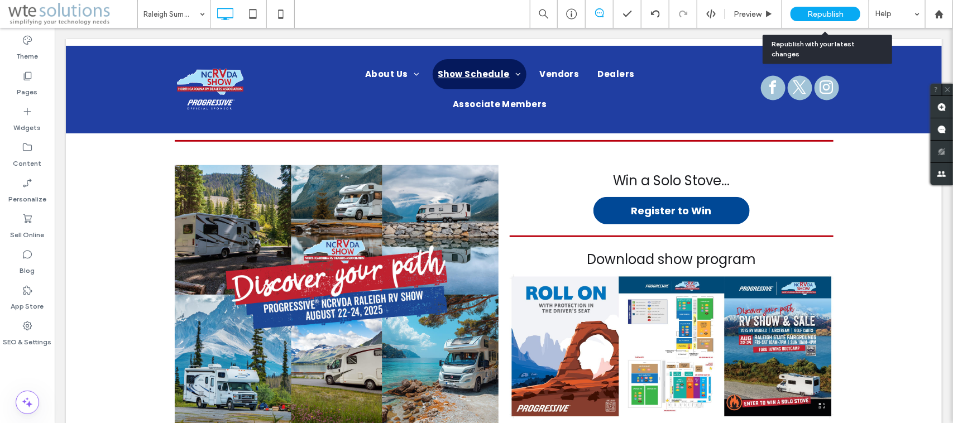
click at [824, 10] on span "Republish" at bounding box center [825, 13] width 36 height 9
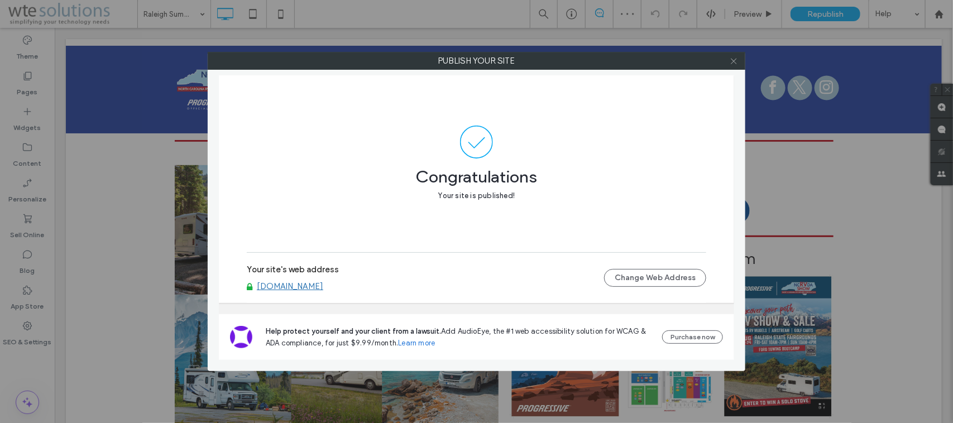
click at [738, 60] on icon at bounding box center [734, 61] width 8 height 8
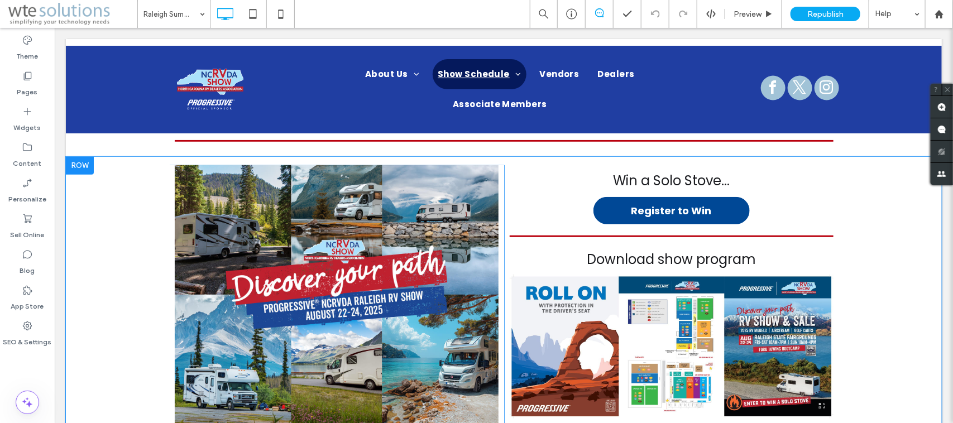
click at [82, 164] on div at bounding box center [79, 165] width 28 height 18
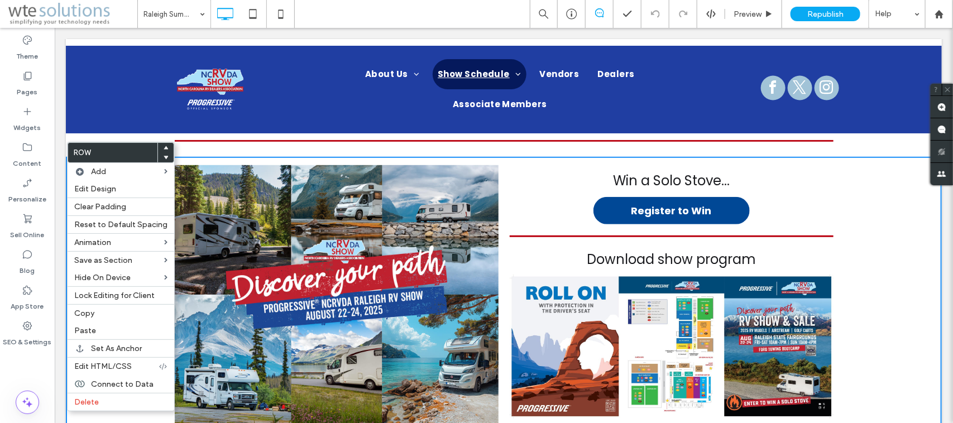
click at [868, 242] on div "Click To Paste Click To Paste Click To Paste Win a Solo Stove... Register to Wi…" at bounding box center [503, 294] width 876 height 276
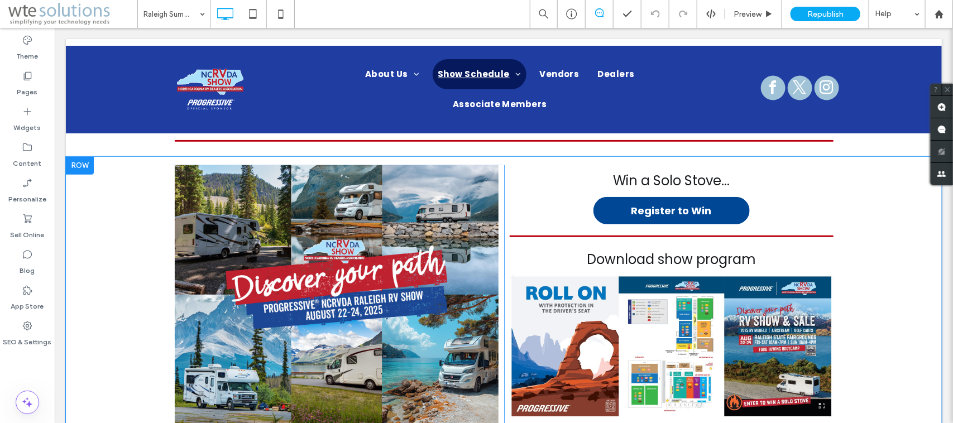
click at [849, 195] on div "Click To Paste Click To Paste Click To Paste Win a Solo Stove... Register to Wi…" at bounding box center [503, 294] width 876 height 276
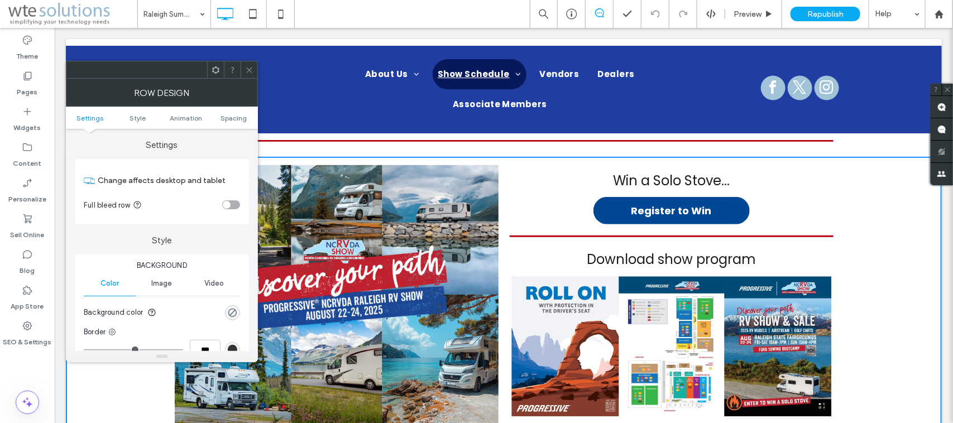
click at [247, 70] on icon at bounding box center [249, 70] width 8 height 8
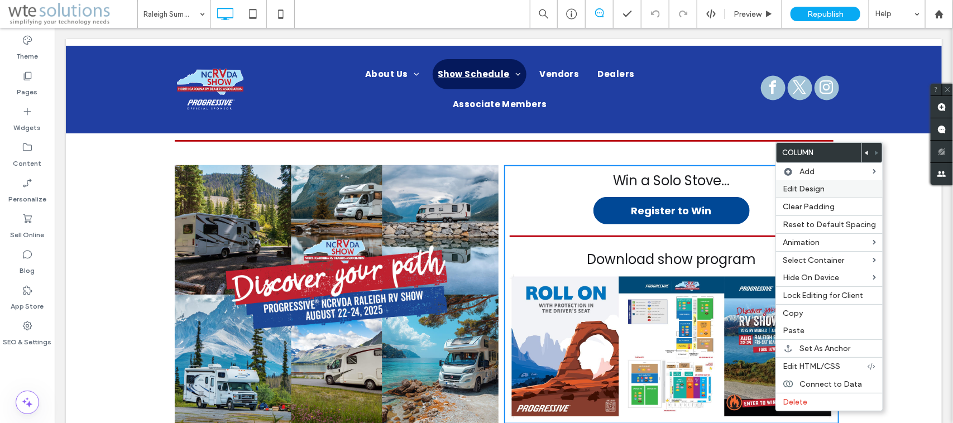
click at [811, 192] on span "Edit Design" at bounding box center [804, 188] width 42 height 9
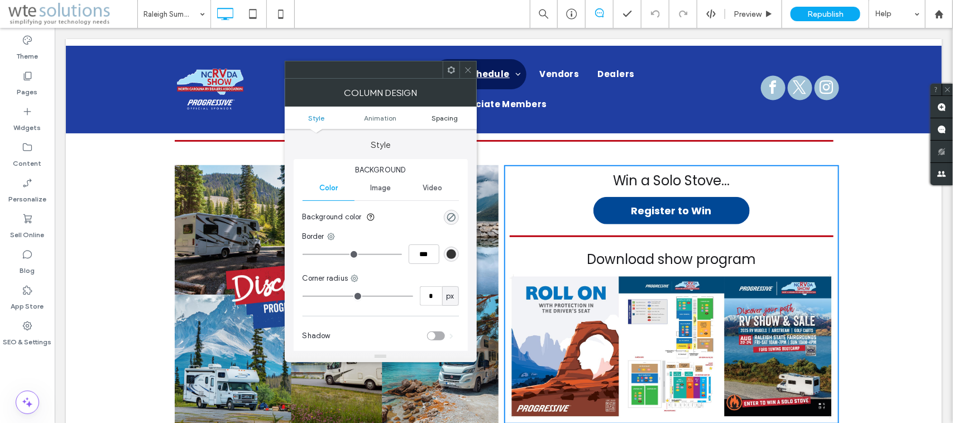
click at [433, 114] on span "Spacing" at bounding box center [445, 118] width 26 height 8
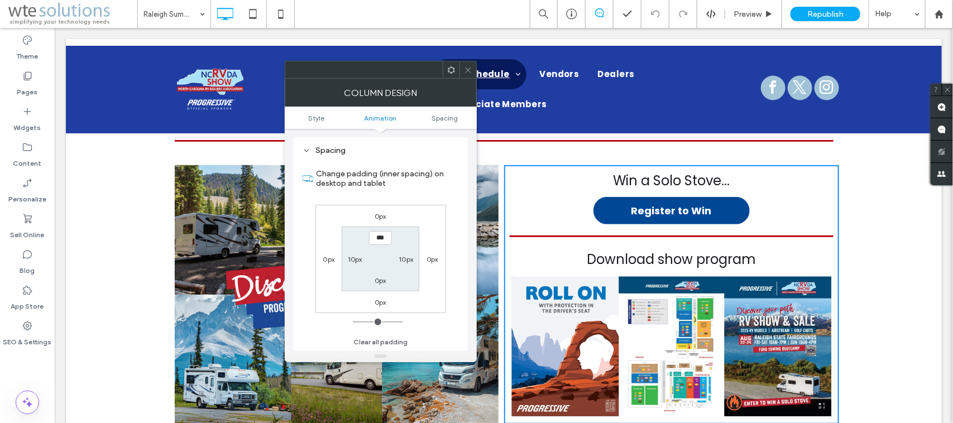
scroll to position [193, 0]
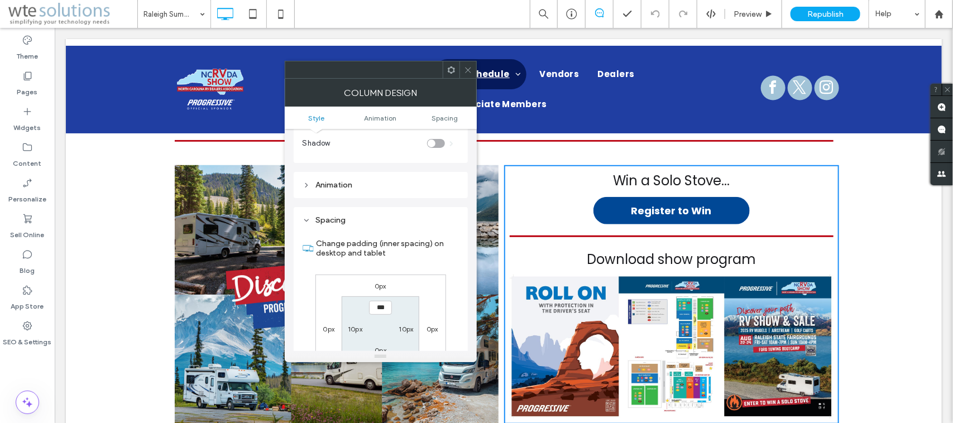
click at [450, 70] on icon at bounding box center [451, 70] width 8 height 8
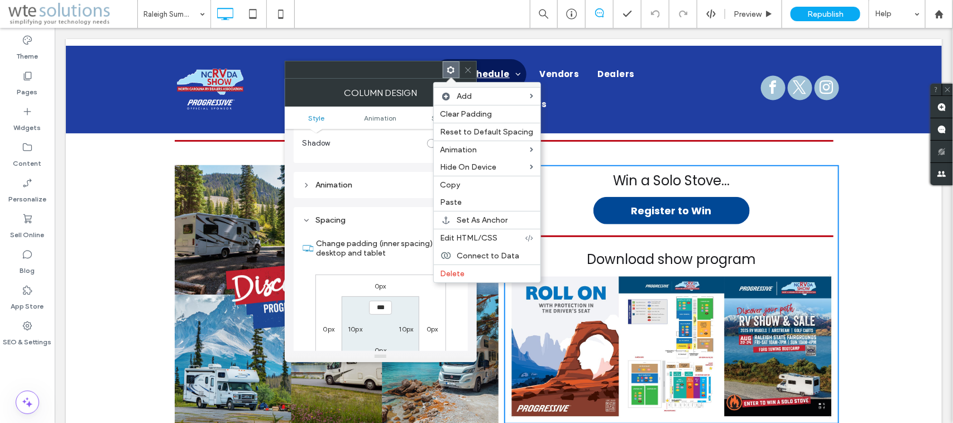
click at [464, 66] on icon at bounding box center [468, 70] width 8 height 8
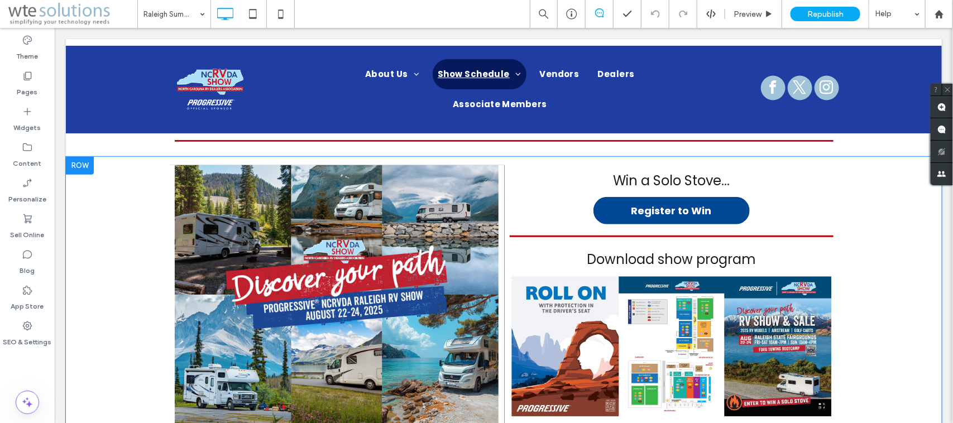
click at [81, 170] on div at bounding box center [79, 165] width 28 height 18
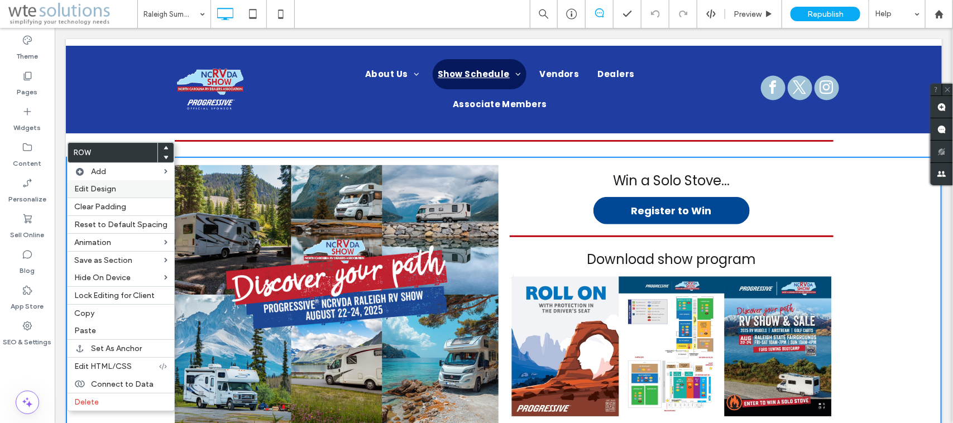
click at [91, 186] on span "Edit Design" at bounding box center [95, 188] width 42 height 9
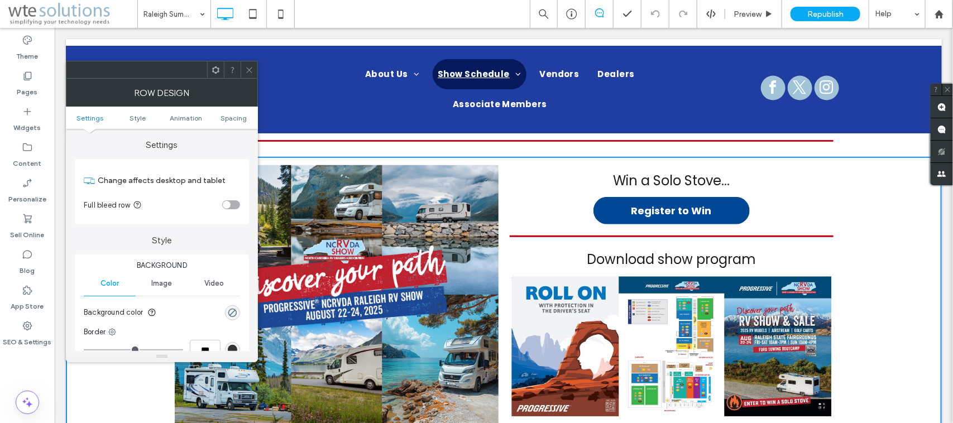
click at [233, 202] on div "toggle" at bounding box center [231, 204] width 18 height 9
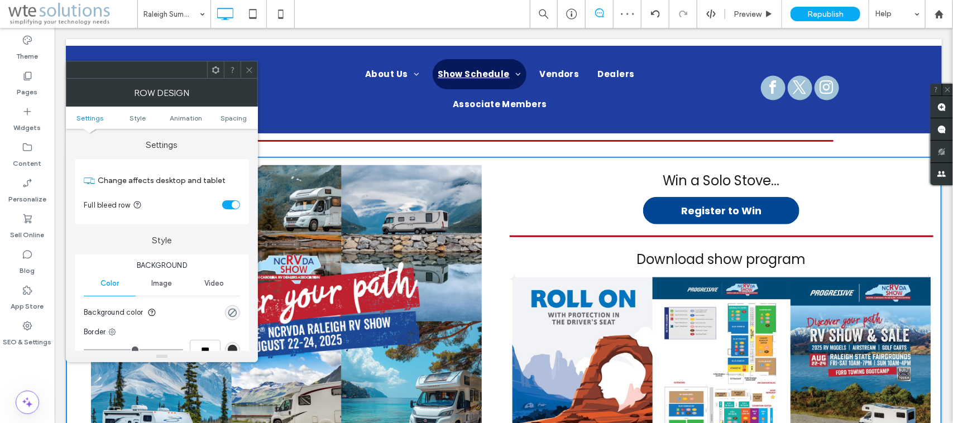
click at [247, 66] on icon at bounding box center [249, 70] width 8 height 8
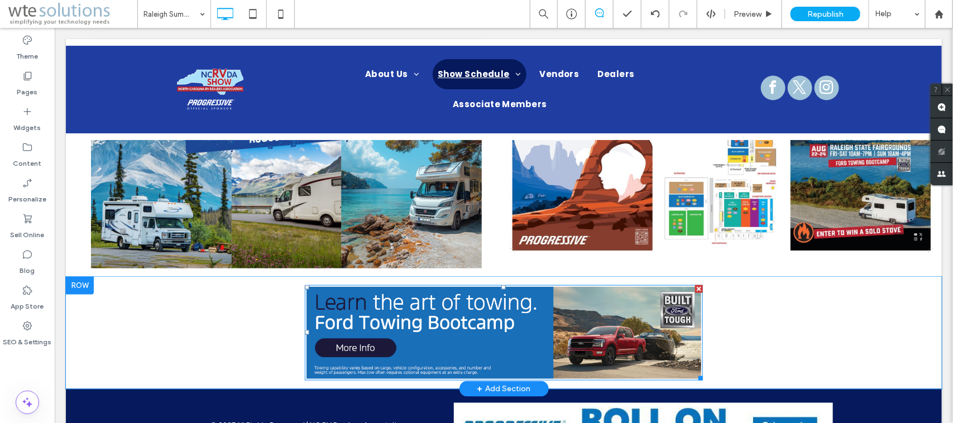
scroll to position [553, 0]
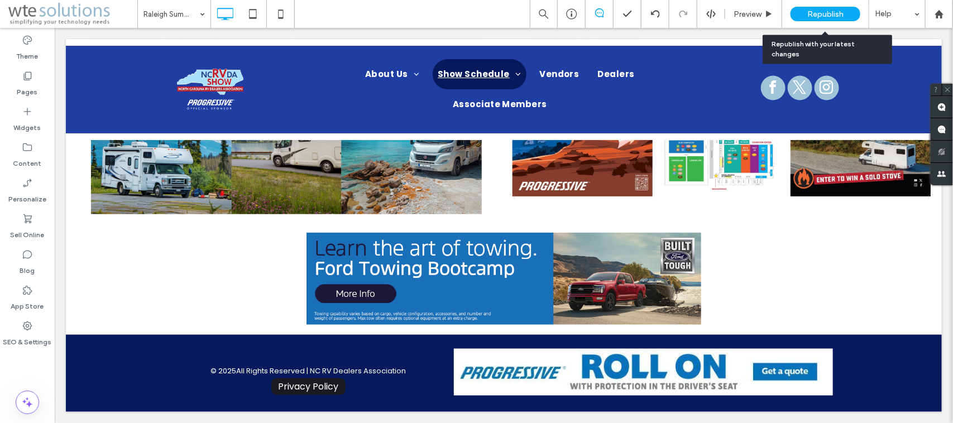
click at [835, 10] on span "Republish" at bounding box center [825, 13] width 36 height 9
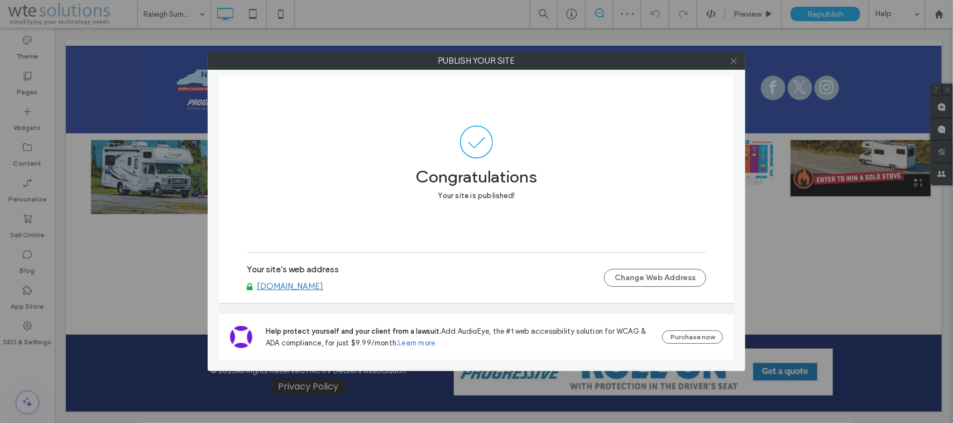
click at [734, 64] on icon at bounding box center [734, 61] width 8 height 8
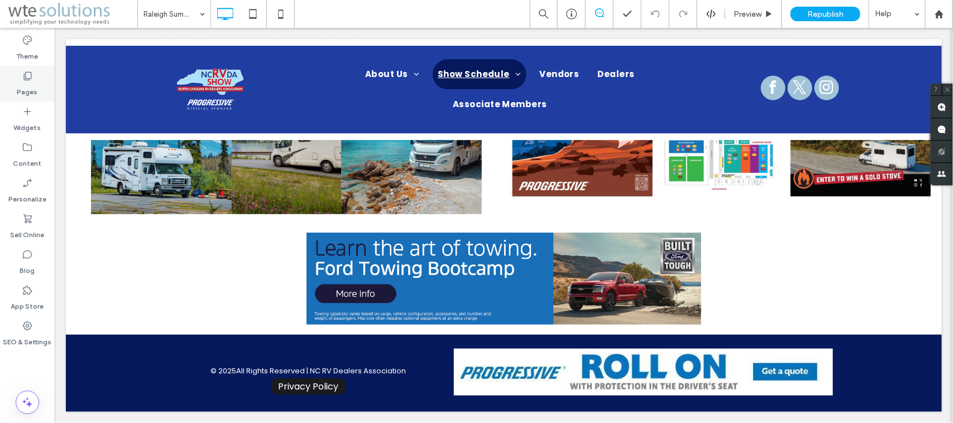
click at [28, 83] on label "Pages" at bounding box center [27, 90] width 21 height 16
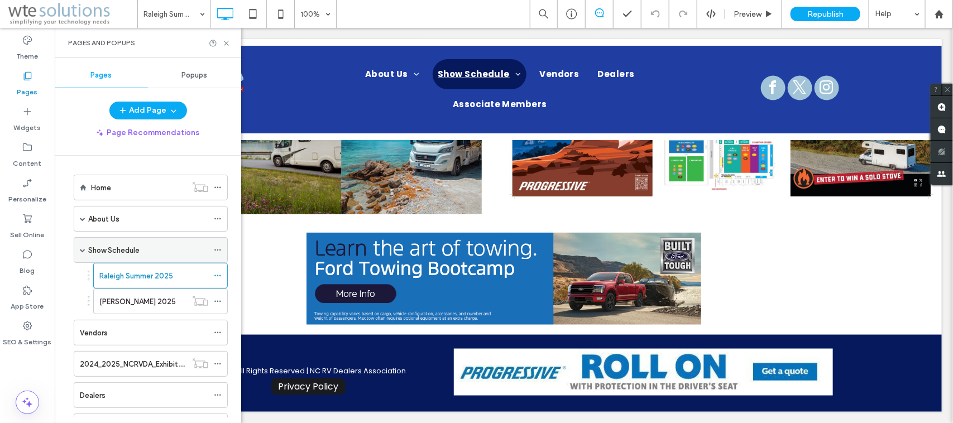
click at [154, 242] on div "Show Schedule" at bounding box center [148, 250] width 120 height 25
click at [224, 41] on div at bounding box center [476, 211] width 953 height 423
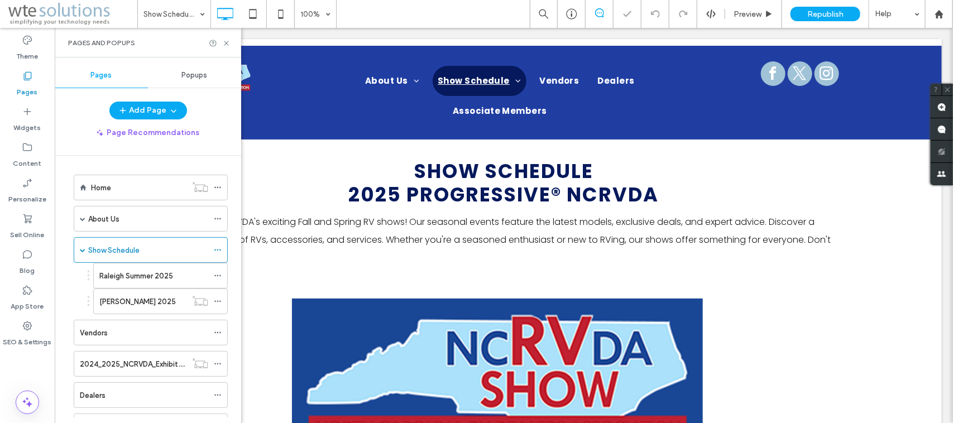
drag, startPoint x: 225, startPoint y: 42, endPoint x: 104, endPoint y: 179, distance: 182.8
click at [225, 42] on use at bounding box center [226, 43] width 4 height 4
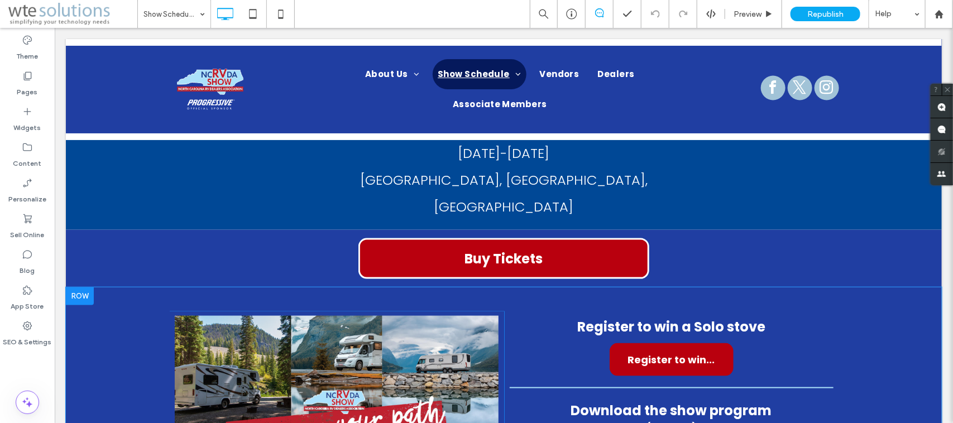
scroll to position [543, 0]
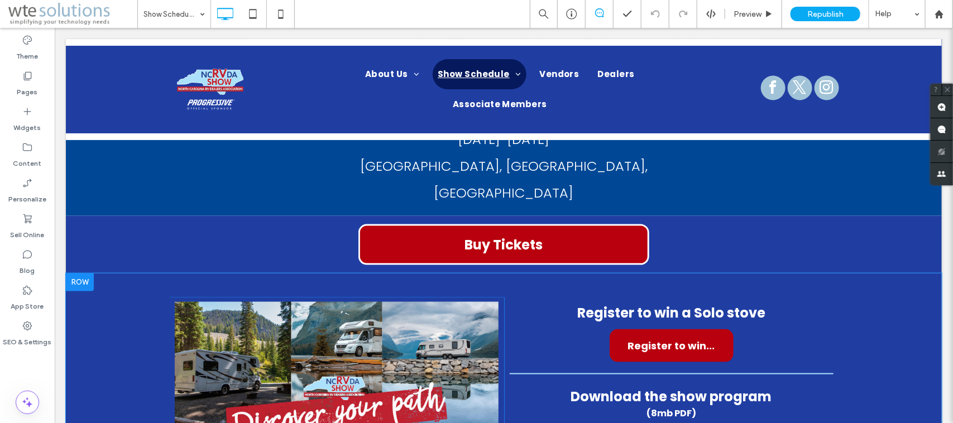
click at [80, 273] on div at bounding box center [79, 282] width 28 height 18
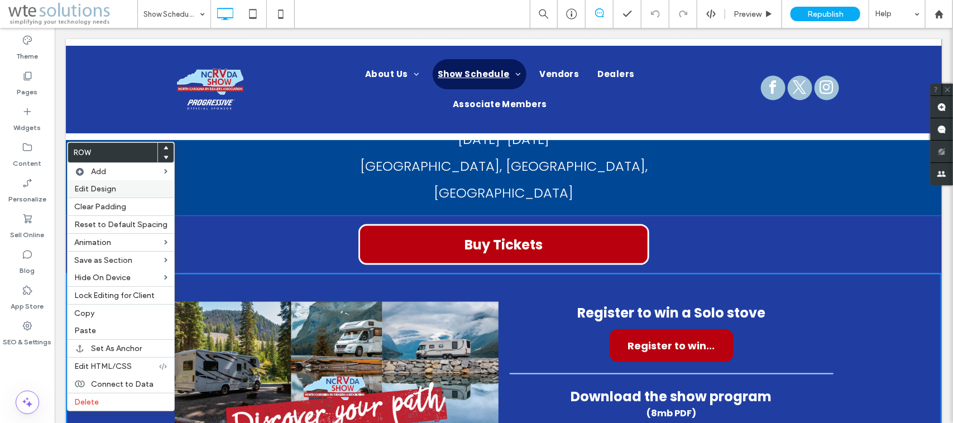
click at [121, 188] on label "Edit Design" at bounding box center [120, 188] width 93 height 9
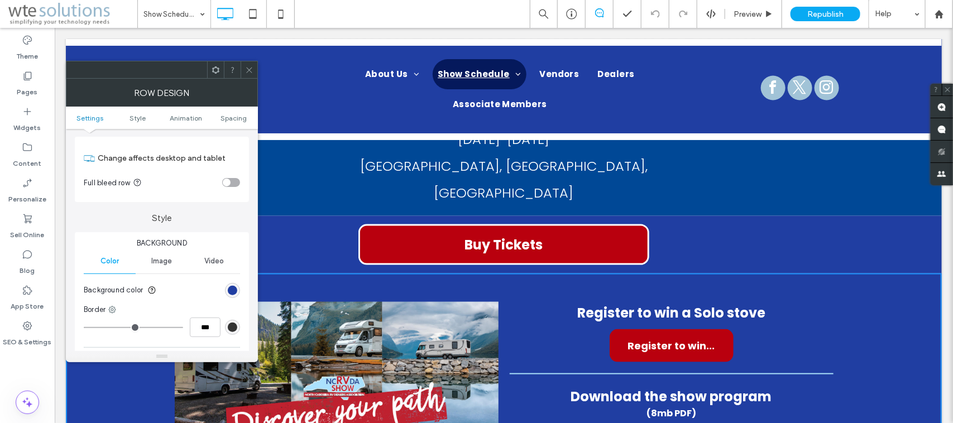
scroll to position [0, 0]
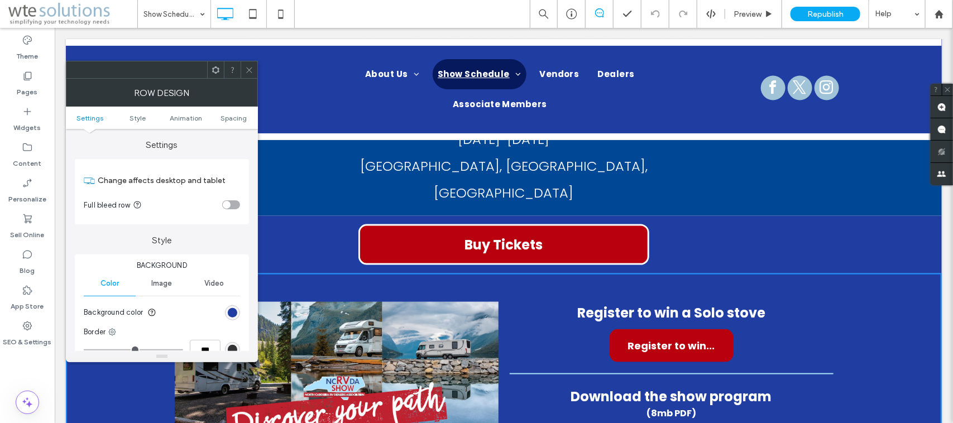
click at [232, 207] on div "toggle" at bounding box center [231, 204] width 18 height 9
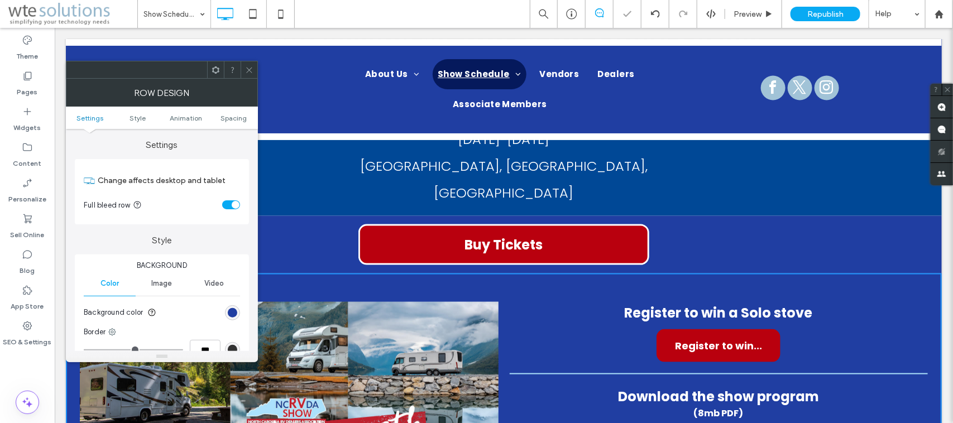
click at [250, 69] on use at bounding box center [249, 70] width 6 height 6
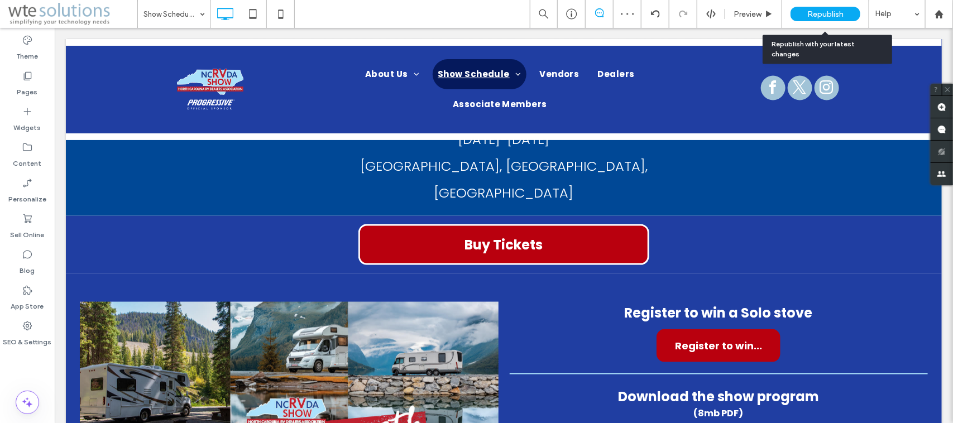
click at [826, 9] on span "Republish" at bounding box center [825, 13] width 36 height 9
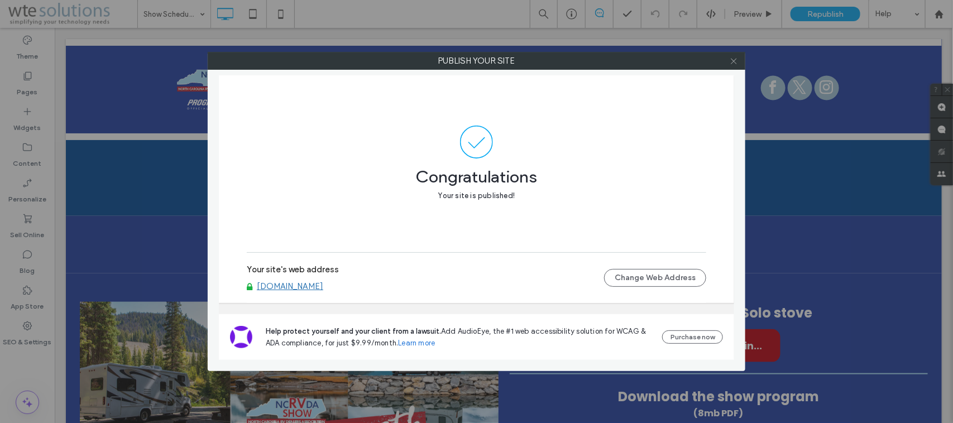
click at [732, 57] on icon at bounding box center [734, 61] width 8 height 8
